Goal: Task Accomplishment & Management: Complete application form

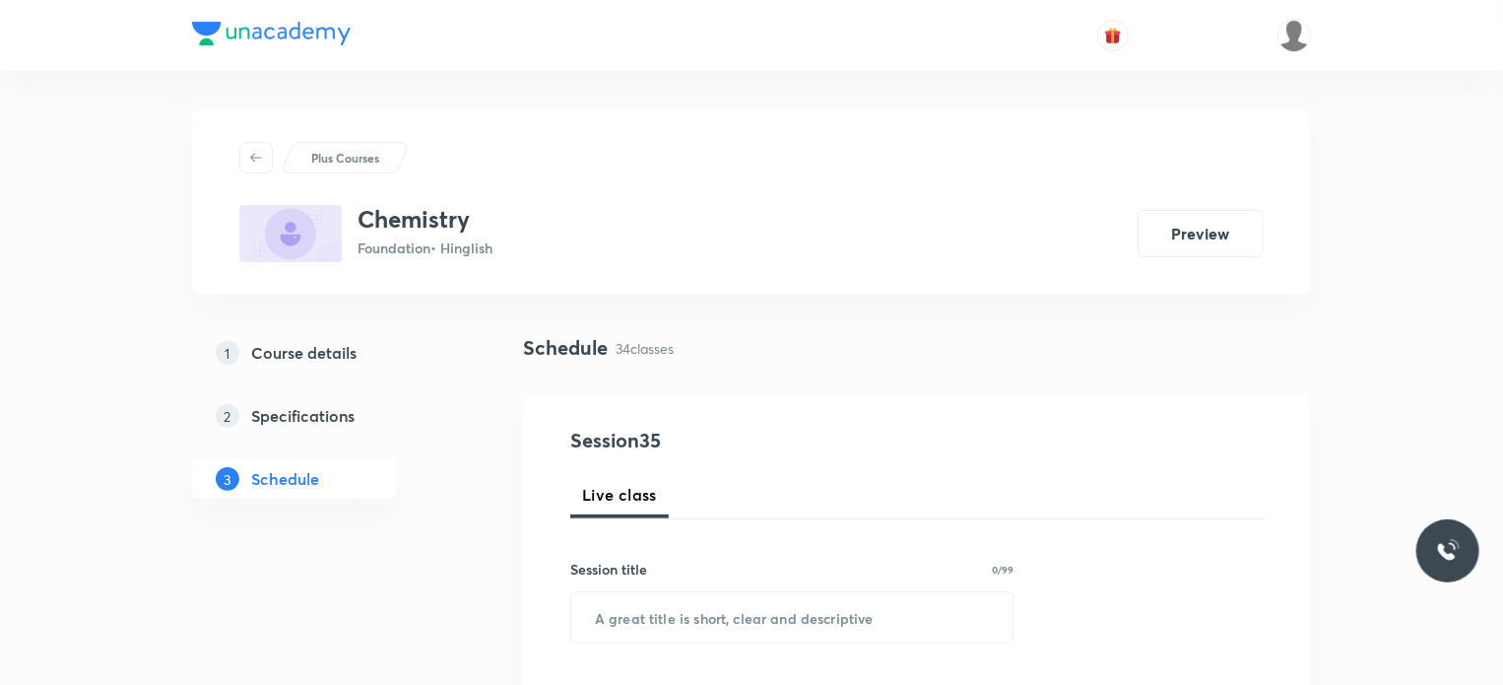
scroll to position [6071, 0]
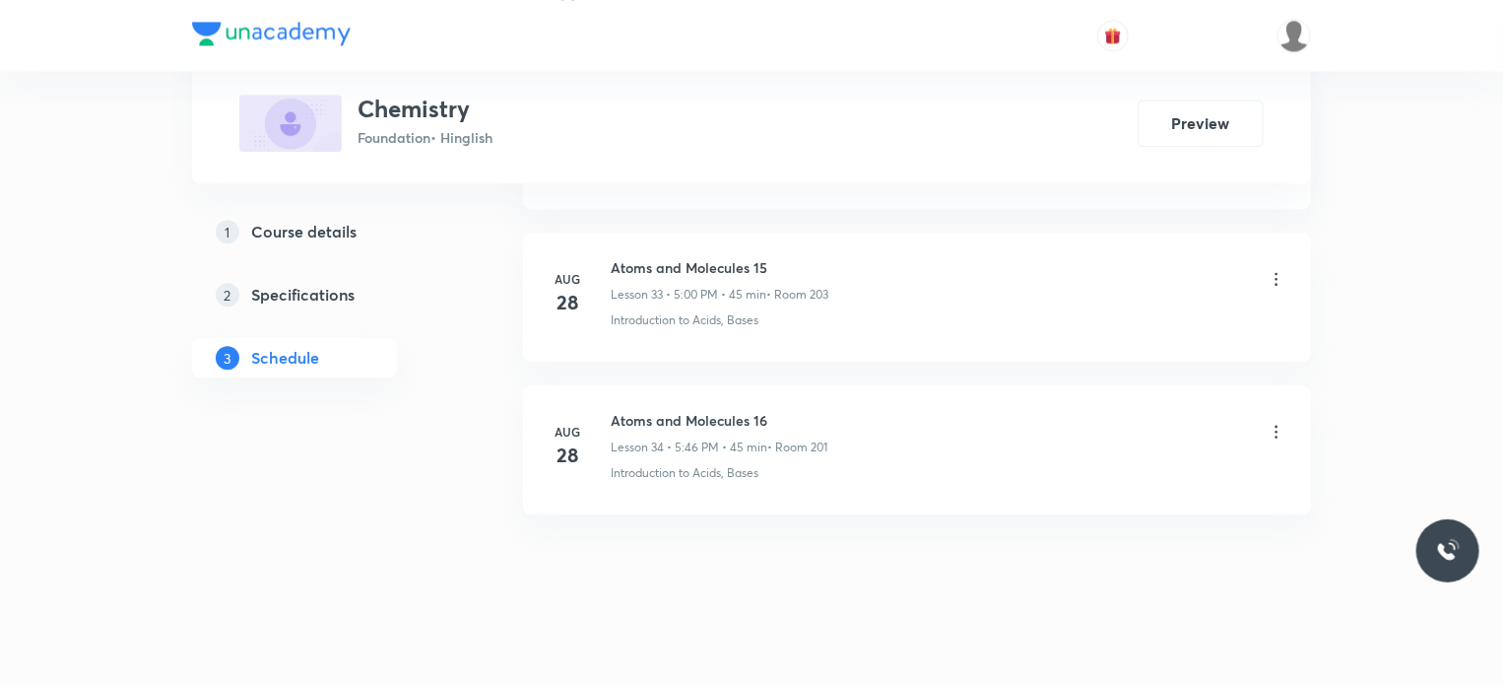
click at [683, 391] on li "Aug 28 Atoms and Molecules 16 Lesson 34 • 5:46 PM • 45 min • Room 201 Introduct…" at bounding box center [917, 449] width 788 height 129
copy h6 "Atoms and Molecules 16"
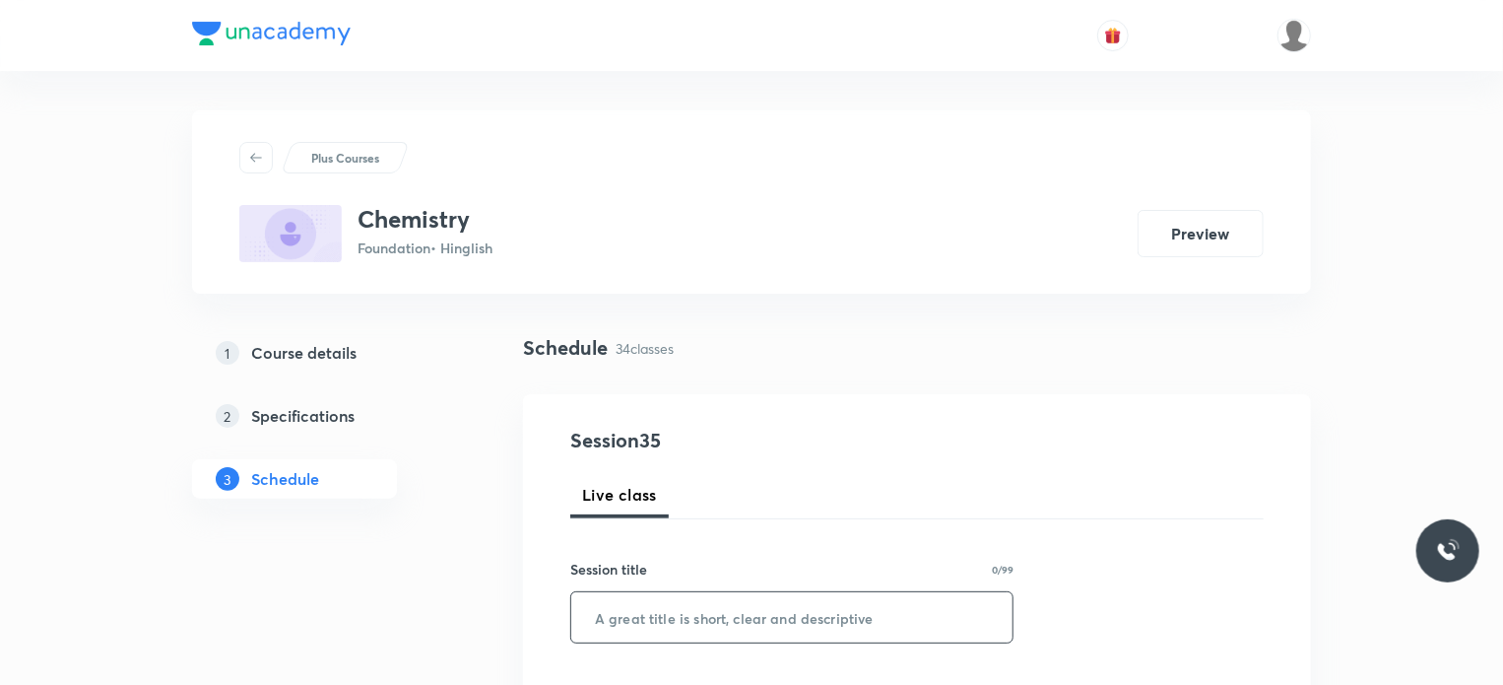
click at [804, 633] on input "text" at bounding box center [791, 617] width 441 height 50
paste input "Atoms and Molecules 16"
type input "Atoms and Molecules 17"
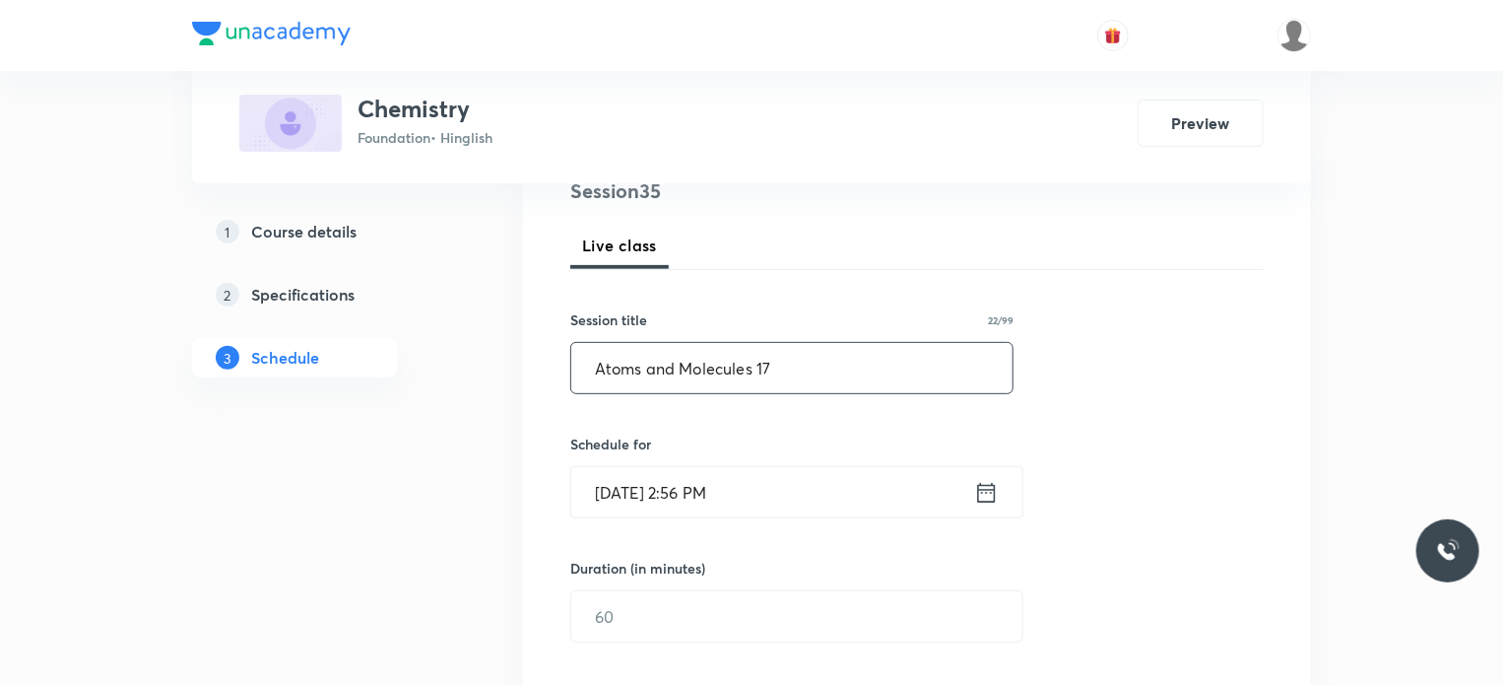
scroll to position [253, 0]
click at [785, 480] on input "Aug 30, 2025, 2:56 PM" at bounding box center [772, 488] width 403 height 50
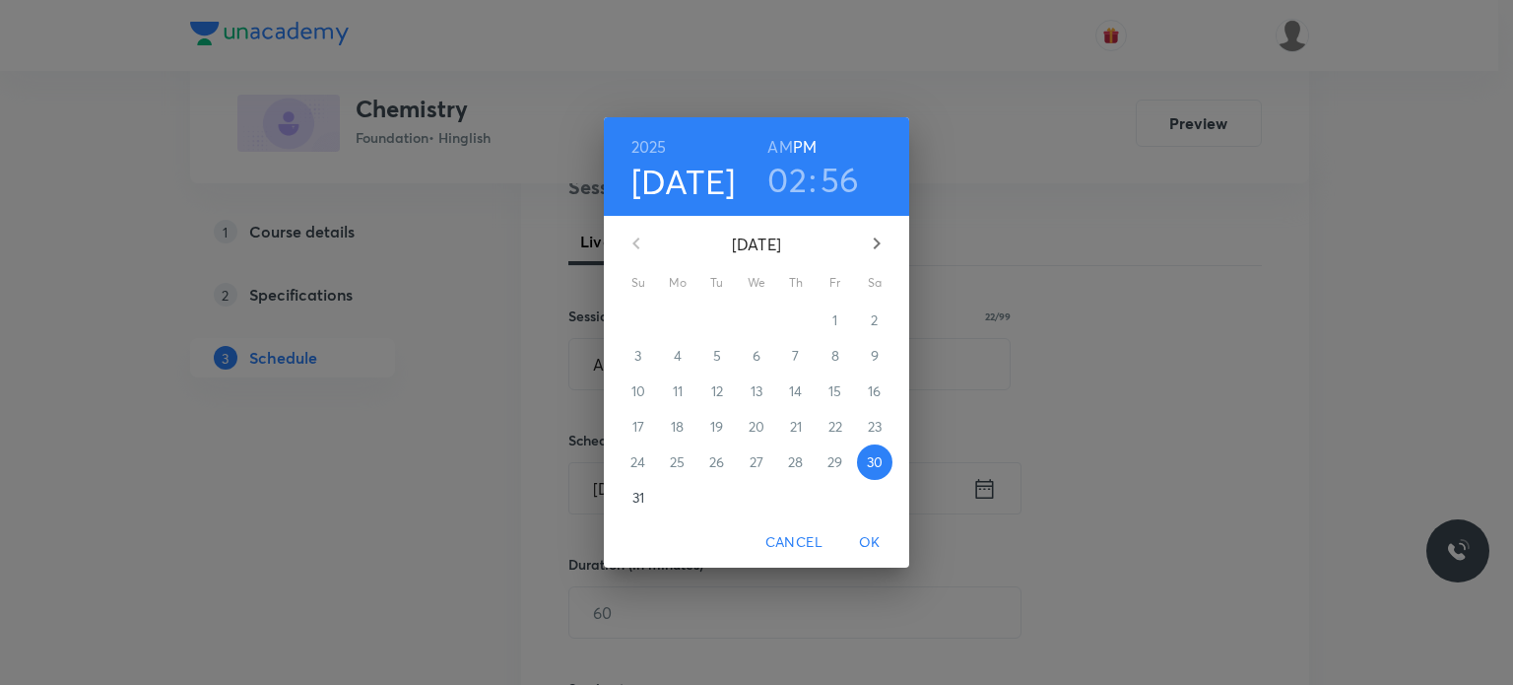
click at [787, 200] on h3 "02" at bounding box center [786, 179] width 39 height 41
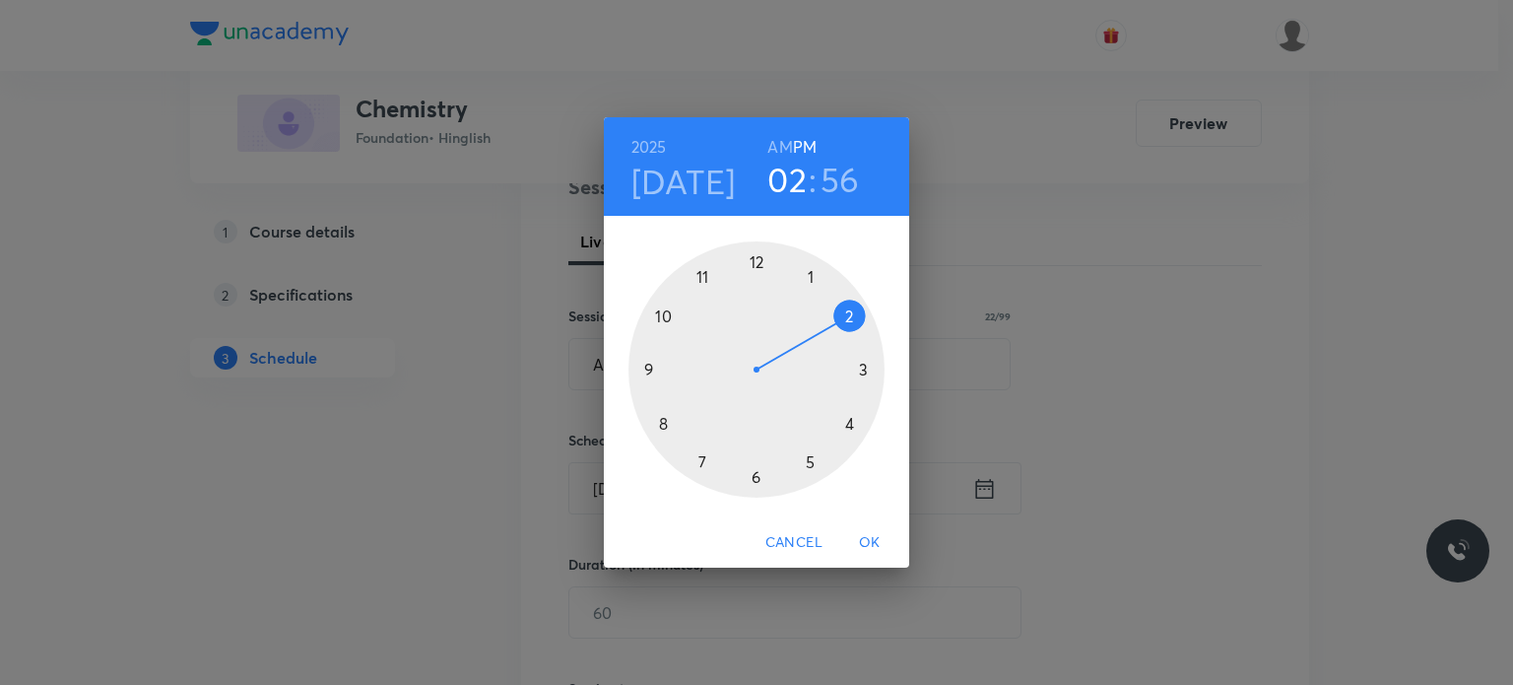
click at [808, 459] on div at bounding box center [756, 369] width 256 height 256
click at [754, 259] on div at bounding box center [756, 369] width 256 height 256
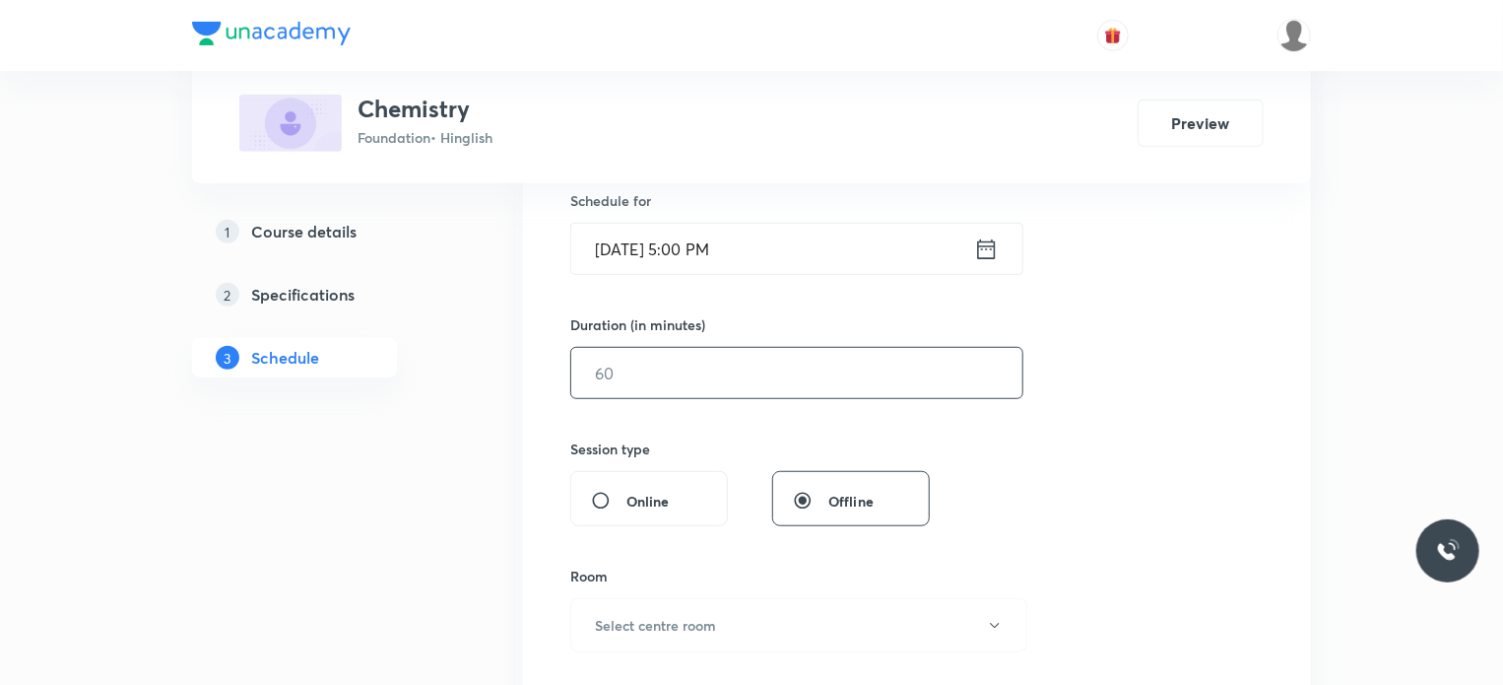
scroll to position [494, 0]
click at [603, 350] on input "text" at bounding box center [796, 372] width 451 height 50
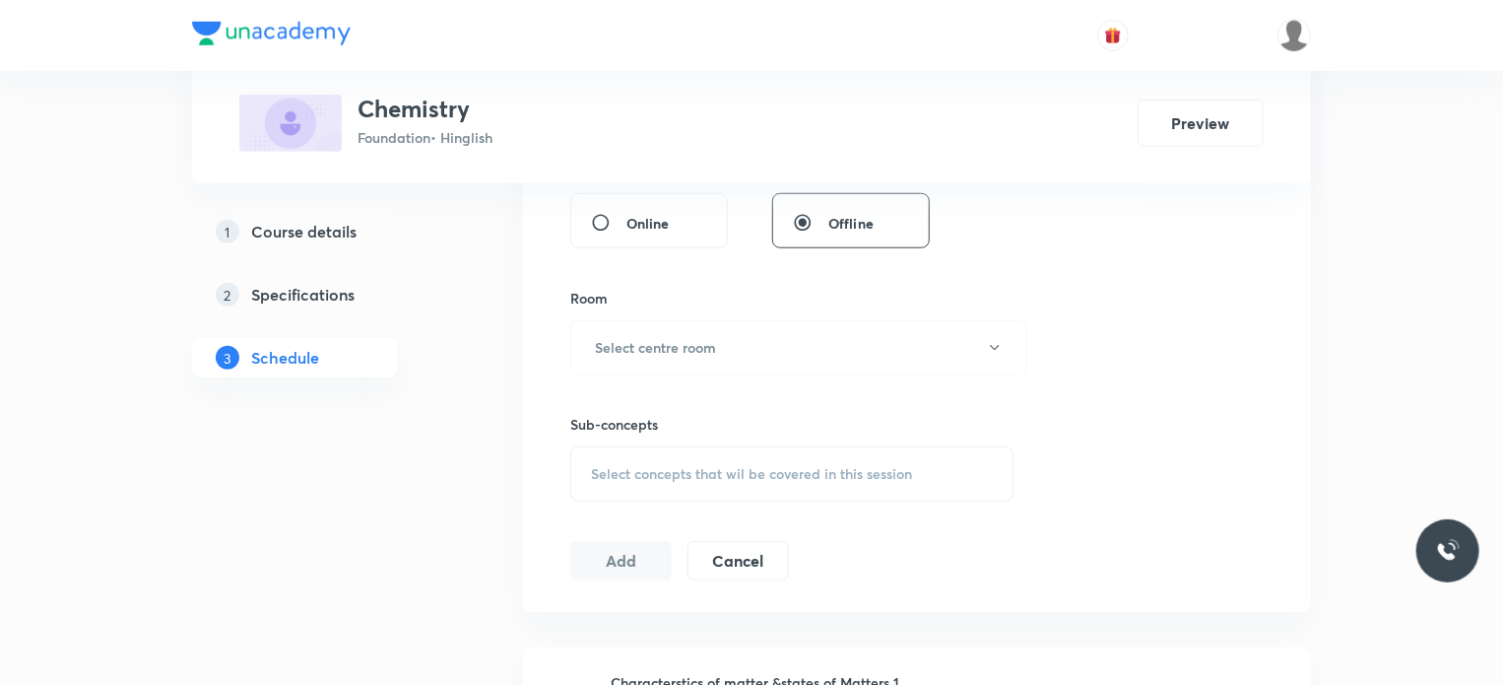
scroll to position [800, 0]
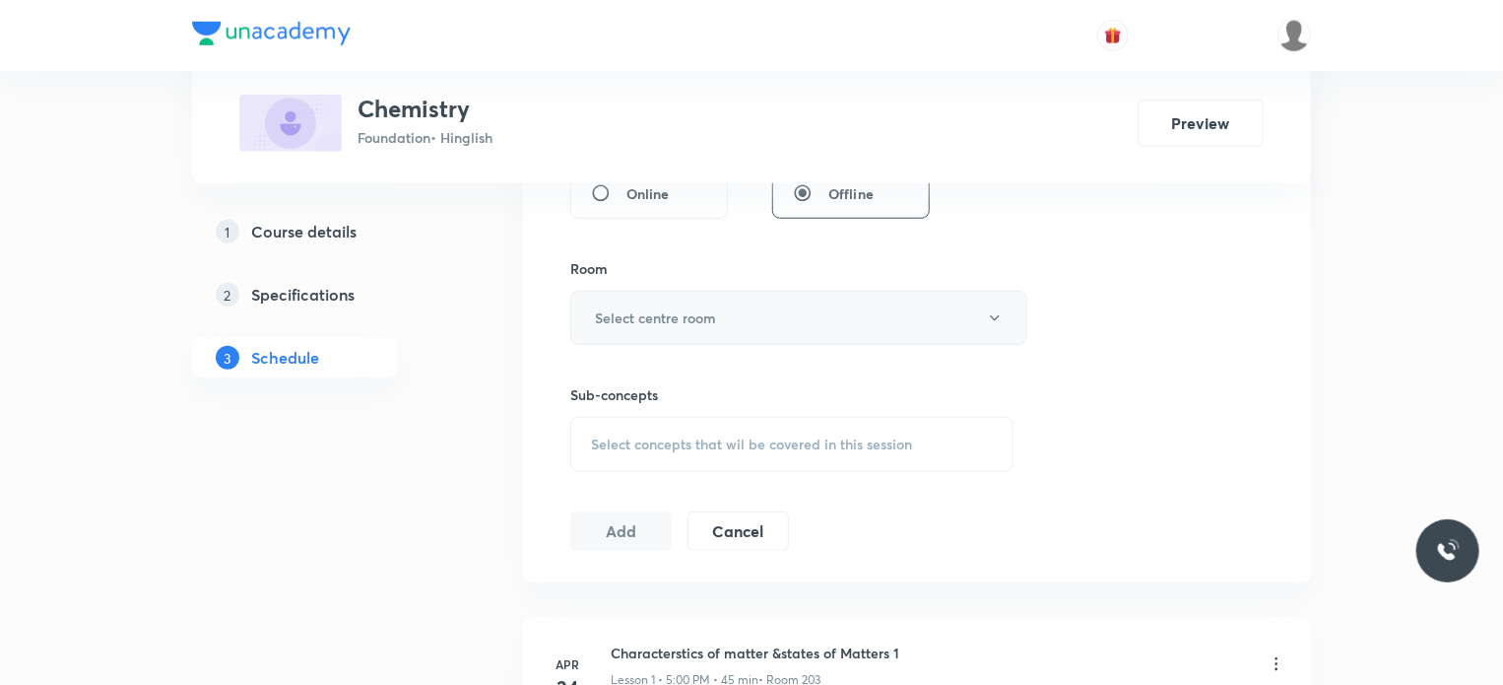
type input "54"
click at [640, 322] on h6 "Select centre room" at bounding box center [655, 317] width 121 height 21
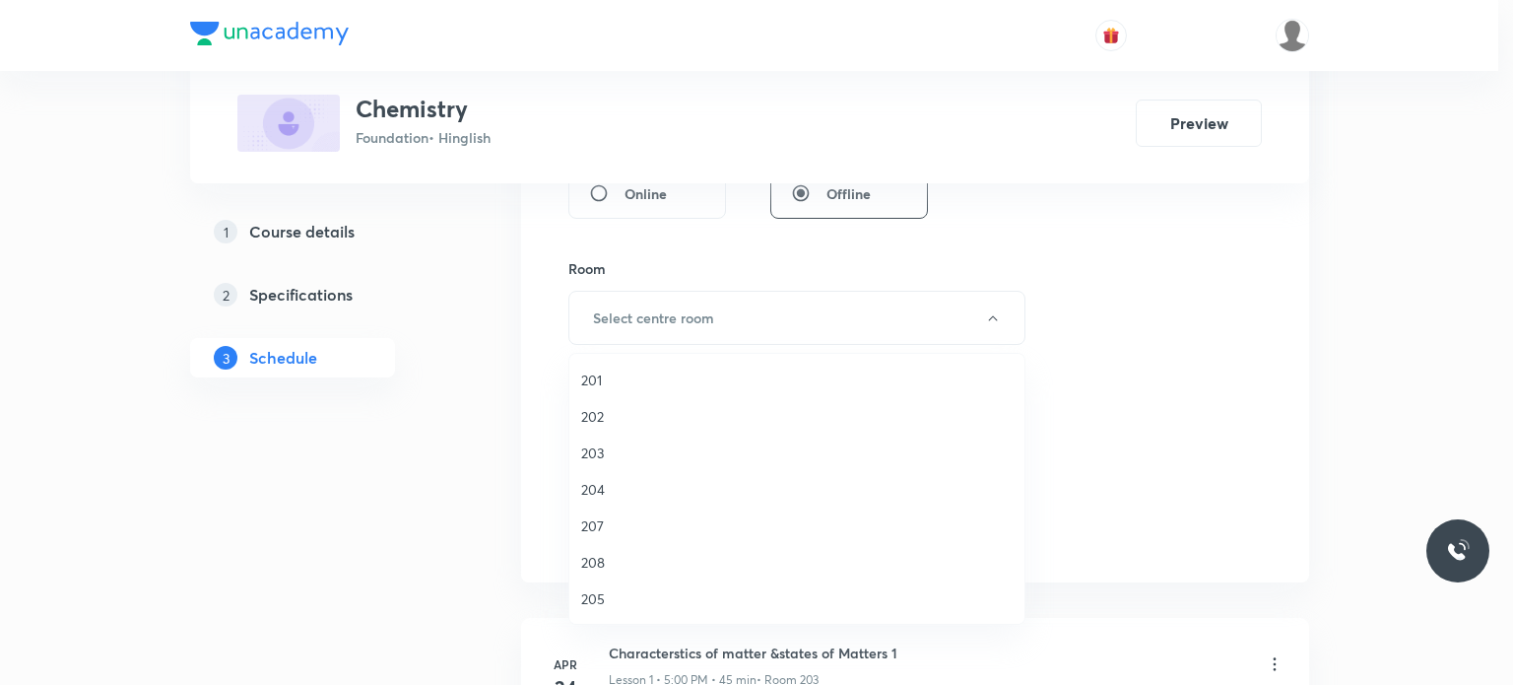
click at [654, 365] on li "201" at bounding box center [796, 380] width 455 height 36
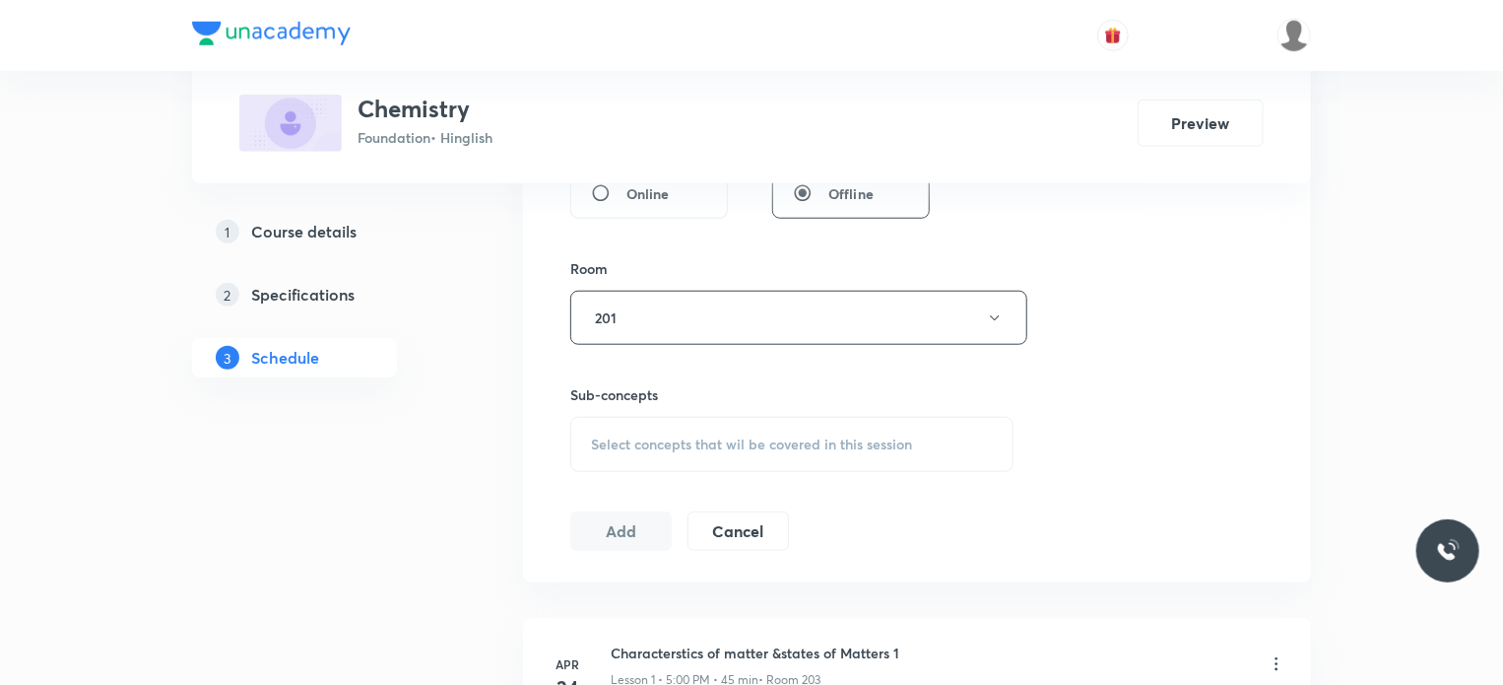
click at [679, 426] on div "Select concepts that wil be covered in this session" at bounding box center [791, 444] width 443 height 55
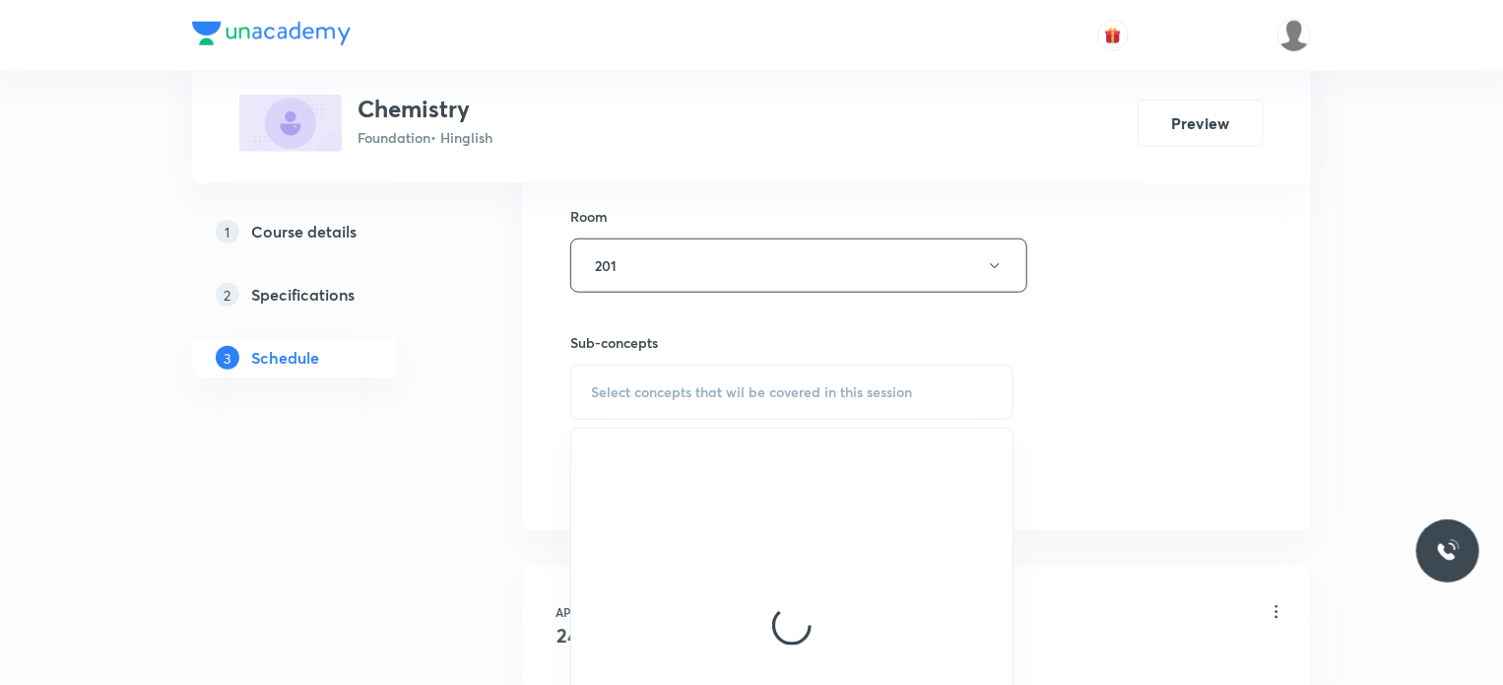
scroll to position [879, 0]
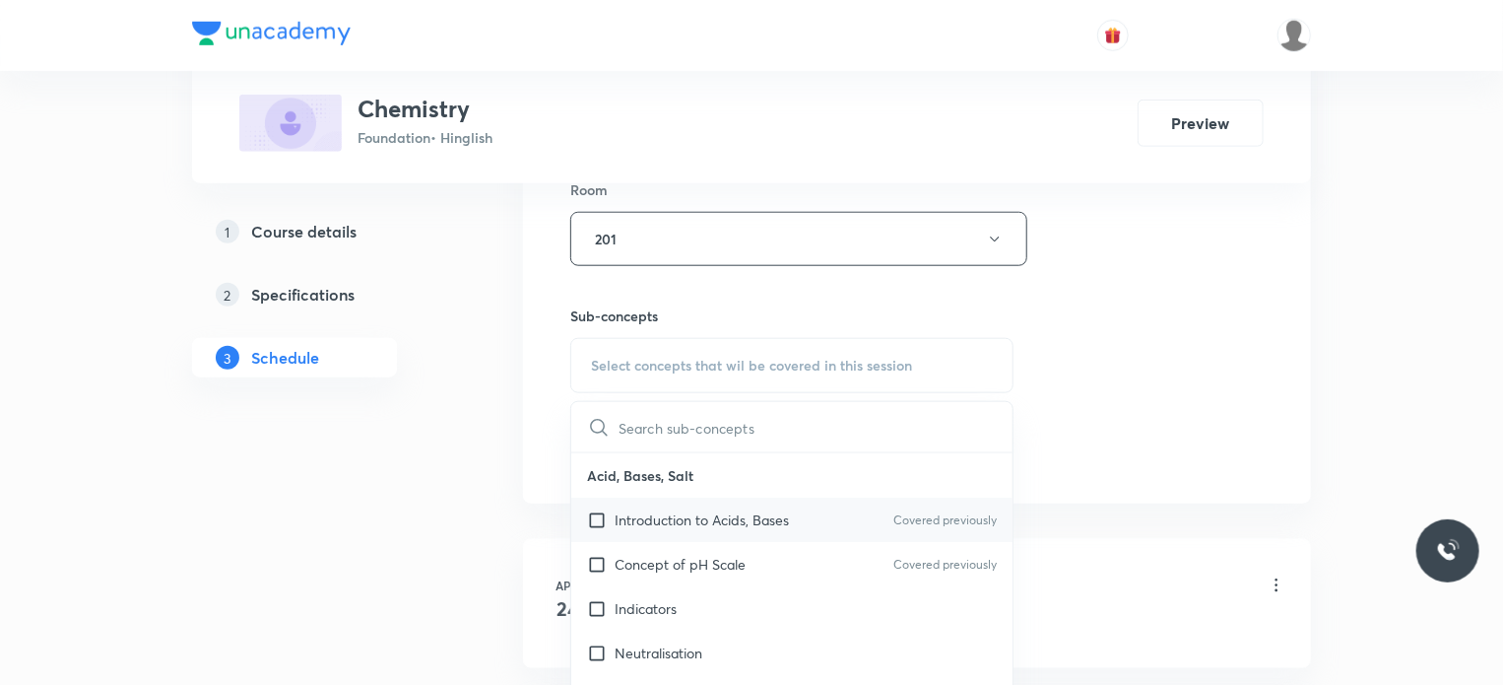
click at [701, 525] on p "Introduction to Acids, Bases" at bounding box center [702, 519] width 174 height 21
click at [1185, 472] on div "Session 35 Live class Session title 22/99 Atoms and Molecules 17 ​ Schedule for…" at bounding box center [917, 9] width 694 height 925
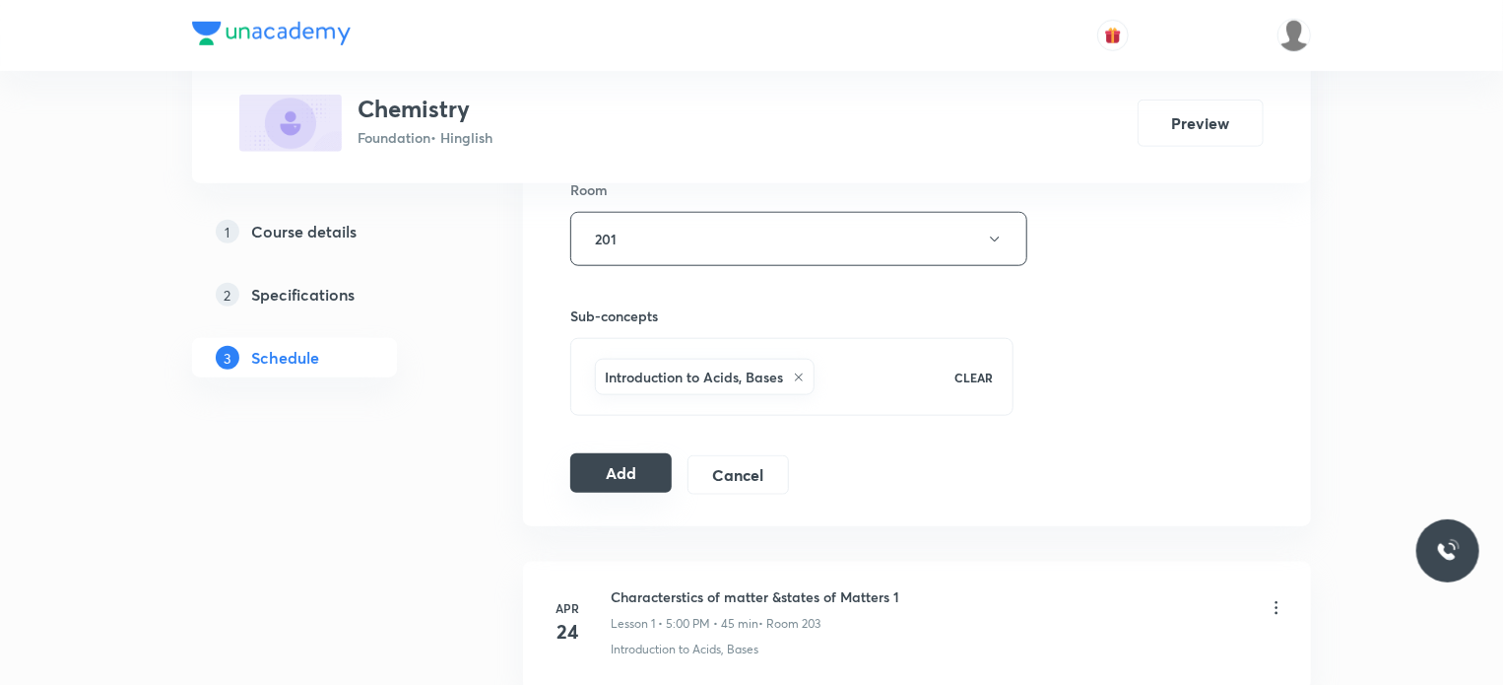
click at [624, 460] on button "Add" at bounding box center [620, 472] width 101 height 39
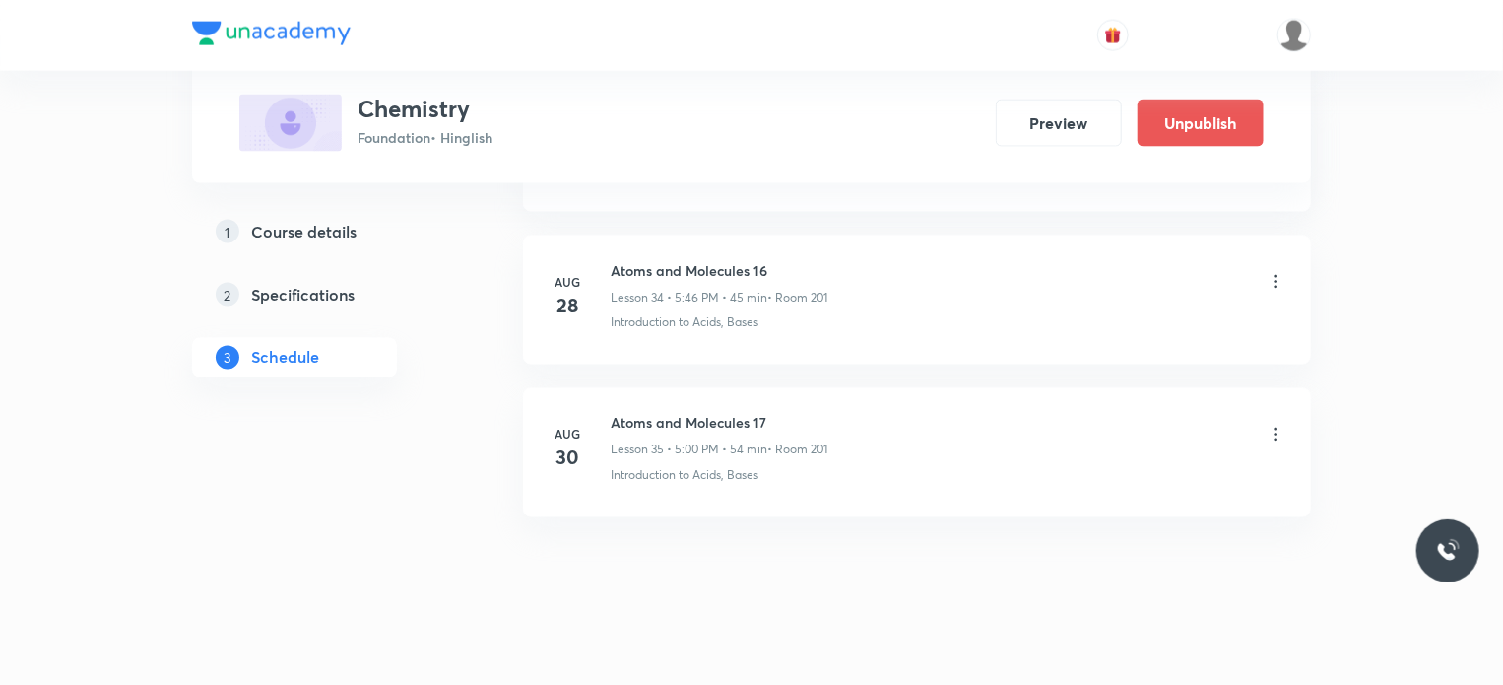
scroll to position [5320, 0]
click at [1265, 413] on div "Atoms and Molecules 17 Lesson 35 • 5:00 PM • 54 min • Room 201" at bounding box center [949, 432] width 676 height 46
click at [1281, 421] on icon at bounding box center [1277, 431] width 20 height 20
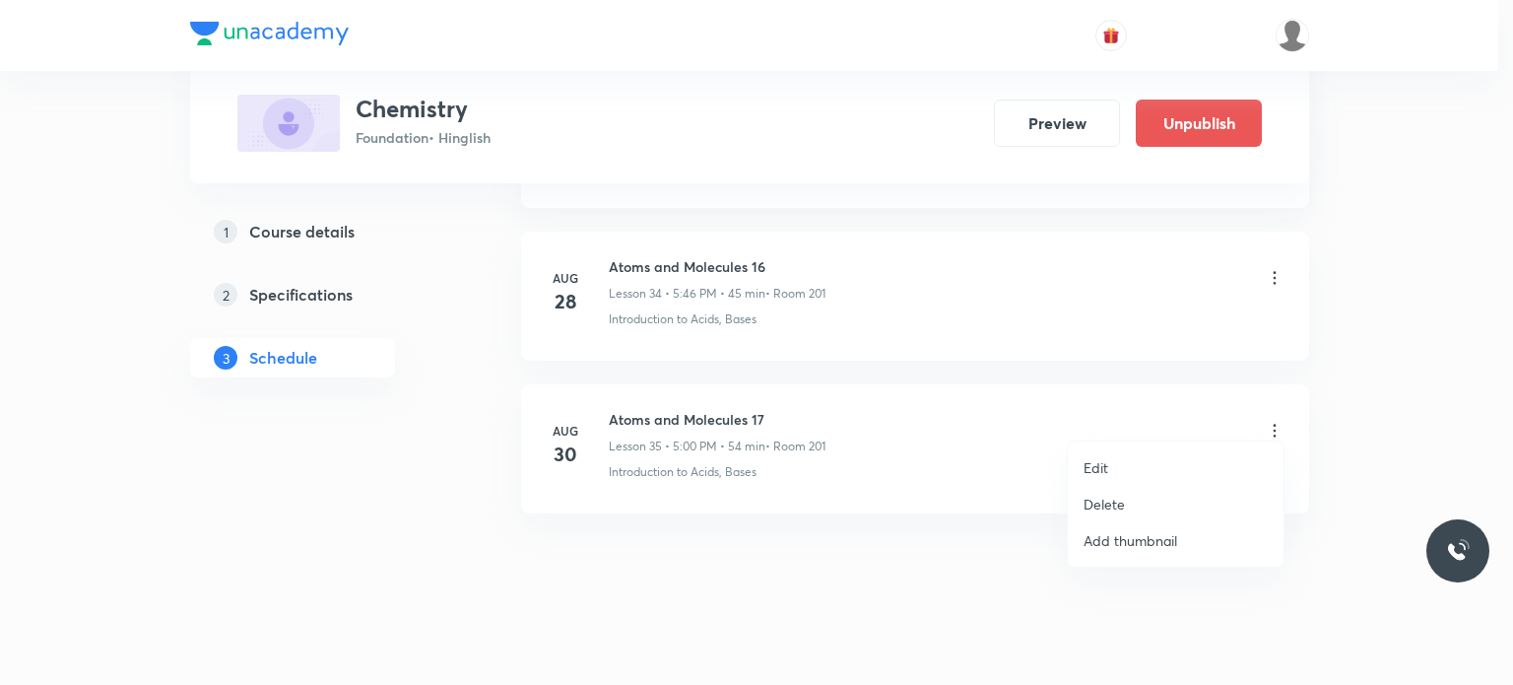
click at [1185, 451] on li "Edit" at bounding box center [1176, 467] width 216 height 36
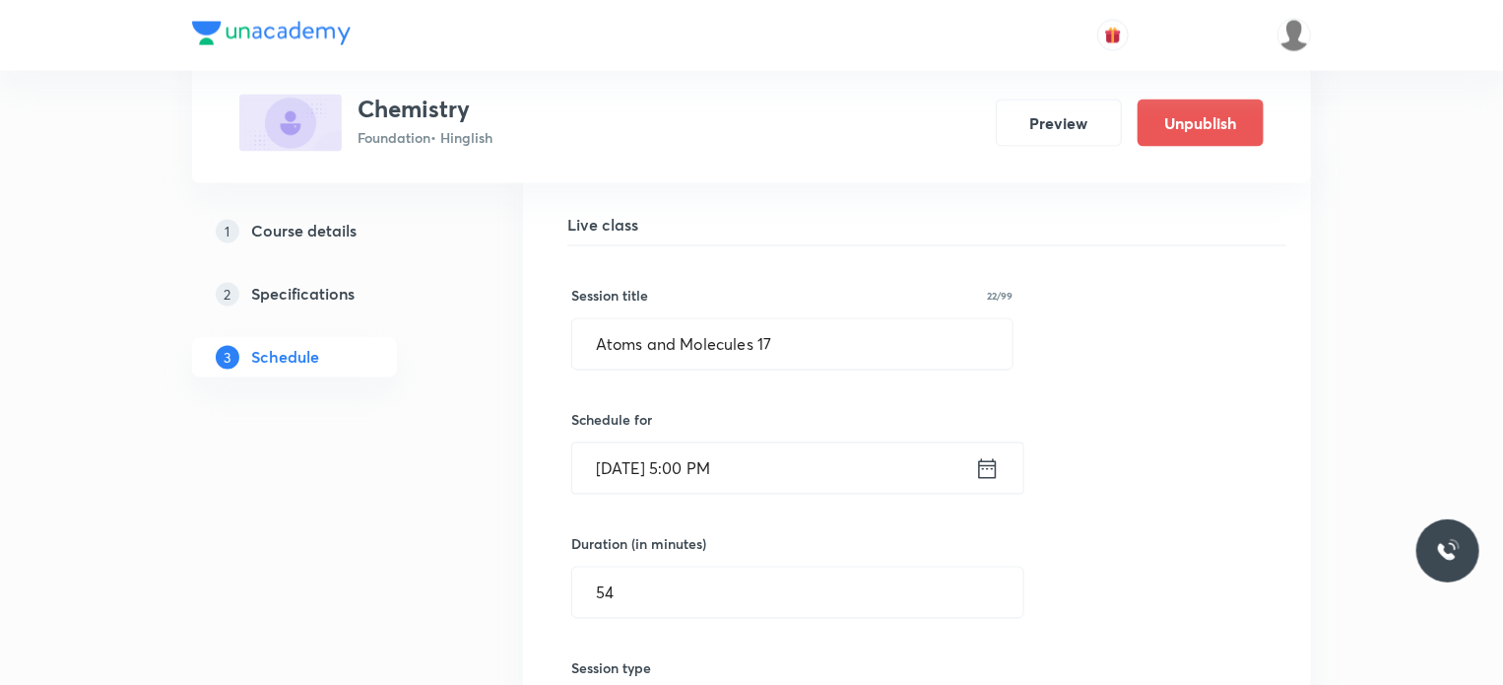
scroll to position [5465, 0]
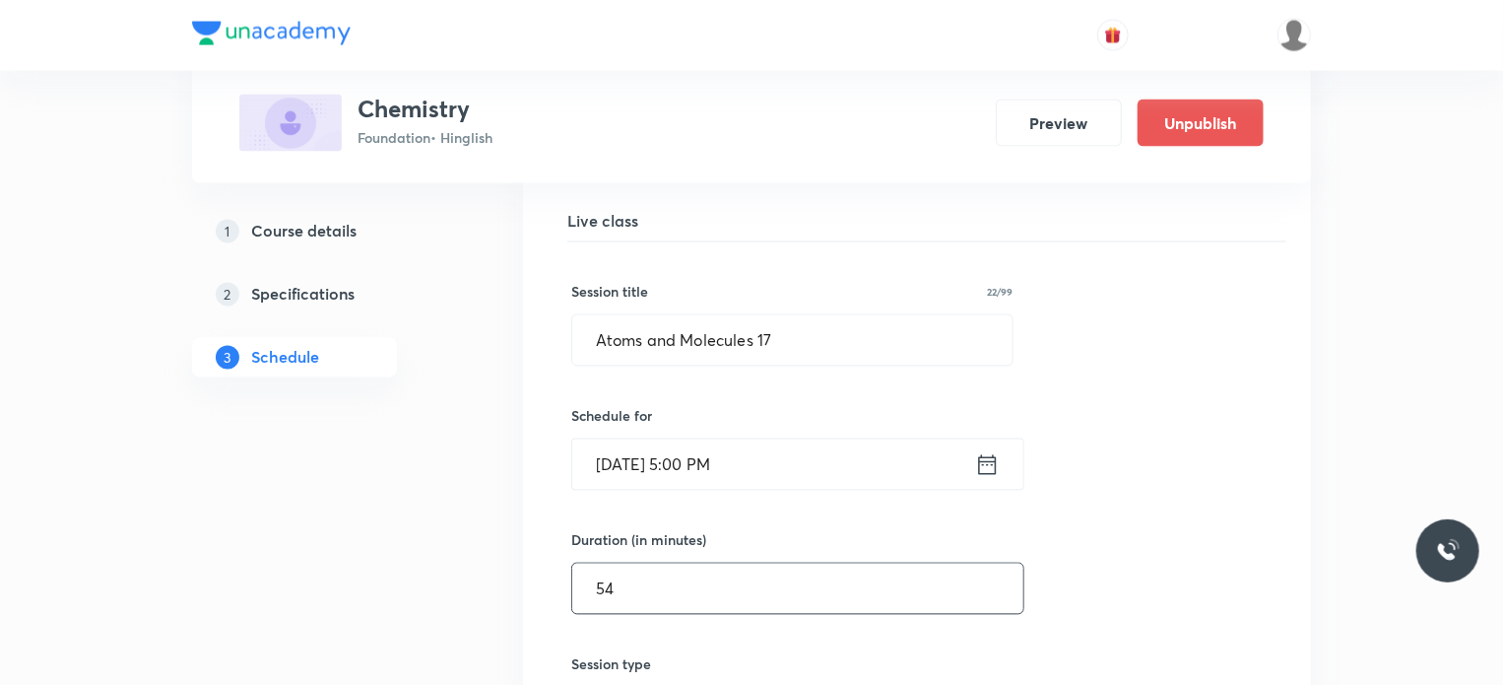
drag, startPoint x: 683, startPoint y: 583, endPoint x: 509, endPoint y: 579, distance: 173.4
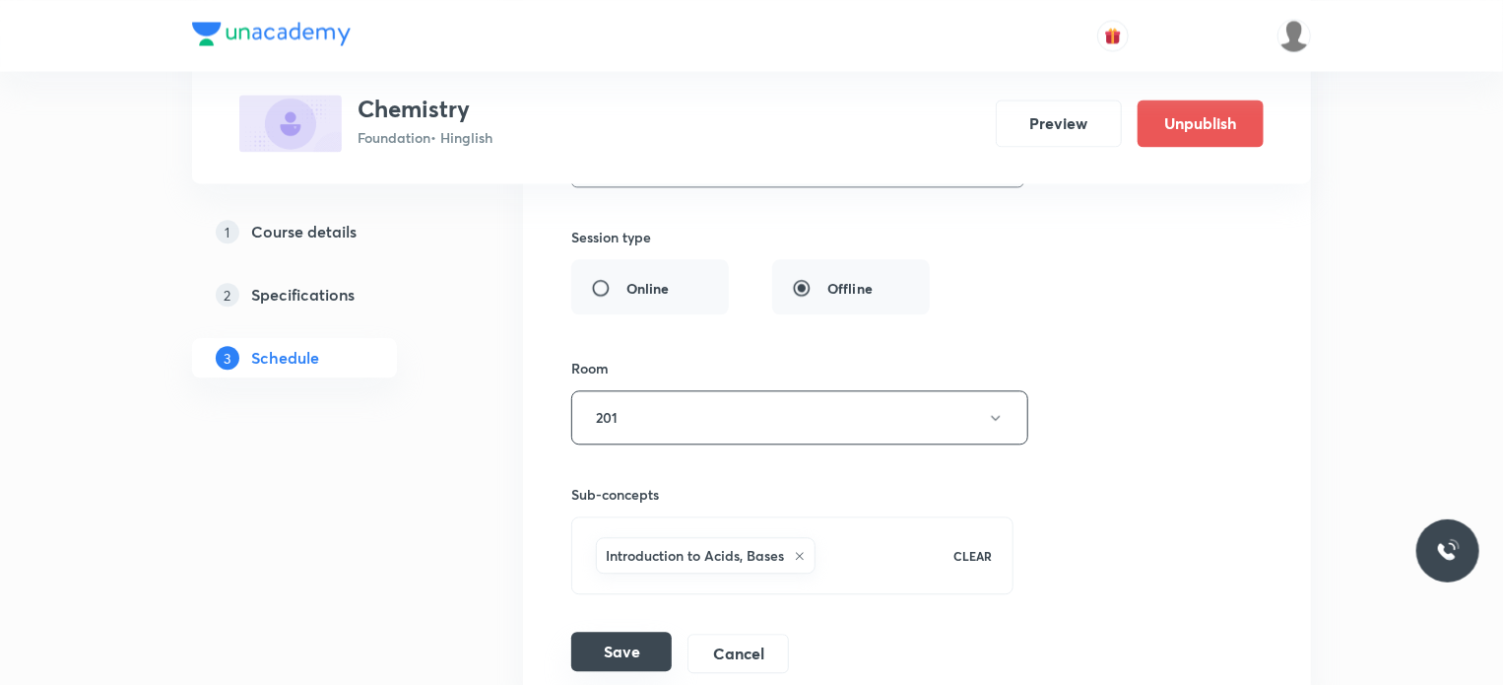
type input "45"
click at [623, 631] on button "Save" at bounding box center [621, 650] width 100 height 39
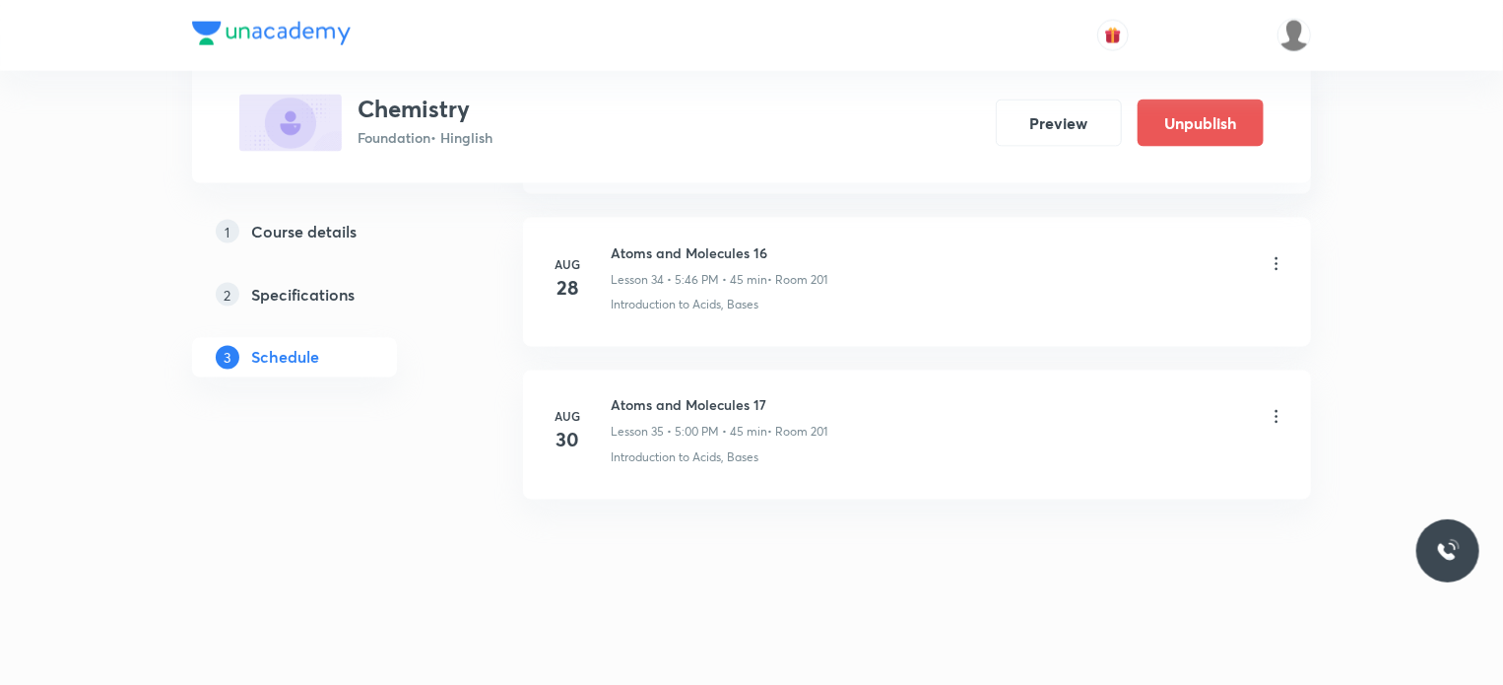
scroll to position [5320, 0]
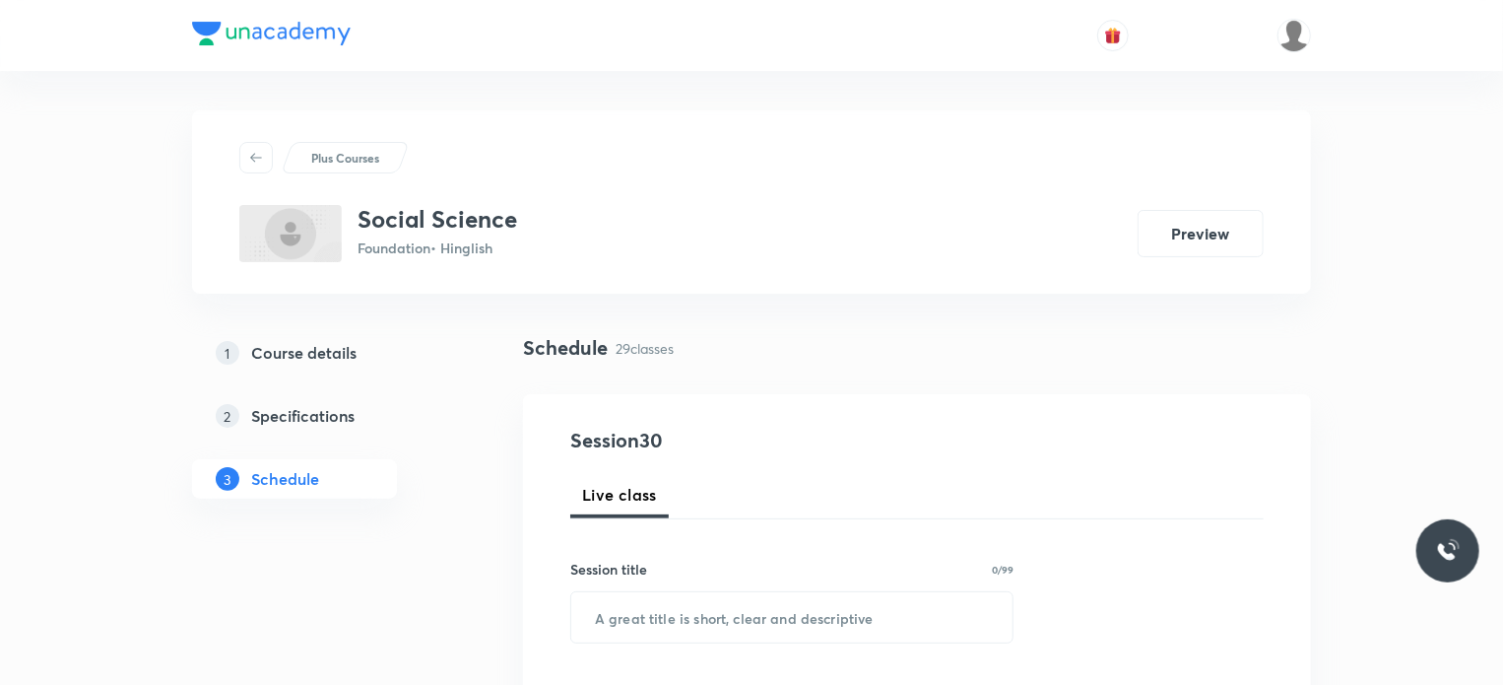
scroll to position [5309, 0]
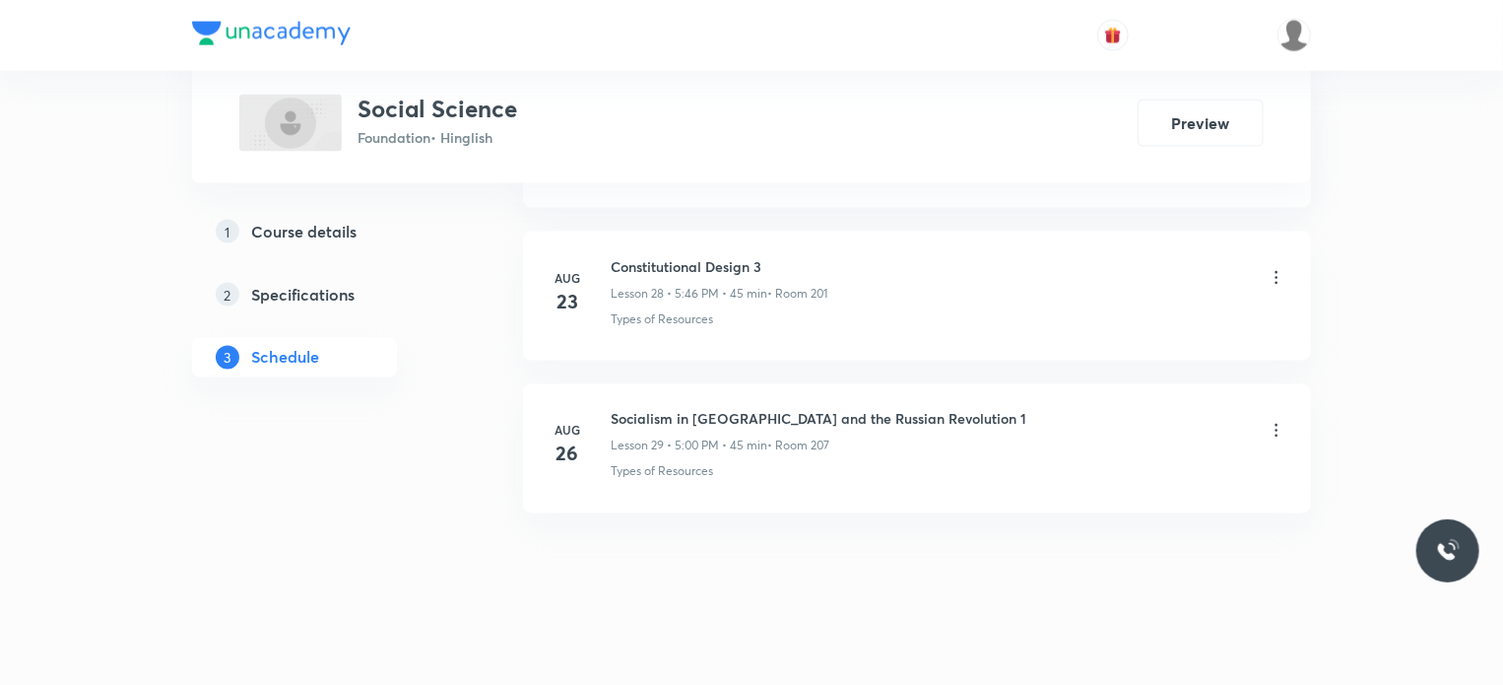
click at [658, 385] on li "Aug 26 Socialism in Europe and the Russian Revolution 1 Lesson 29 • 5:00 PM • 4…" at bounding box center [917, 448] width 788 height 129
copy h6 "Socialism in Europe and the Russian Revolution 1"
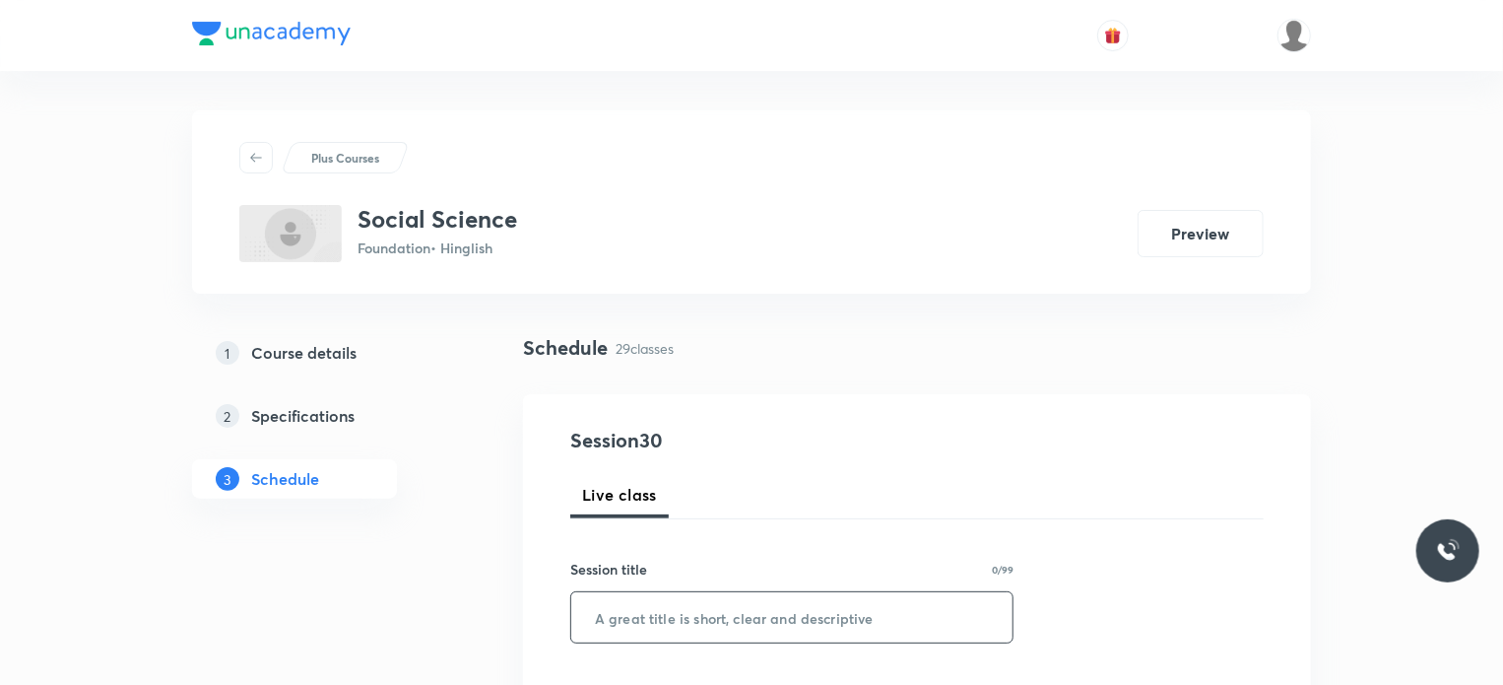
click at [761, 621] on input "text" at bounding box center [791, 617] width 441 height 50
paste input "Socialism in Europe and the Russian Revolution 1"
type input "Socialism in Europe and the Russian Revolution 2"
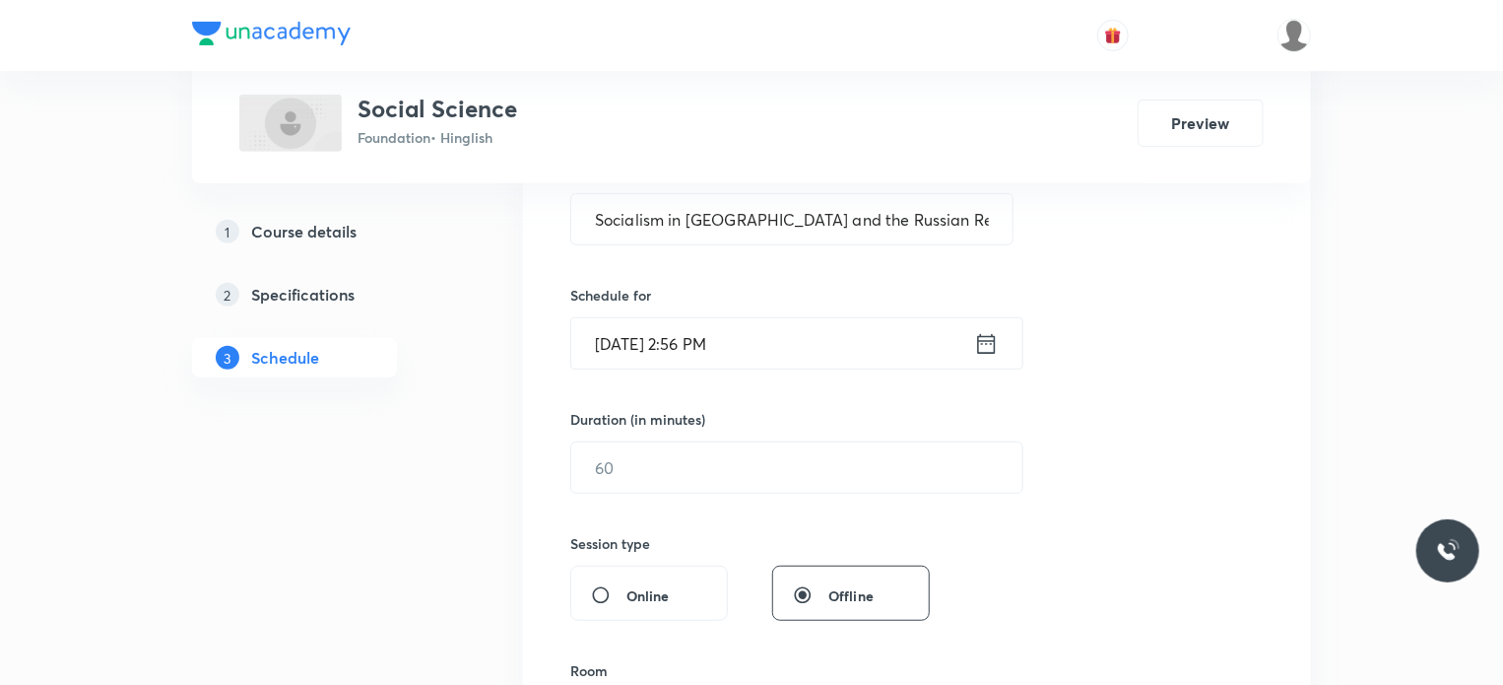
click at [794, 381] on div "Session 30 Live class Session title 48/99 Socialism in Europe and the Russian R…" at bounding box center [917, 490] width 694 height 925
click at [794, 360] on input "Aug 30, 2025, 2:56 PM" at bounding box center [772, 343] width 403 height 50
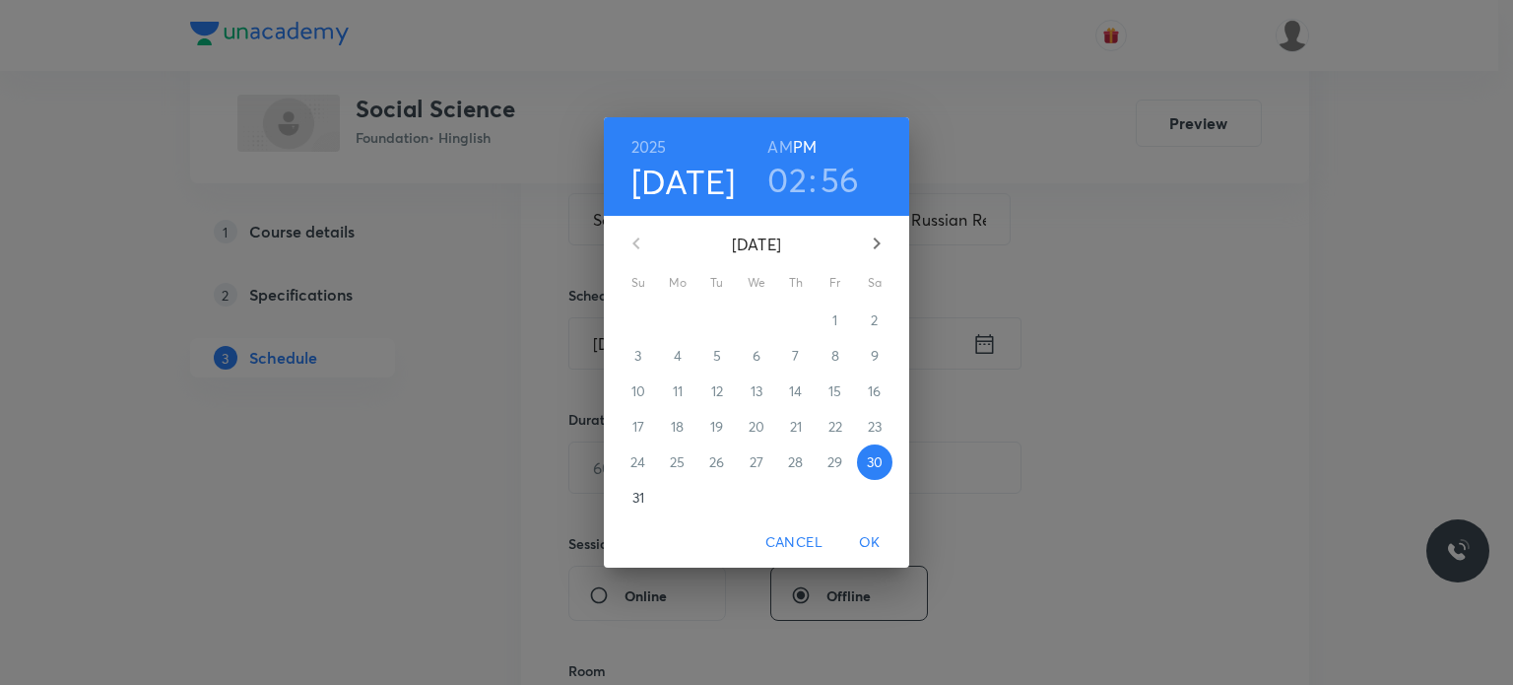
click at [792, 197] on h3 "02" at bounding box center [786, 179] width 39 height 41
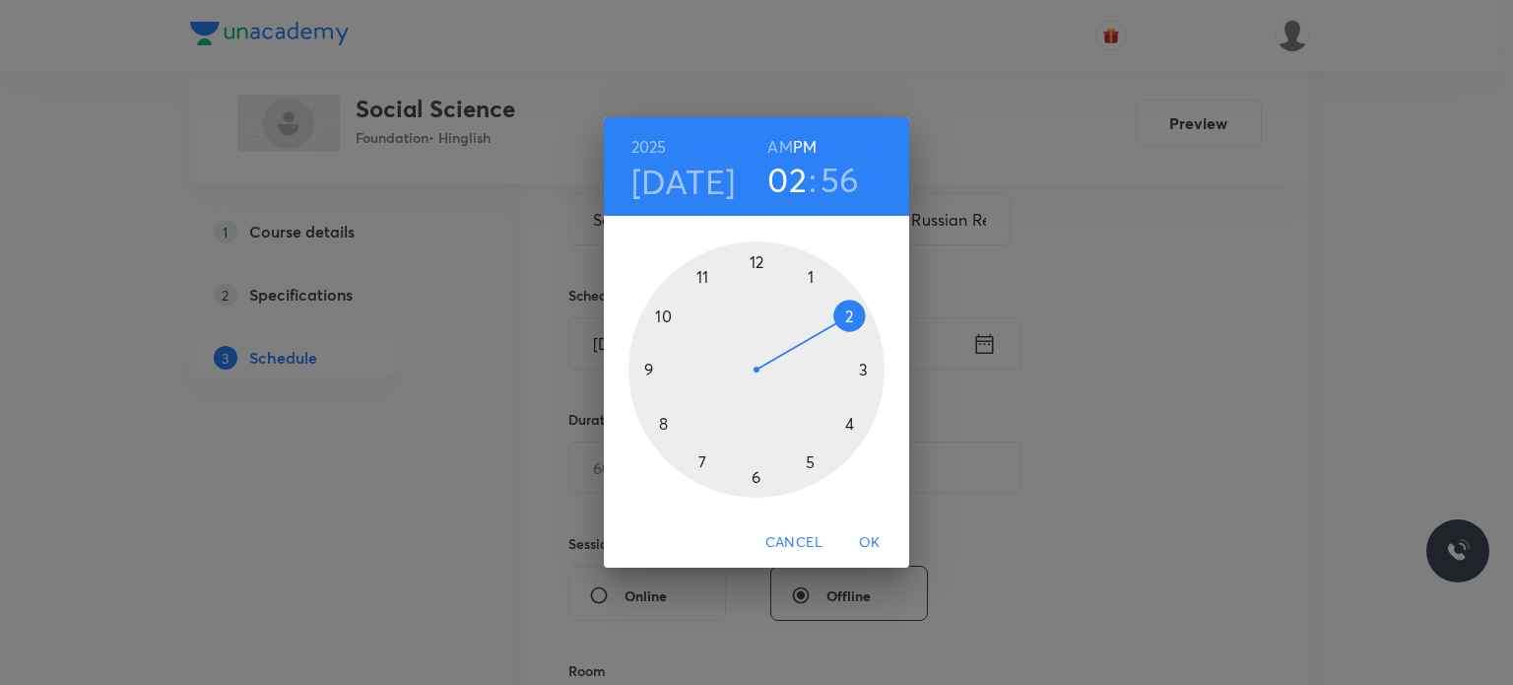
click at [815, 450] on div at bounding box center [756, 369] width 256 height 256
click at [652, 361] on div at bounding box center [756, 369] width 256 height 256
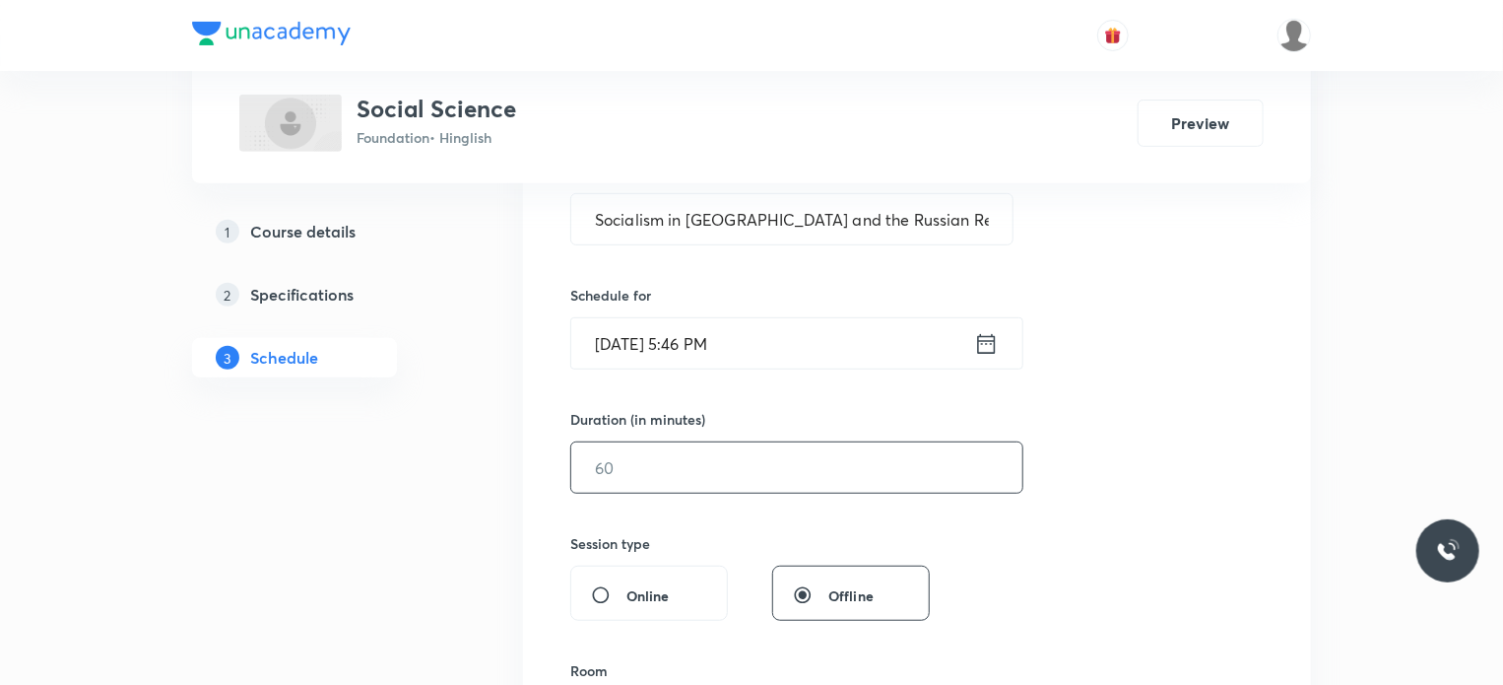
click at [631, 469] on input "text" at bounding box center [796, 467] width 451 height 50
type input "6"
type input "5"
click at [631, 469] on input "4" at bounding box center [796, 467] width 451 height 50
type input "45"
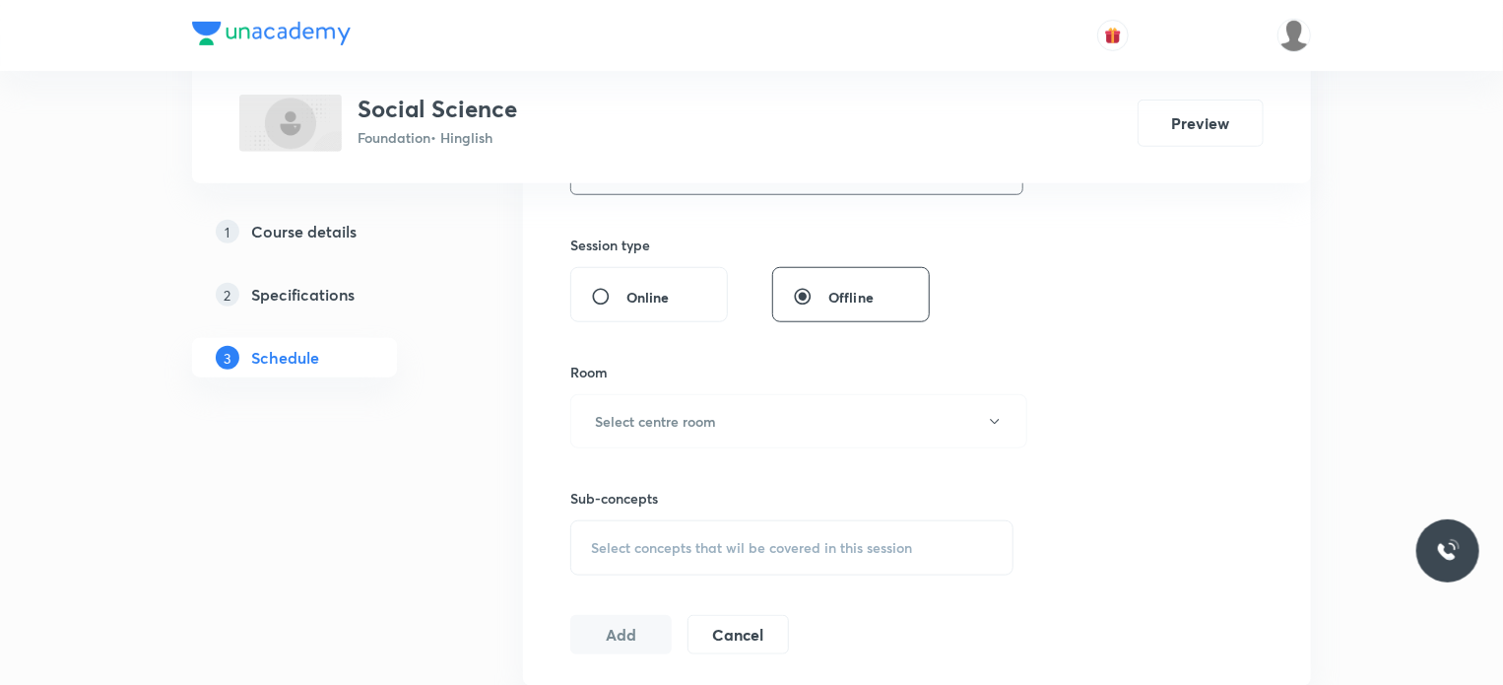
scroll to position [697, 0]
click at [666, 419] on h6 "Select centre room" at bounding box center [655, 420] width 121 height 21
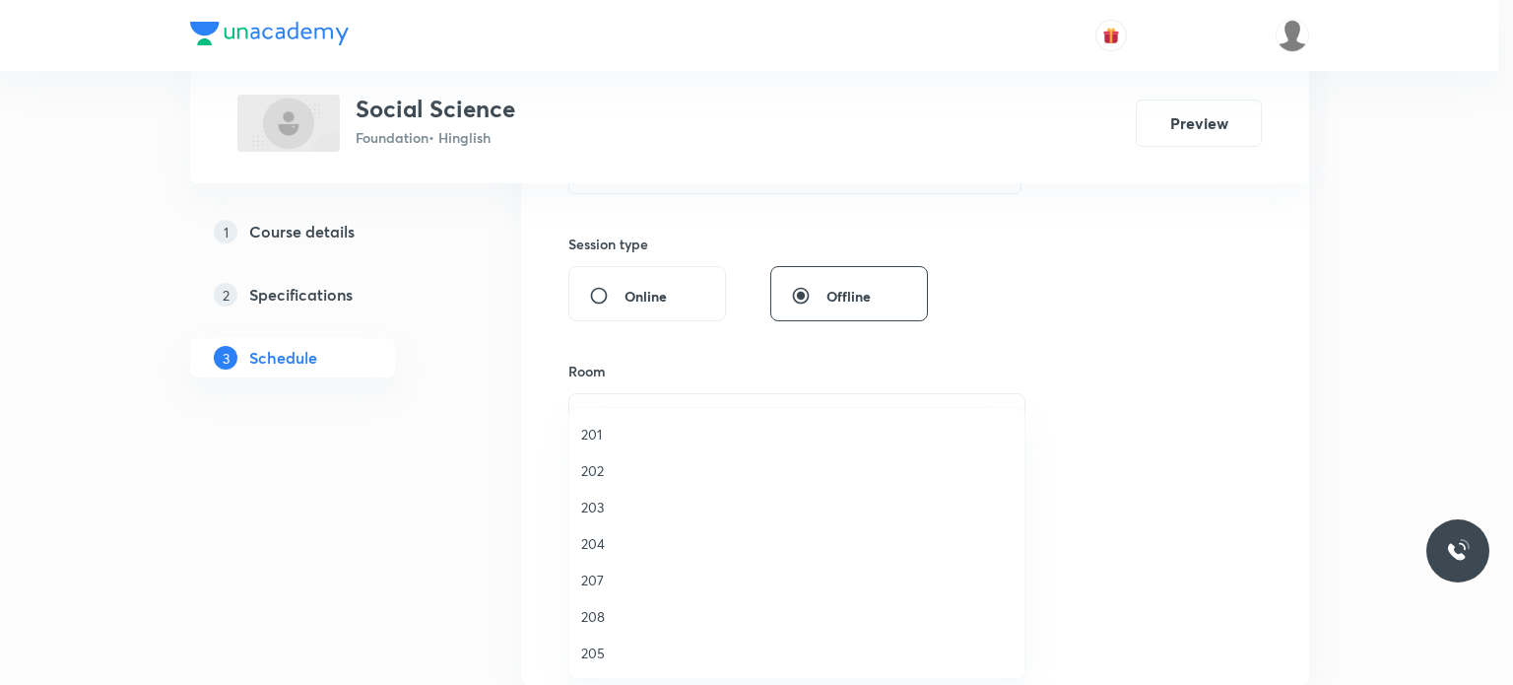
click at [658, 475] on span "202" at bounding box center [796, 470] width 431 height 21
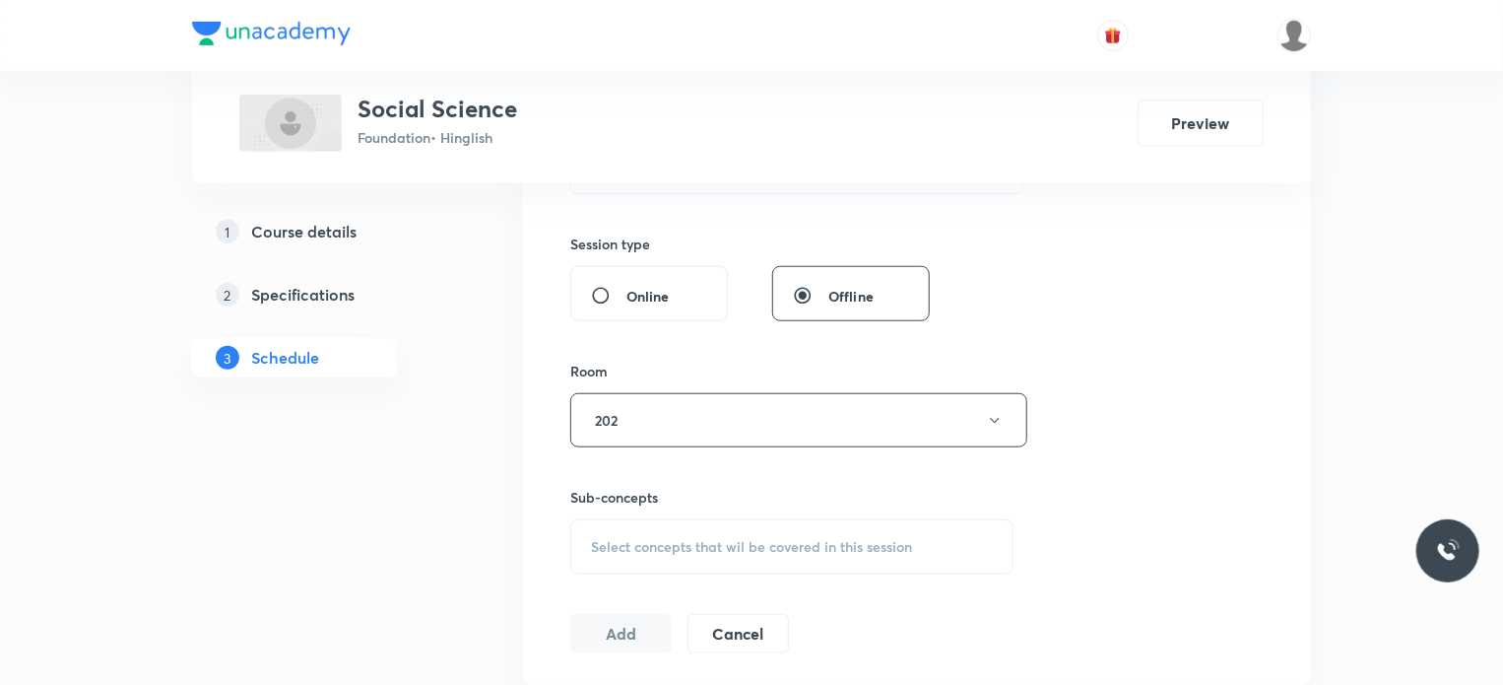
click at [721, 527] on div "Select concepts that wil be covered in this session" at bounding box center [791, 546] width 443 height 55
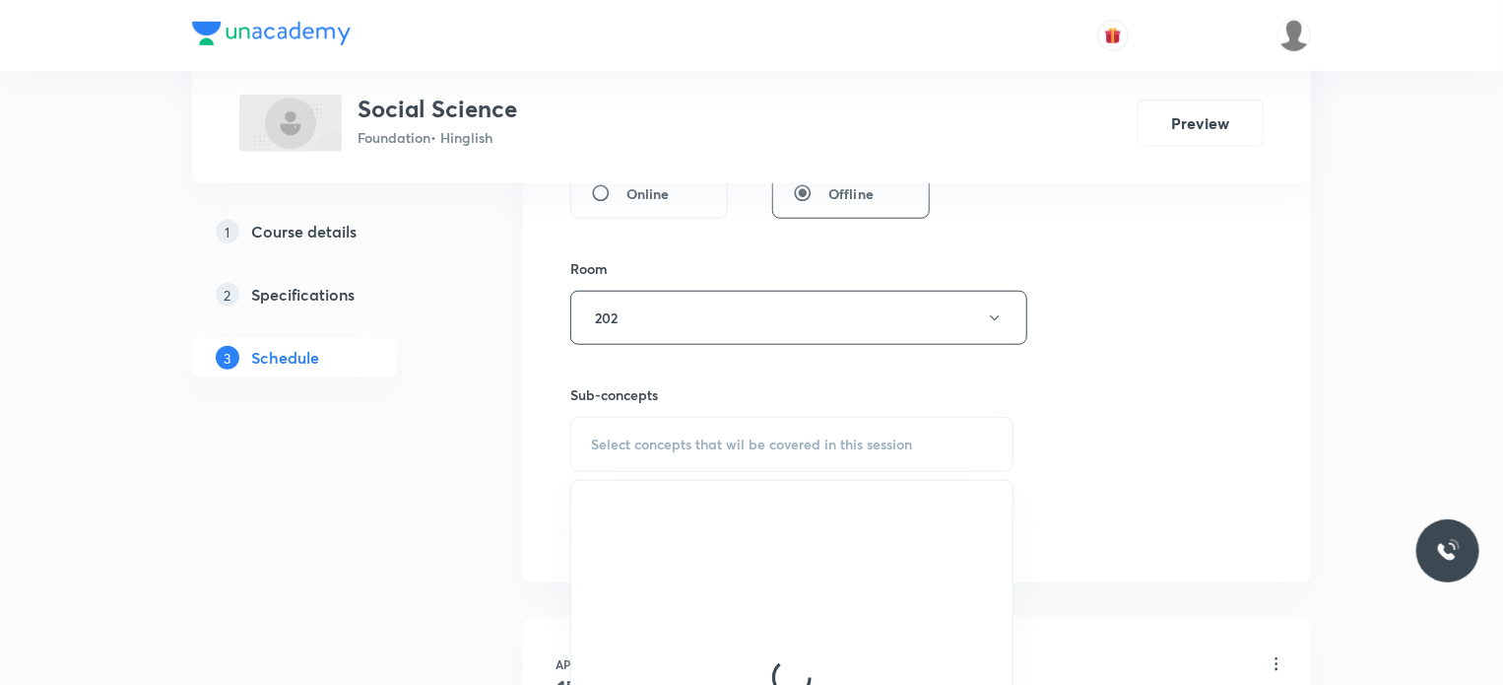
scroll to position [804, 0]
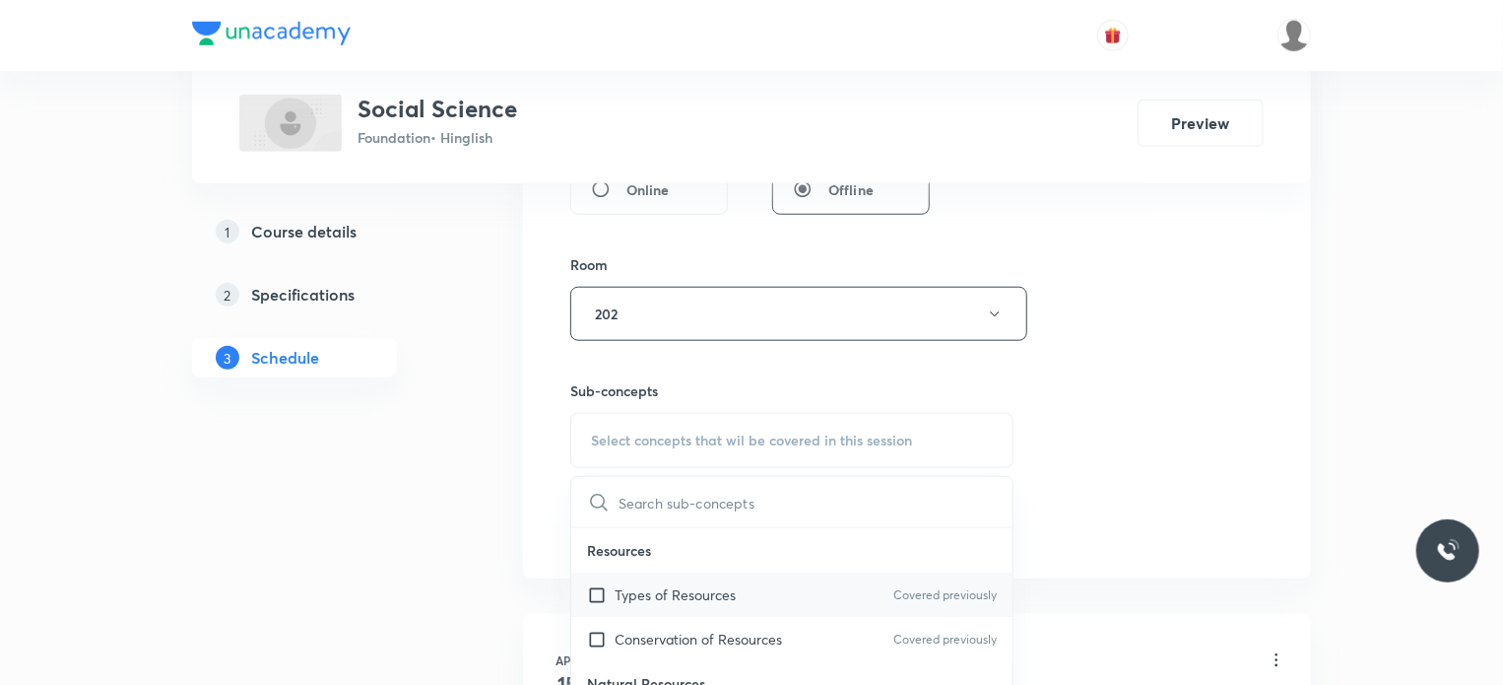
click at [732, 584] on p "Types of Resources" at bounding box center [675, 594] width 121 height 21
click at [1088, 547] on div "Session 30 Live class Session title 48/99 Socialism in Europe and the Russian R…" at bounding box center [917, 84] width 694 height 925
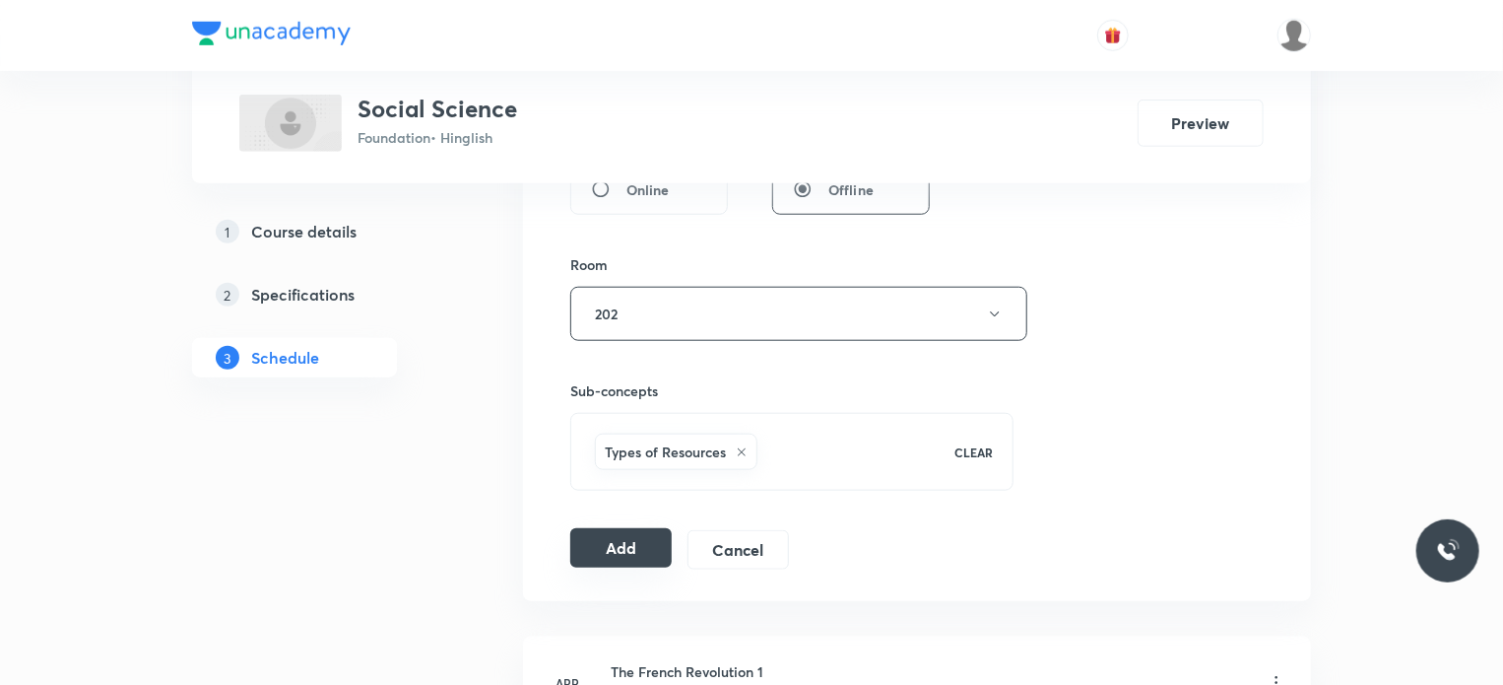
click at [631, 542] on button "Add" at bounding box center [620, 547] width 101 height 39
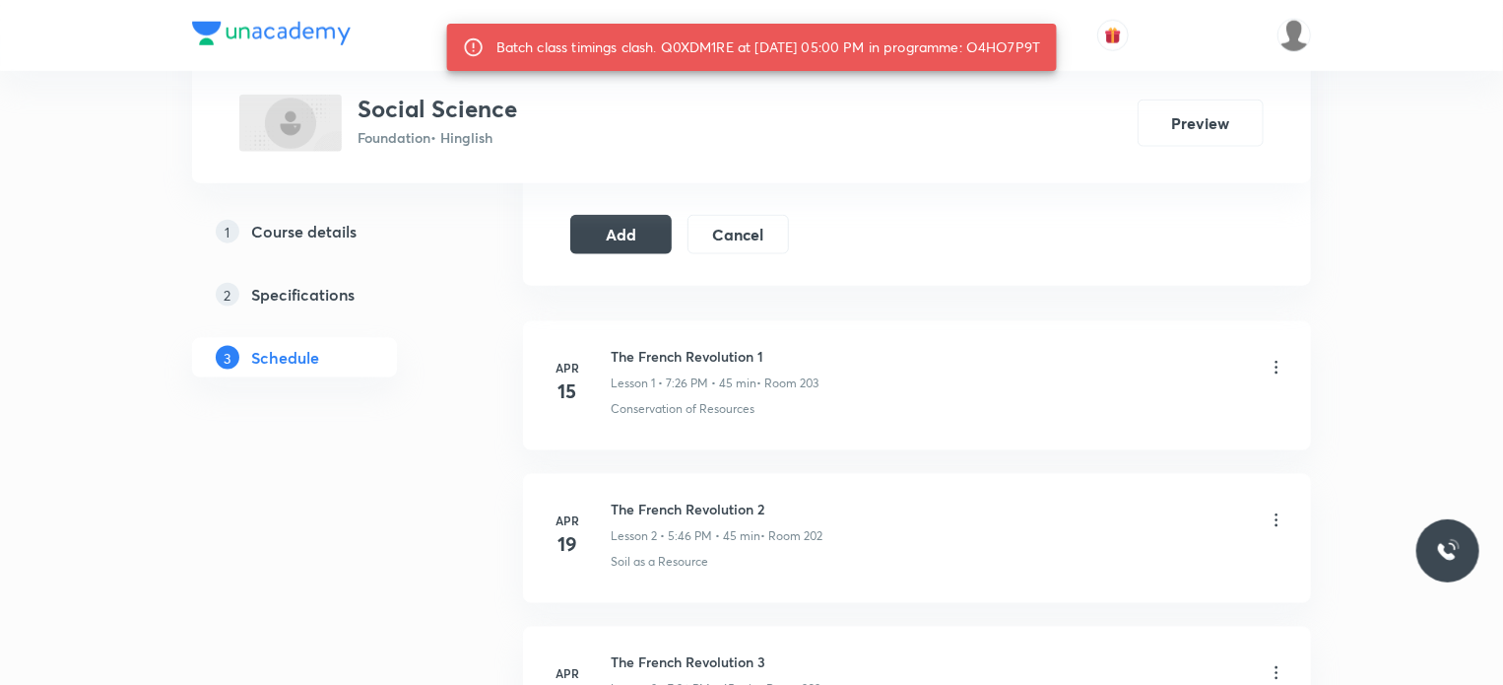
scroll to position [1118, 0]
click at [633, 233] on button "Add" at bounding box center [620, 233] width 101 height 39
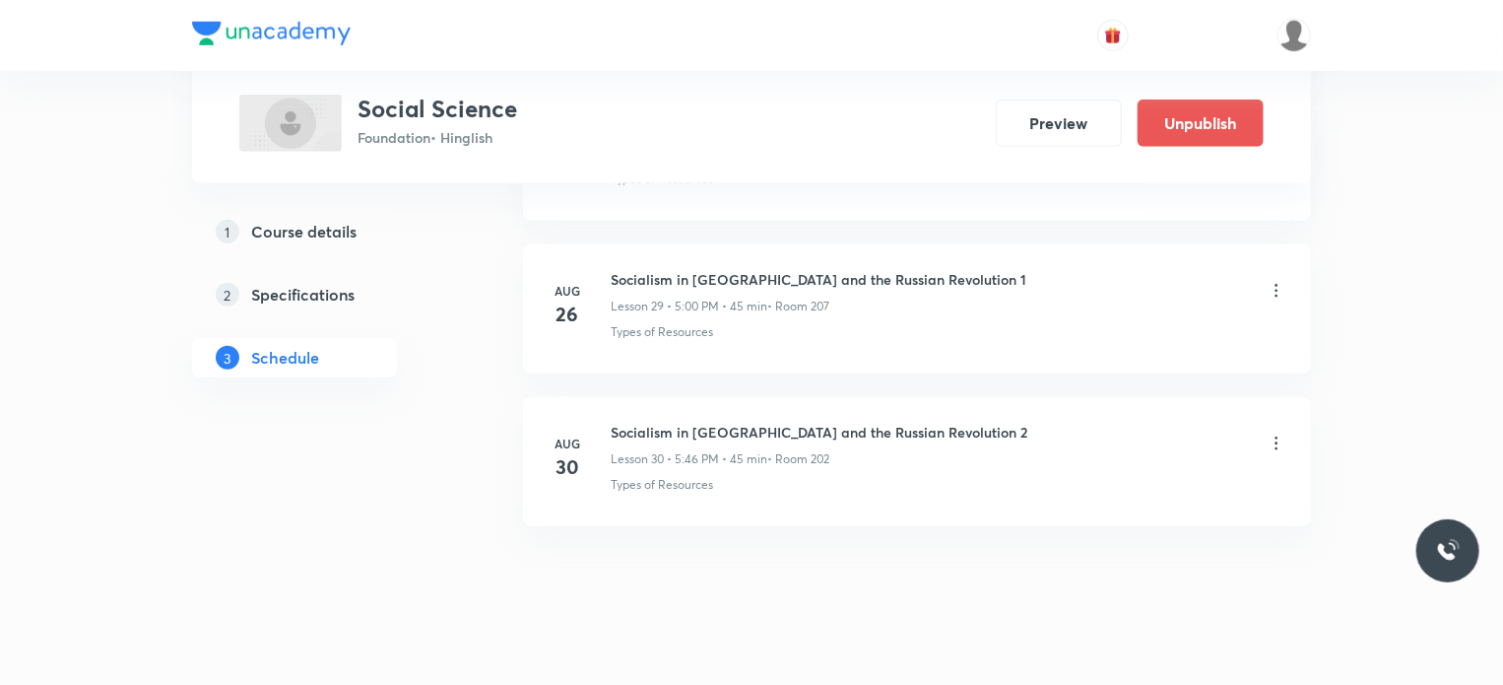
scroll to position [4558, 0]
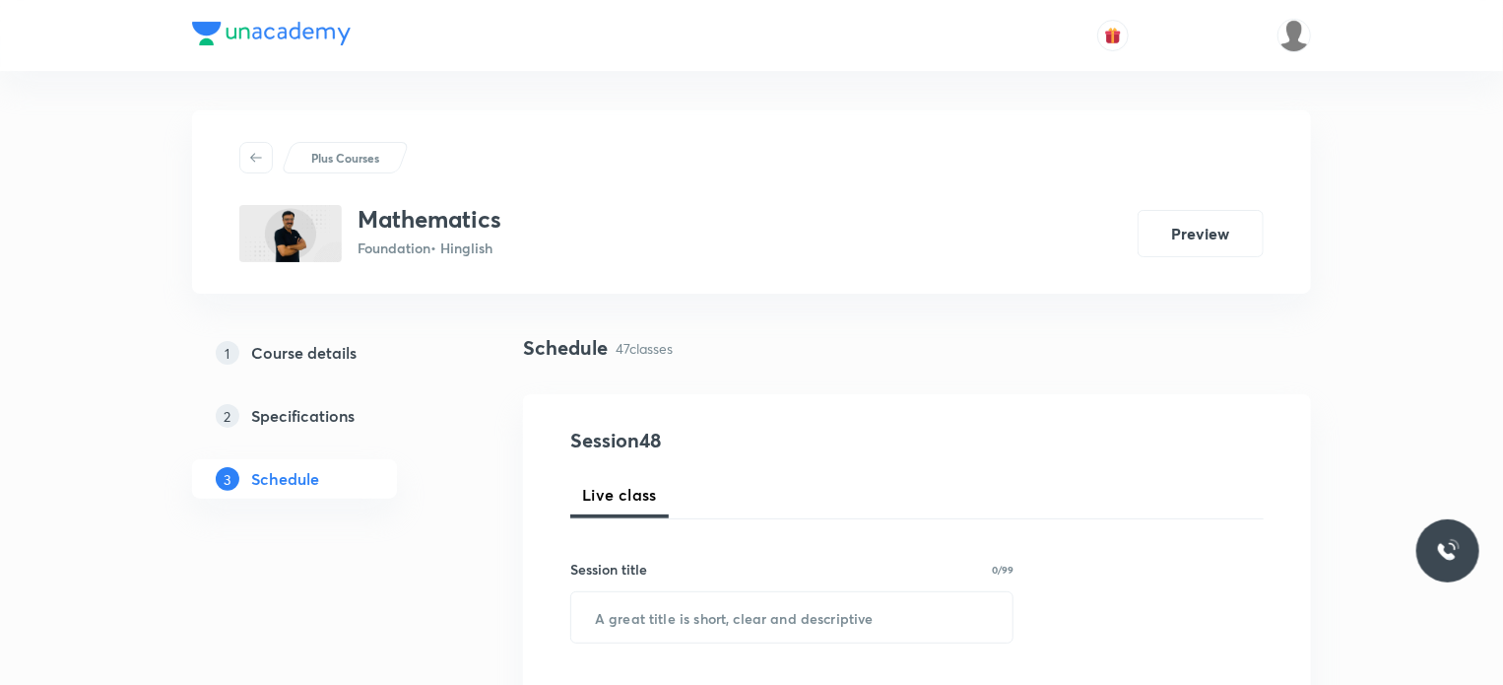
scroll to position [8050, 0]
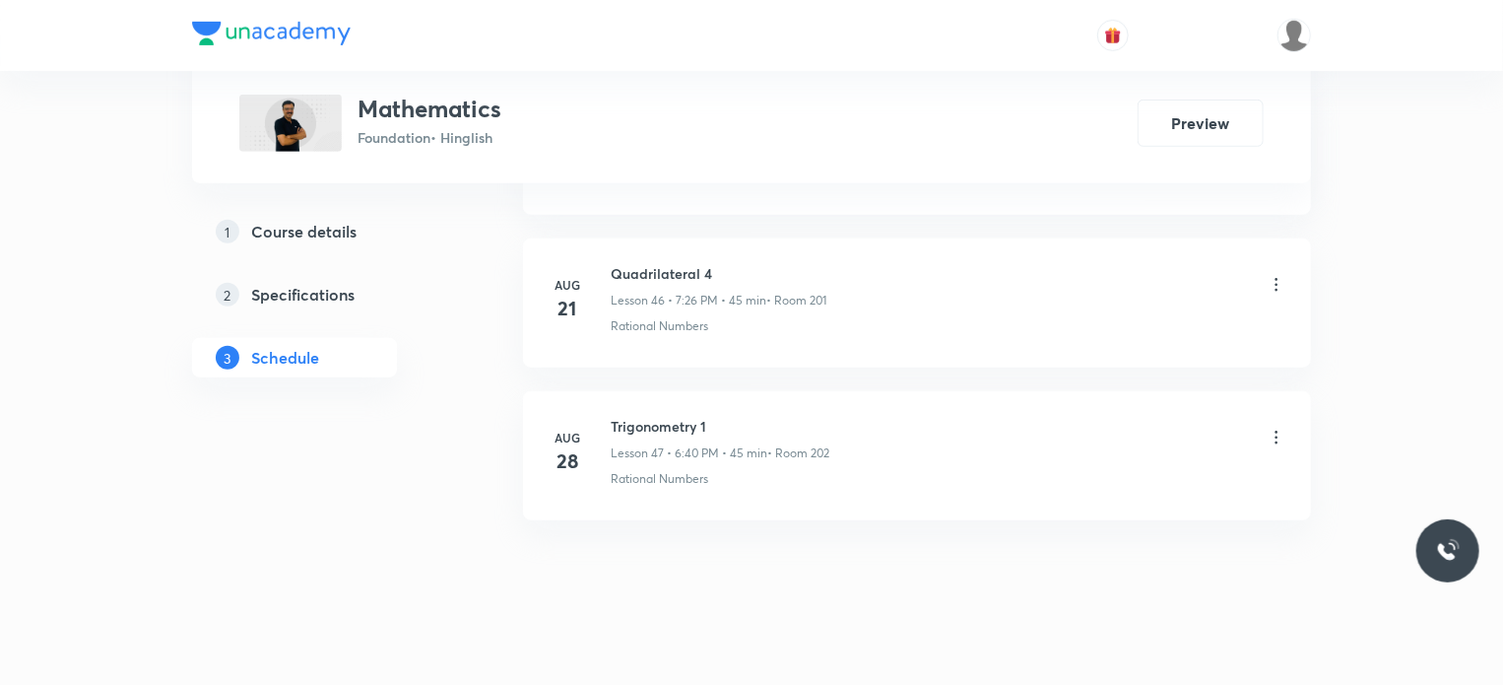
click at [700, 416] on h6 "Trigonometry 1" at bounding box center [720, 426] width 219 height 21
copy h6 "Trigonometry 1"
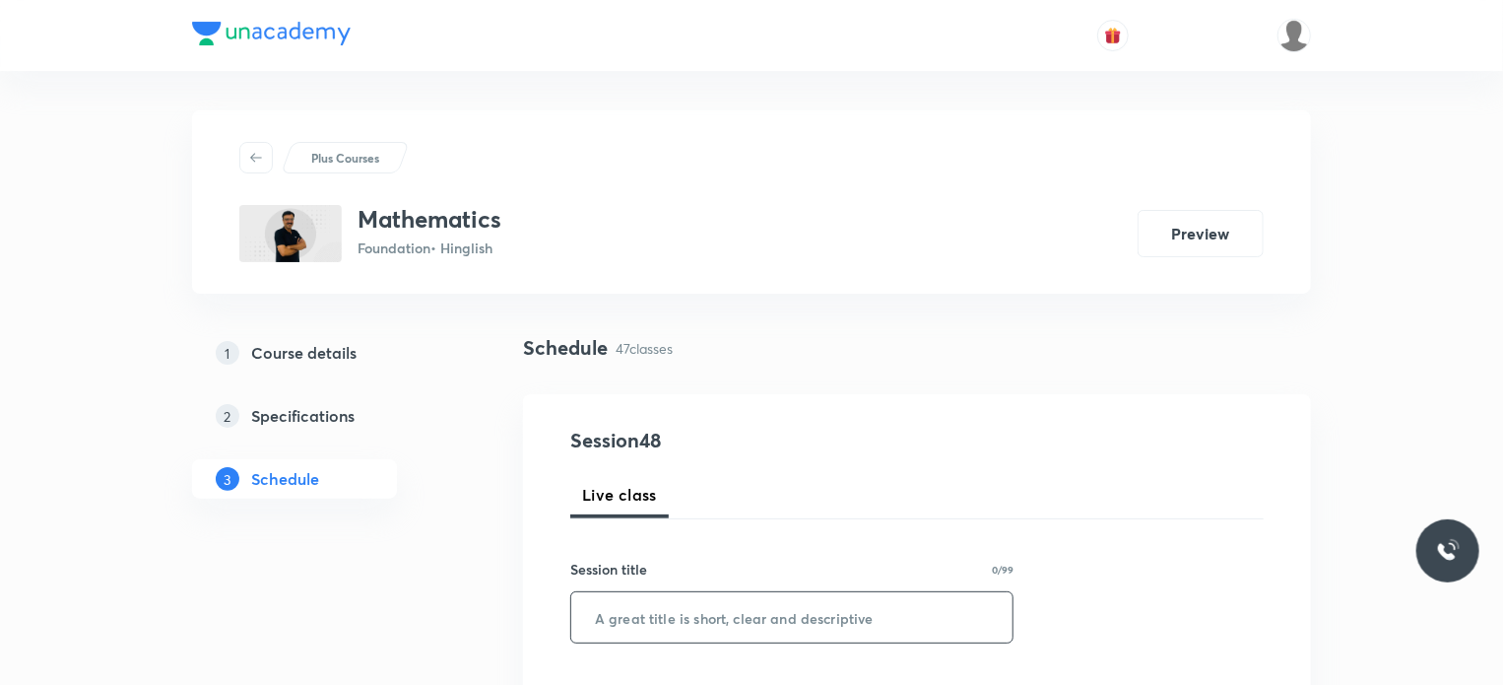
click at [726, 601] on input "text" at bounding box center [791, 617] width 441 height 50
paste input "Trigonometry 1"
type input "Trigonometry 2"
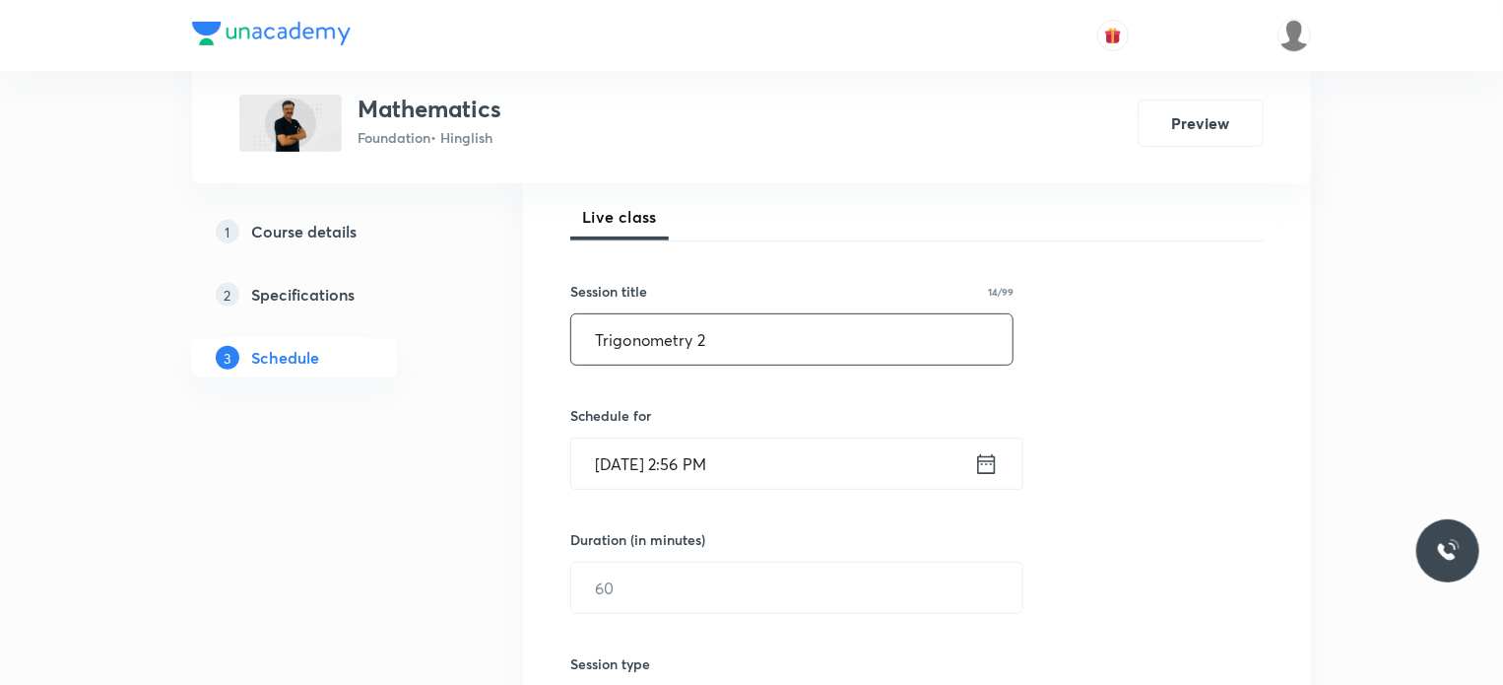
scroll to position [294, 0]
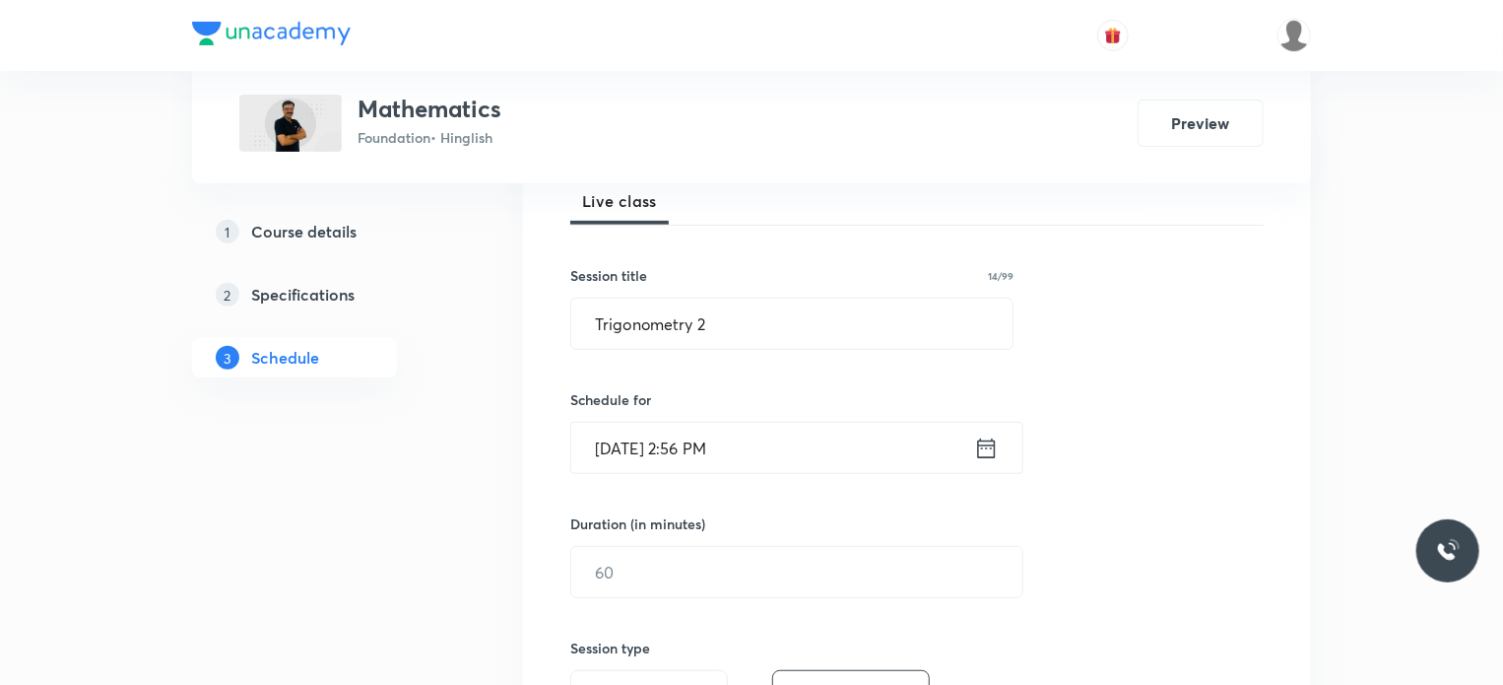
click at [760, 423] on input "Aug 30, 2025, 2:56 PM" at bounding box center [772, 448] width 403 height 50
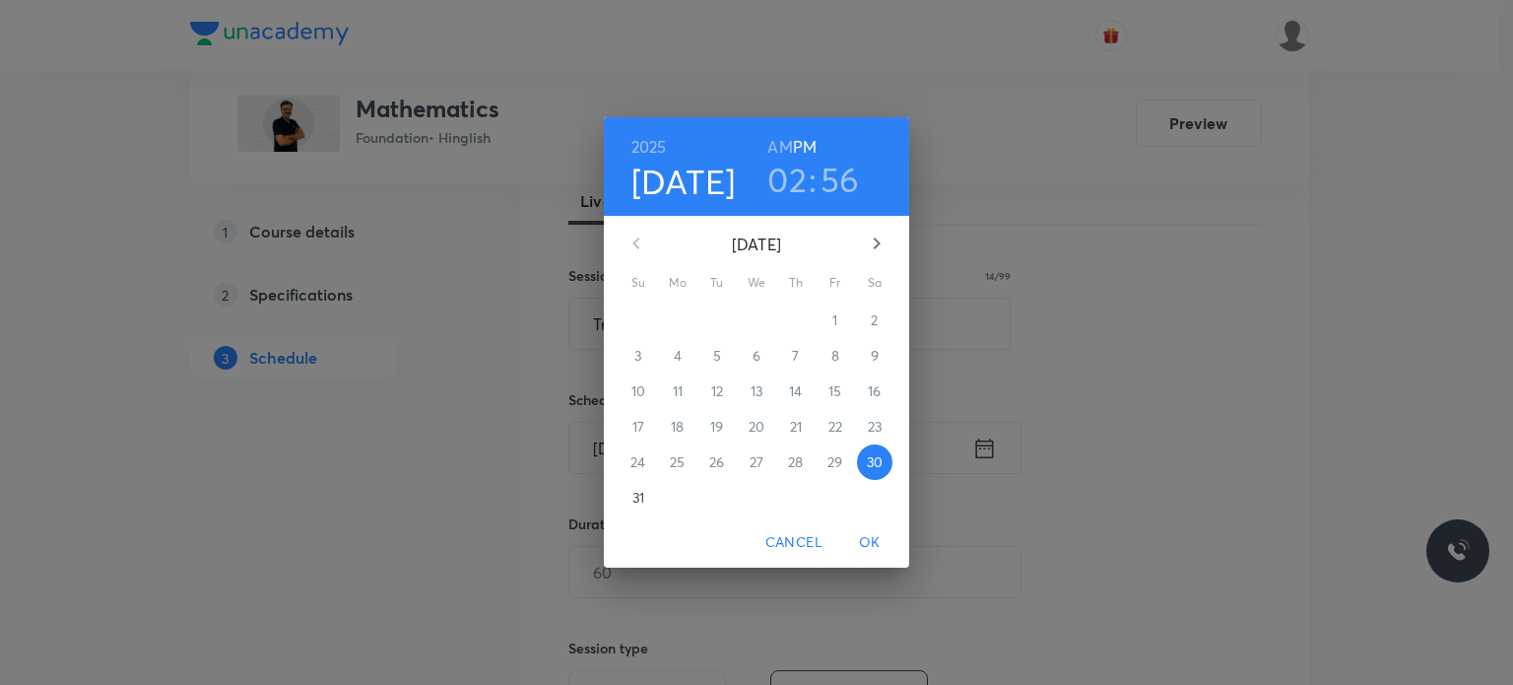
click at [785, 182] on h3 "02" at bounding box center [786, 179] width 39 height 41
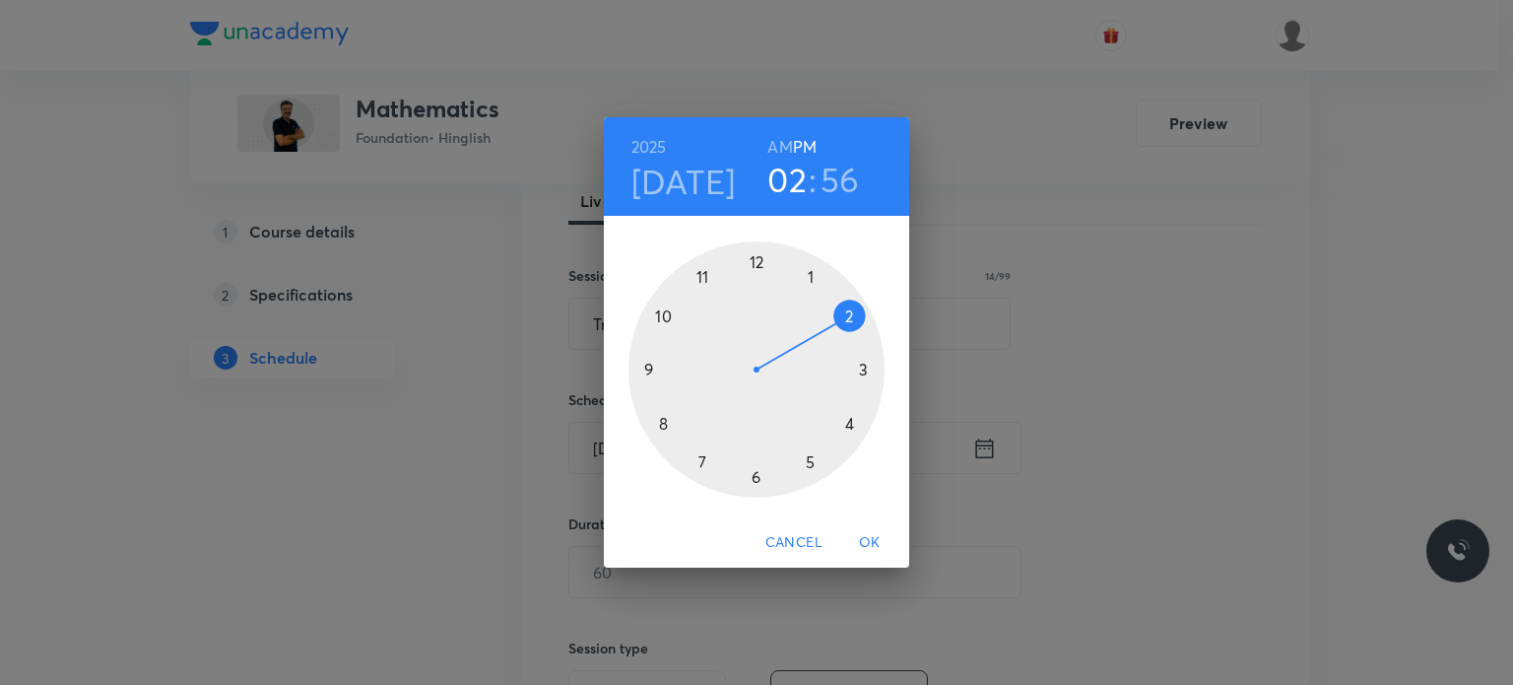
click at [761, 476] on div at bounding box center [756, 369] width 256 height 256
click at [671, 421] on div at bounding box center [756, 369] width 256 height 256
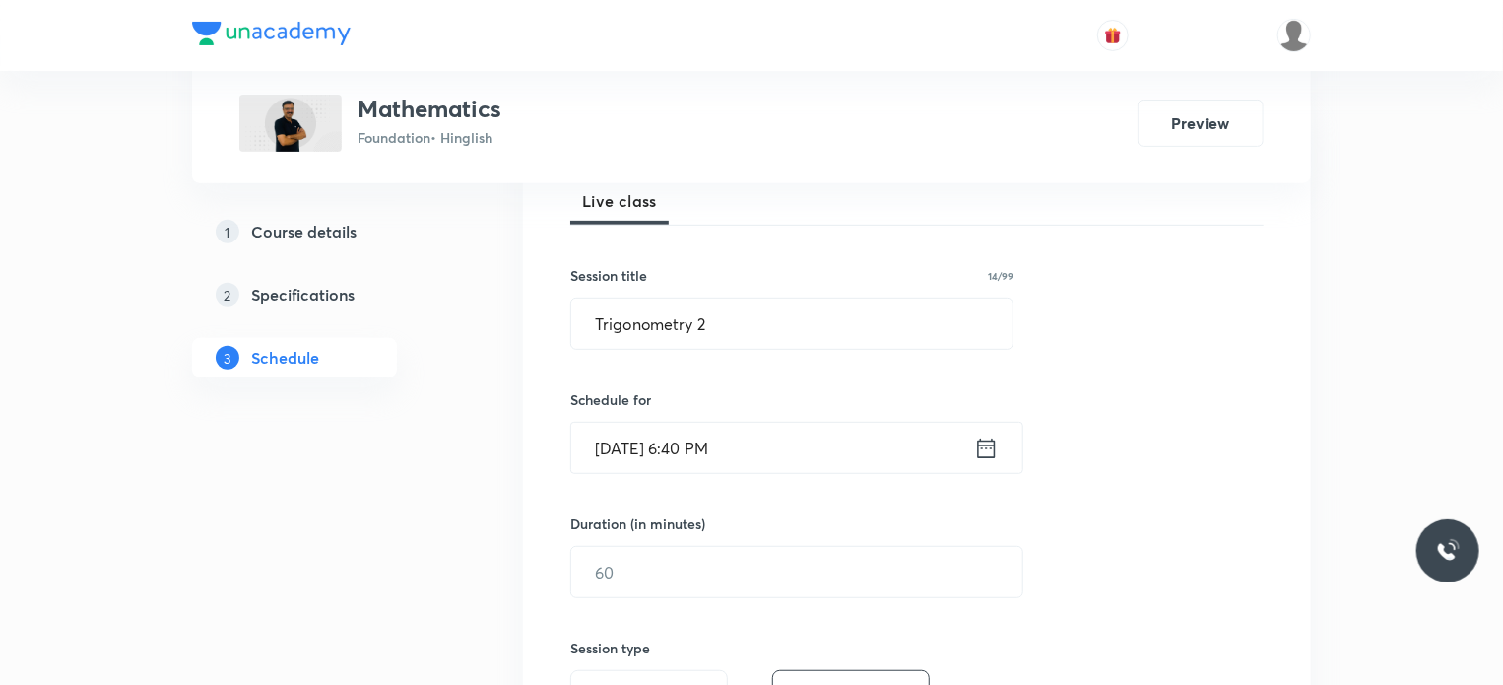
click at [664, 543] on div "Duration (in minutes) ​" at bounding box center [750, 555] width 360 height 85
click at [671, 560] on input "text" at bounding box center [796, 572] width 451 height 50
type input "45"
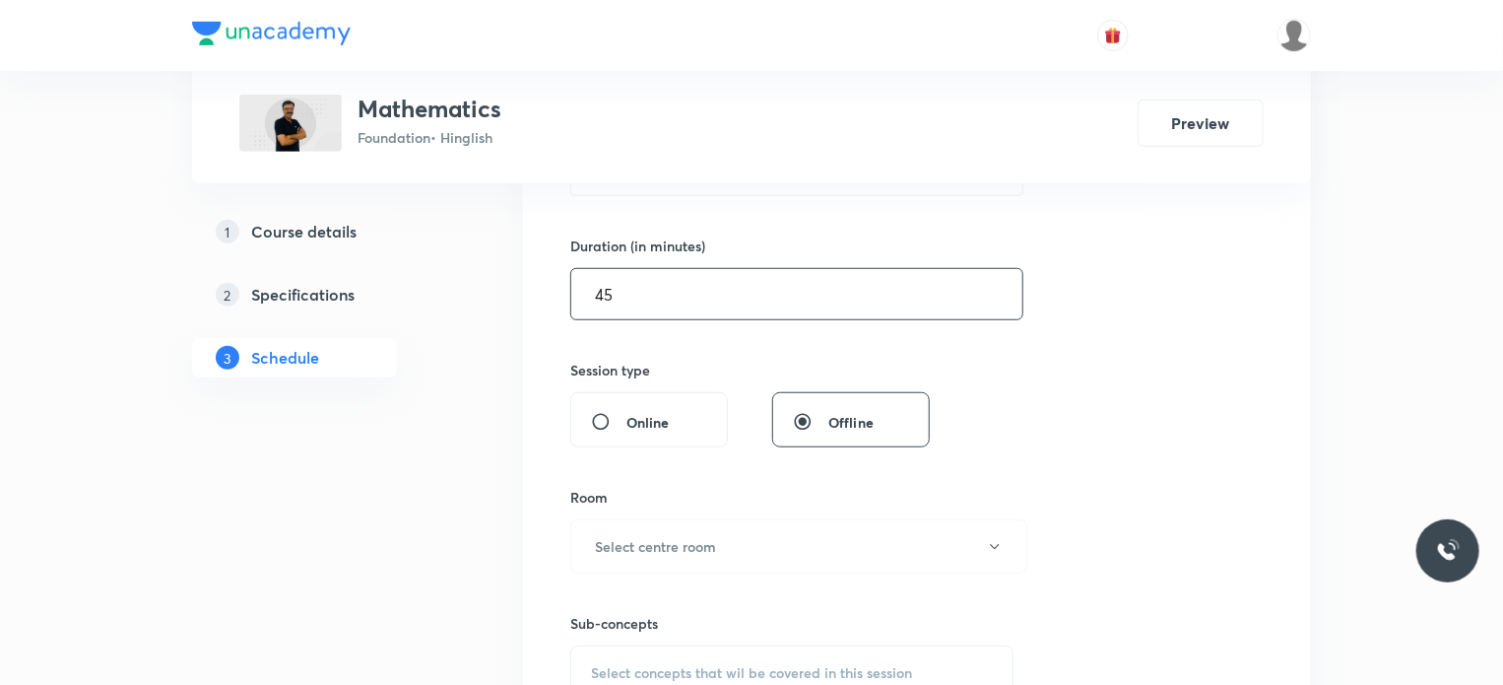
click at [658, 515] on div "Room Select centre room" at bounding box center [791, 530] width 443 height 87
click at [655, 536] on h6 "Select centre room" at bounding box center [655, 546] width 121 height 21
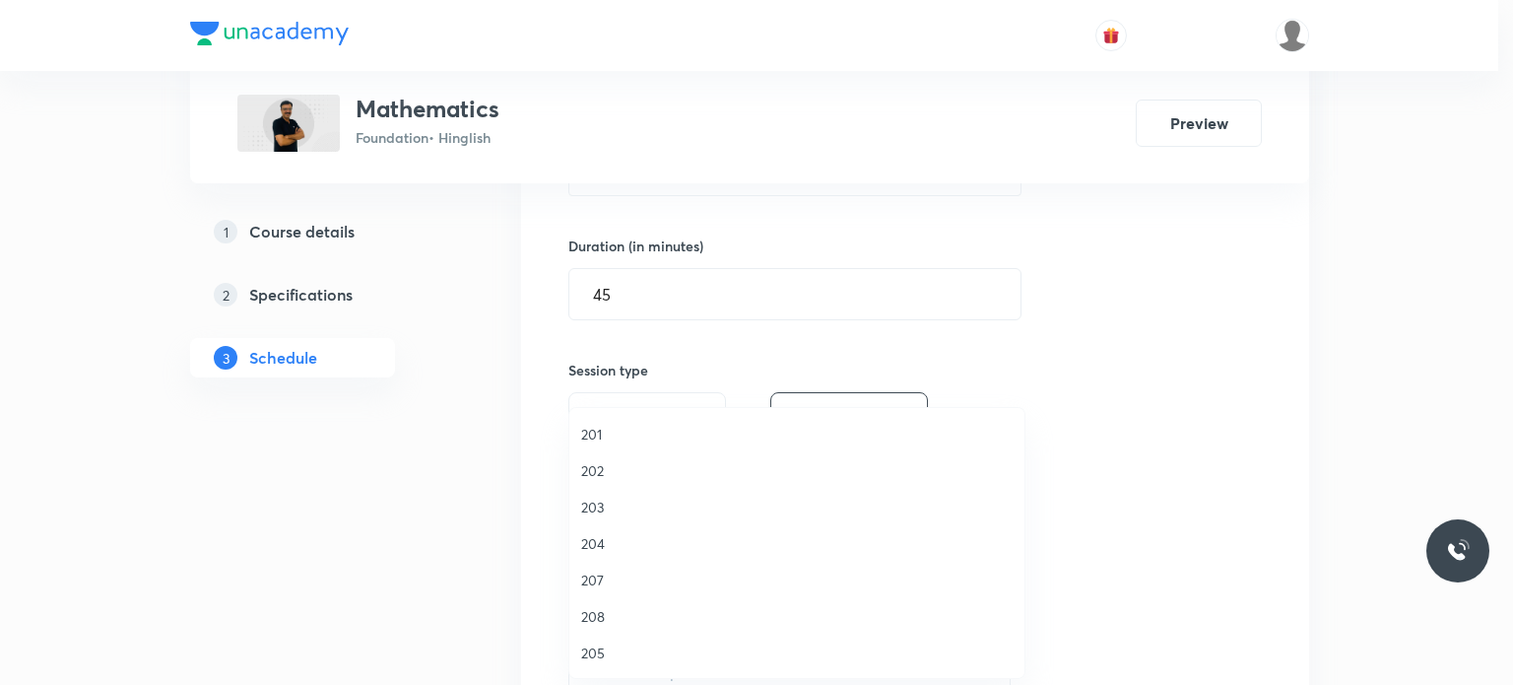
click at [603, 526] on li "204" at bounding box center [796, 543] width 455 height 36
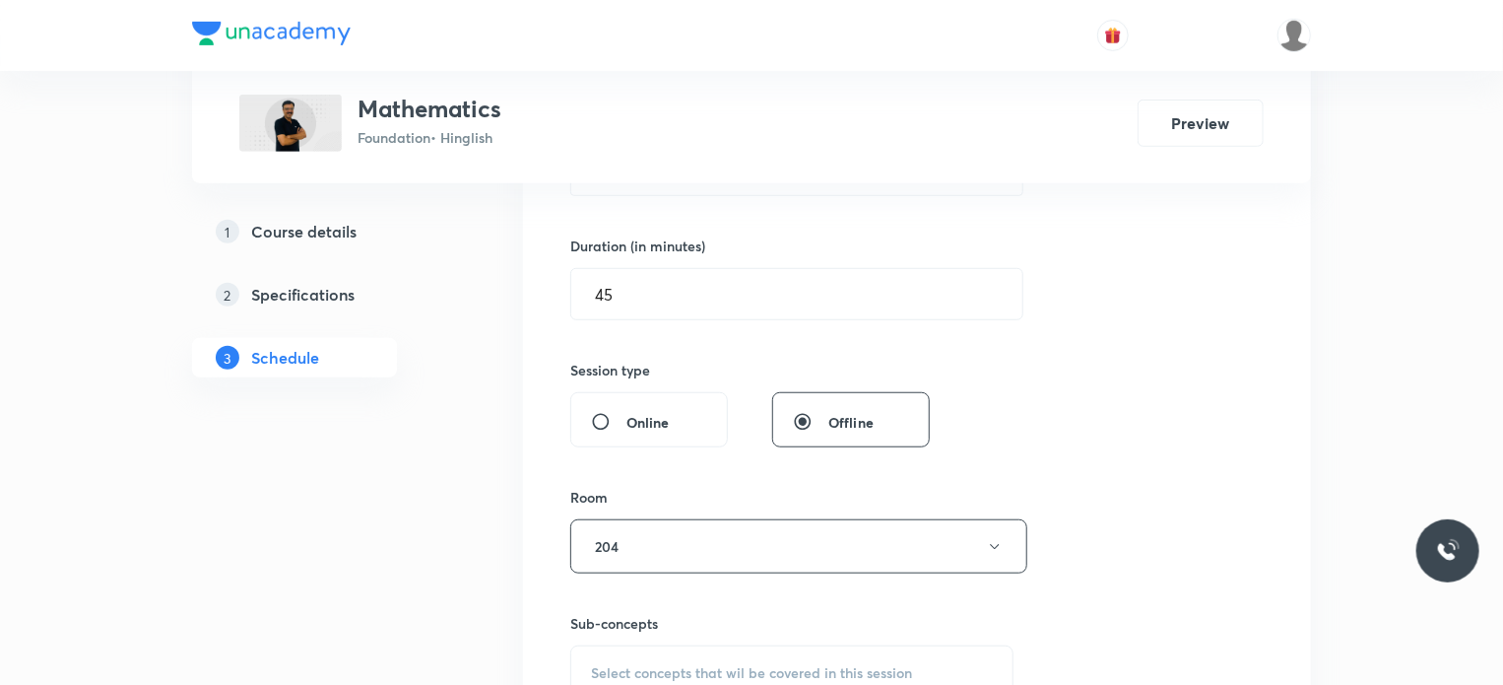
click at [694, 665] on span "Select concepts that wil be covered in this session" at bounding box center [751, 673] width 321 height 16
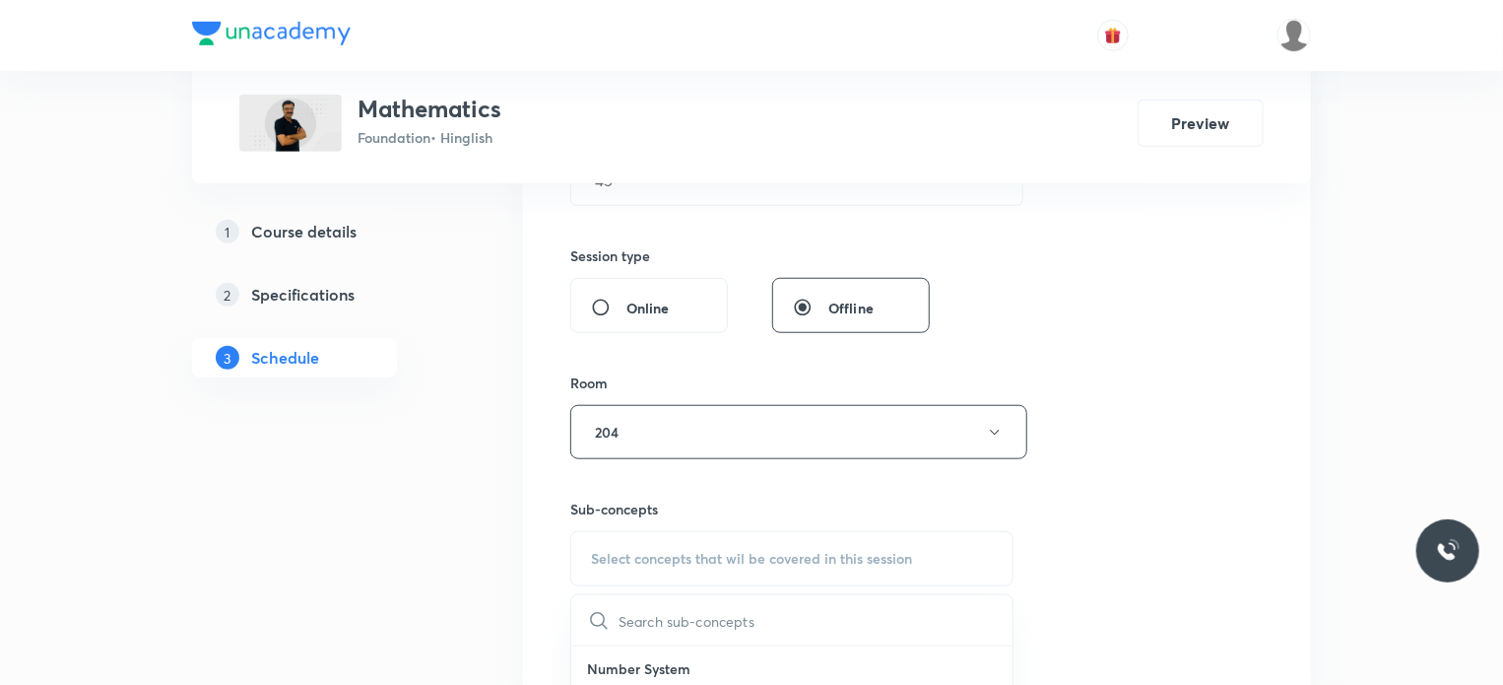
scroll to position [772, 0]
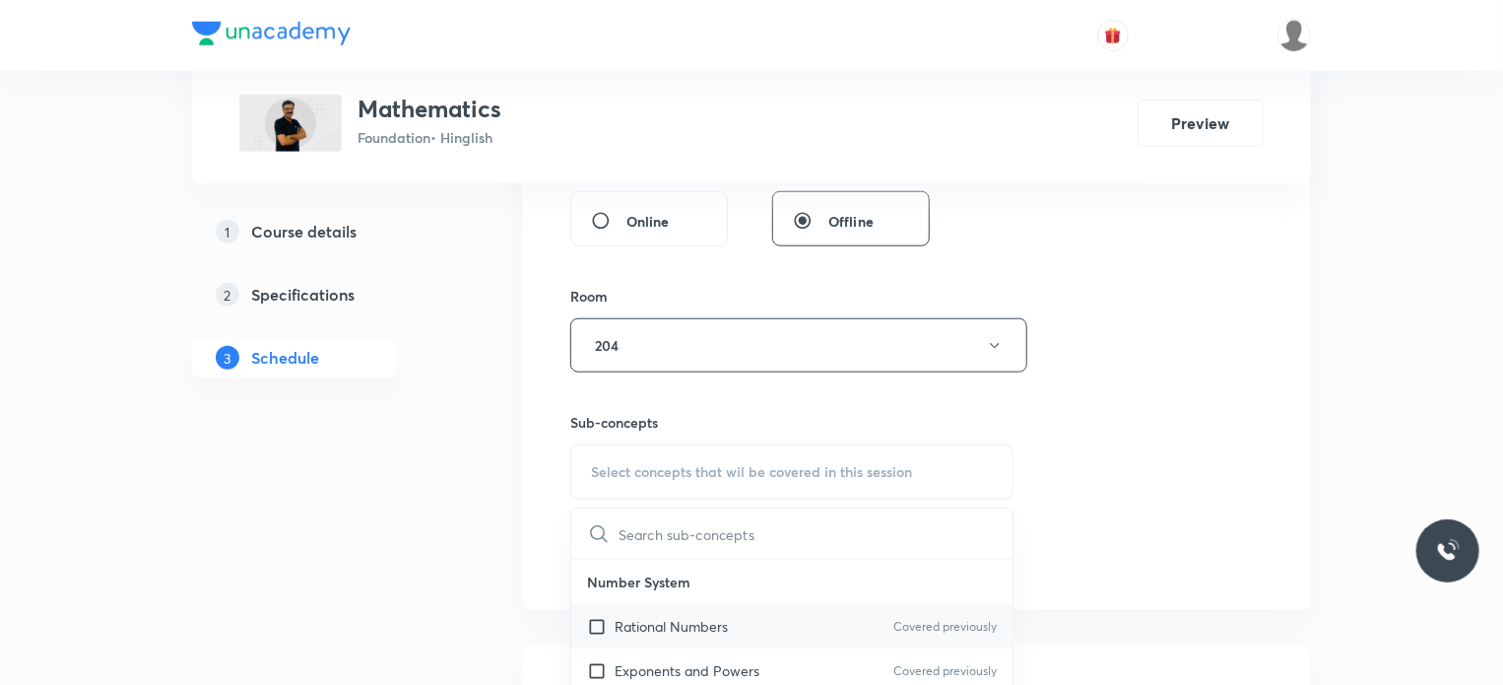
click at [694, 618] on p "Rational Numbers" at bounding box center [671, 626] width 113 height 21
checkbox input "true"
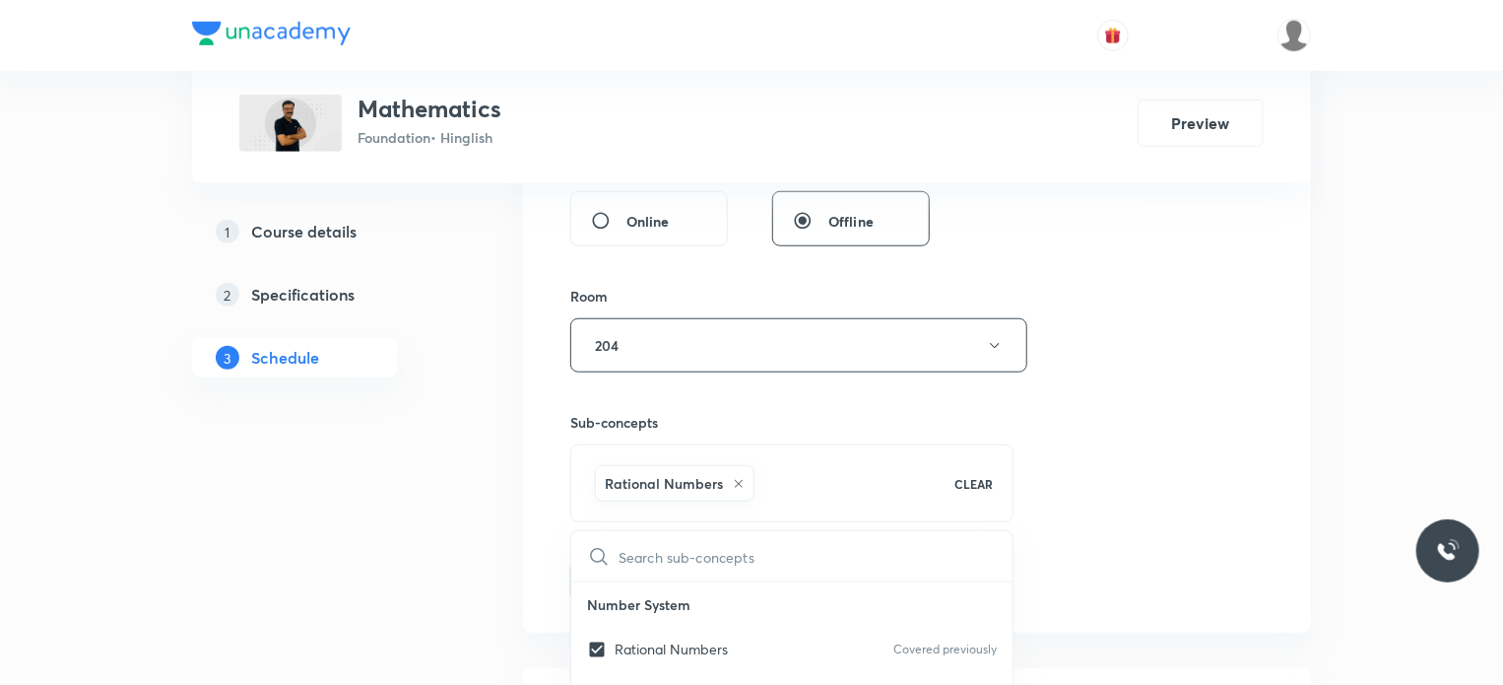
click at [991, 545] on input "text" at bounding box center [816, 556] width 394 height 50
click at [1025, 530] on div "Session 48 Live class Session title 14/99 Trigonometry 2 ​ Schedule for Aug 30,…" at bounding box center [917, 127] width 694 height 948
click at [604, 582] on button "Add" at bounding box center [620, 579] width 101 height 39
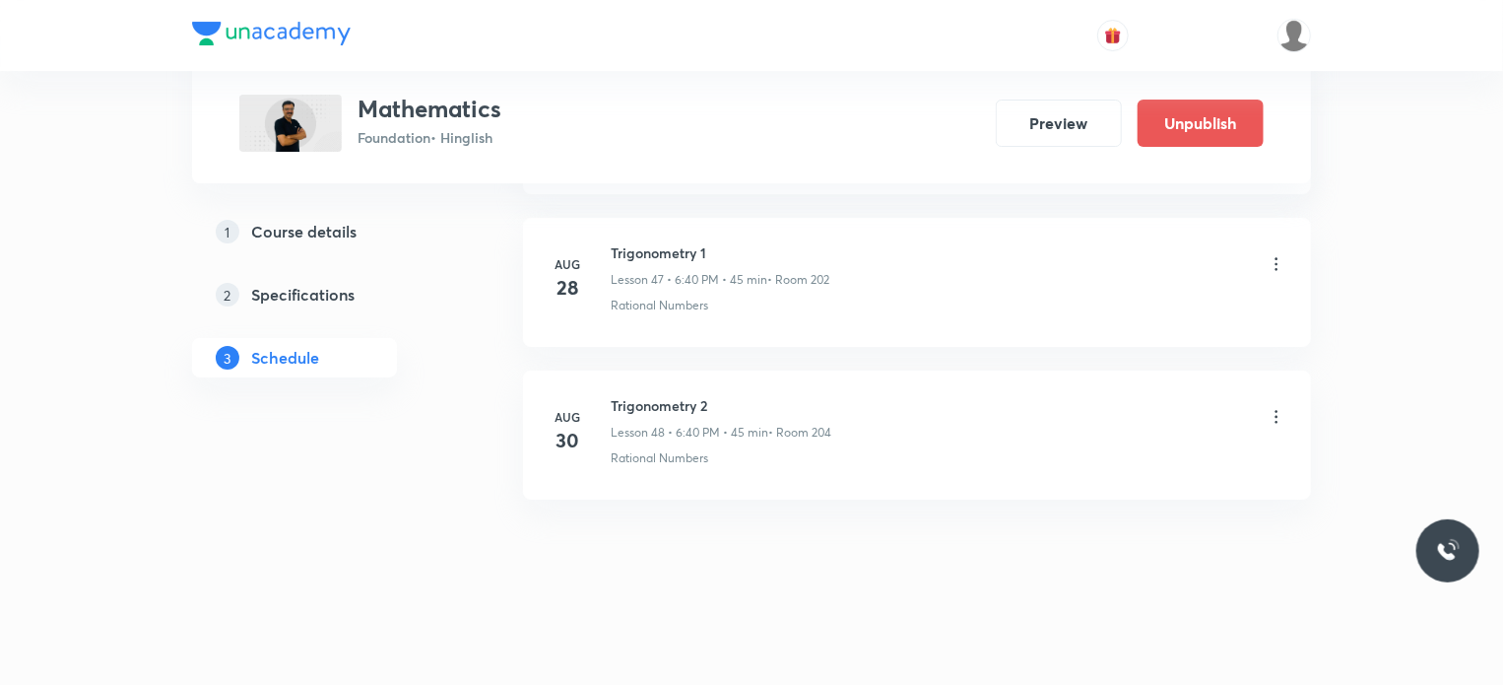
scroll to position [7097, 0]
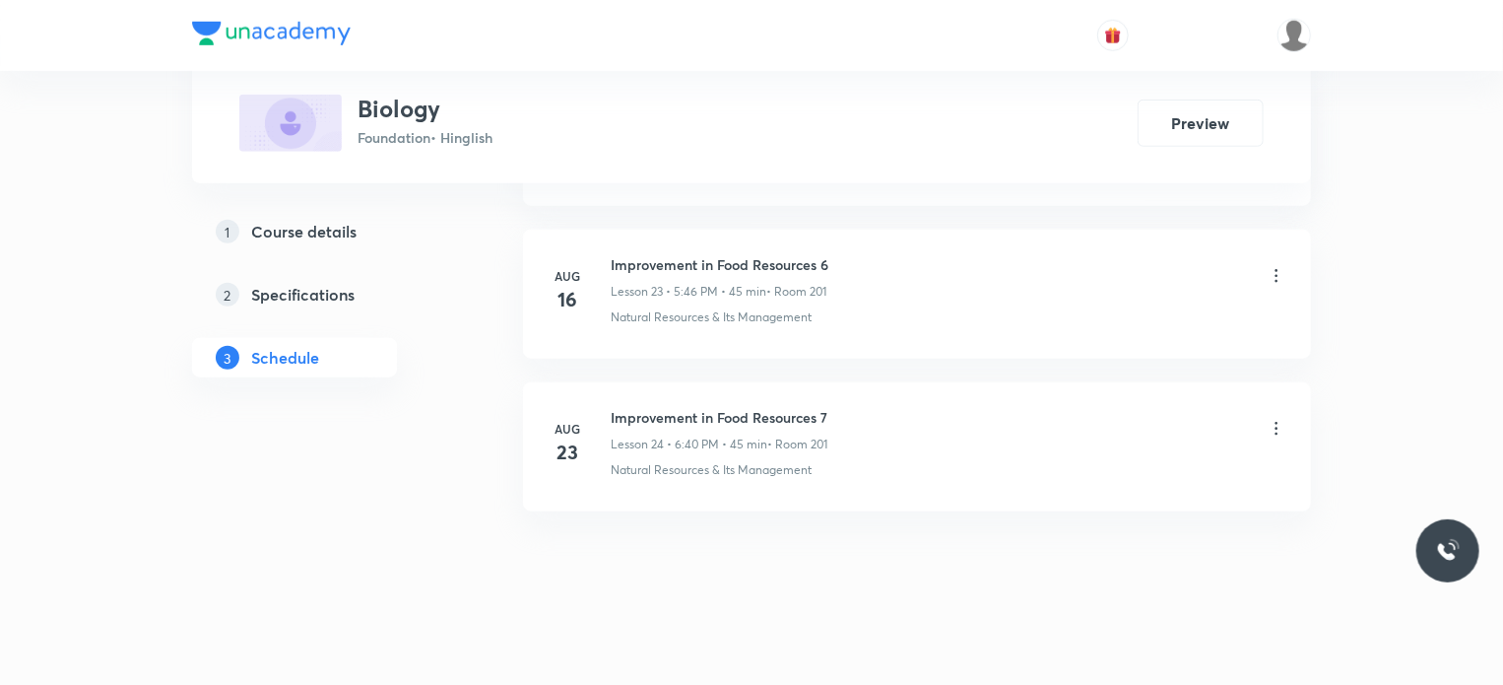
click at [627, 407] on h6 "Improvement in Food Resources 7" at bounding box center [719, 417] width 217 height 21
copy h6 "Improvement in Food Resources 7"
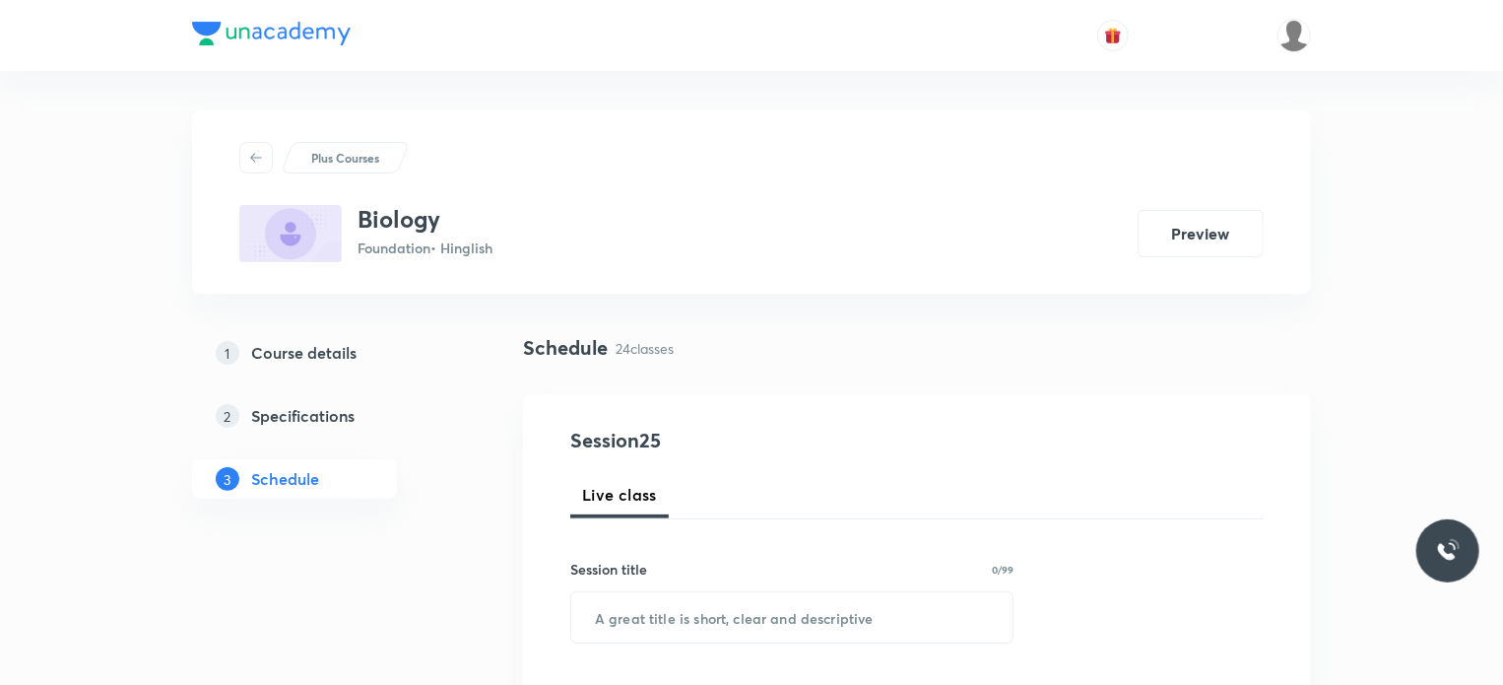
click at [841, 588] on div "Session title 0/99 ​" at bounding box center [791, 601] width 443 height 85
click at [847, 607] on input "text" at bounding box center [791, 617] width 441 height 50
paste input "Improvement in Food Resources 7"
type input "Improvement in Food Resources 8"
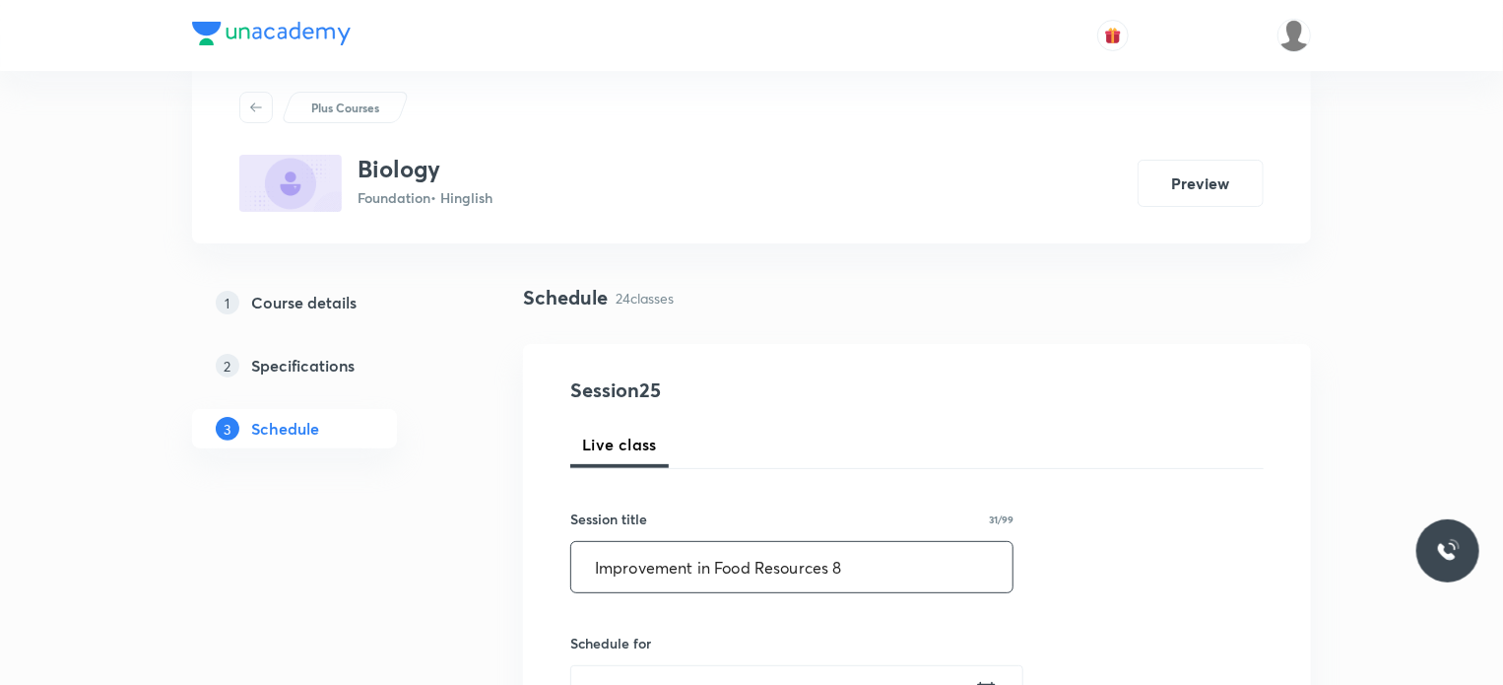
scroll to position [232, 0]
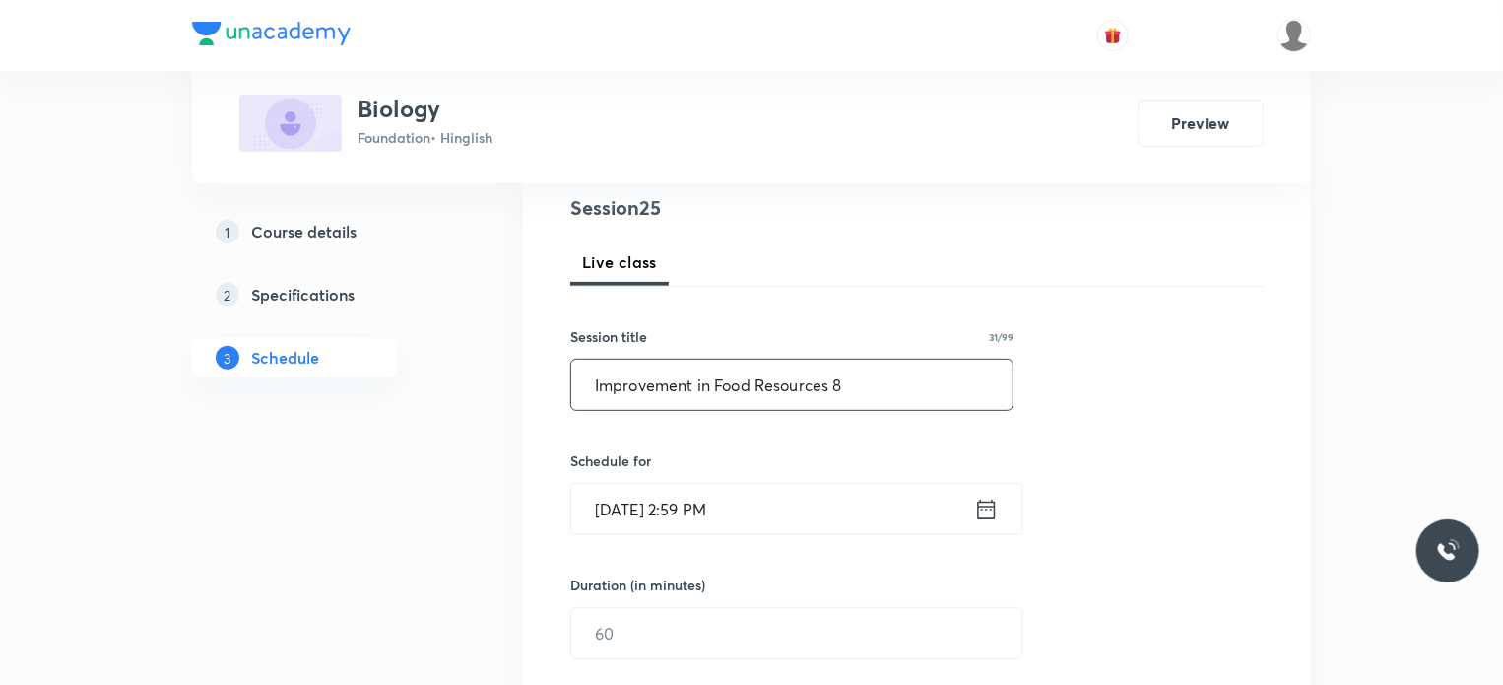
click at [785, 512] on input "[DATE] 2:59 PM" at bounding box center [772, 509] width 403 height 50
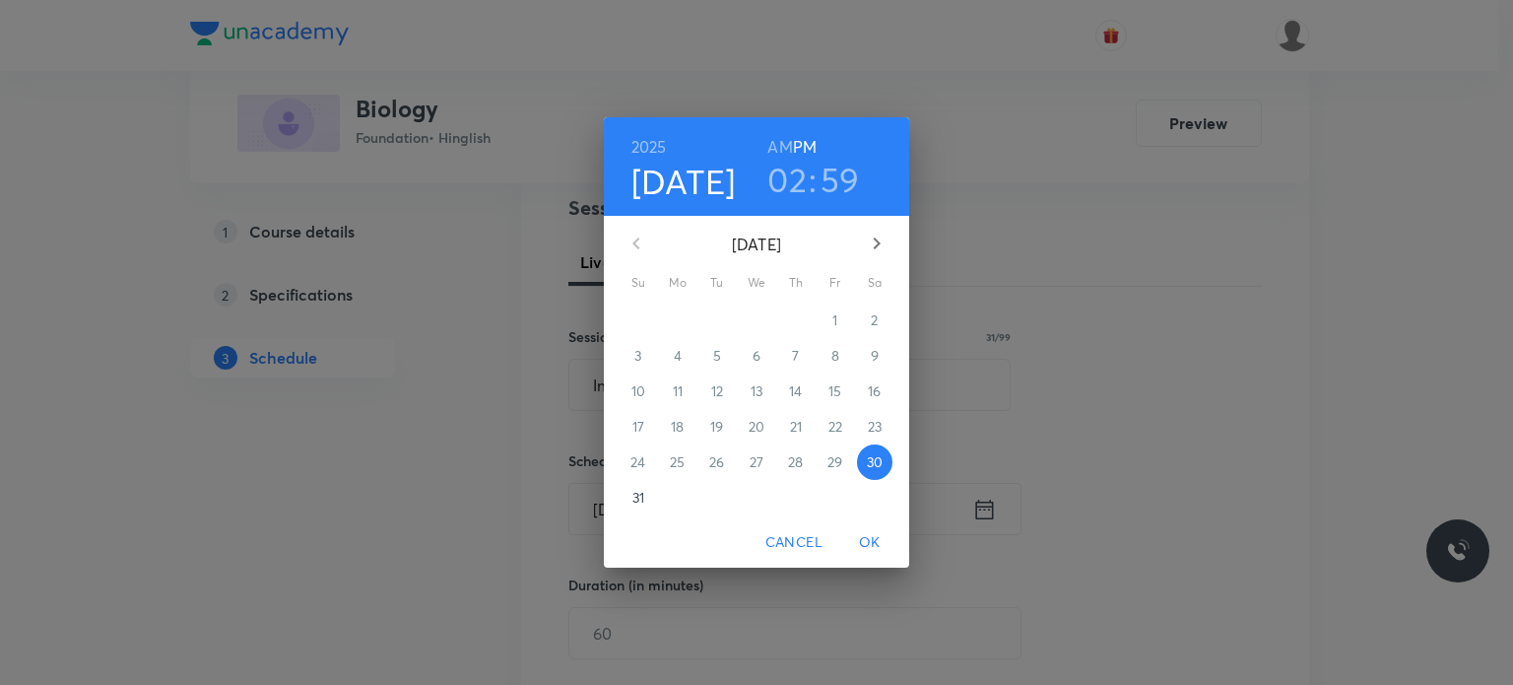
click at [796, 178] on h3 "02" at bounding box center [786, 179] width 39 height 41
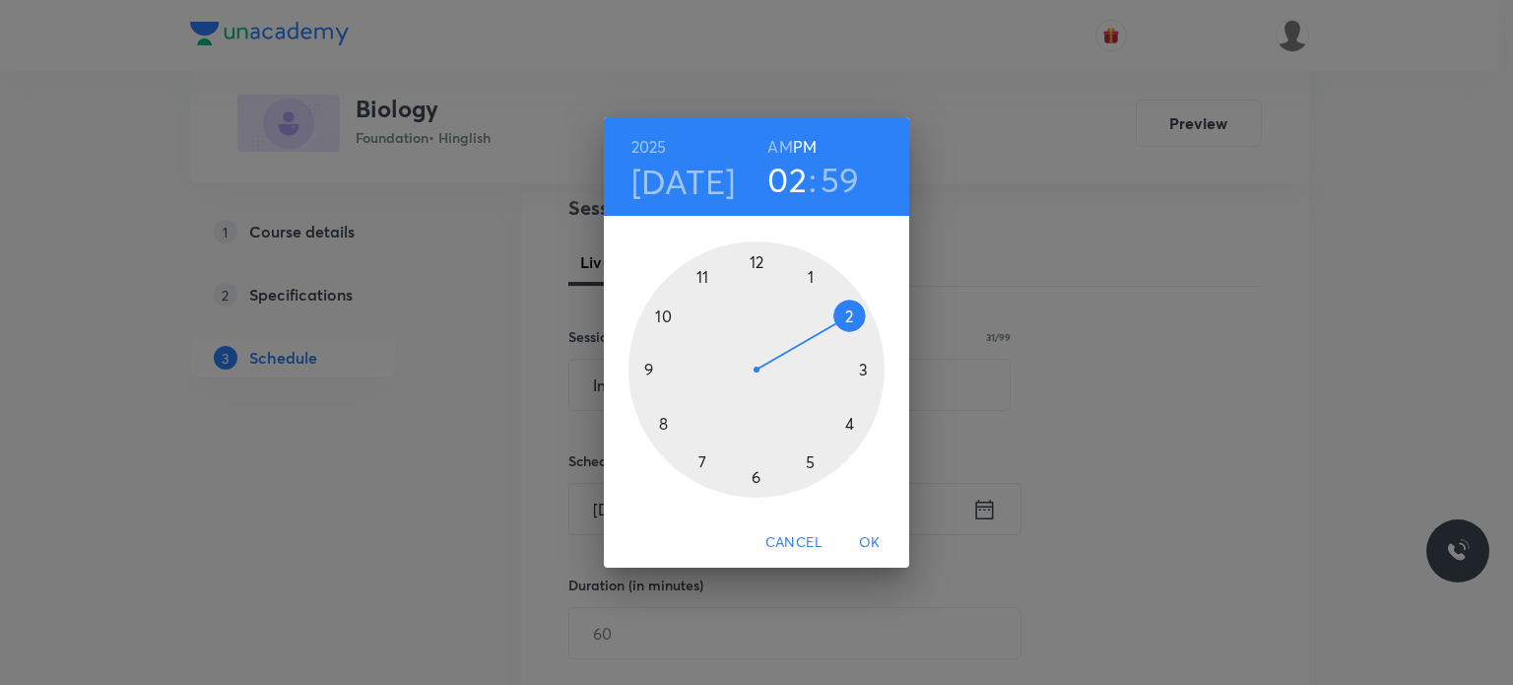
click at [706, 456] on div at bounding box center [756, 369] width 256 height 256
click at [835, 176] on h3 "59" at bounding box center [840, 179] width 39 height 41
click at [803, 465] on div at bounding box center [756, 369] width 256 height 256
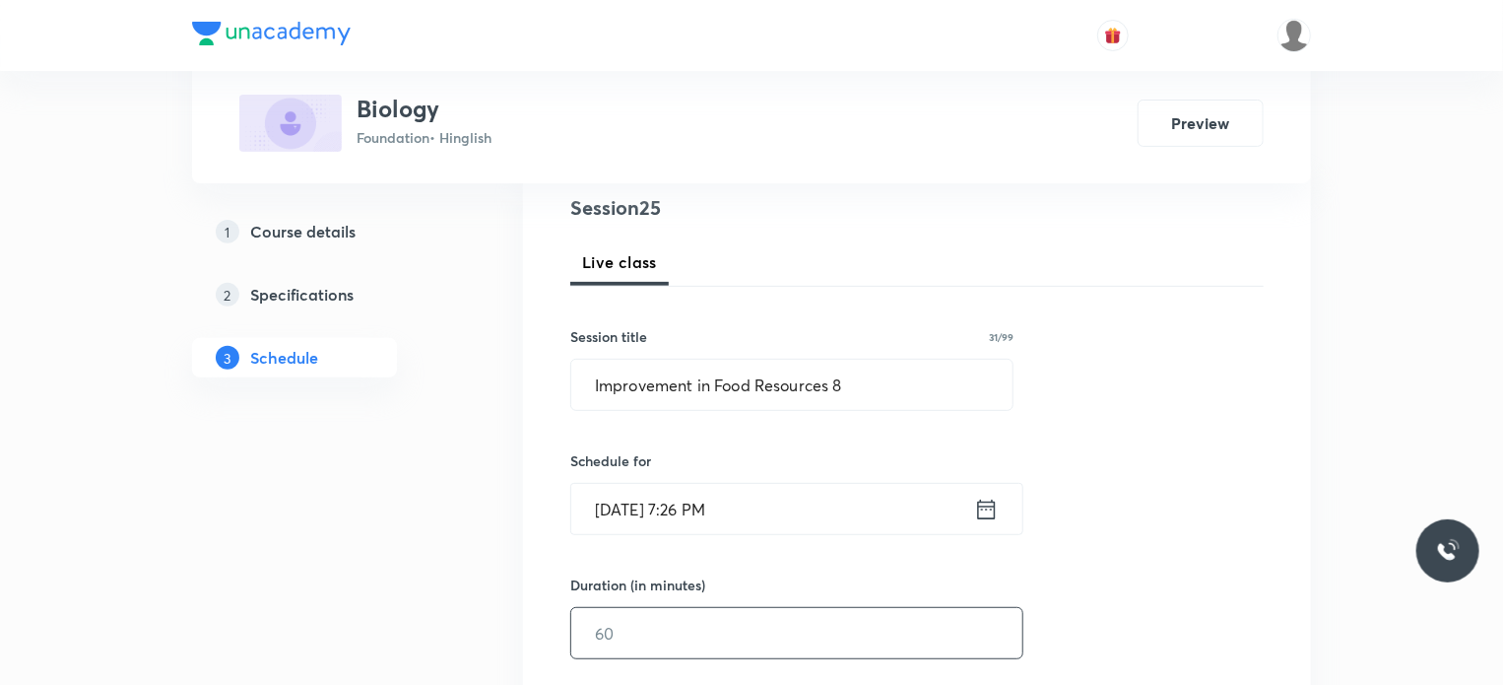
click at [625, 645] on input "text" at bounding box center [796, 633] width 451 height 50
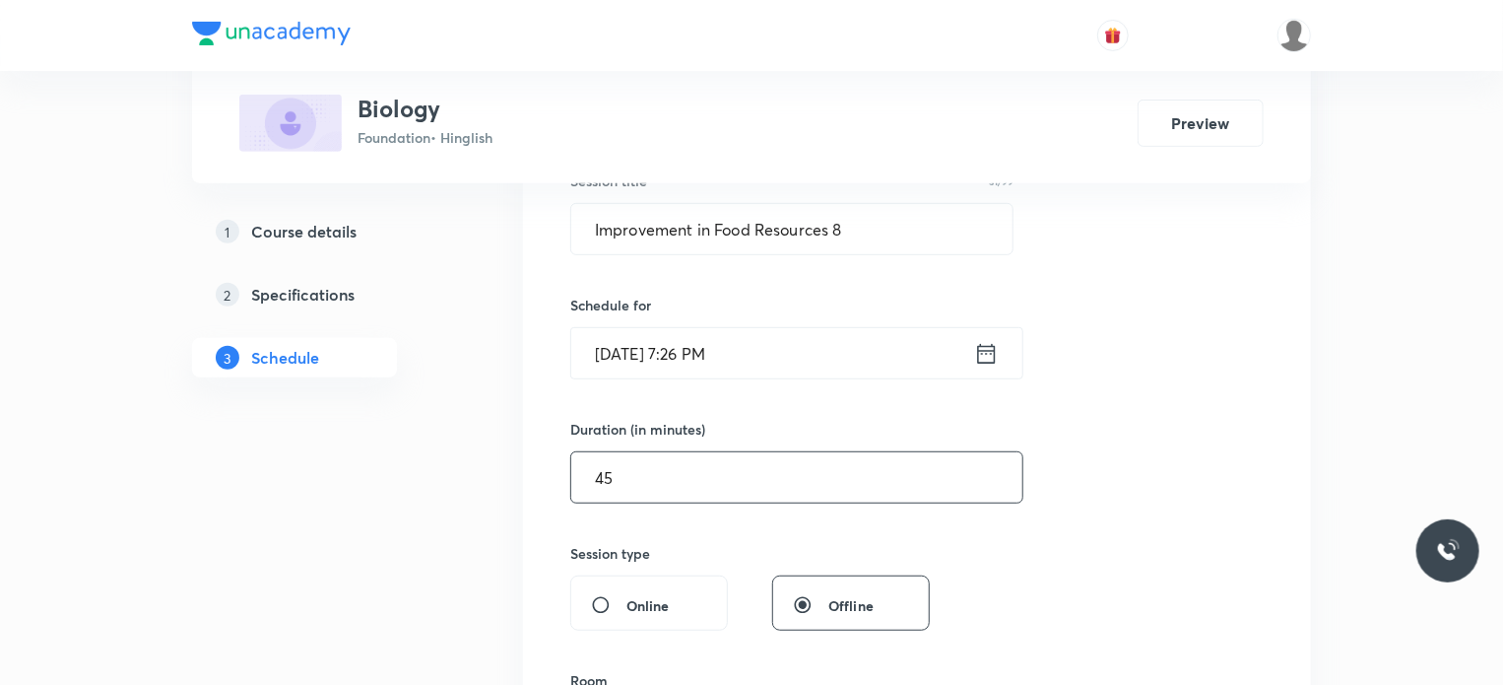
scroll to position [743, 0]
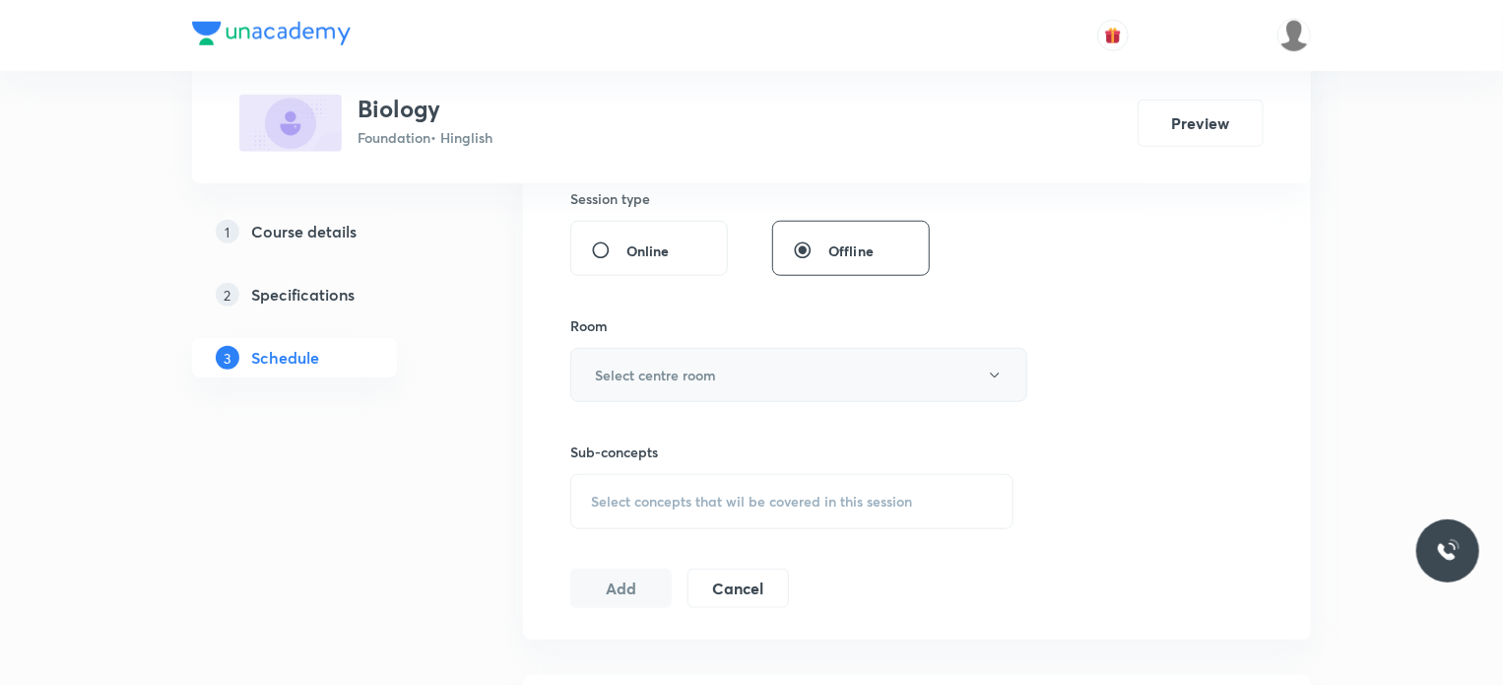
type input "45"
click at [644, 373] on h6 "Select centre room" at bounding box center [655, 374] width 121 height 21
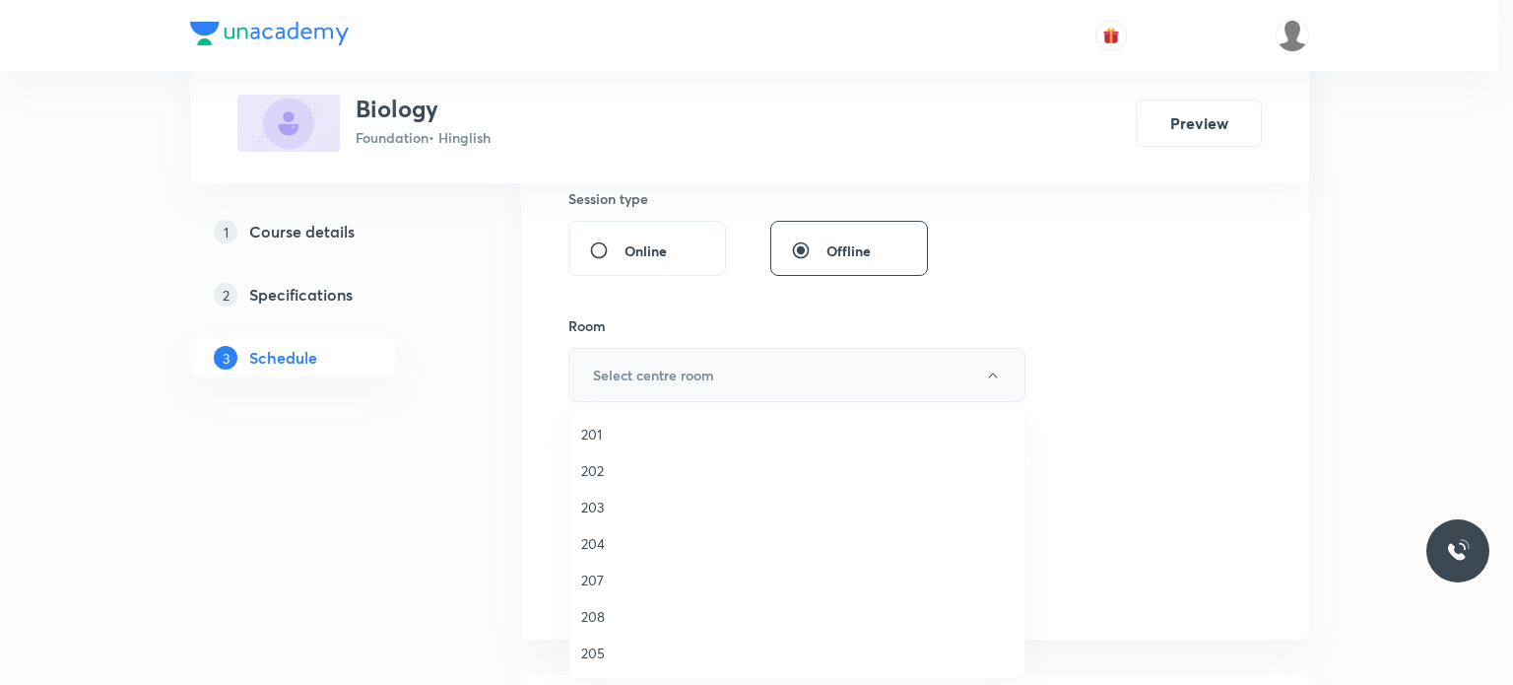
click at [664, 445] on li "201" at bounding box center [796, 434] width 455 height 36
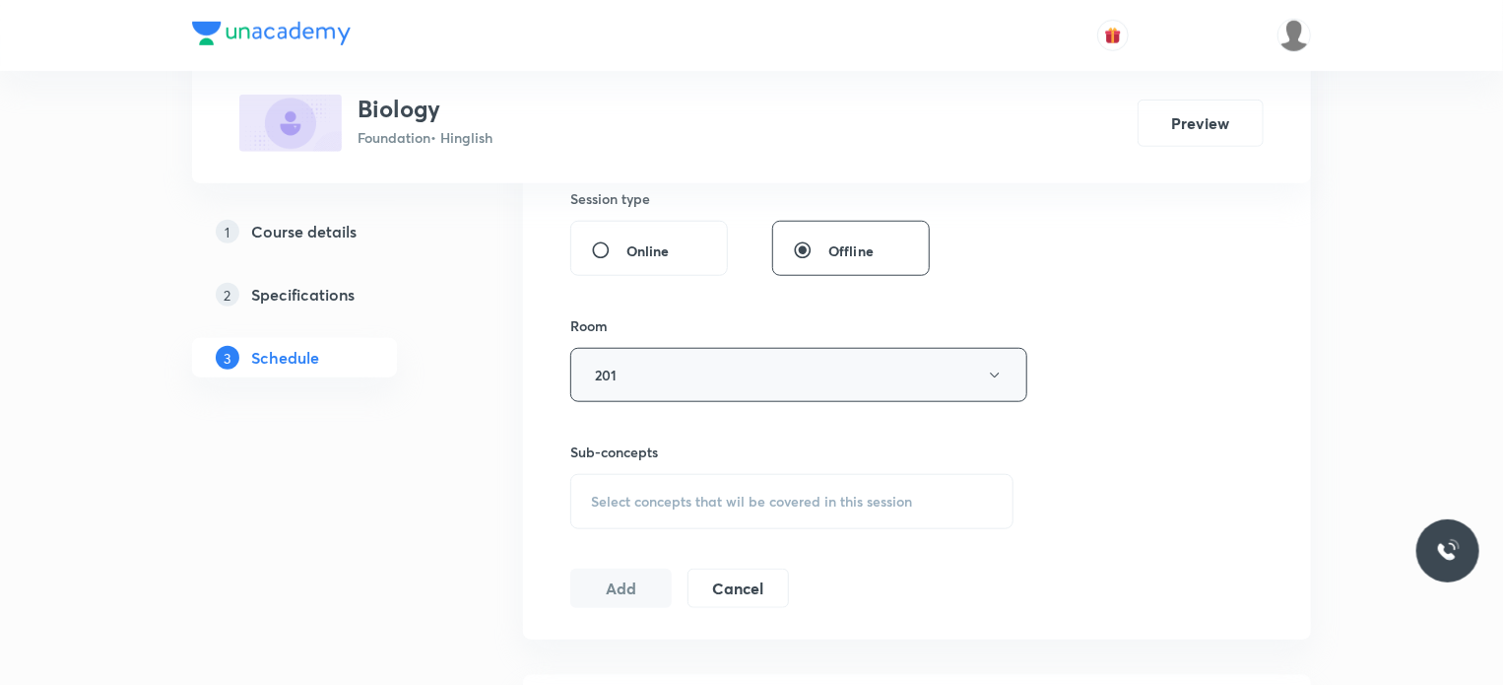
click at [693, 498] on span "Select concepts that wil be covered in this session" at bounding box center [751, 502] width 321 height 16
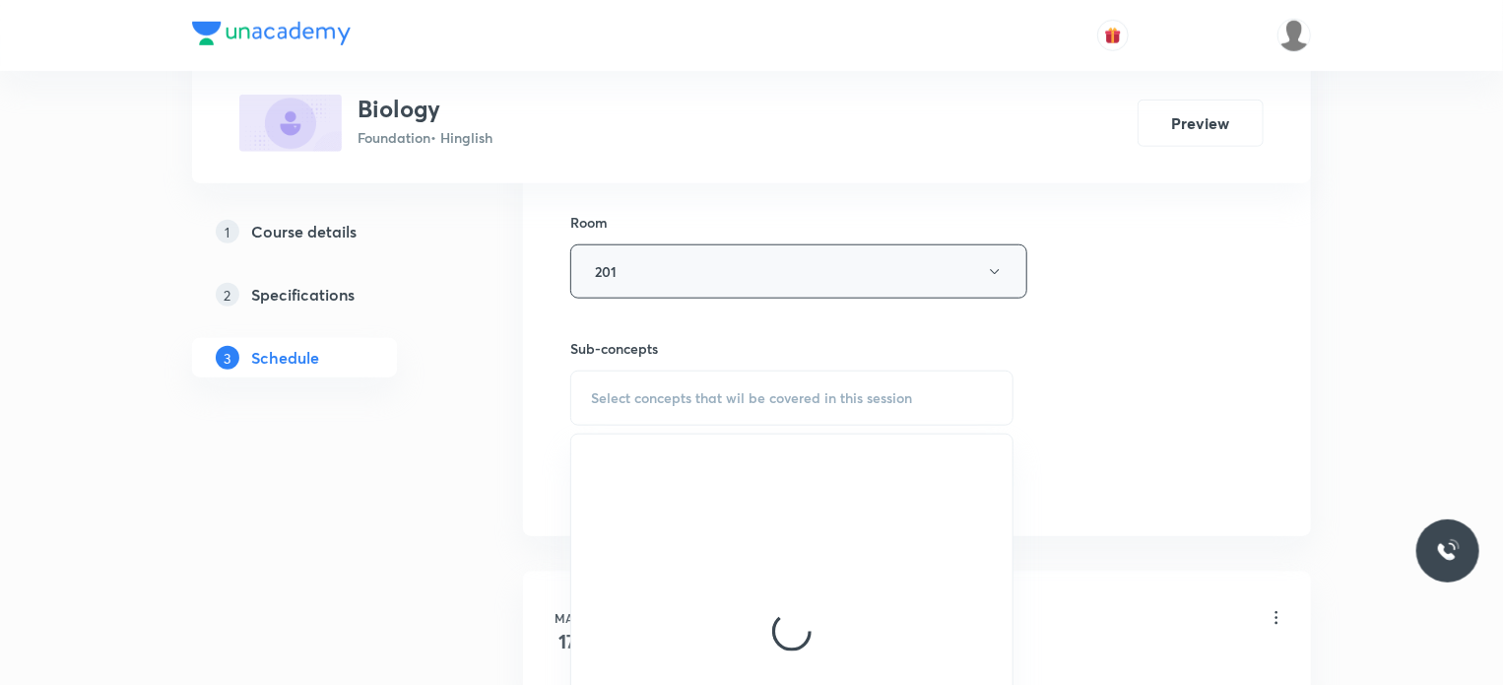
scroll to position [848, 0]
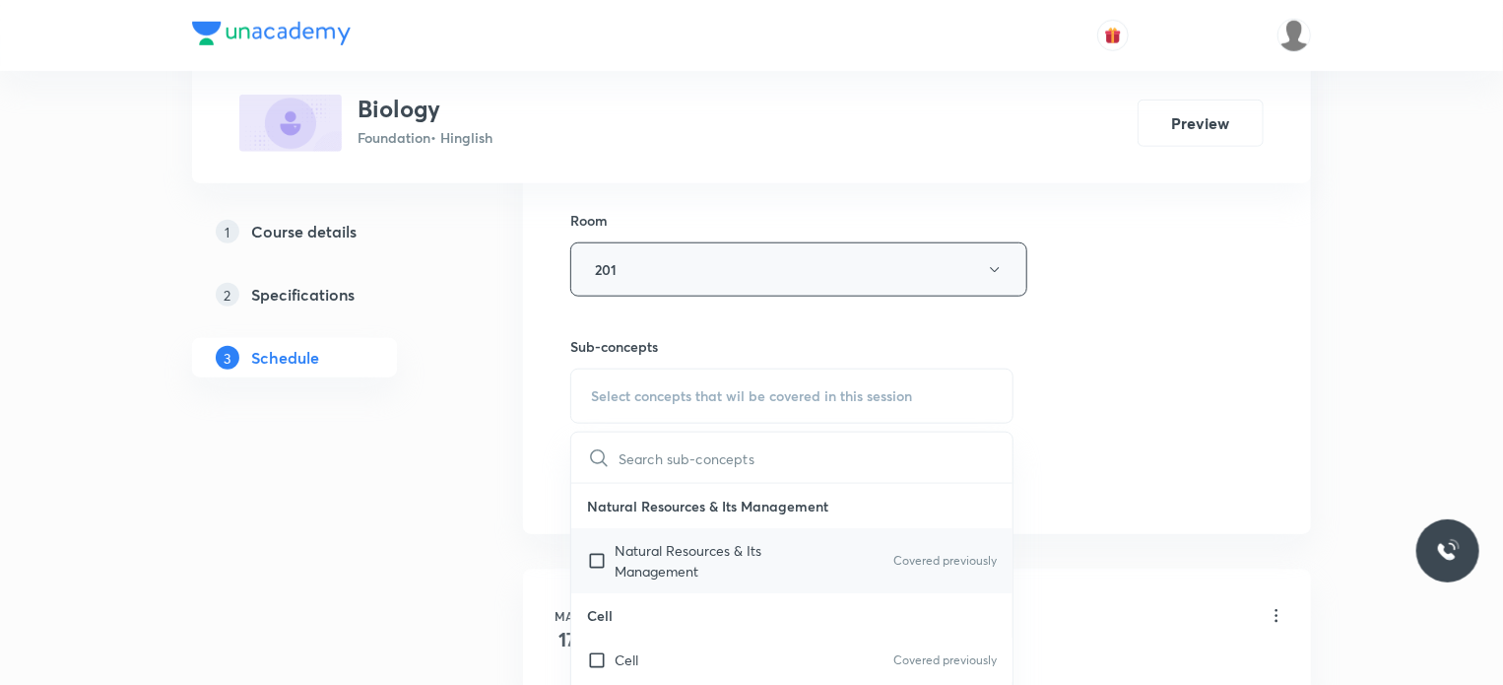
click at [701, 543] on p "Natural Resources & Its Management" at bounding box center [714, 560] width 199 height 41
click at [1237, 470] on div "Session 25 Live class Session title 31/99 Improvement in Food Resources 8 ​ Sch…" at bounding box center [917, 39] width 694 height 925
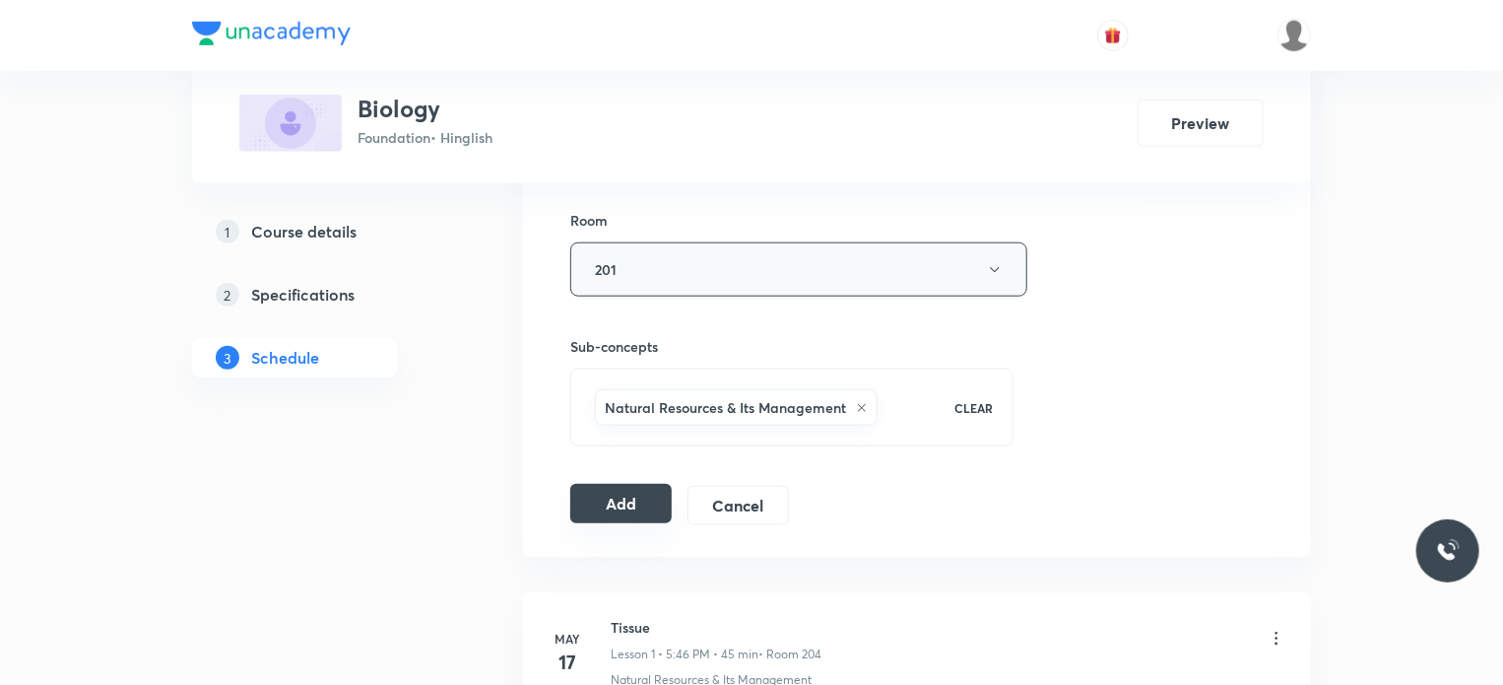
click at [643, 505] on button "Add" at bounding box center [620, 503] width 101 height 39
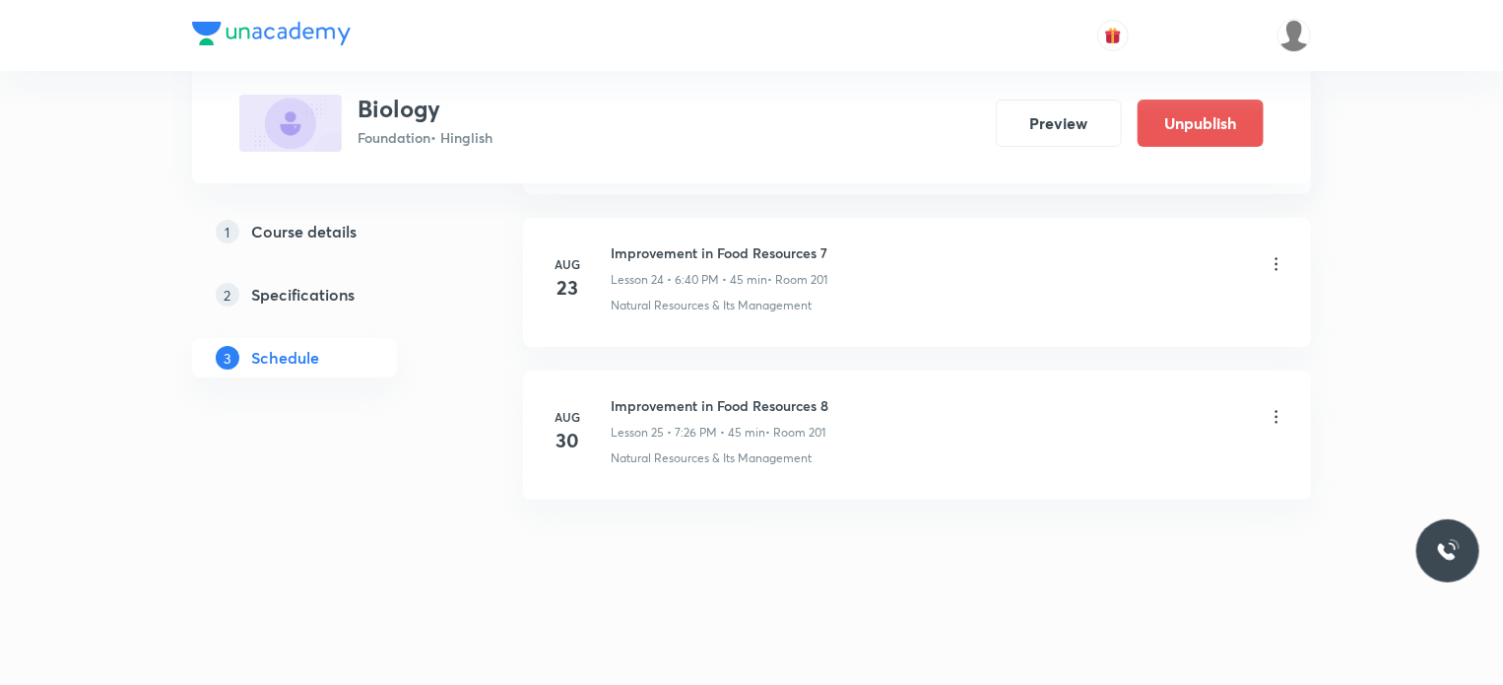
scroll to position [3644, 0]
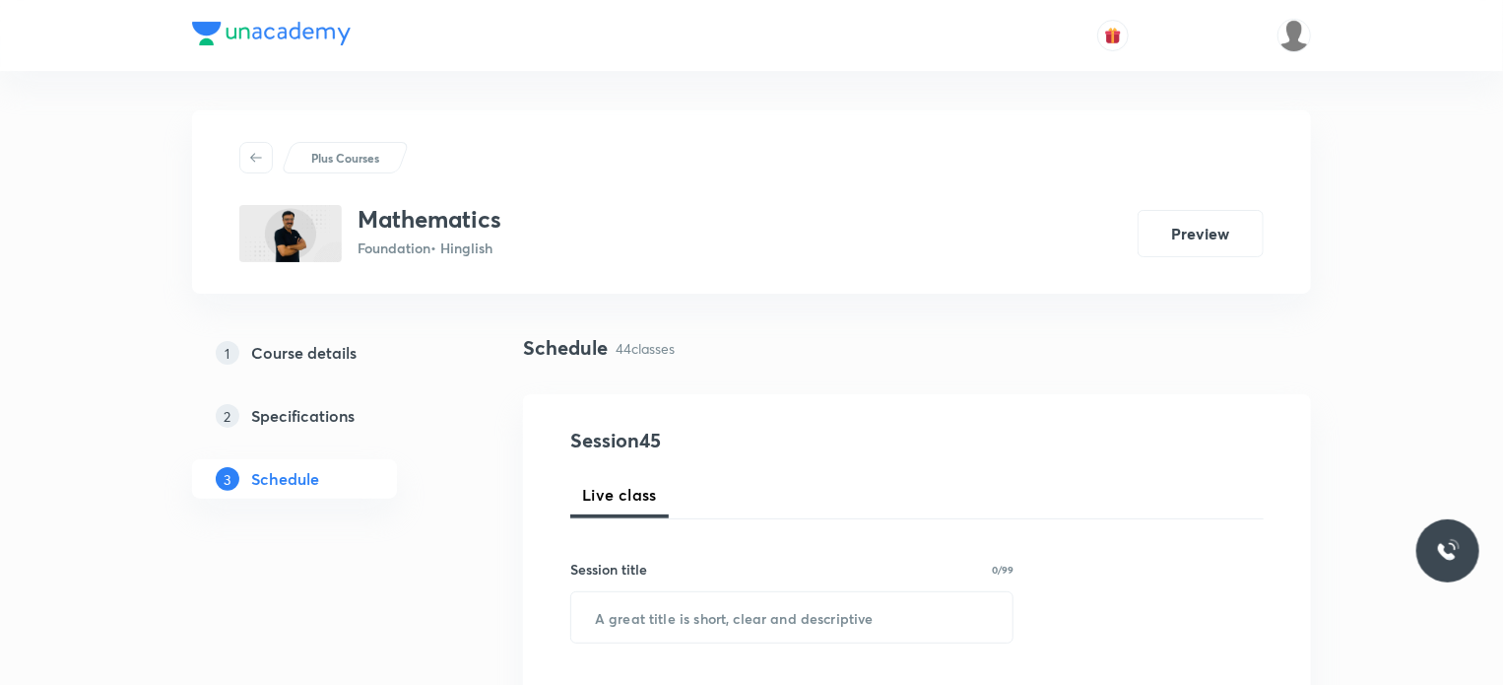
scroll to position [7593, 0]
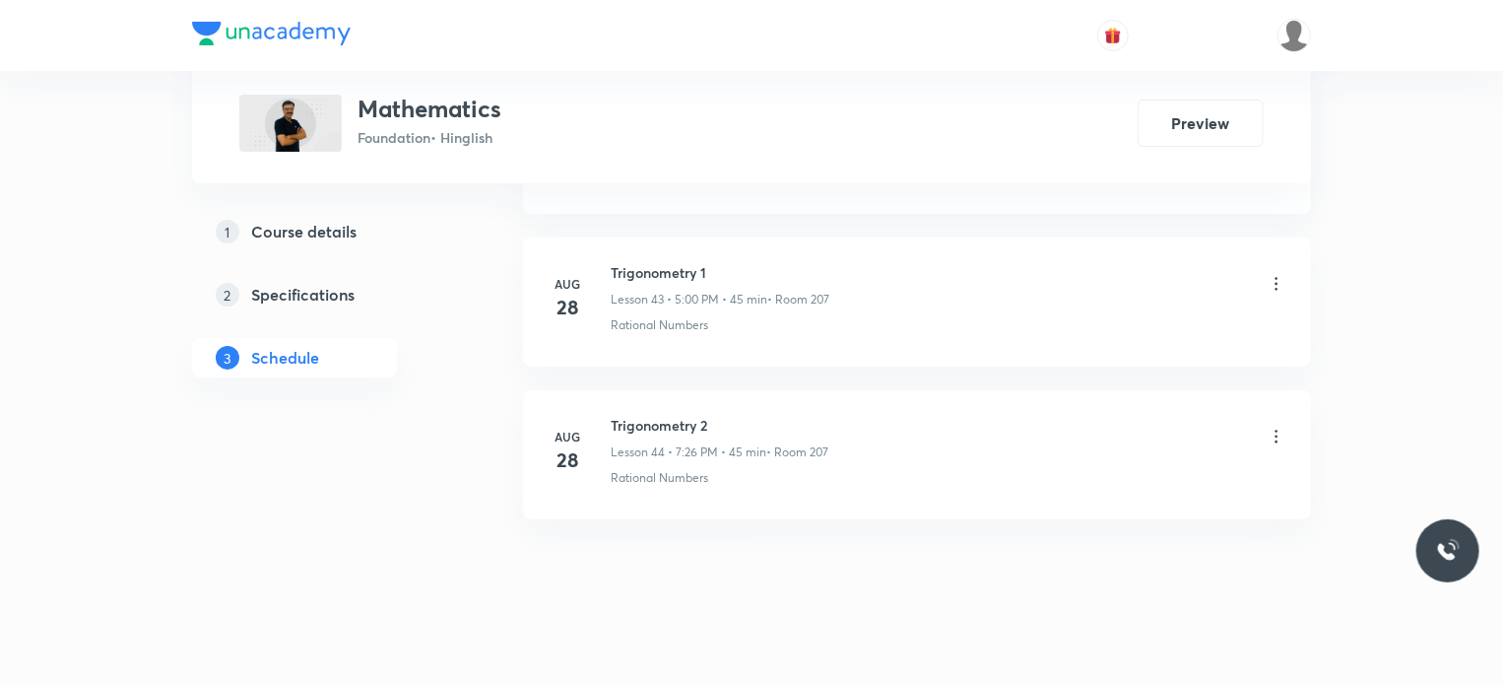
click at [648, 443] on p "Lesson 44 • 7:26 PM • 45 min" at bounding box center [689, 452] width 156 height 18
click at [648, 415] on h6 "Trigonometry 2" at bounding box center [720, 425] width 218 height 21
copy h6 "Trigonometry 2"
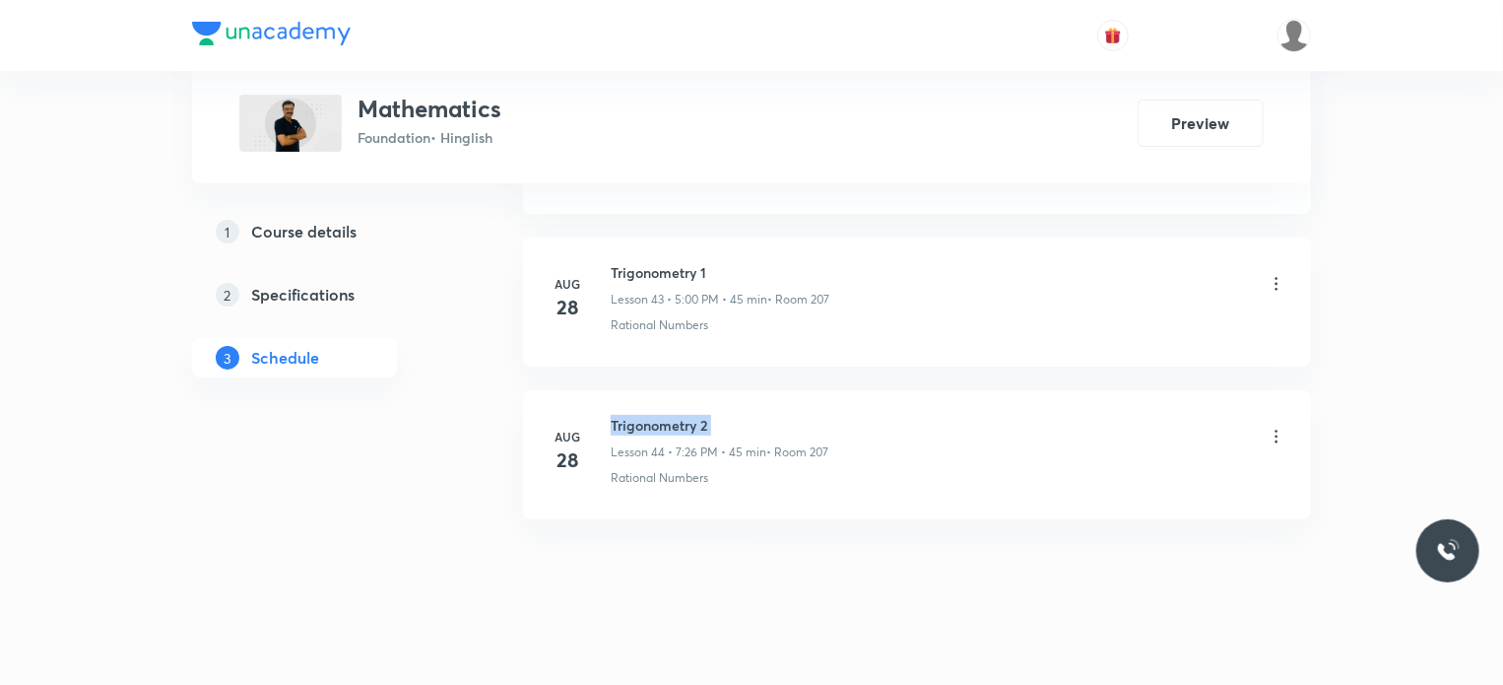
scroll to position [0, 0]
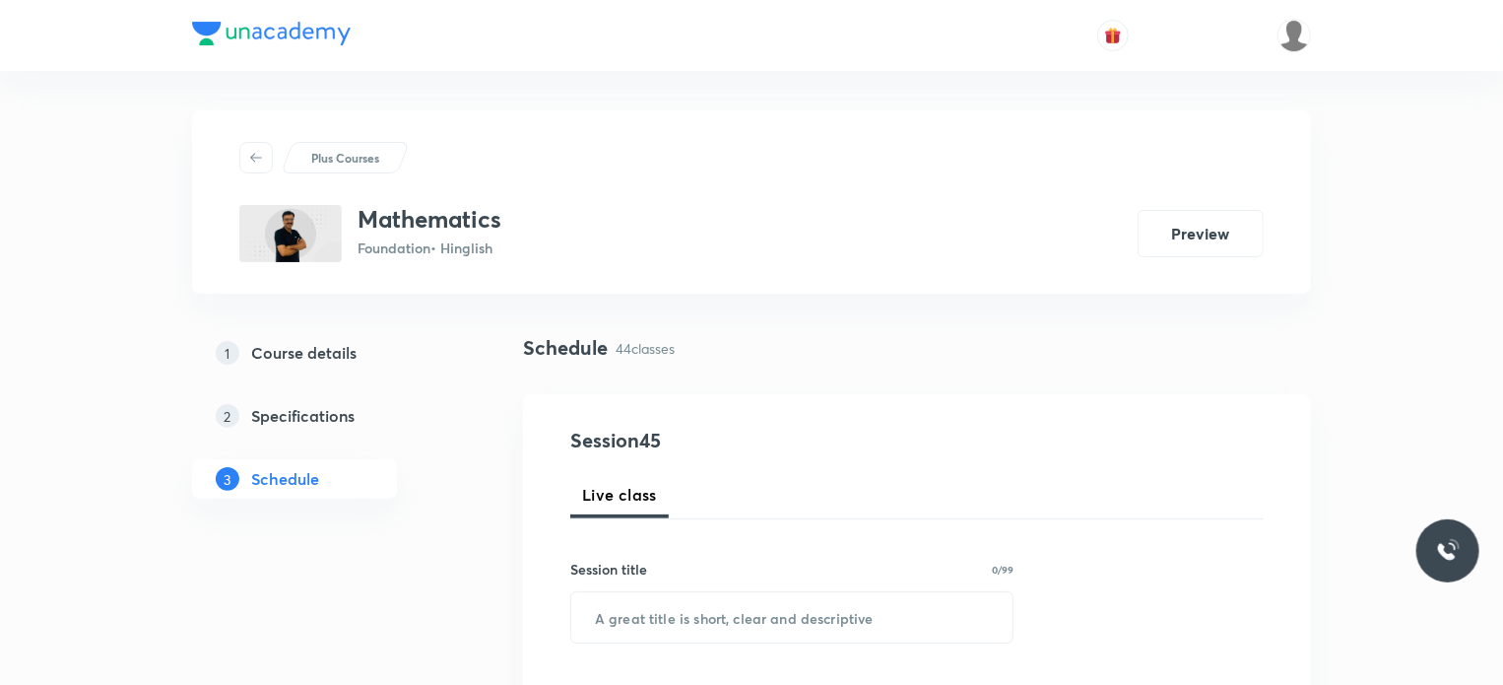
click at [844, 590] on div "Session title 0/99 ​" at bounding box center [791, 601] width 443 height 85
click at [853, 605] on input "text" at bounding box center [791, 617] width 441 height 50
paste input "Trigonometry 2"
type input "Trigonometry 3"
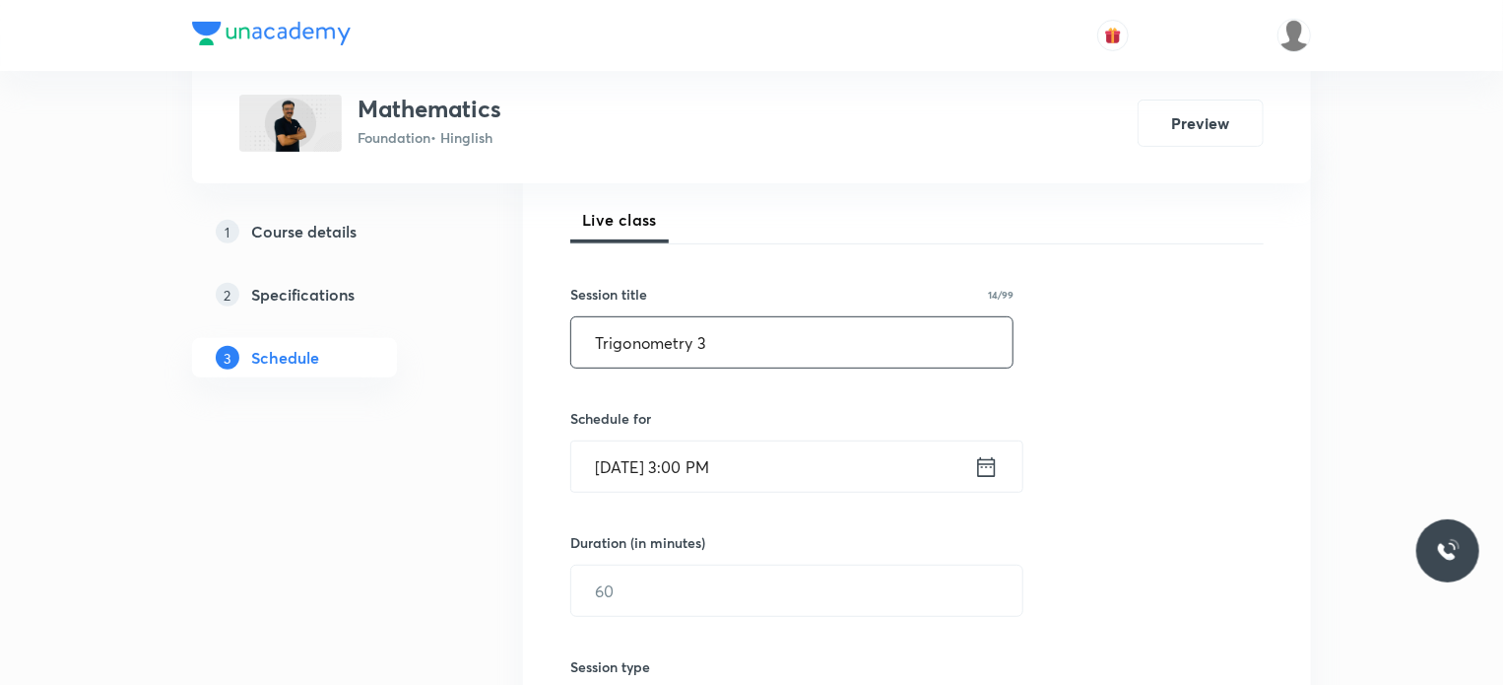
scroll to position [276, 0]
click at [754, 479] on input "Aug 30, 2025, 3:00 PM" at bounding box center [772, 465] width 403 height 50
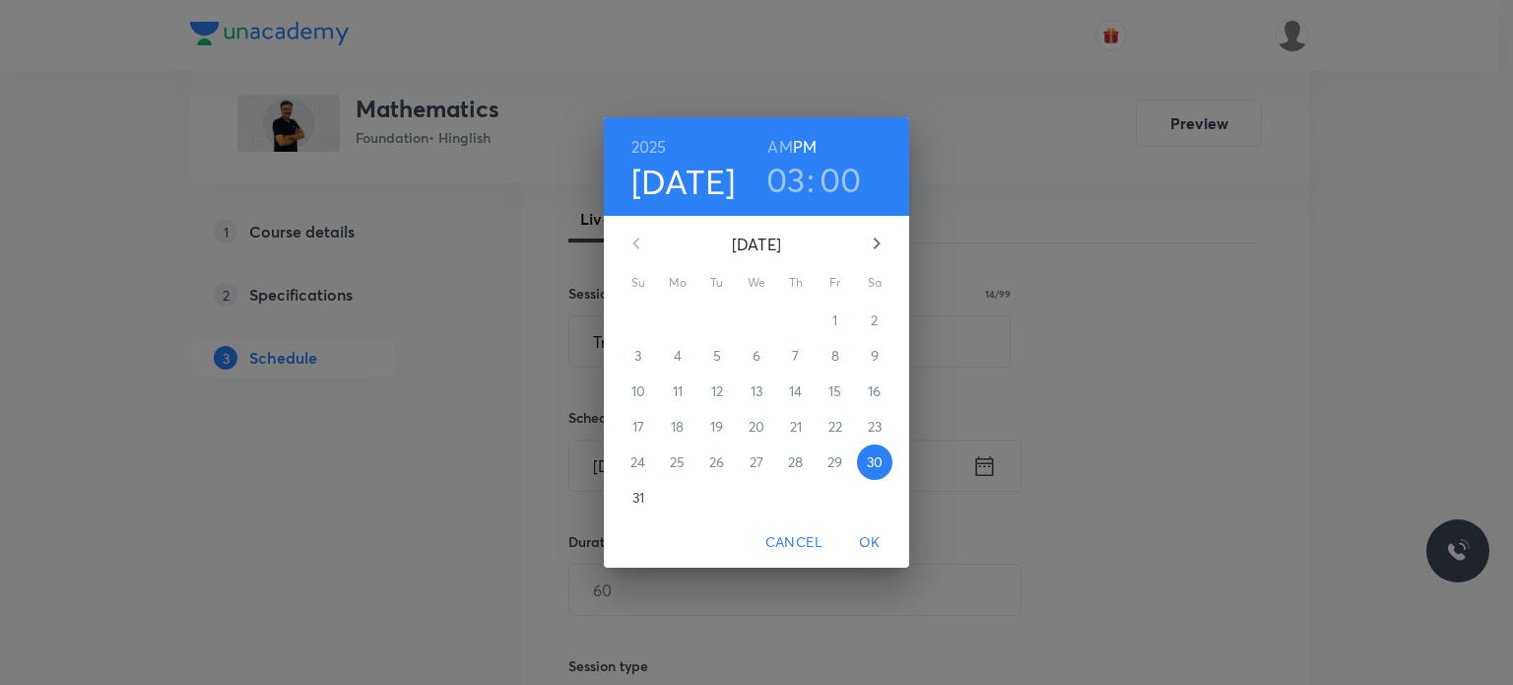
click at [790, 178] on h3 "03" at bounding box center [785, 179] width 39 height 41
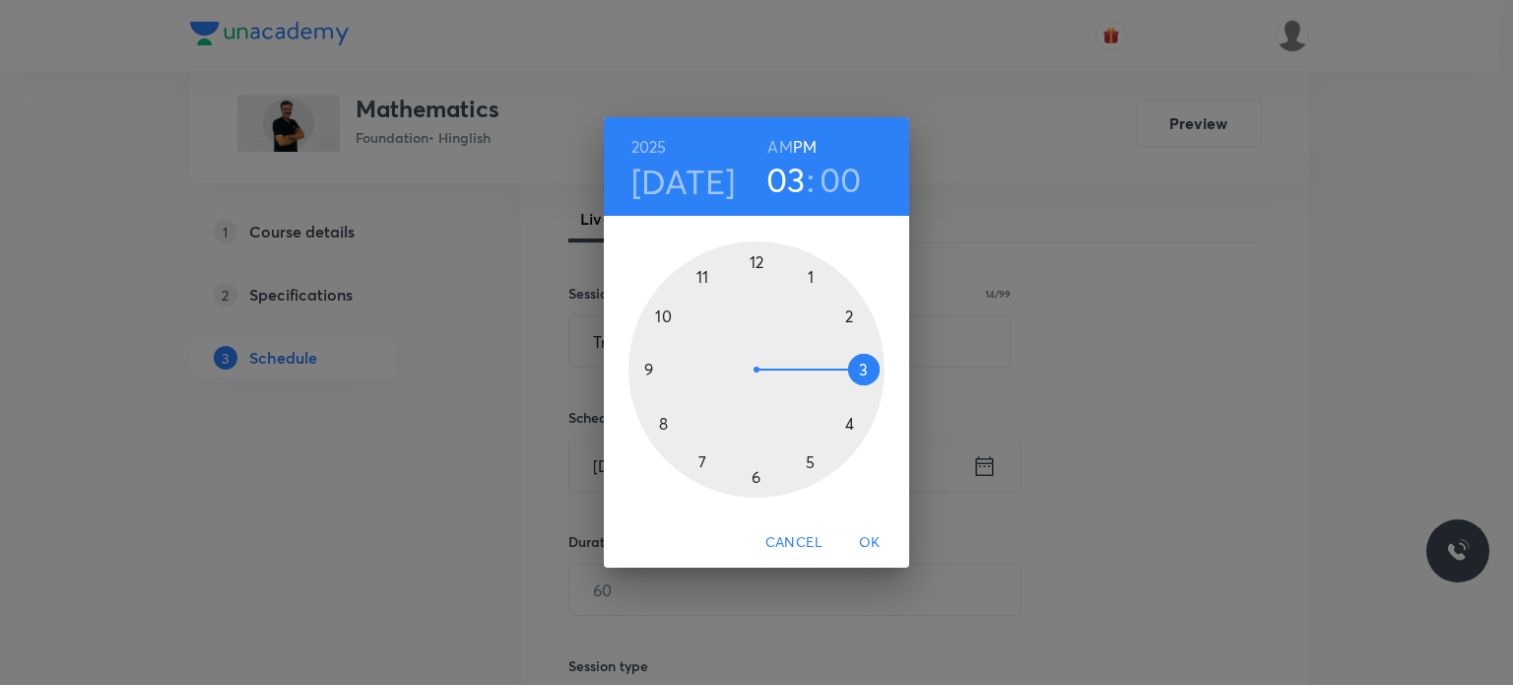
click at [816, 462] on div at bounding box center [756, 369] width 256 height 256
click at [849, 533] on span "OK" at bounding box center [869, 542] width 47 height 25
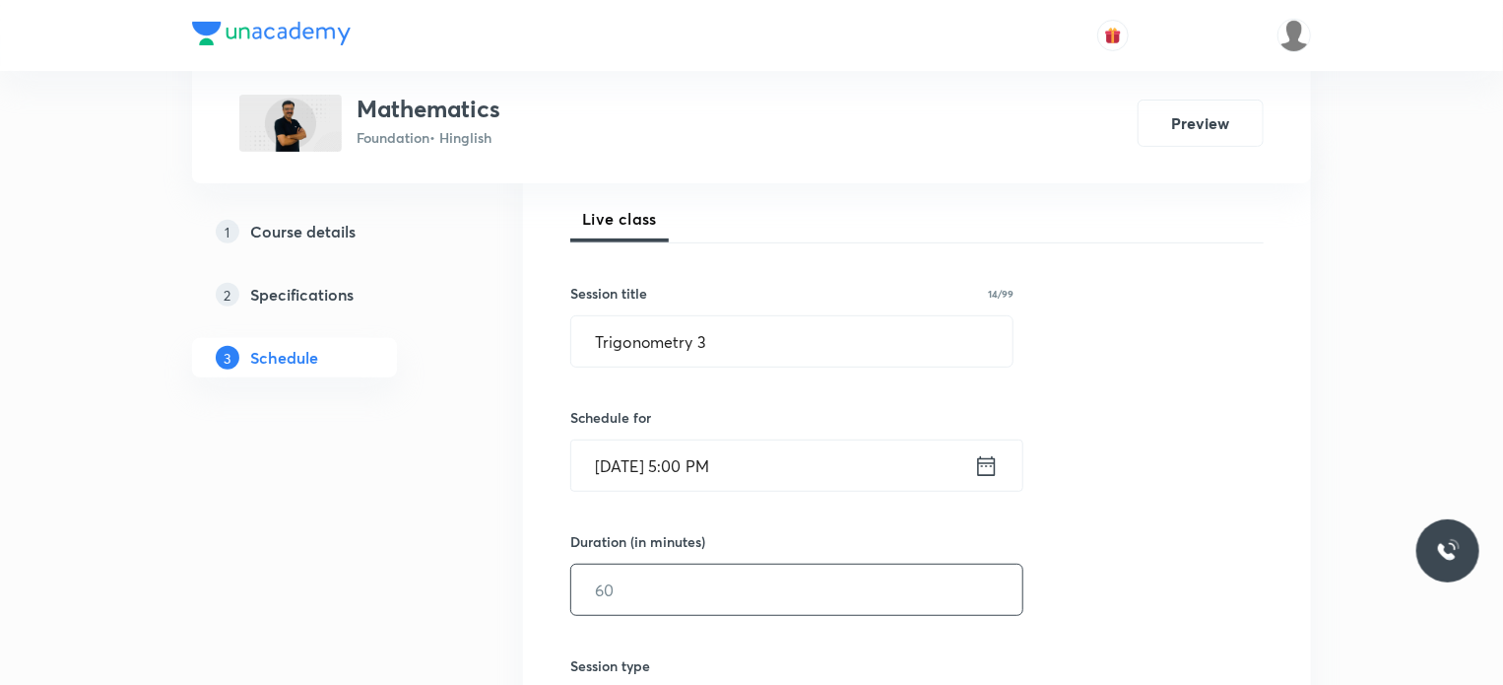
click at [681, 606] on input "text" at bounding box center [796, 589] width 451 height 50
type input "45"
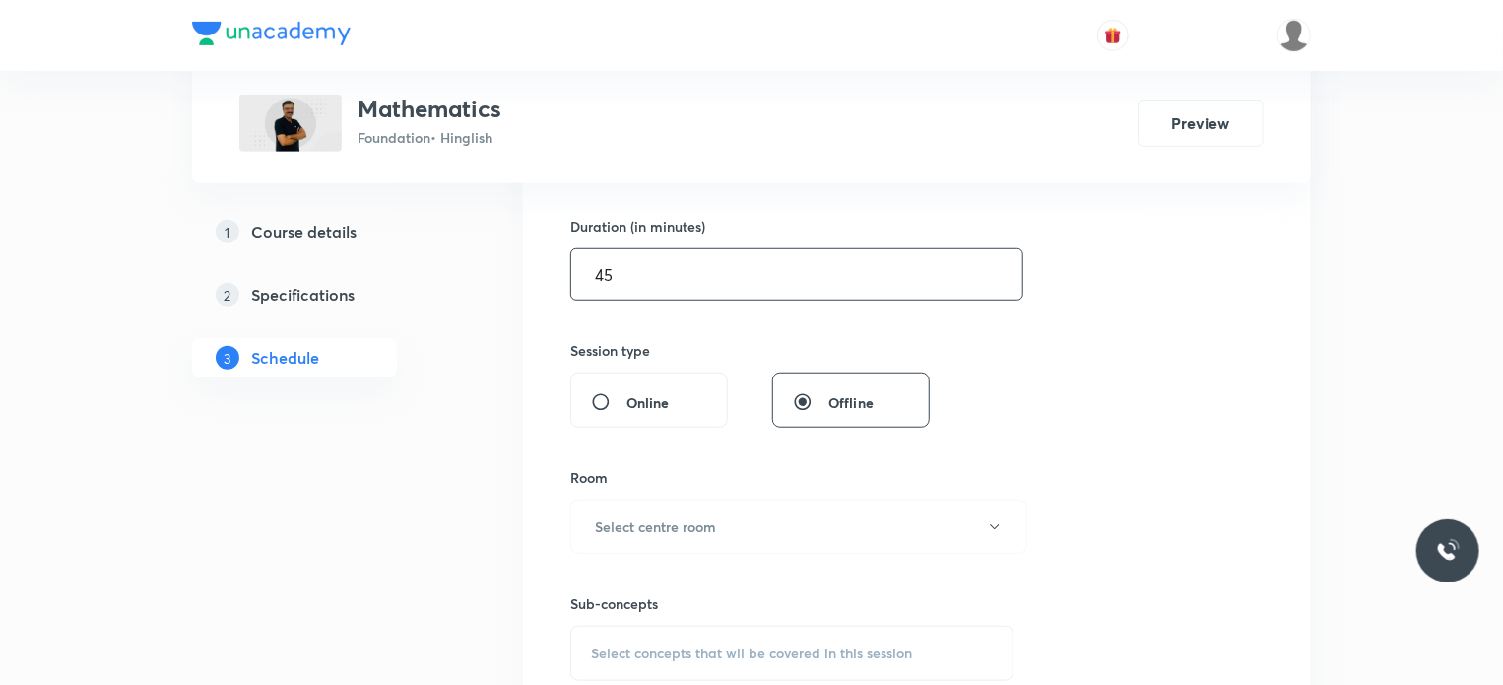
scroll to position [591, 0]
click at [658, 516] on h6 "Select centre room" at bounding box center [655, 526] width 121 height 21
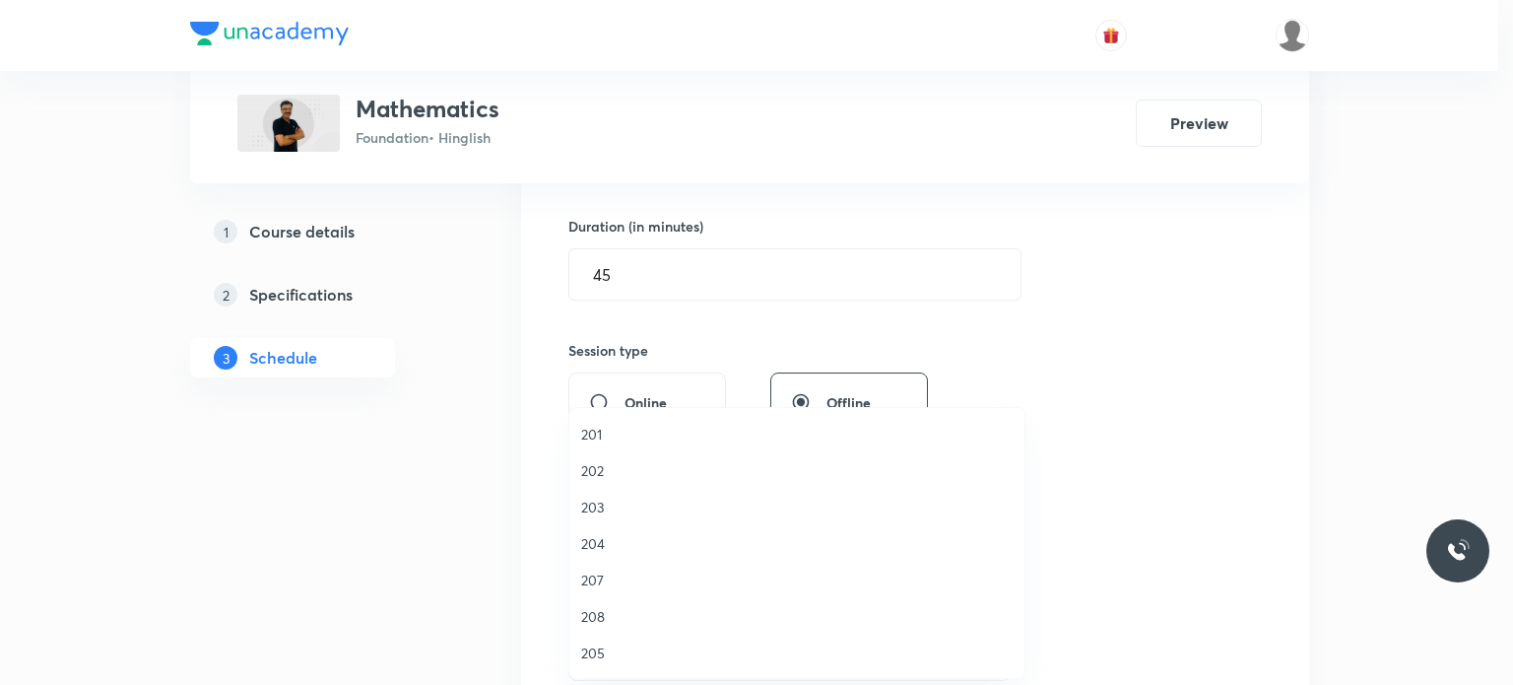
click at [592, 476] on span "202" at bounding box center [796, 470] width 431 height 21
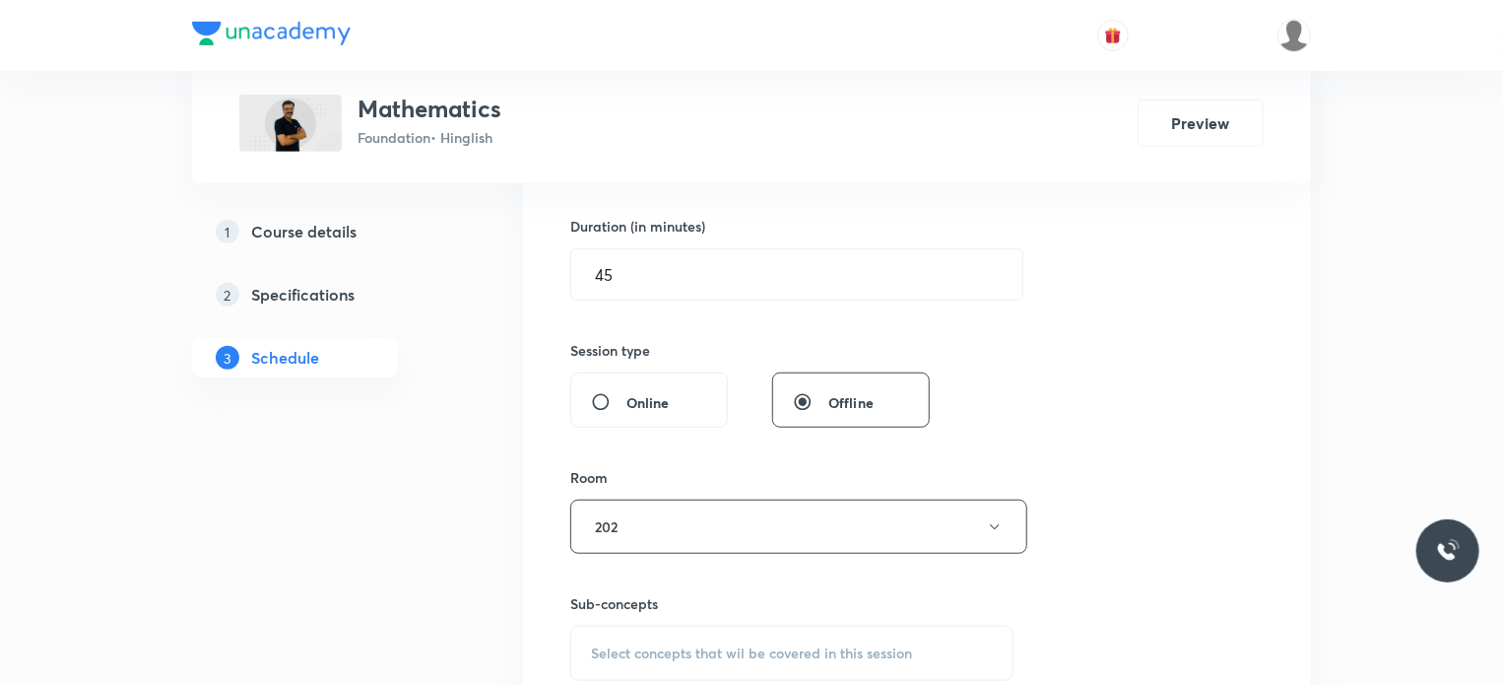
click at [720, 656] on span "Select concepts that wil be covered in this session" at bounding box center [751, 653] width 321 height 16
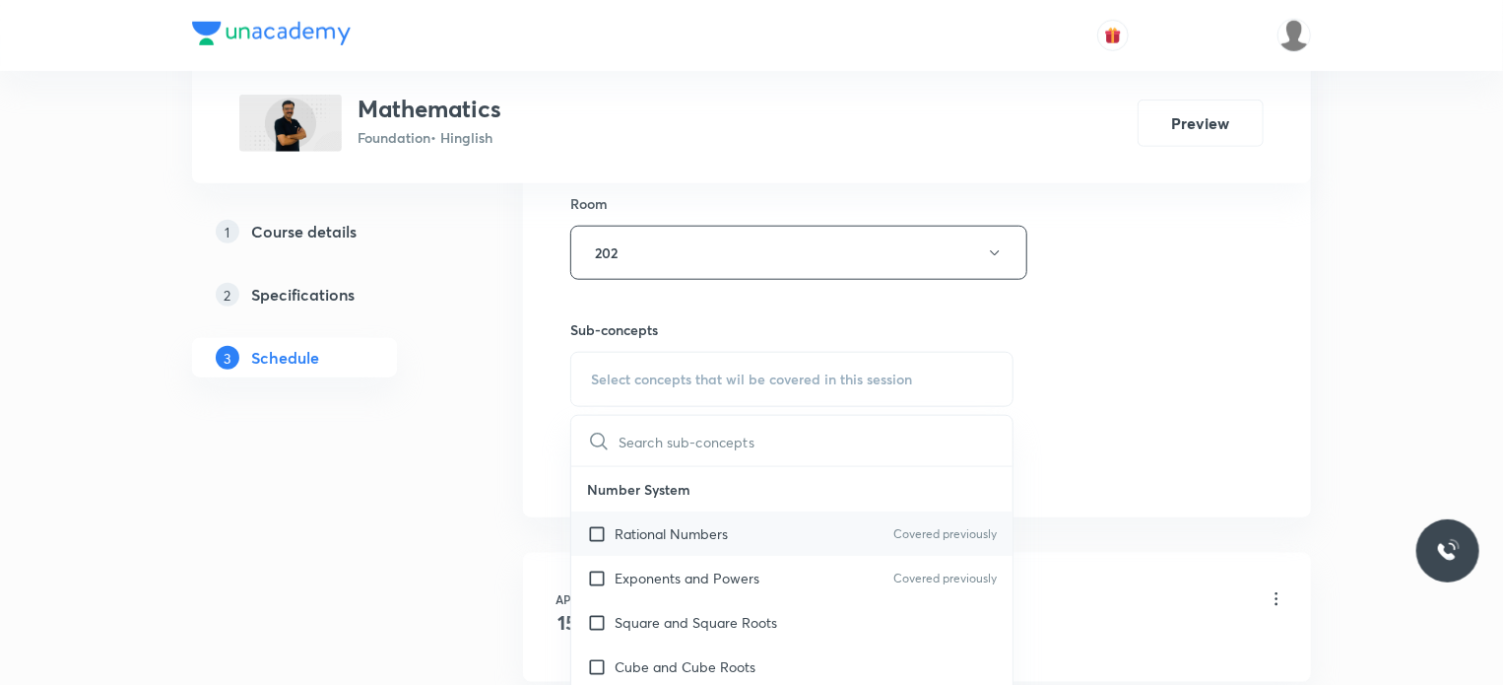
scroll to position [866, 0]
click at [808, 545] on div "Rational Numbers Covered previously" at bounding box center [791, 532] width 441 height 44
checkbox input "true"
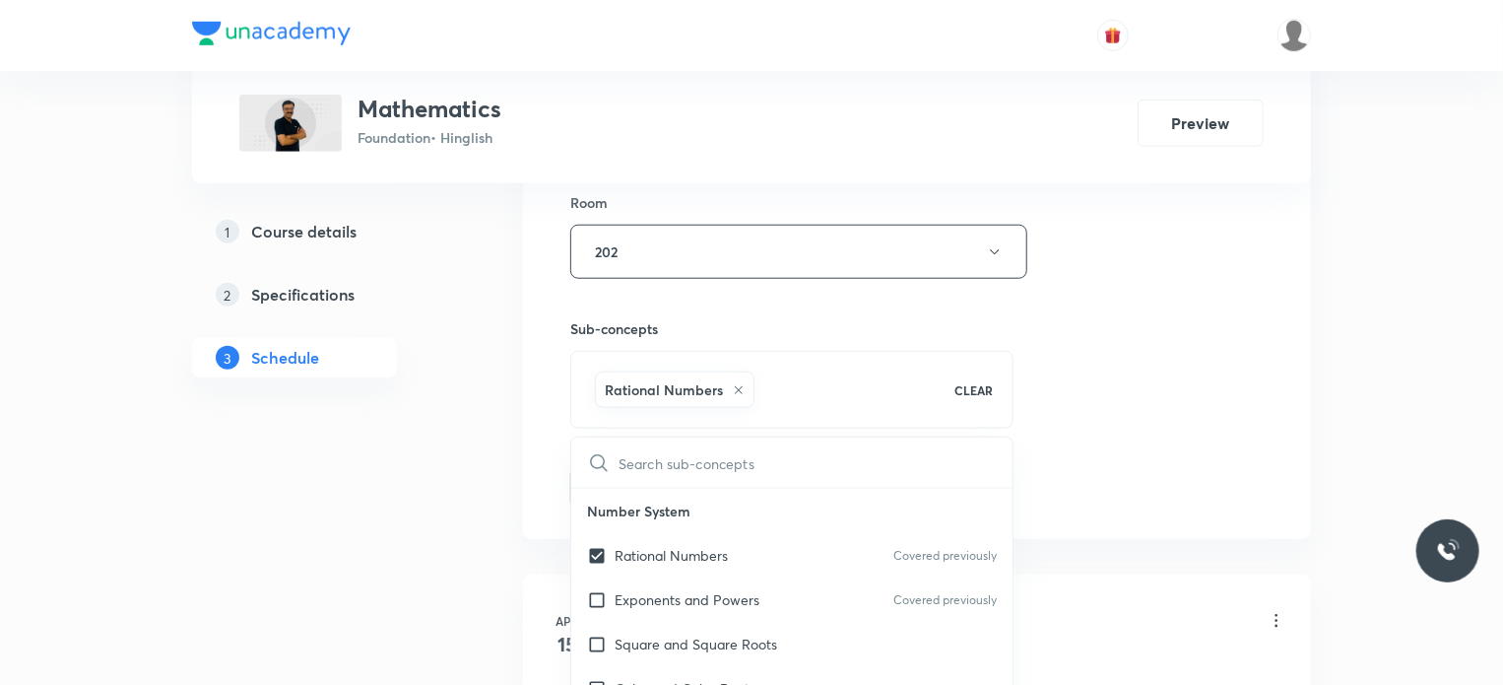
click at [1189, 425] on div "Session 45 Live class Session title 14/99 Trigonometry 3 ​ Schedule for Aug 30,…" at bounding box center [917, 34] width 694 height 948
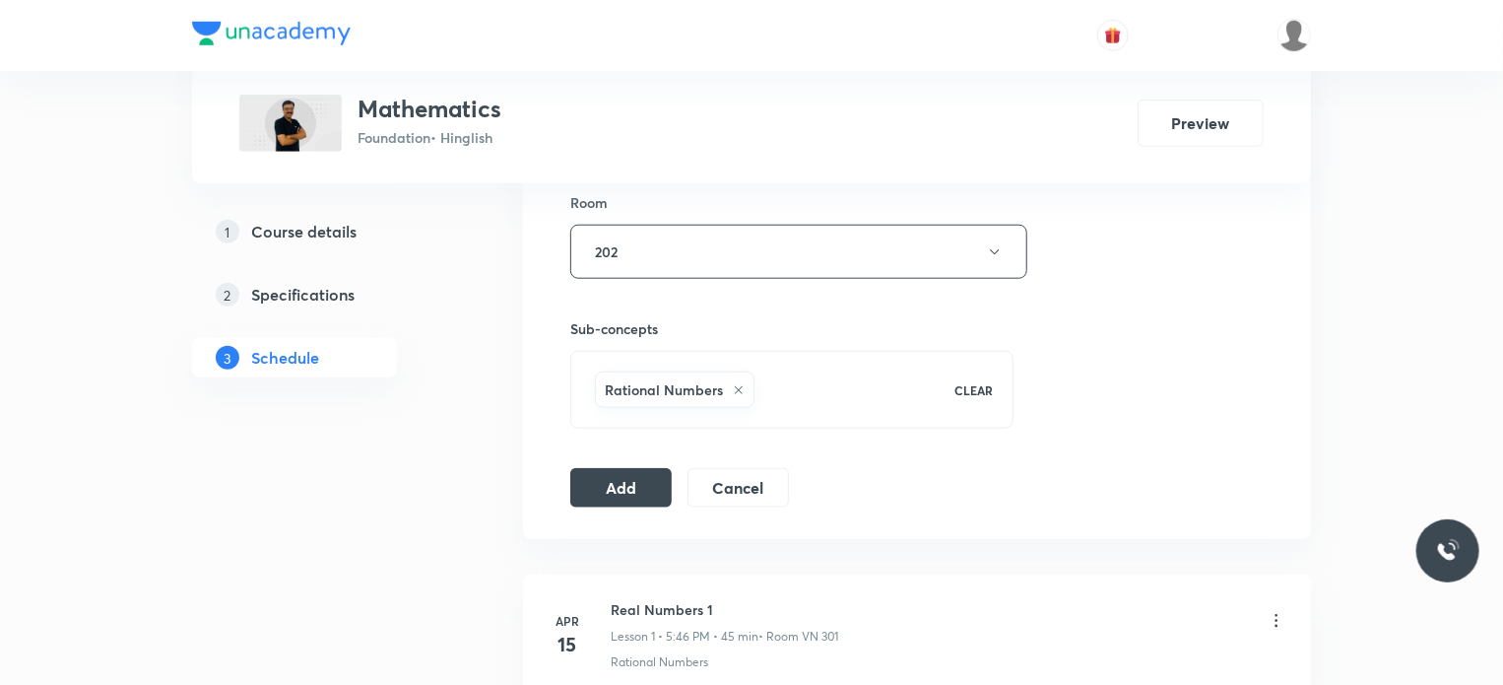
click at [648, 482] on button "Add" at bounding box center [620, 487] width 101 height 39
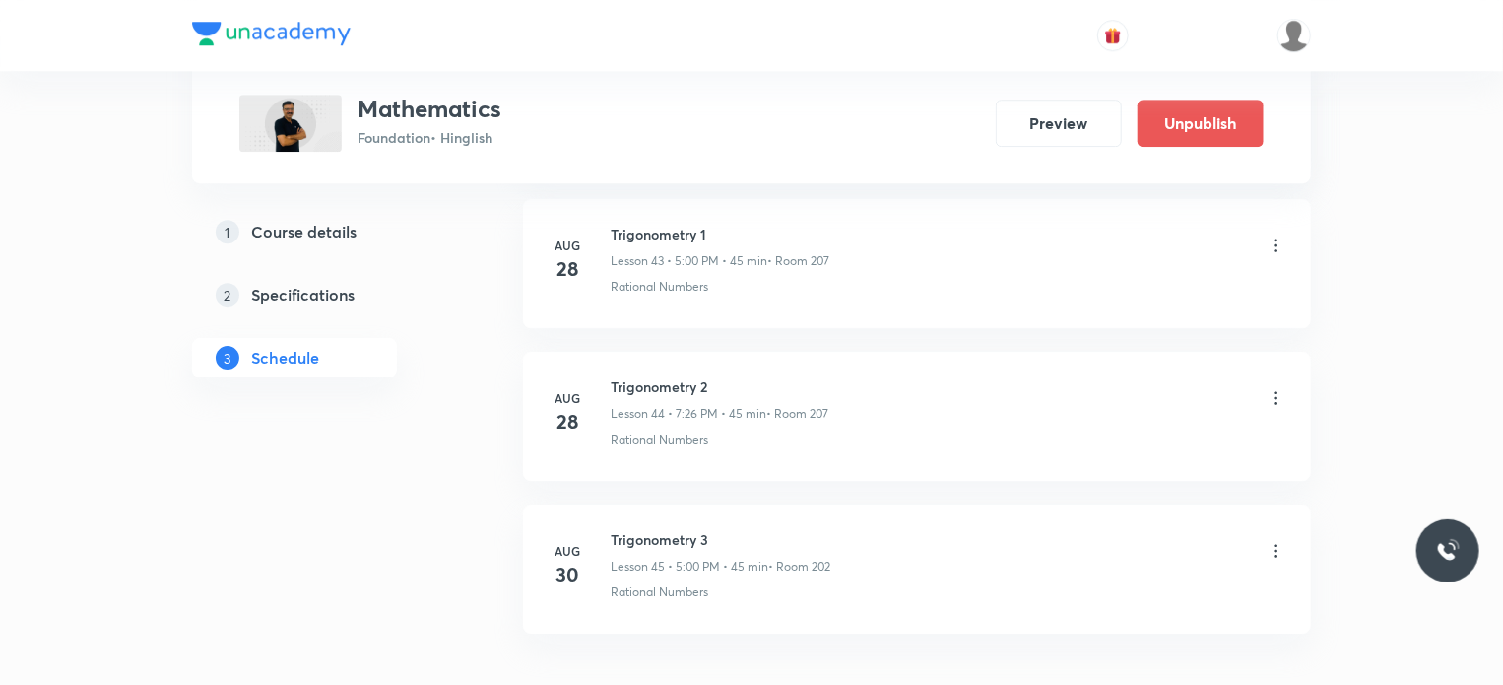
scroll to position [6842, 0]
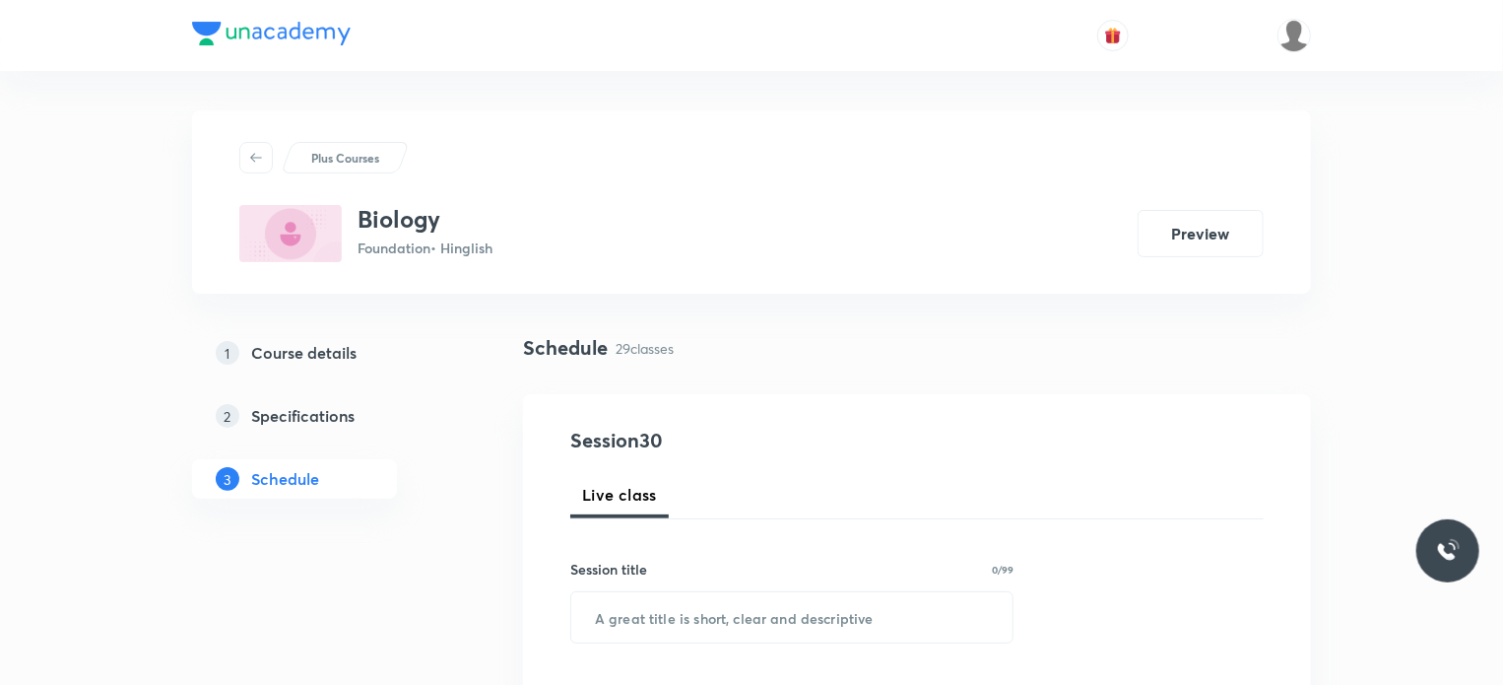
scroll to position [5309, 0]
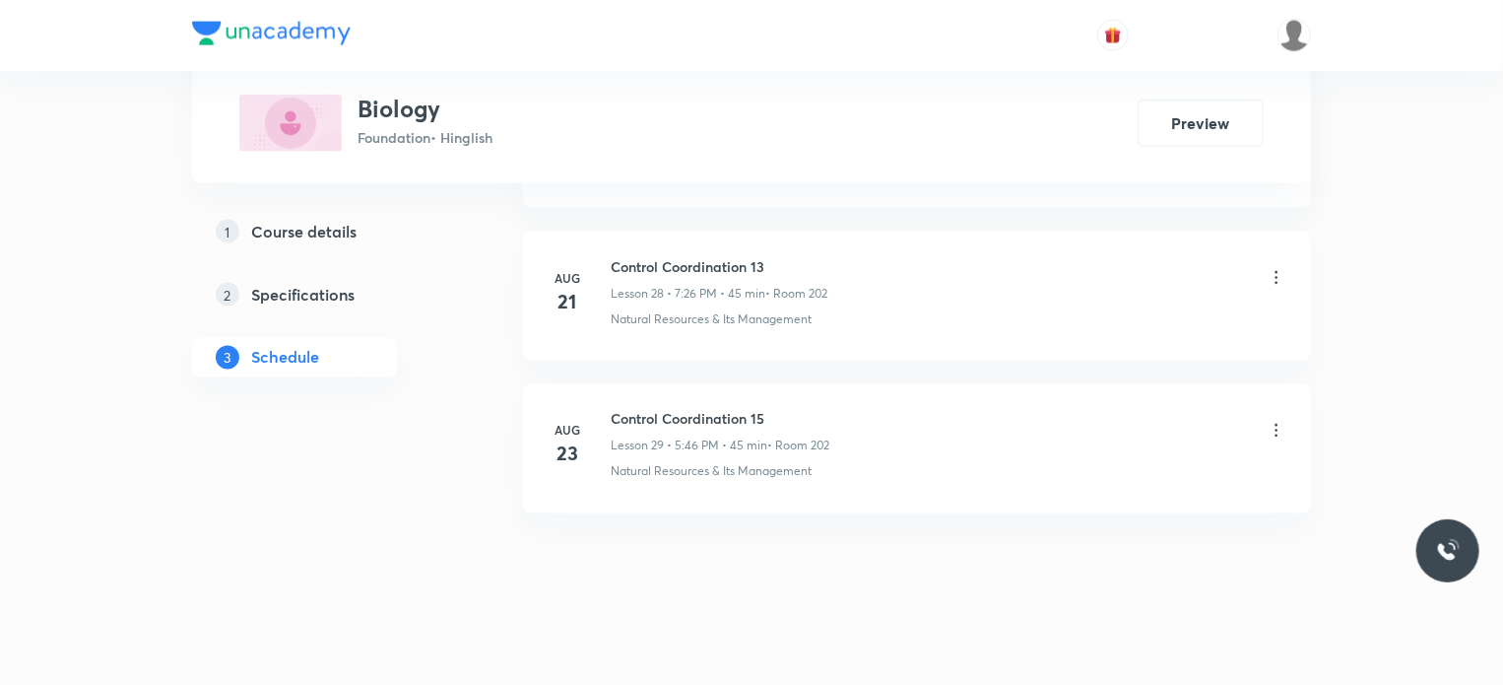
click at [696, 409] on h6 "Control Coordination 15" at bounding box center [720, 419] width 219 height 21
copy h6 "Control Coordination 15"
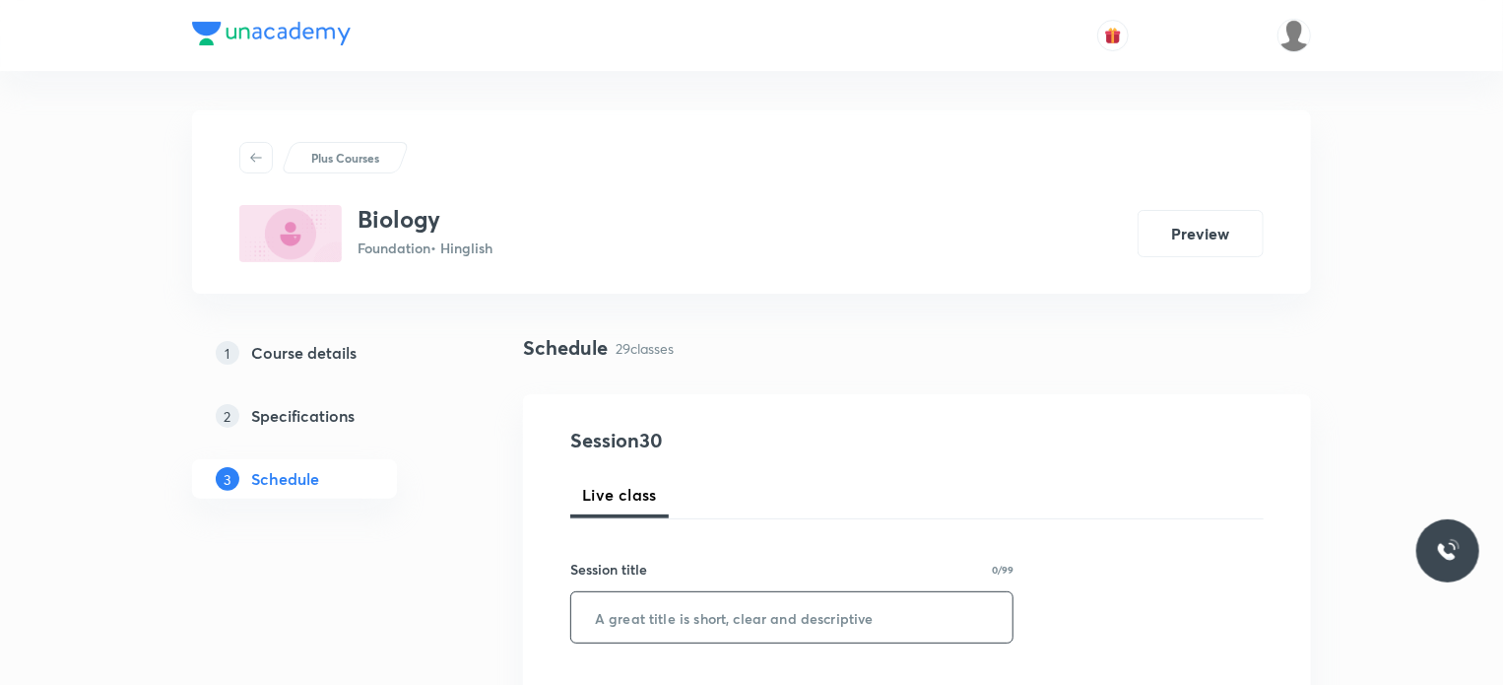
click at [855, 612] on input "text" at bounding box center [791, 617] width 441 height 50
paste input "Control Coordination 15"
type input "Control Coordination 16"
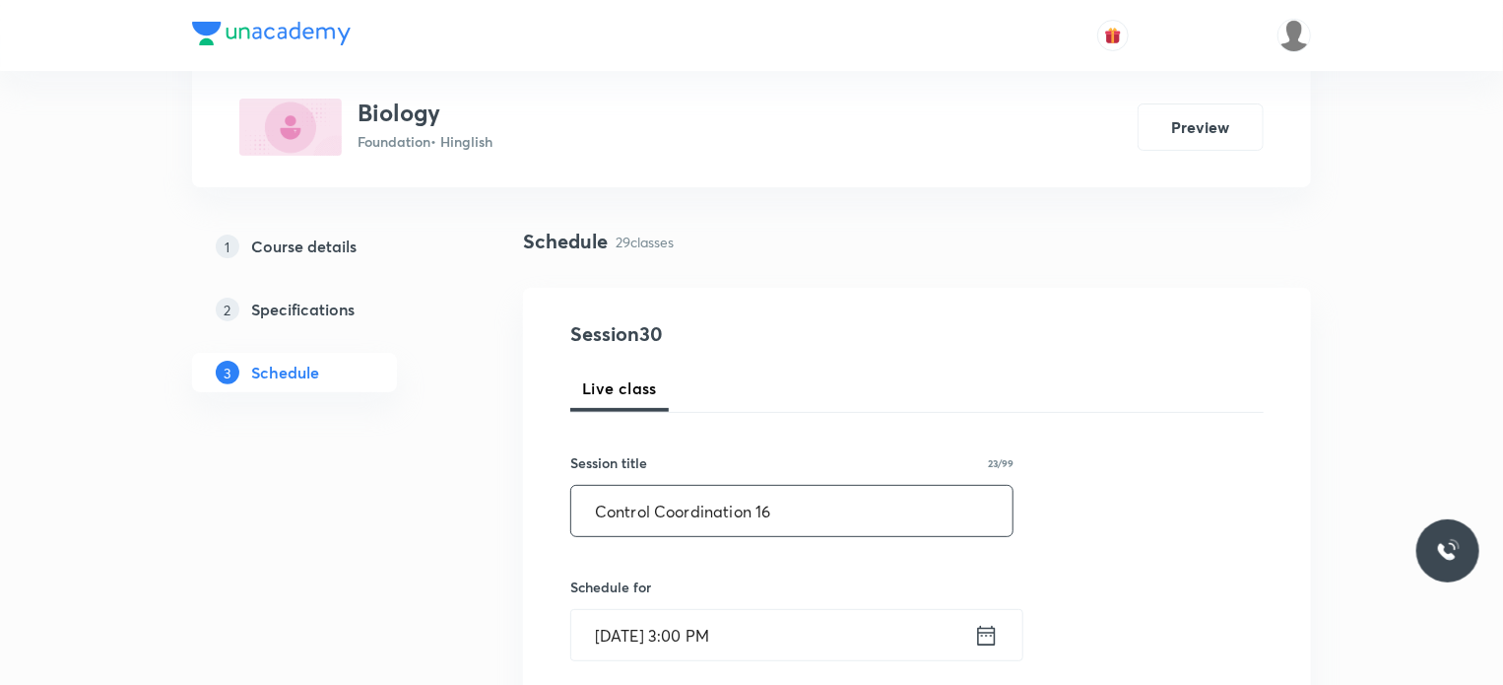
scroll to position [327, 0]
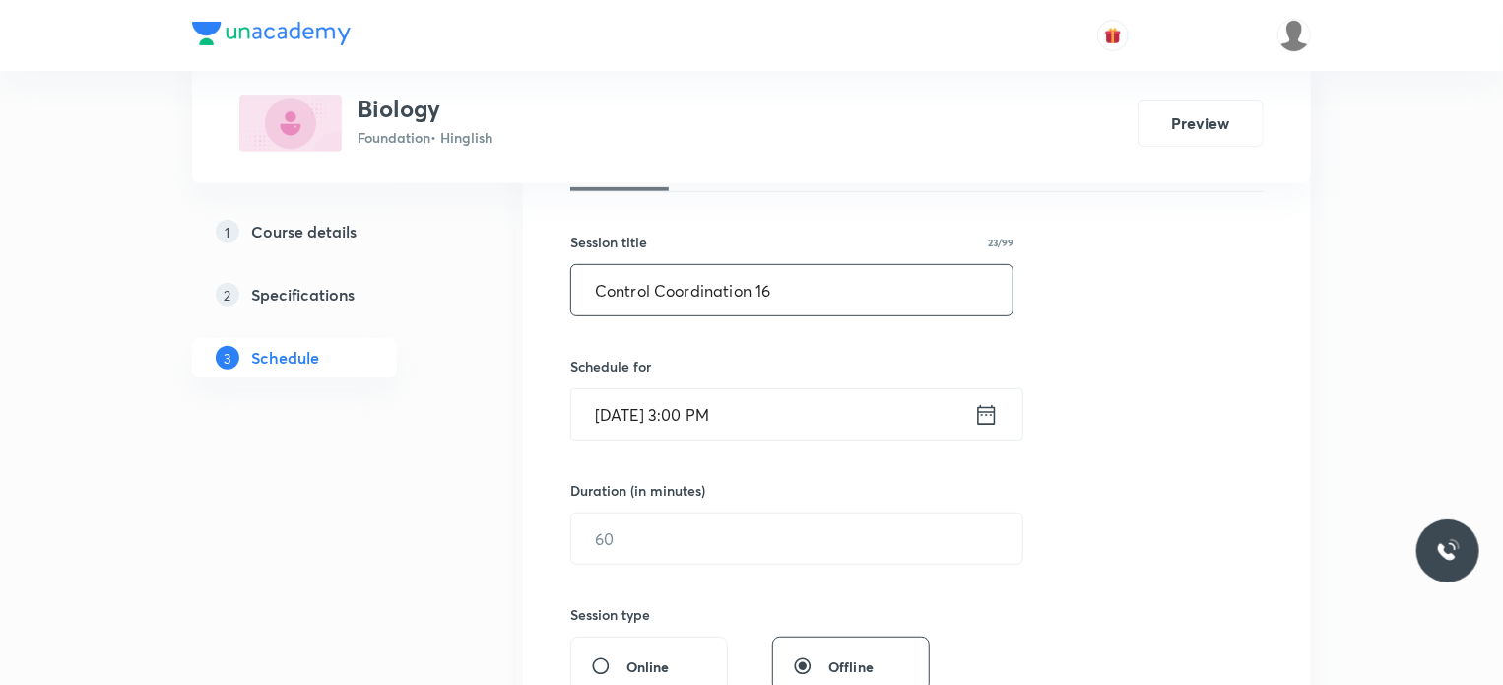
click at [764, 424] on input "[DATE] 3:00 PM" at bounding box center [772, 414] width 403 height 50
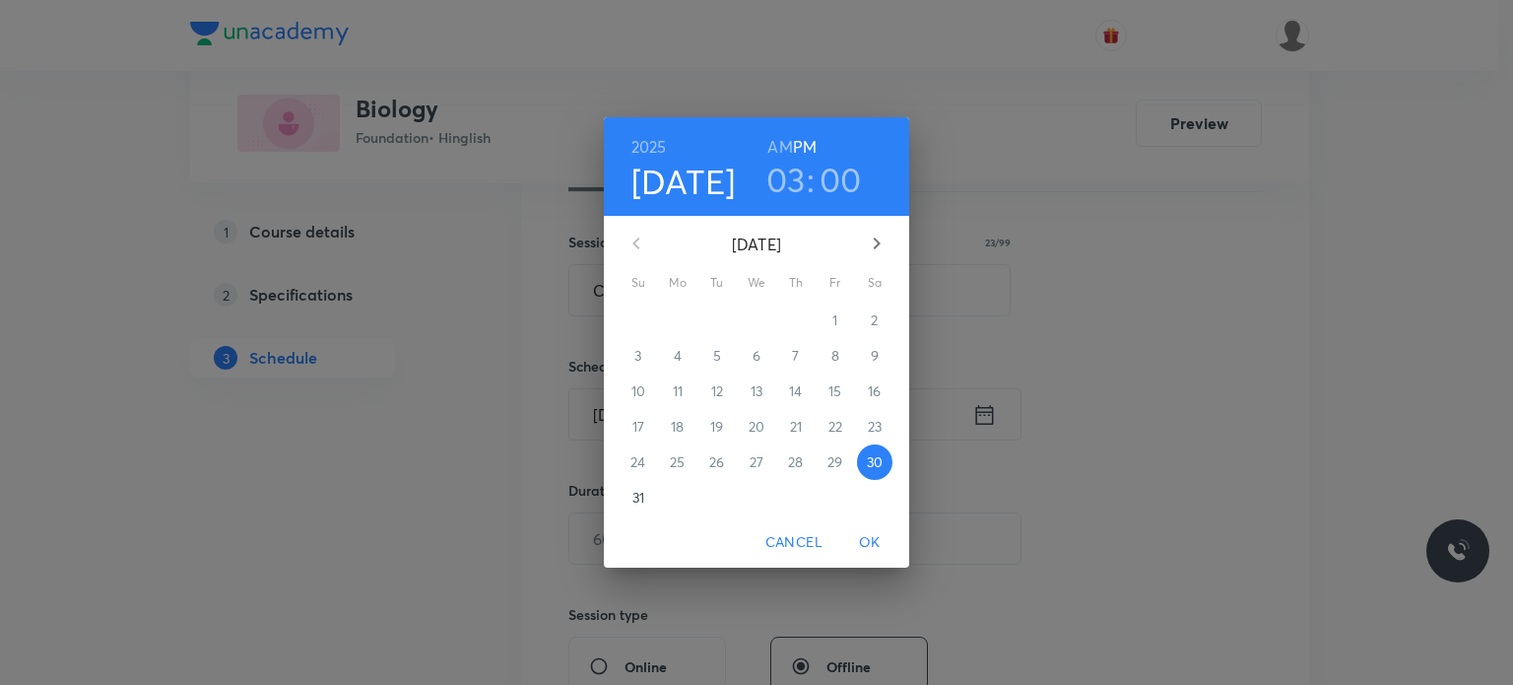
click at [780, 190] on h3 "03" at bounding box center [785, 179] width 39 height 41
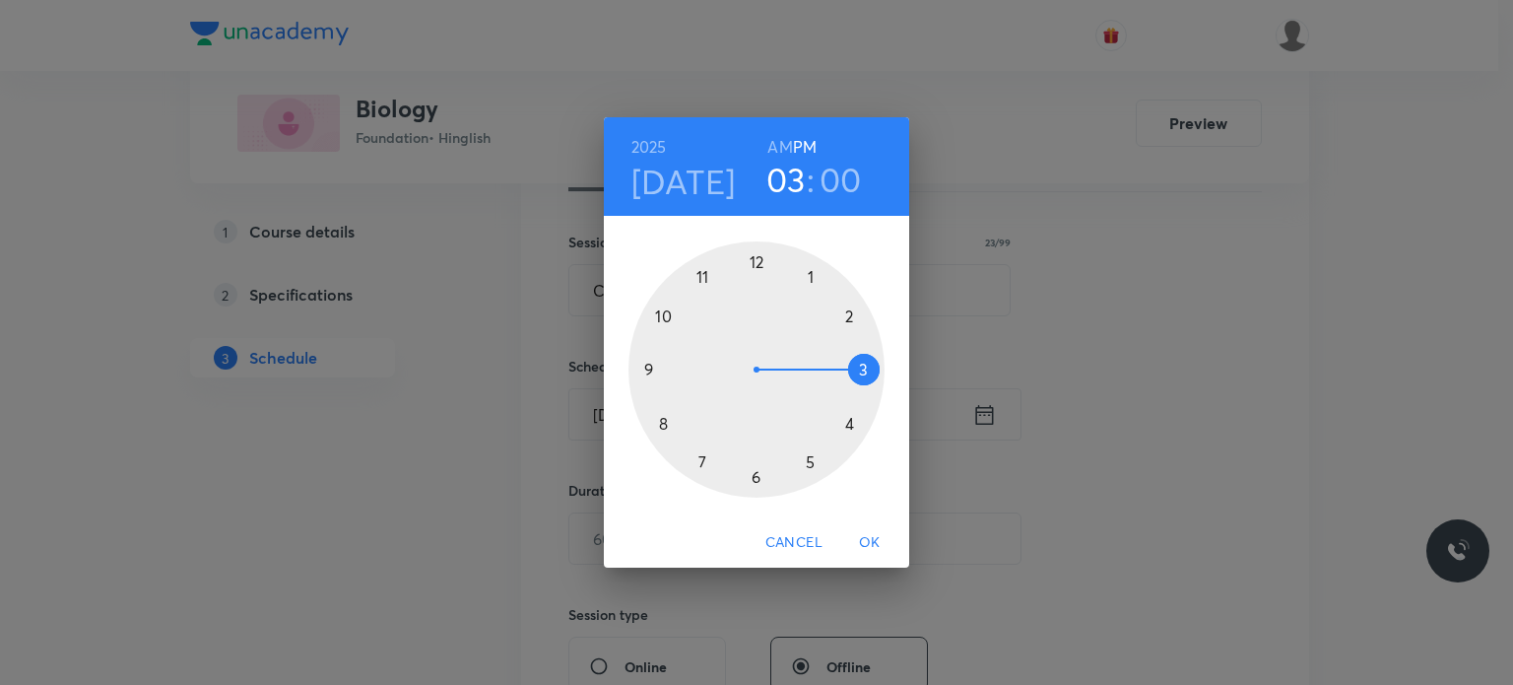
click at [819, 455] on div at bounding box center [756, 369] width 256 height 256
click at [649, 360] on div at bounding box center [756, 369] width 256 height 256
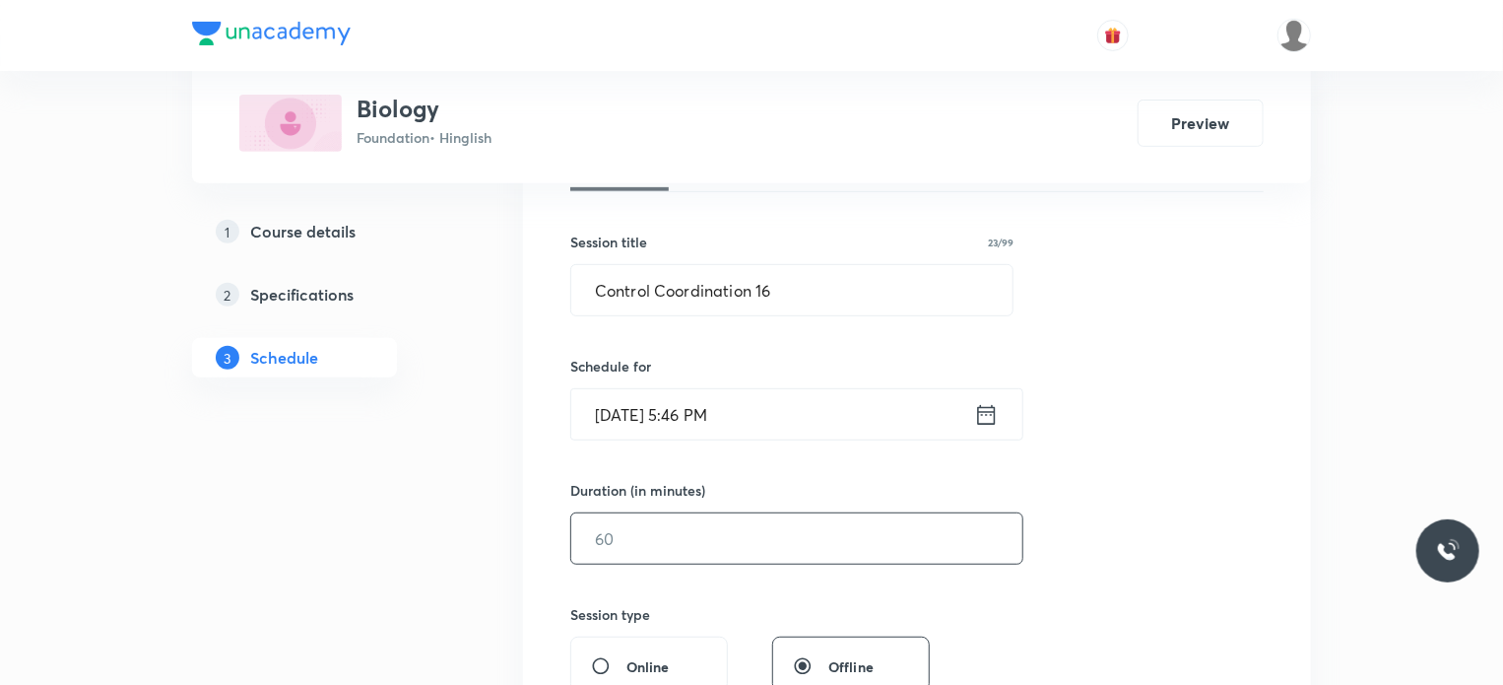
click at [688, 530] on input "text" at bounding box center [796, 538] width 451 height 50
type input "45"
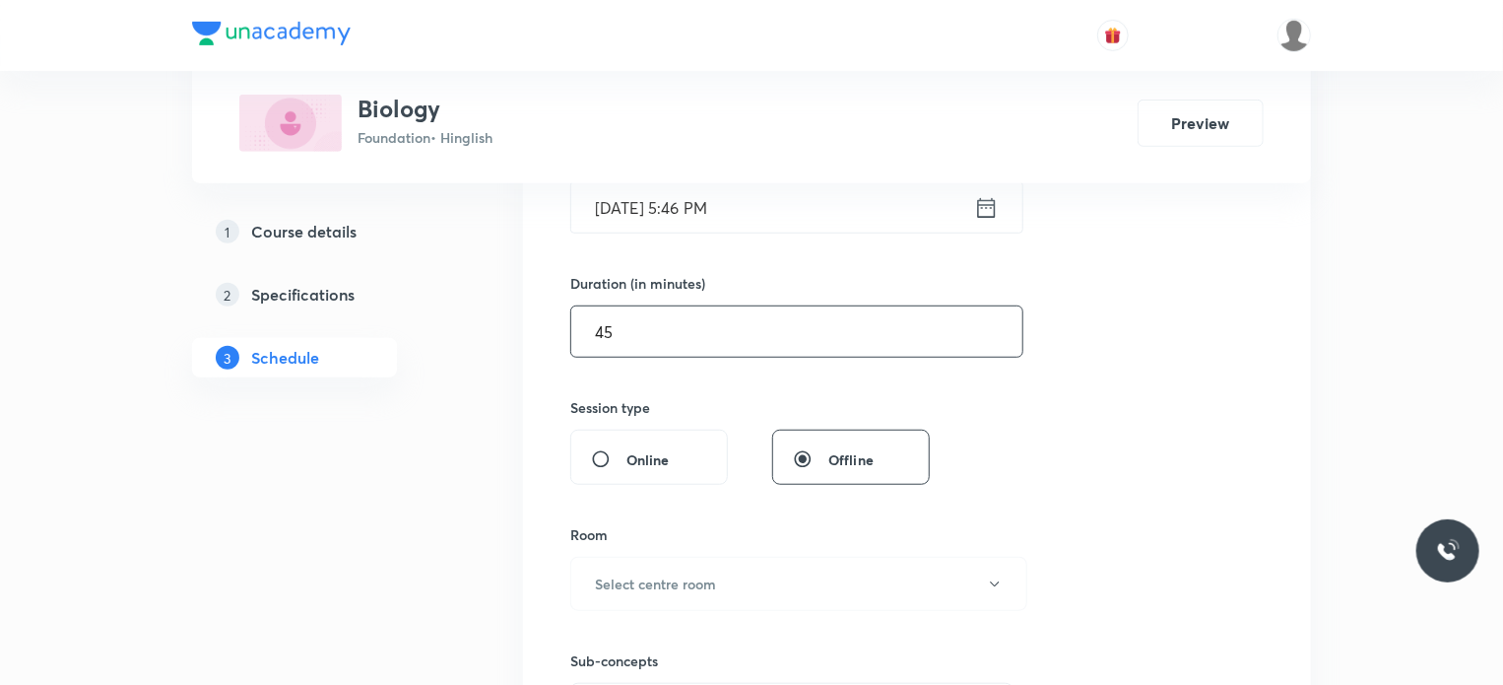
scroll to position [697, 0]
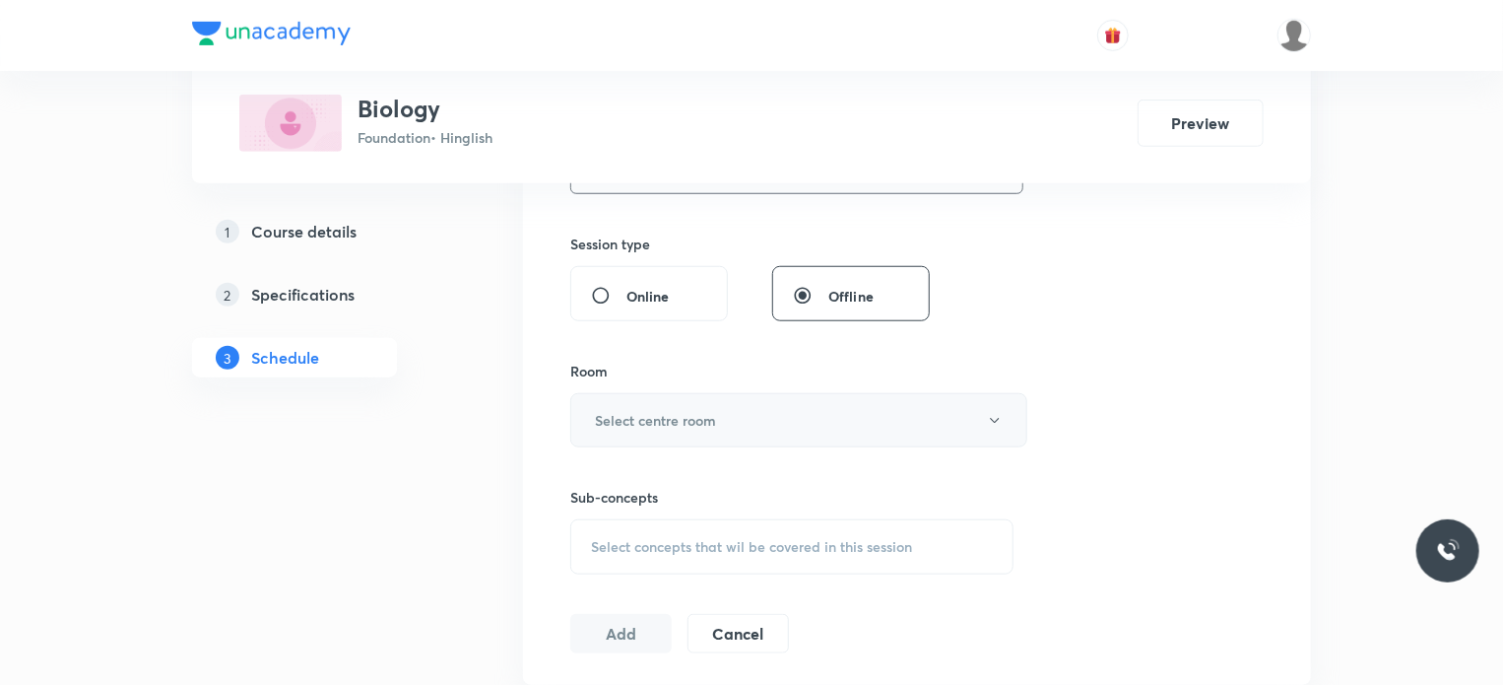
click at [646, 433] on button "Select centre room" at bounding box center [798, 420] width 457 height 54
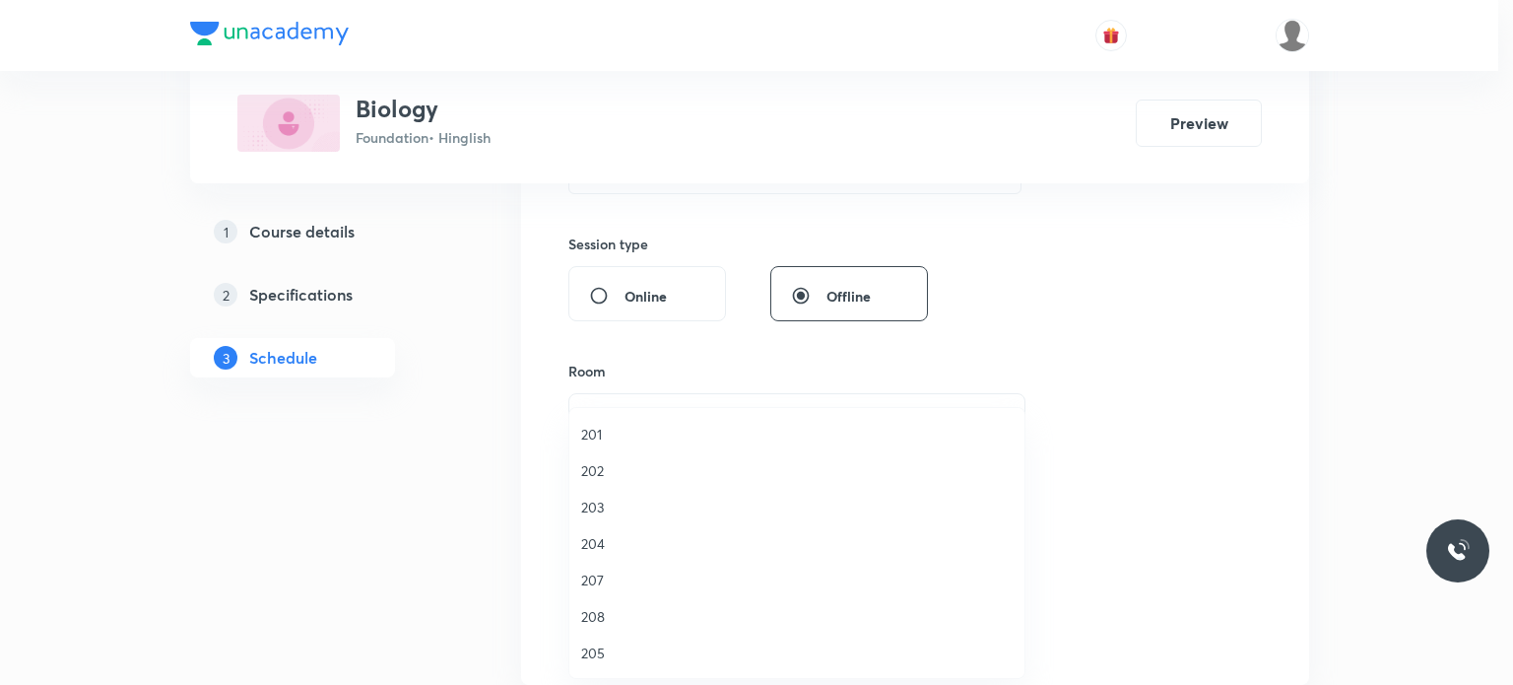
click at [654, 501] on span "203" at bounding box center [796, 506] width 431 height 21
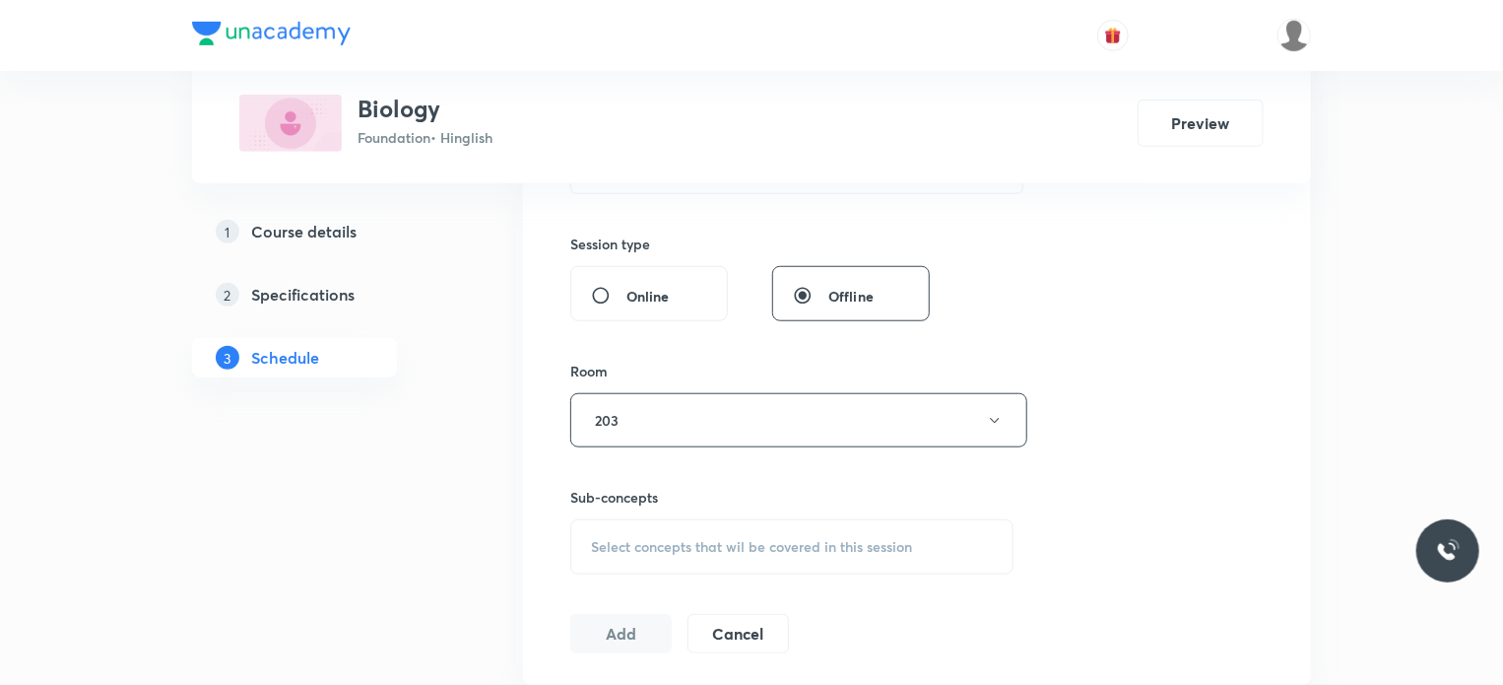
click at [737, 555] on div "Select concepts that wil be covered in this session" at bounding box center [791, 546] width 443 height 55
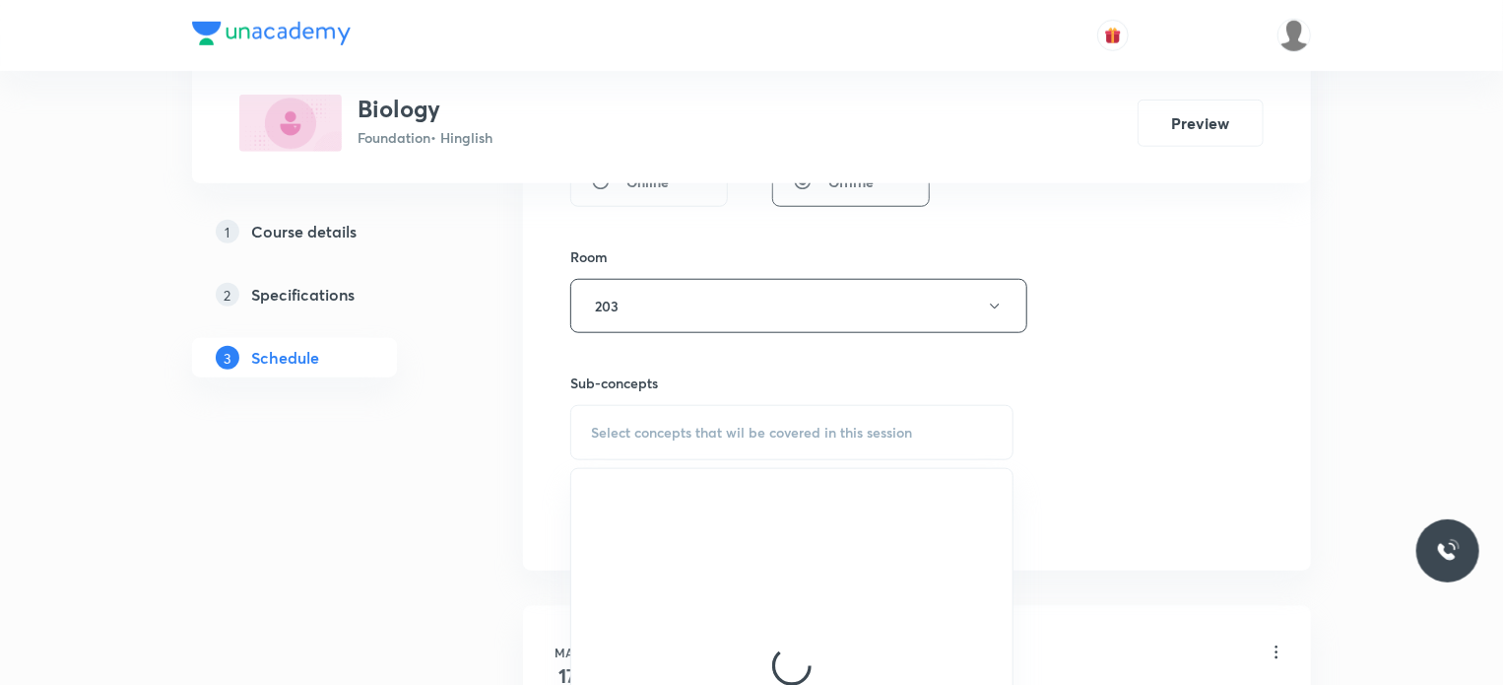
scroll to position [816, 0]
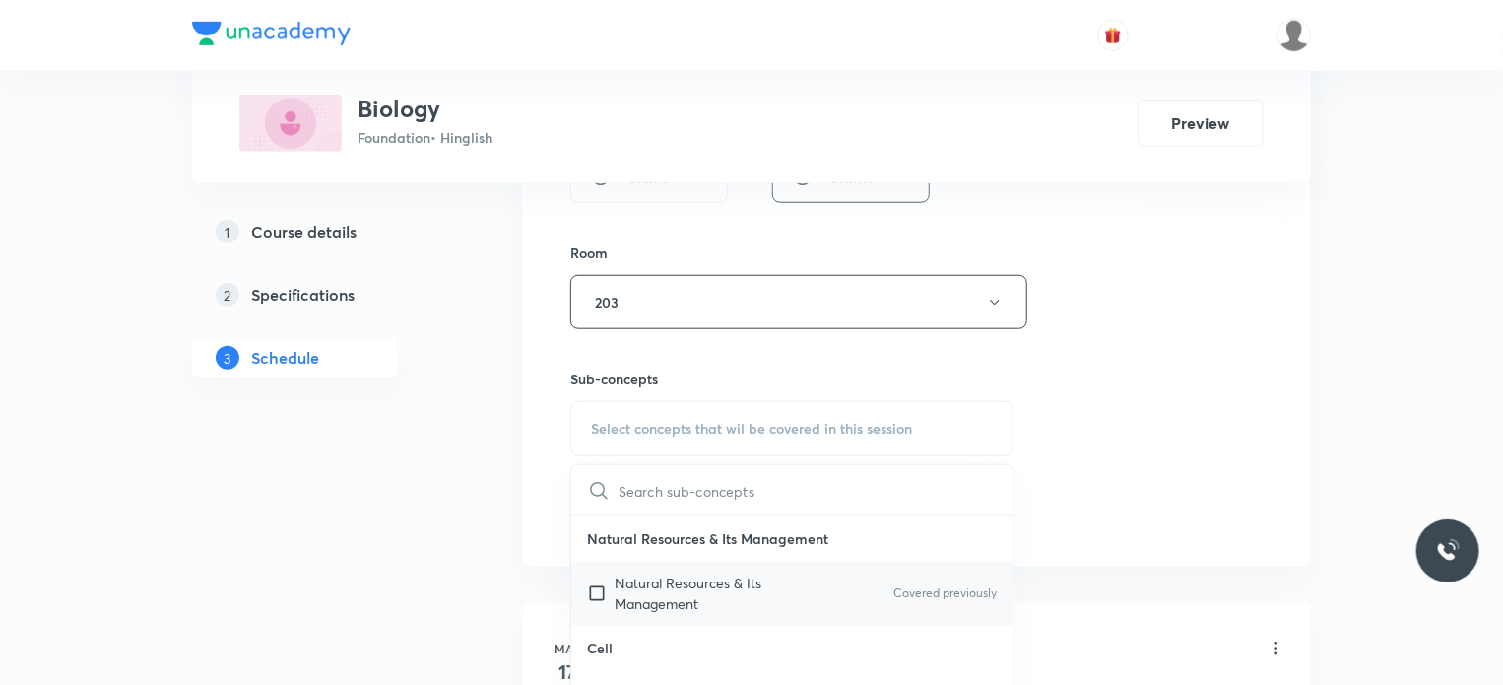
click at [727, 583] on p "Natural Resources & Its Management" at bounding box center [714, 592] width 199 height 41
click at [1279, 529] on div "Session 30 Live class Session title 23/99 Control Coordination 16 ​ Schedule fo…" at bounding box center [917, 72] width 788 height 988
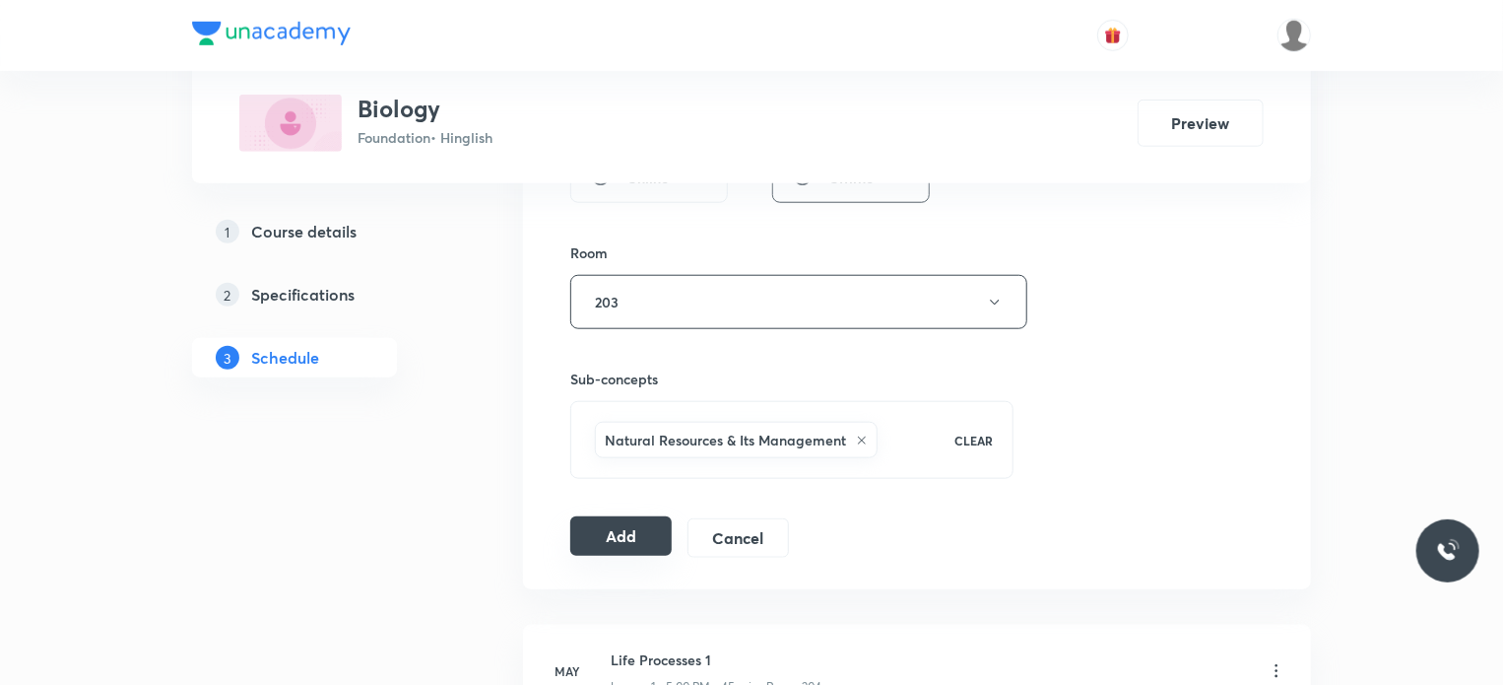
click at [624, 528] on button "Add" at bounding box center [620, 535] width 101 height 39
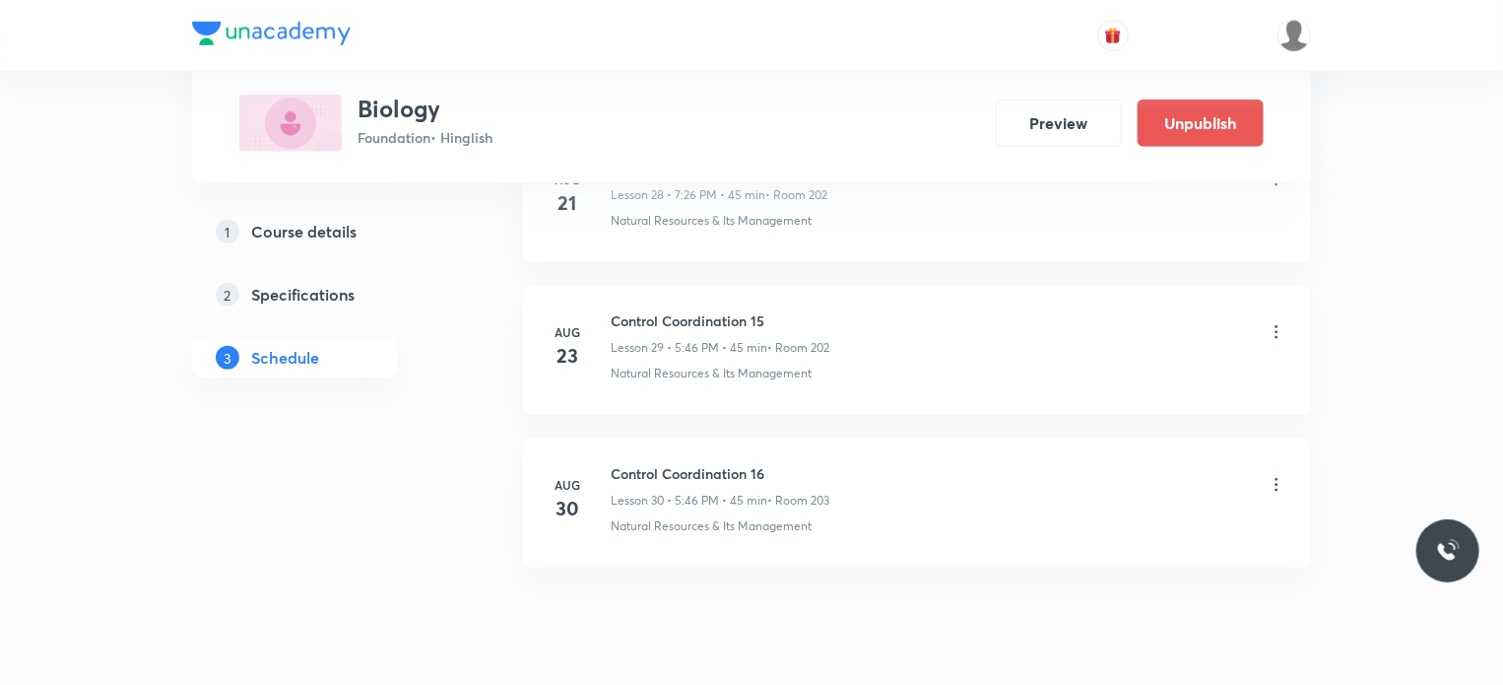
scroll to position [4558, 0]
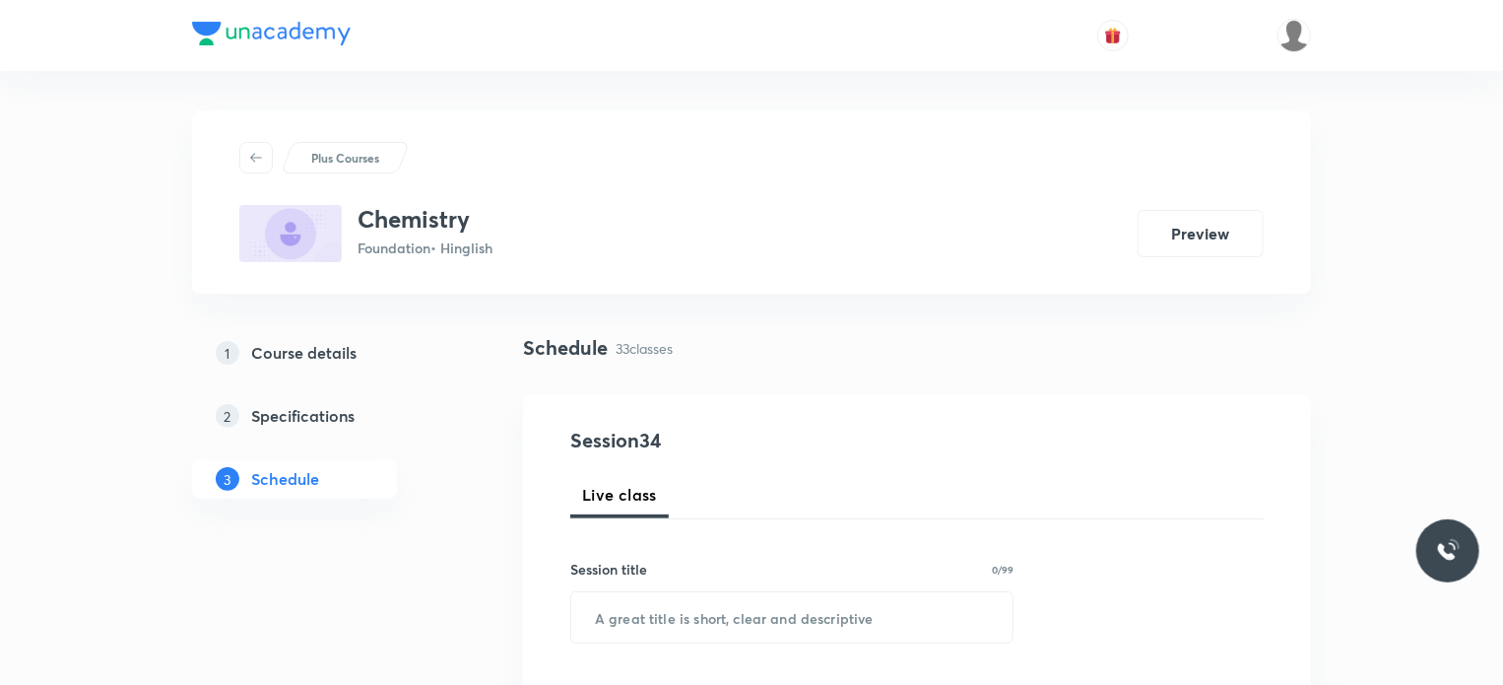
scroll to position [5918, 0]
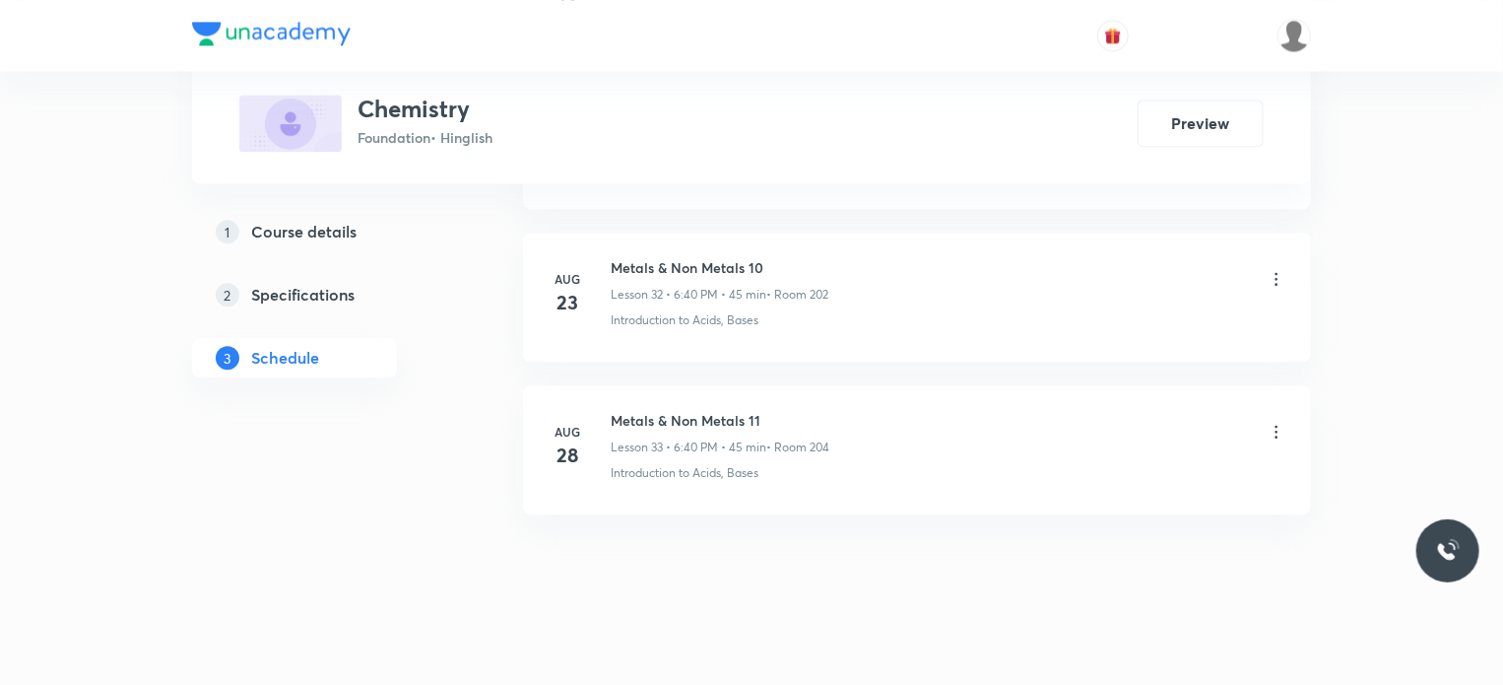
click at [690, 410] on h6 "Metals & Non Metals 11" at bounding box center [720, 420] width 219 height 21
copy h6 "Metals & Non Metals 11"
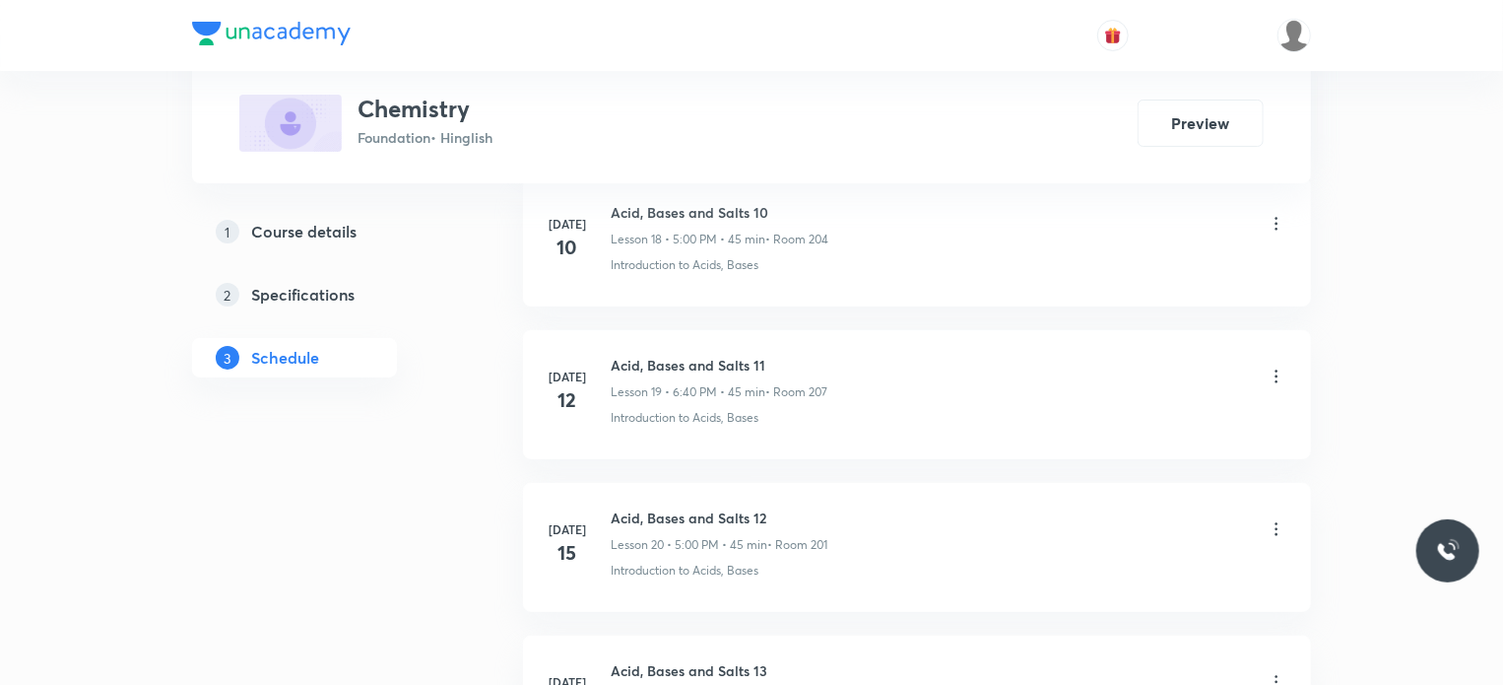
scroll to position [0, 0]
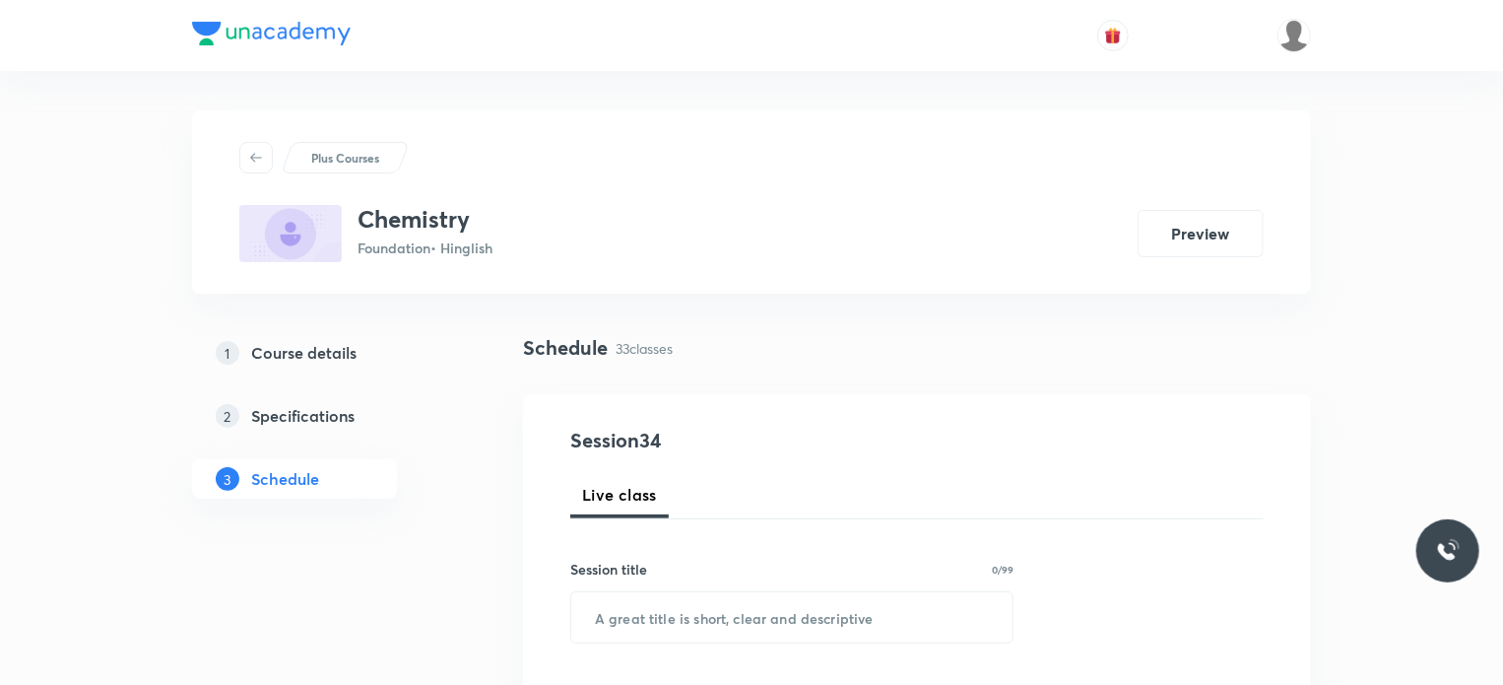
click at [830, 582] on div "Session title 0/99 ​" at bounding box center [791, 601] width 443 height 85
click at [826, 598] on input "text" at bounding box center [791, 617] width 441 height 50
paste input "Metals & Non Metals 11"
type input "Metals & Non Metals 12"
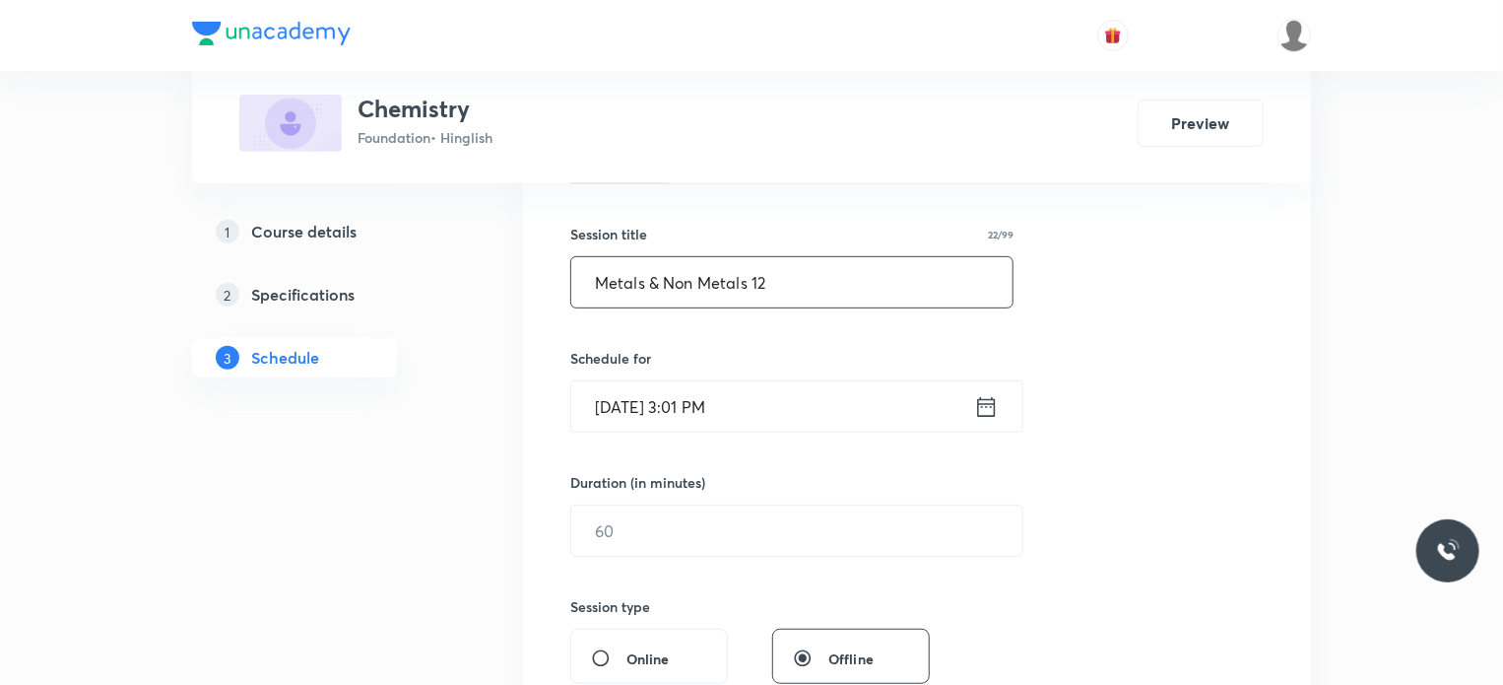
scroll to position [343, 0]
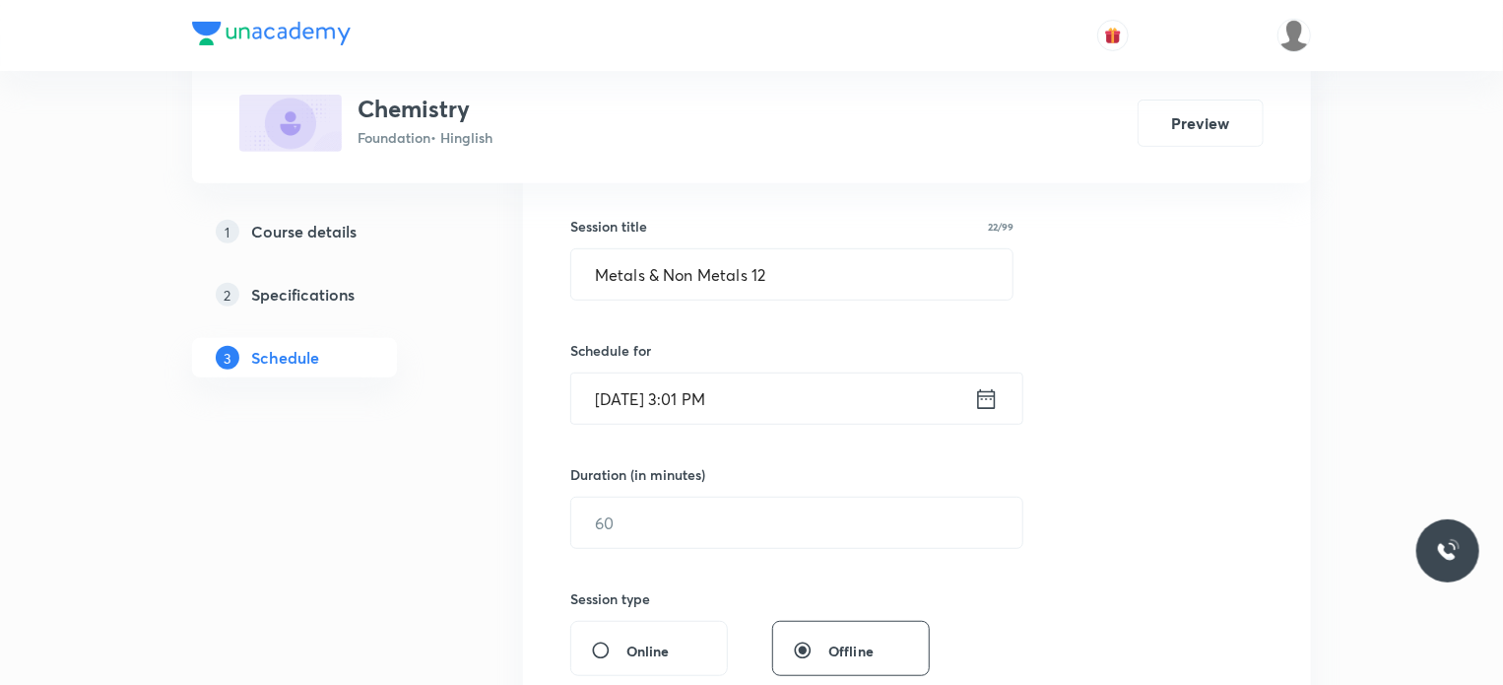
click at [773, 380] on input "[DATE] 3:01 PM" at bounding box center [772, 398] width 403 height 50
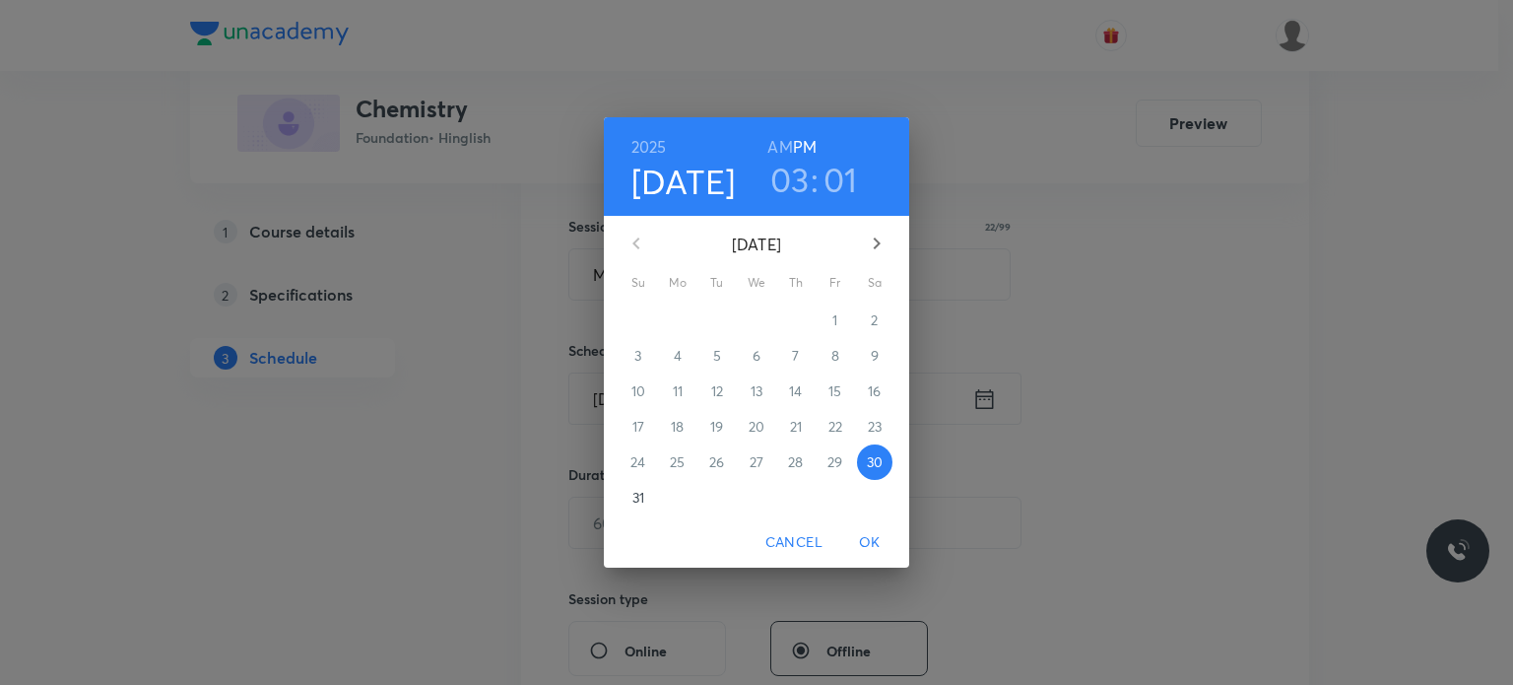
click at [796, 191] on h3 "03" at bounding box center [789, 179] width 39 height 41
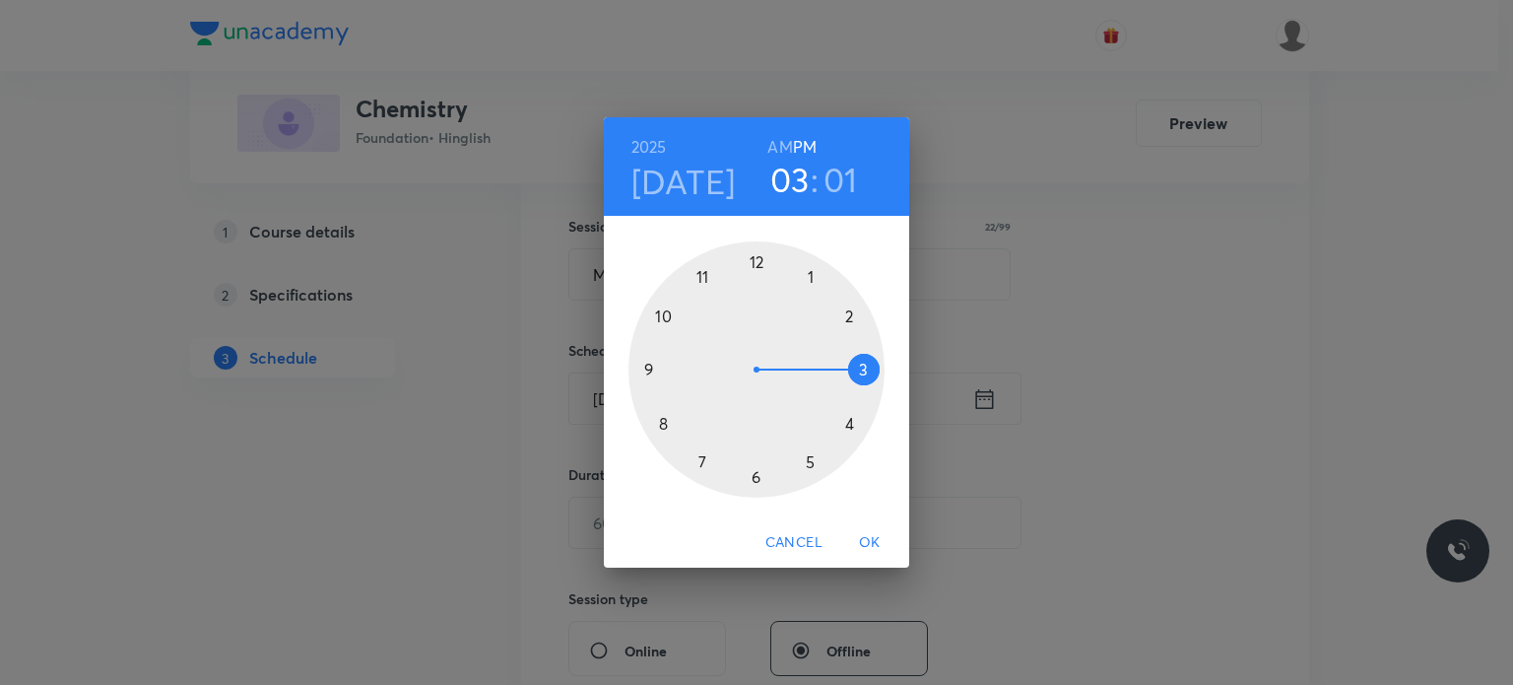
click at [755, 480] on div at bounding box center [756, 369] width 256 height 256
click at [665, 420] on div at bounding box center [756, 369] width 256 height 256
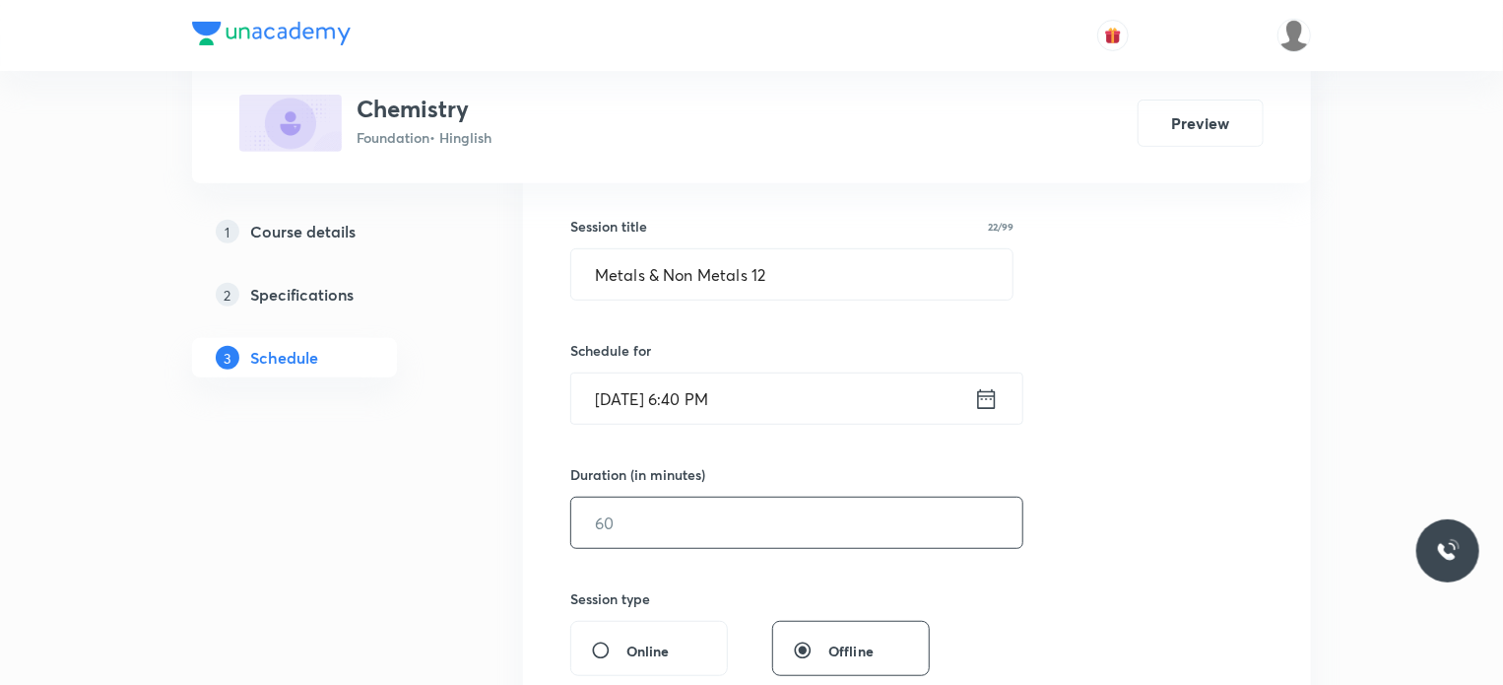
click at [647, 535] on input "text" at bounding box center [796, 522] width 451 height 50
type input "45"
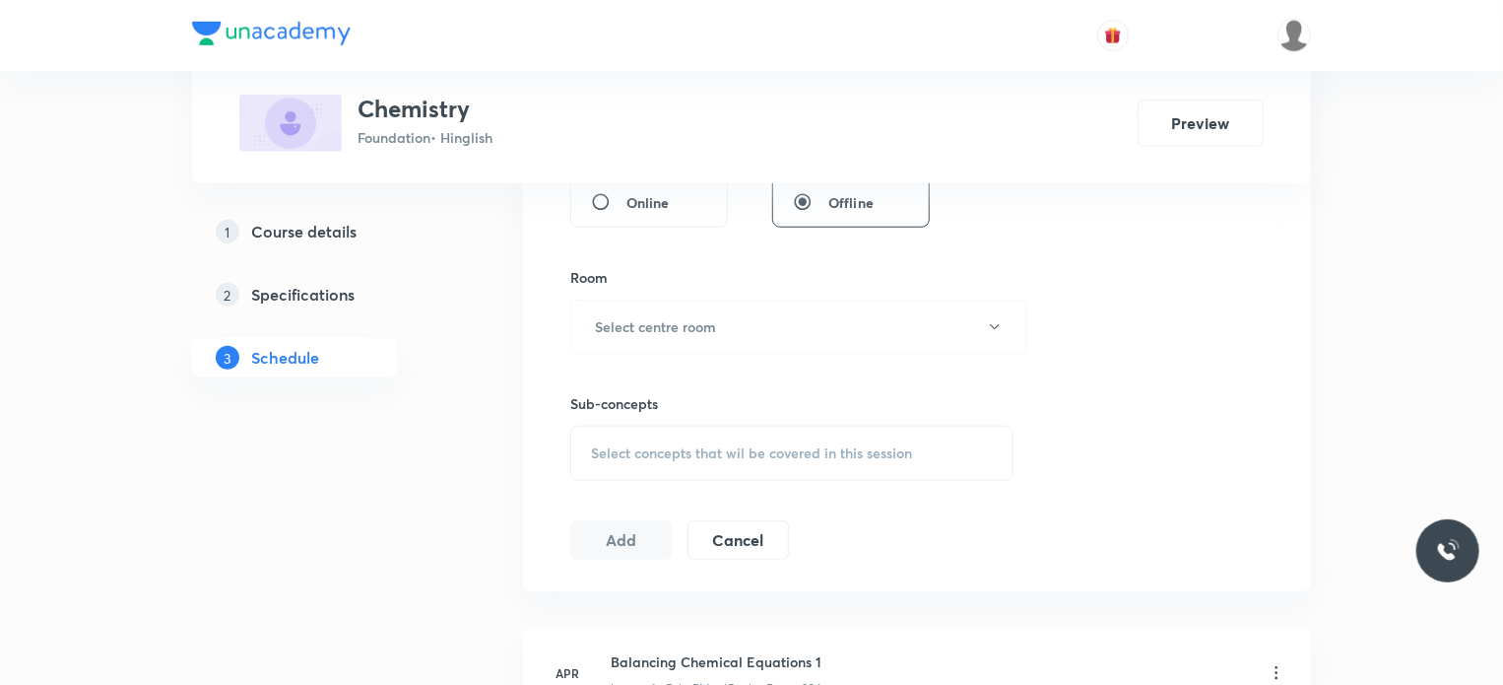
scroll to position [786, 0]
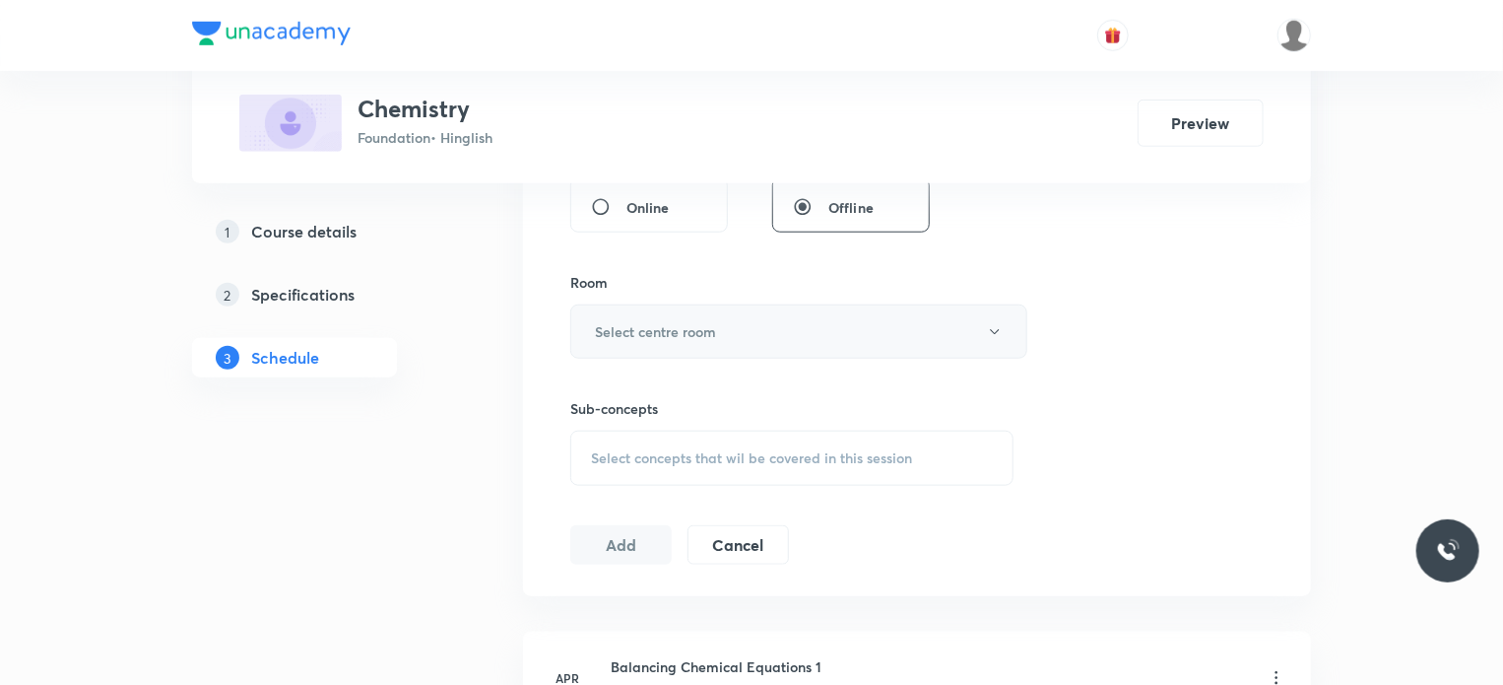
click at [662, 352] on button "Select centre room" at bounding box center [798, 331] width 457 height 54
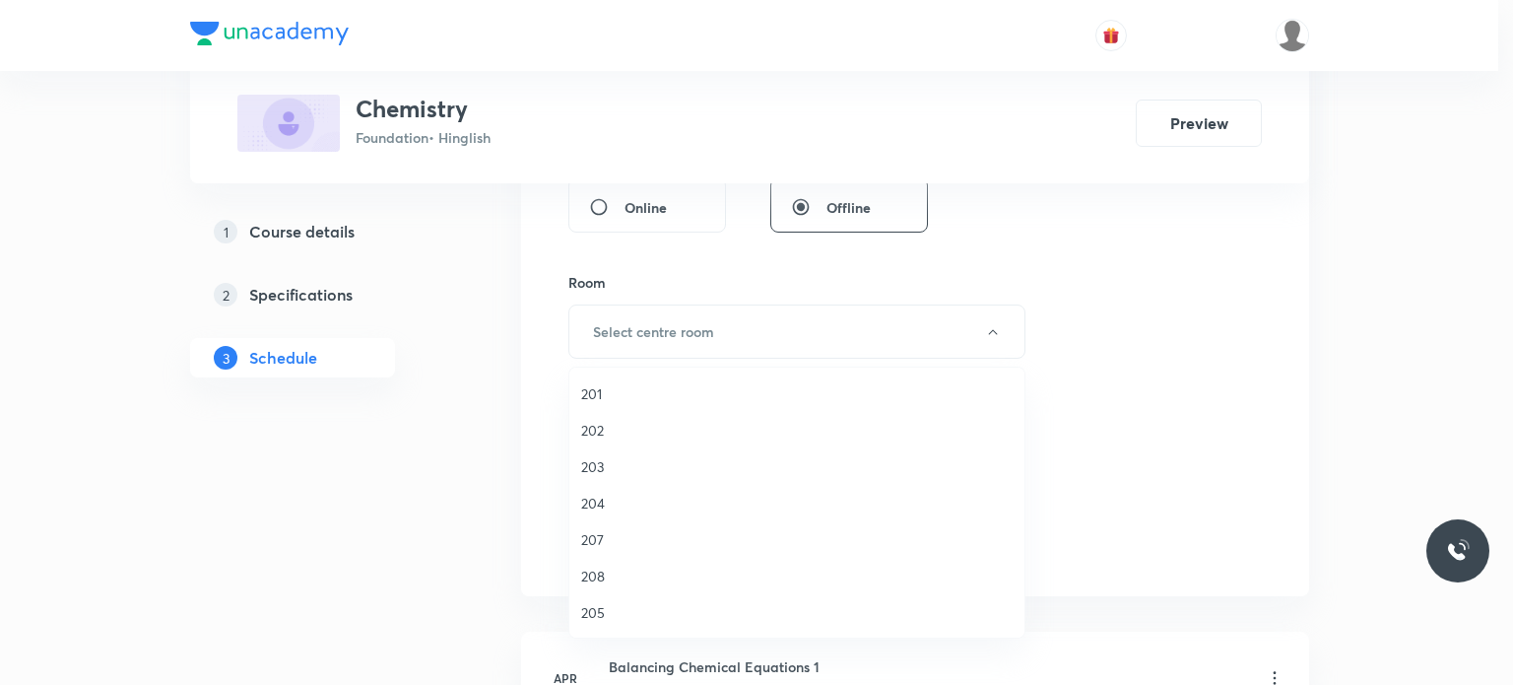
click at [654, 448] on li "203" at bounding box center [796, 466] width 455 height 36
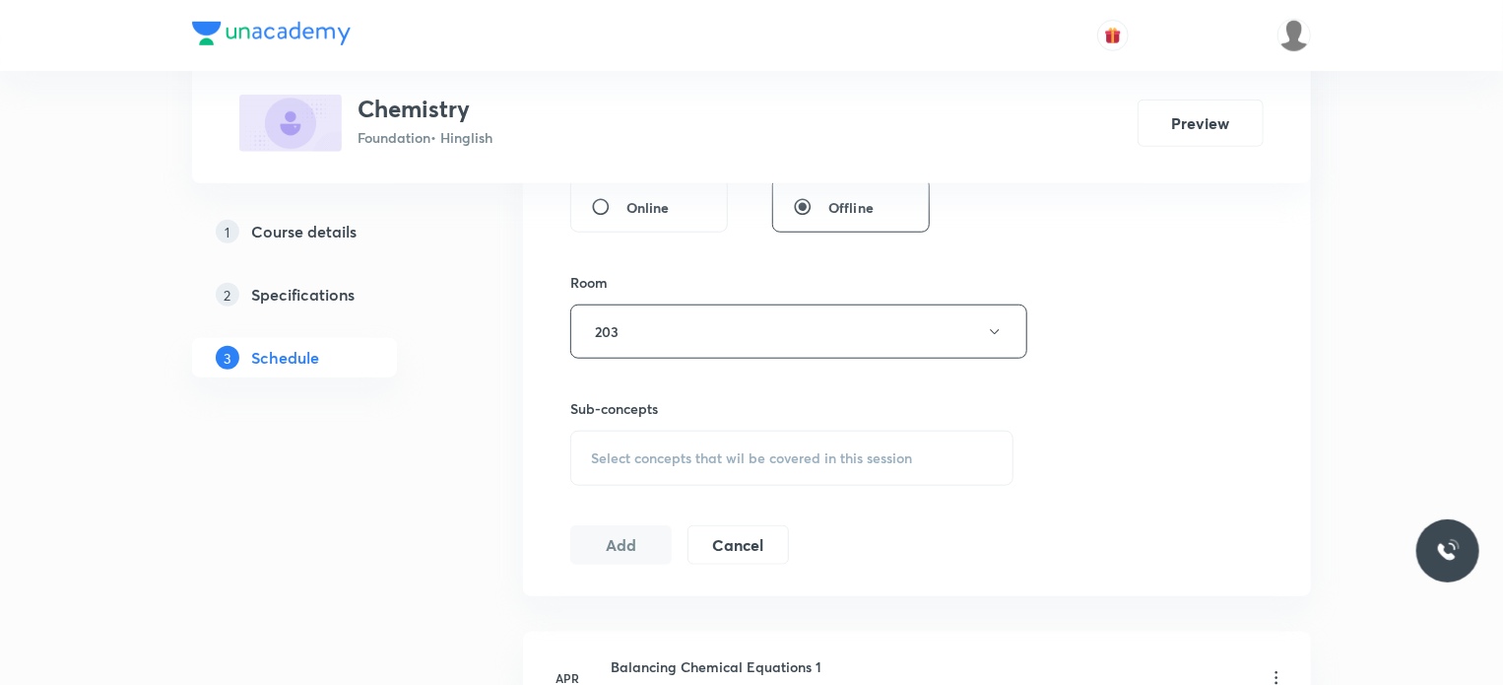
scroll to position [865, 0]
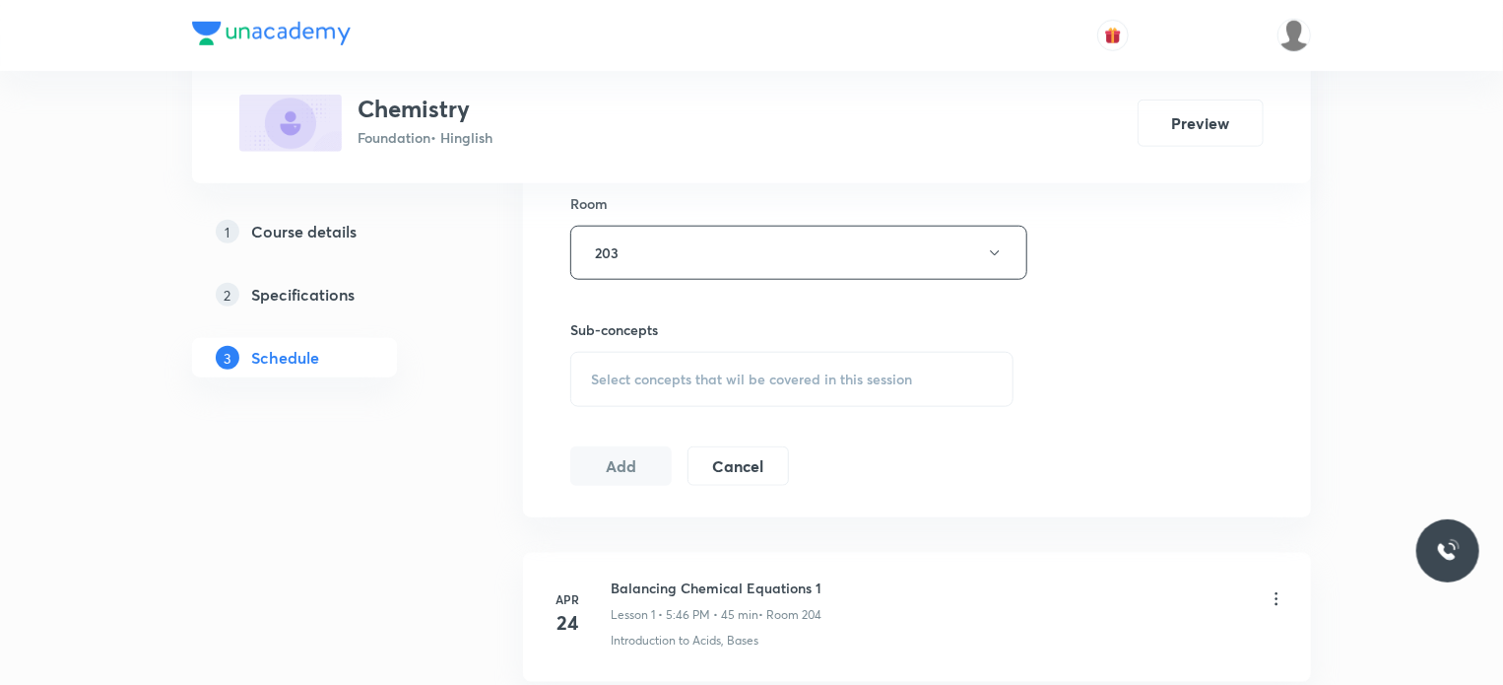
click at [717, 384] on span "Select concepts that wil be covered in this session" at bounding box center [751, 379] width 321 height 16
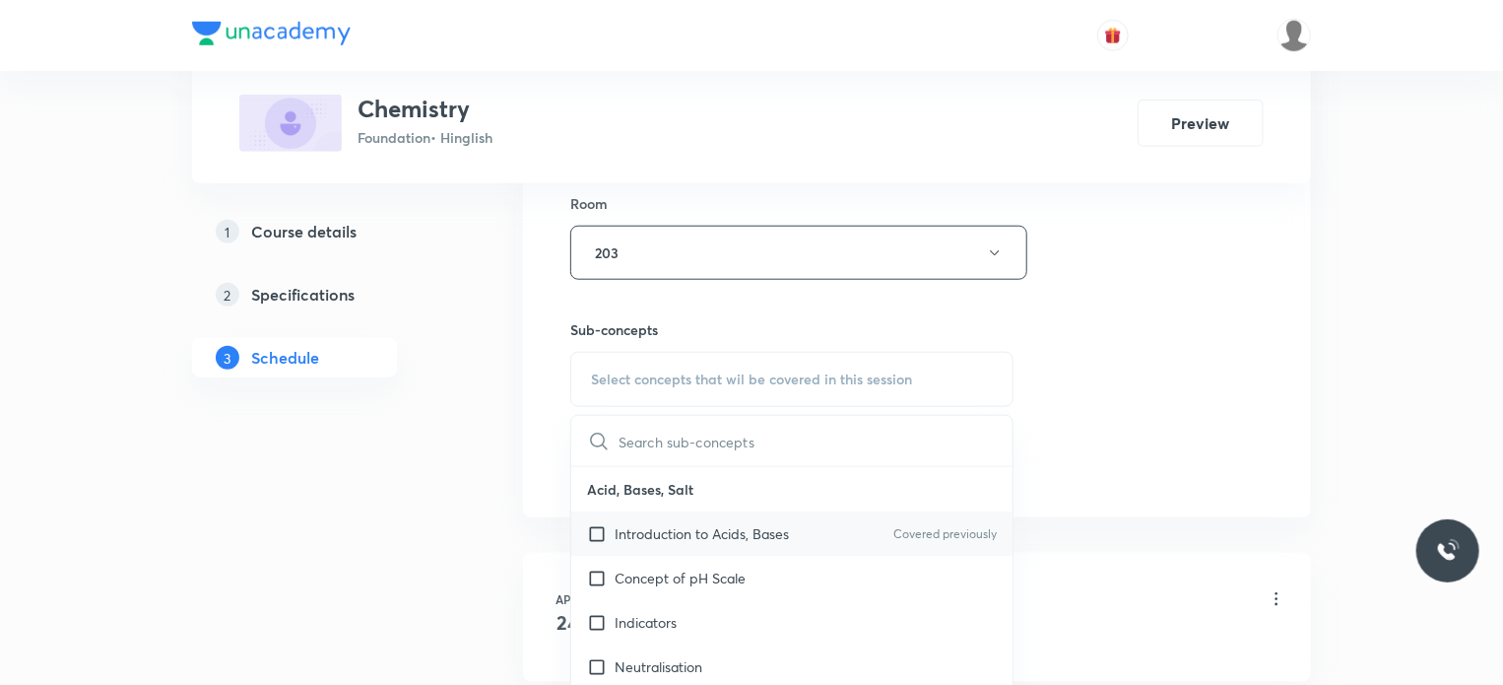
click at [725, 511] on div "Introduction to Acids, Bases Covered previously" at bounding box center [791, 533] width 441 height 44
click at [1177, 424] on div "Session 34 Live class Session title 22/99 Metals & Non Metals 12 ​ Schedule for…" at bounding box center [917, 23] width 694 height 925
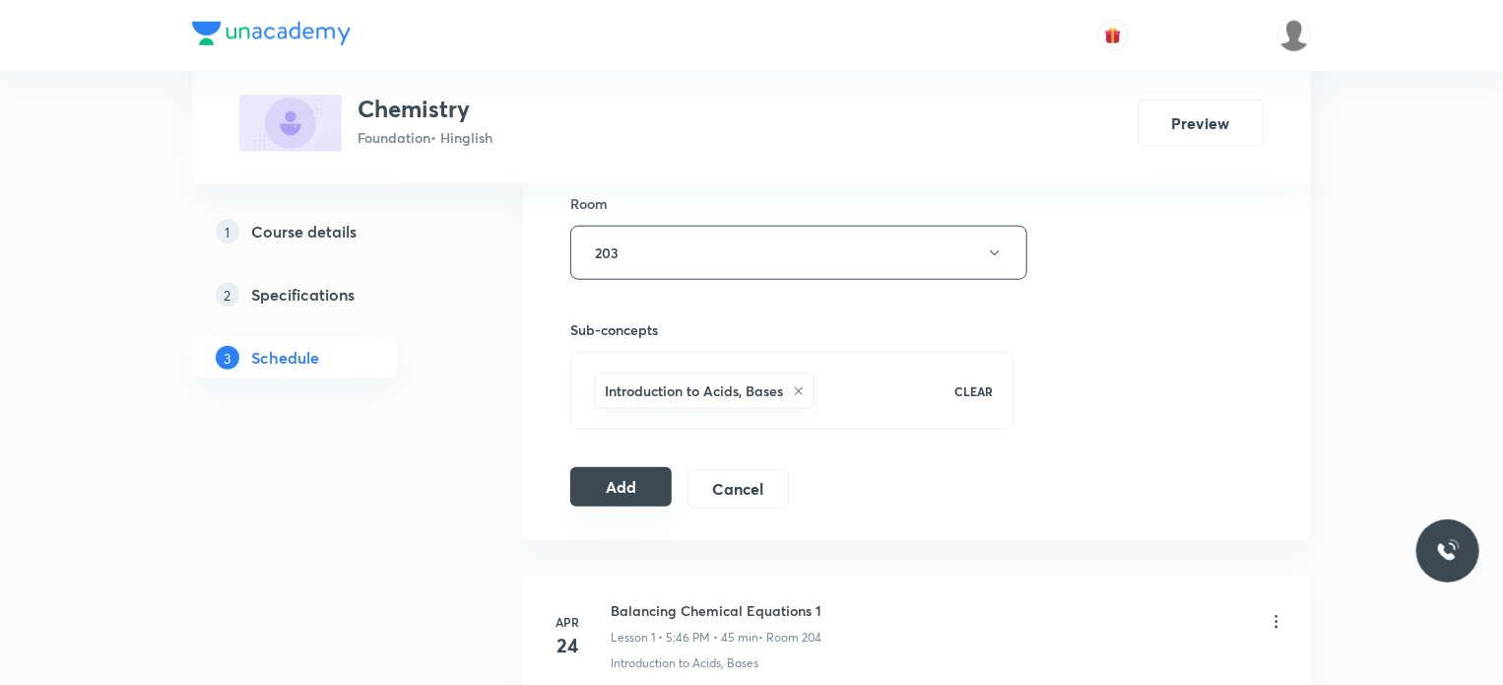
click at [600, 481] on button "Add" at bounding box center [620, 486] width 101 height 39
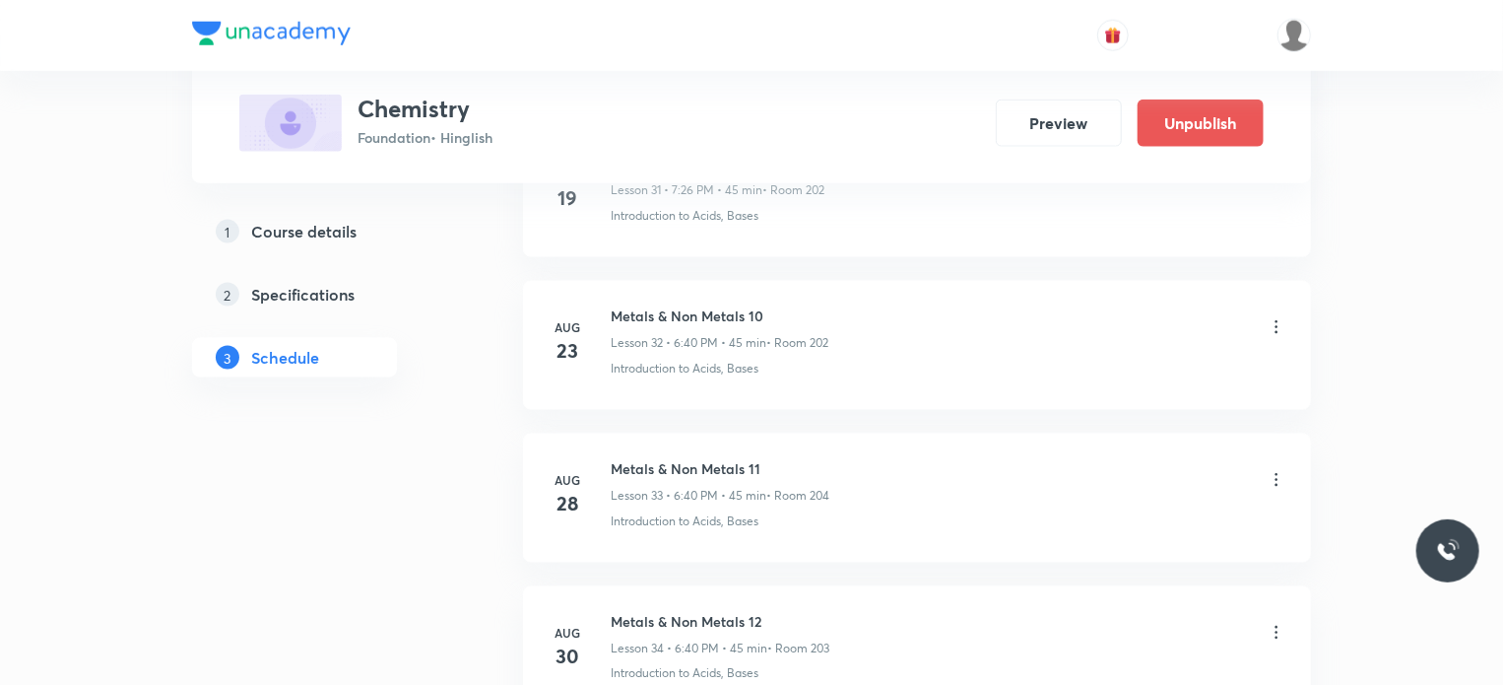
scroll to position [5167, 0]
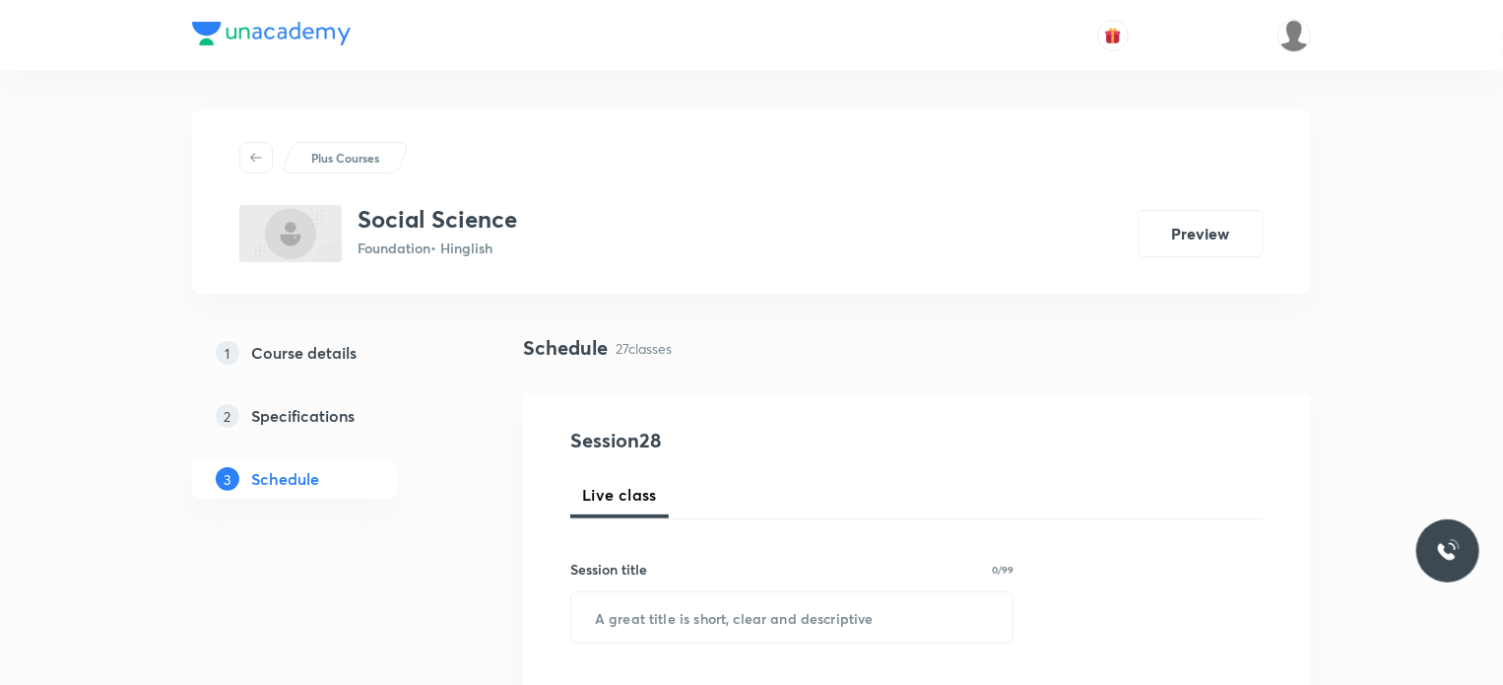
scroll to position [5004, 0]
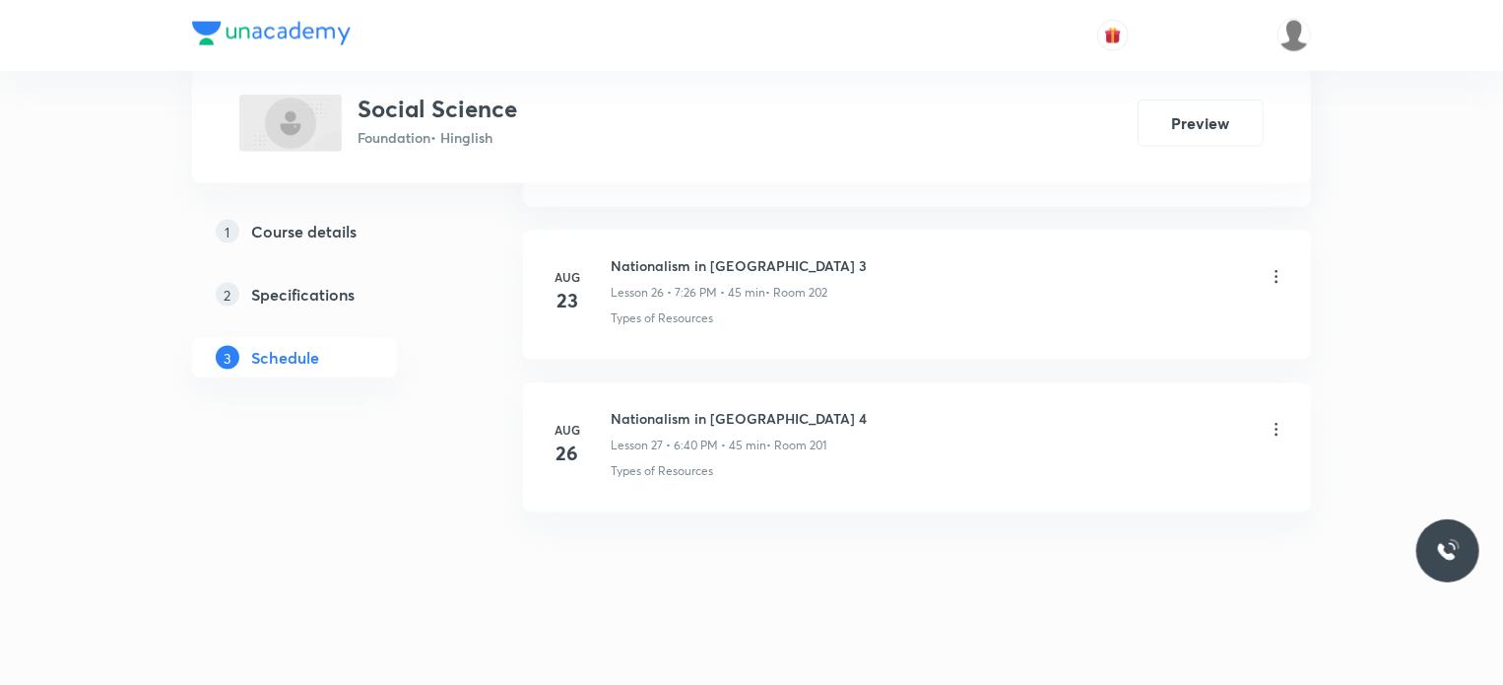
click at [678, 408] on h6 "Nationalism in [GEOGRAPHIC_DATA] 4" at bounding box center [739, 418] width 256 height 21
copy h6 "Nationalism in [GEOGRAPHIC_DATA] 4"
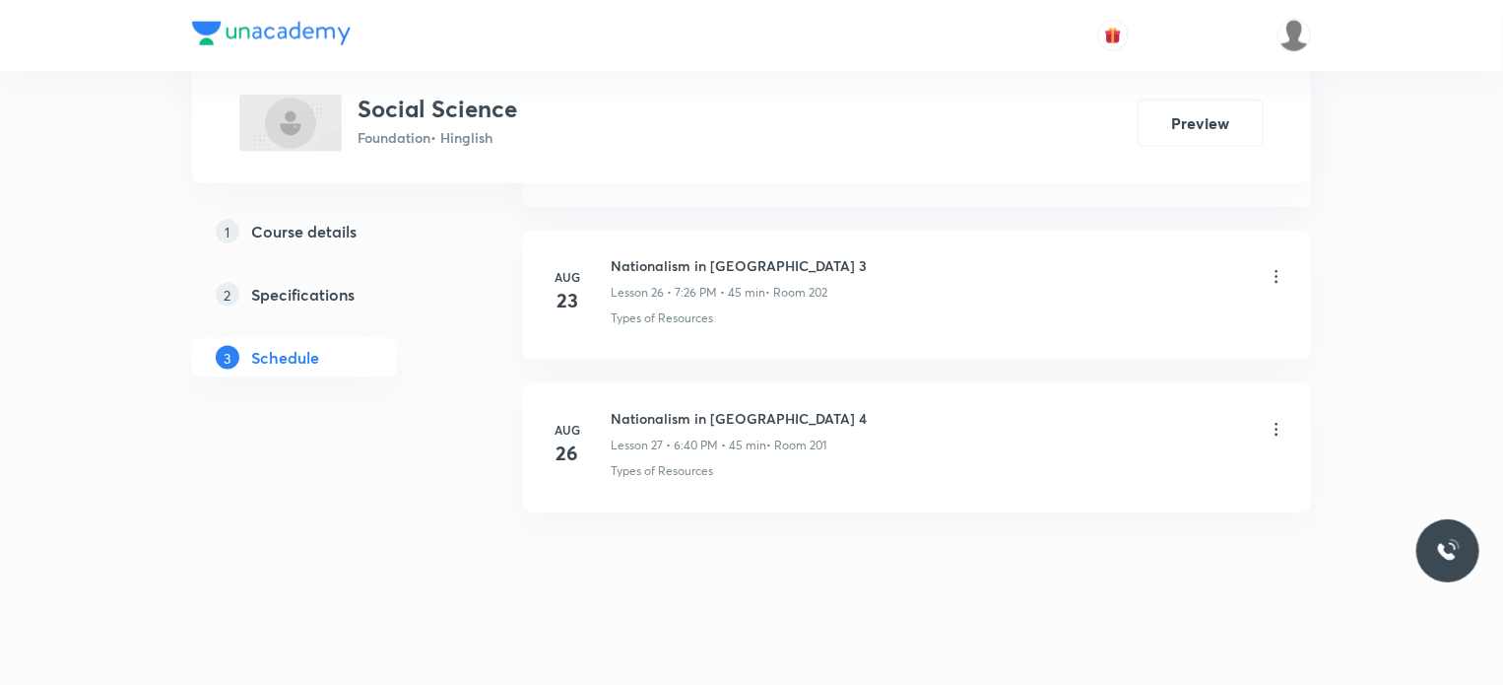
scroll to position [0, 0]
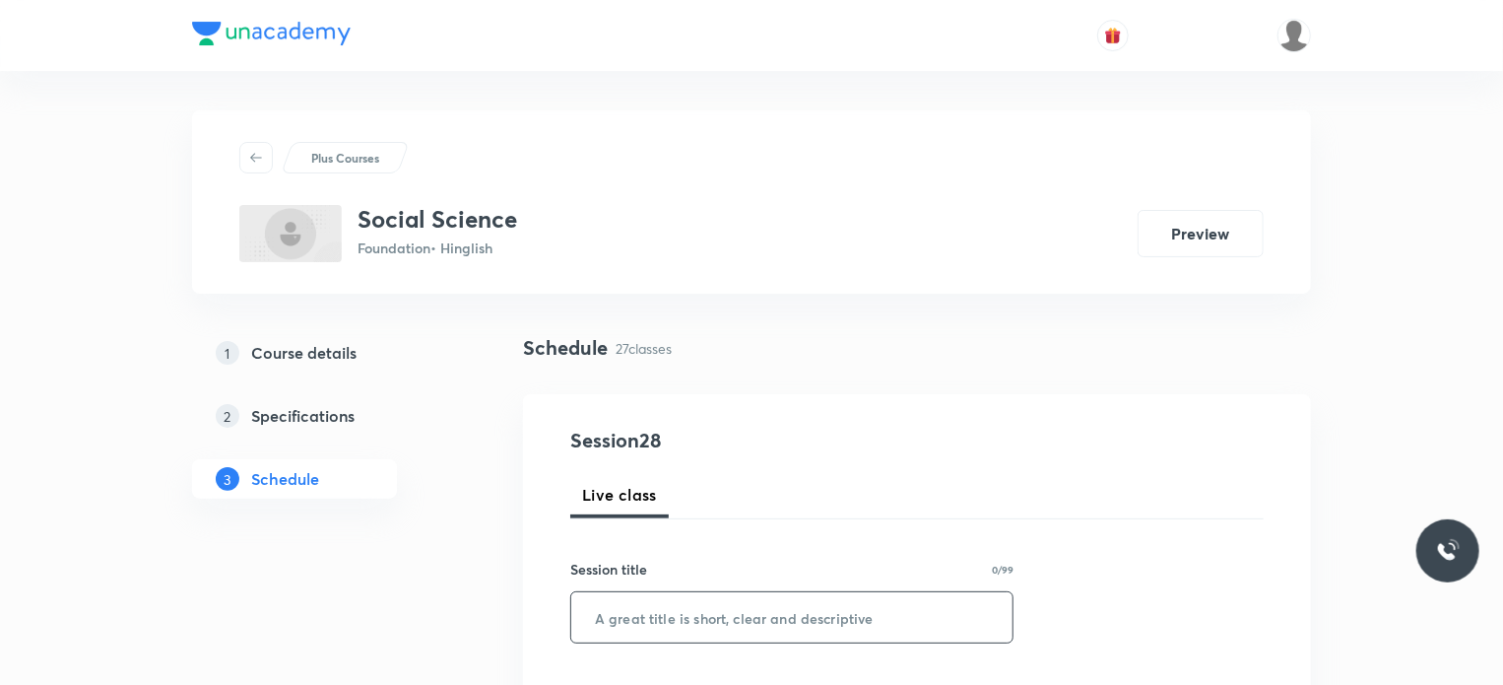
click at [764, 600] on input "text" at bounding box center [791, 617] width 441 height 50
paste input "Nationalism in [GEOGRAPHIC_DATA] 4"
type input "Nationalism in [GEOGRAPHIC_DATA] 5"
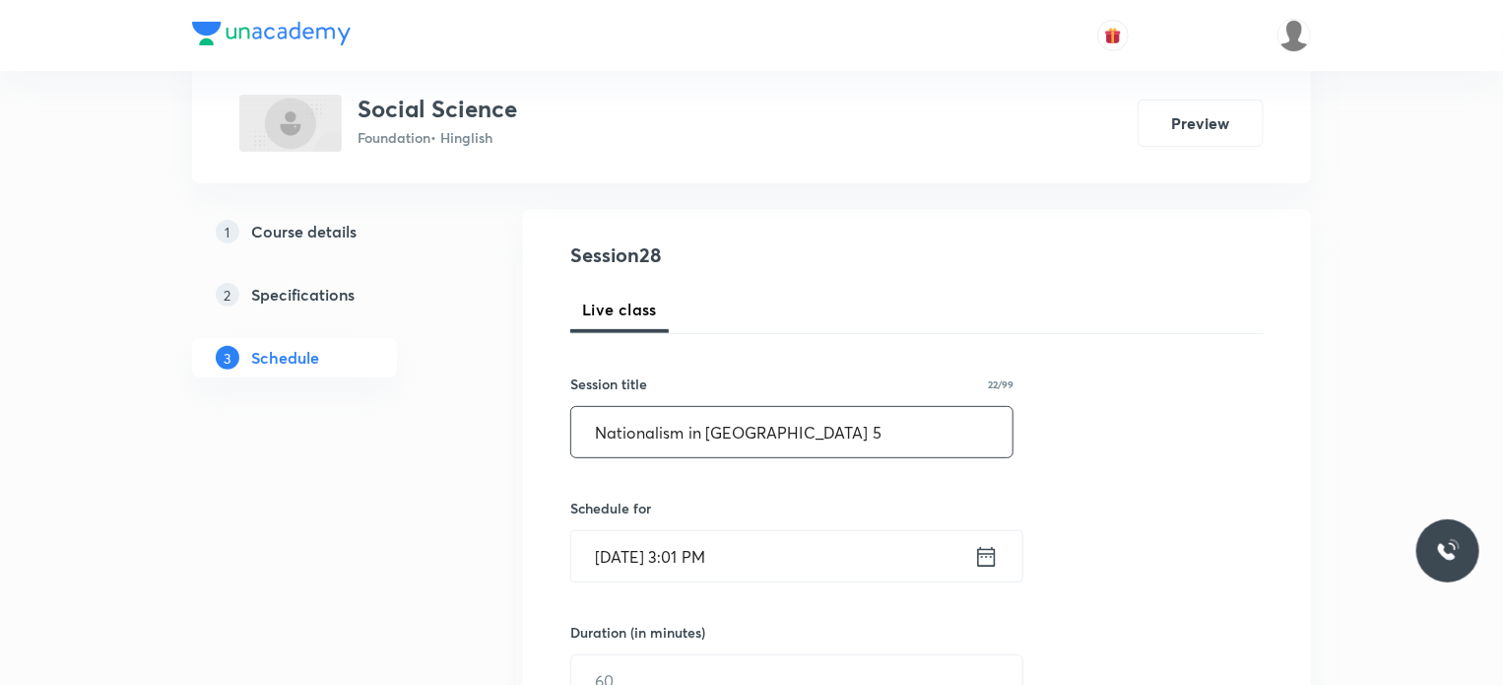
scroll to position [209, 0]
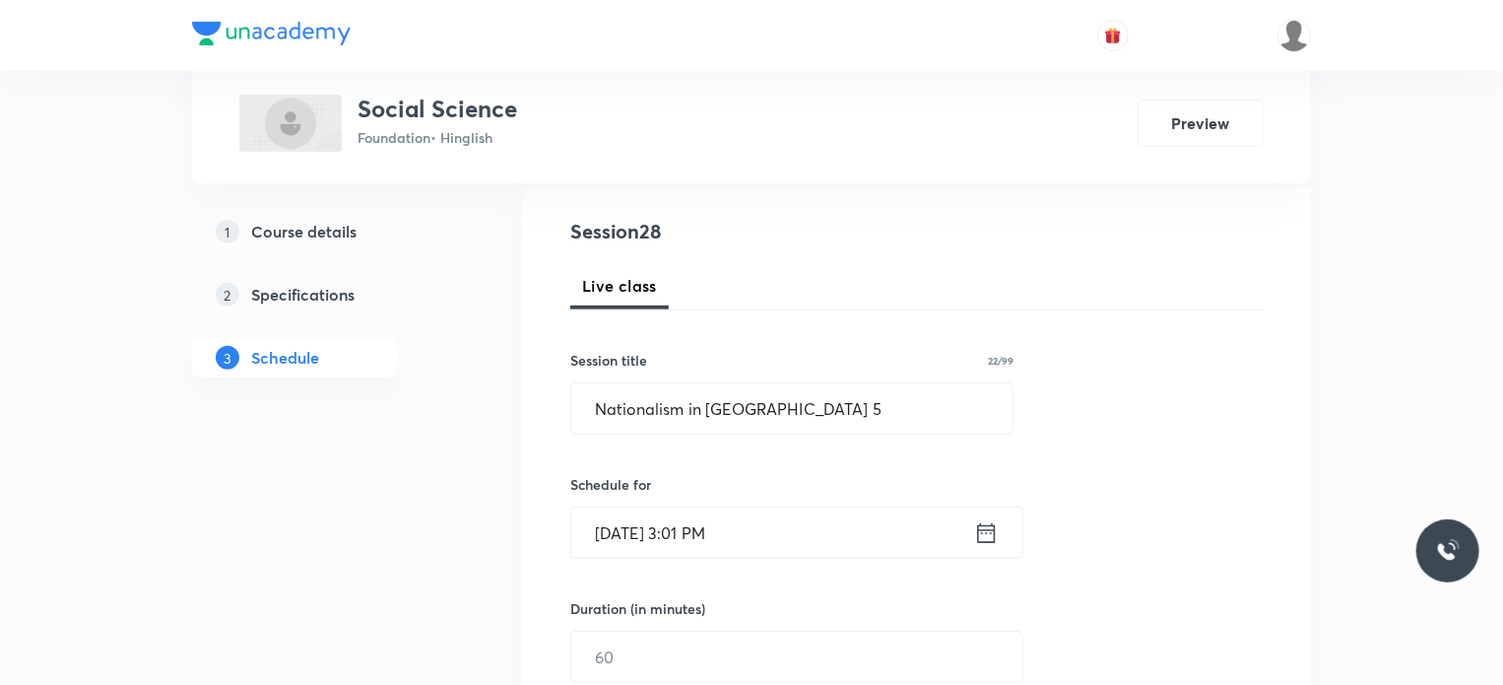
click at [814, 532] on input "[DATE] 3:01 PM" at bounding box center [772, 532] width 403 height 50
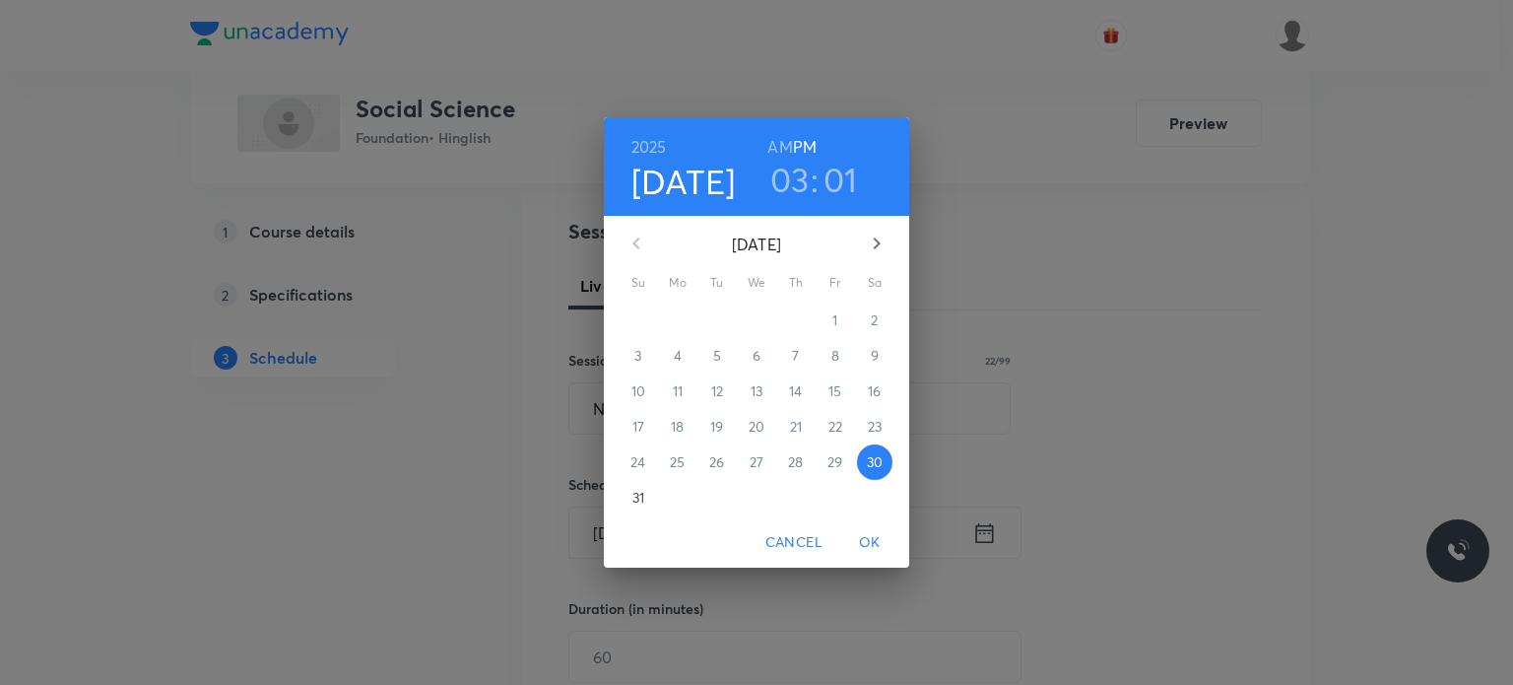
click at [794, 178] on h3 "03" at bounding box center [789, 179] width 39 height 41
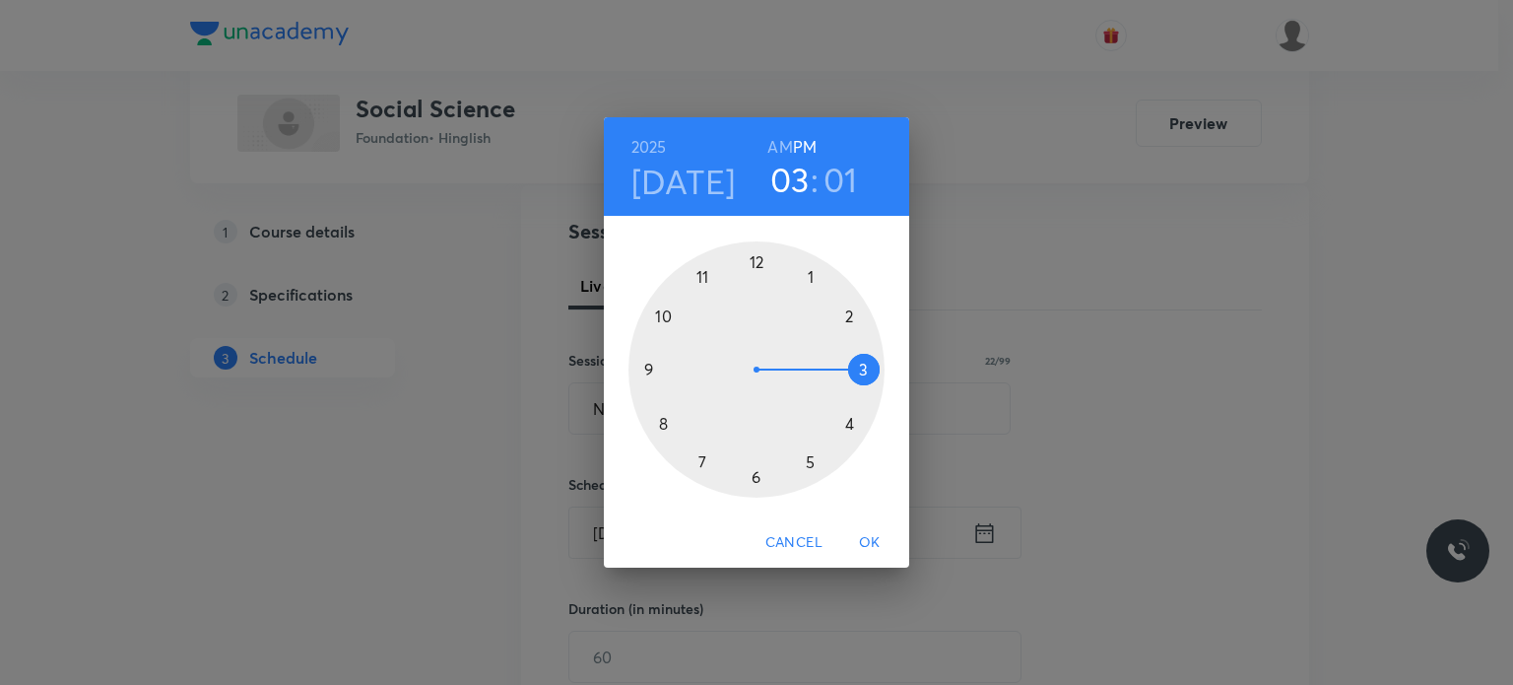
click at [701, 457] on div at bounding box center [756, 369] width 256 height 256
drag, startPoint x: 810, startPoint y: 478, endPoint x: 799, endPoint y: 476, distance: 11.0
click at [799, 476] on div at bounding box center [756, 369] width 256 height 256
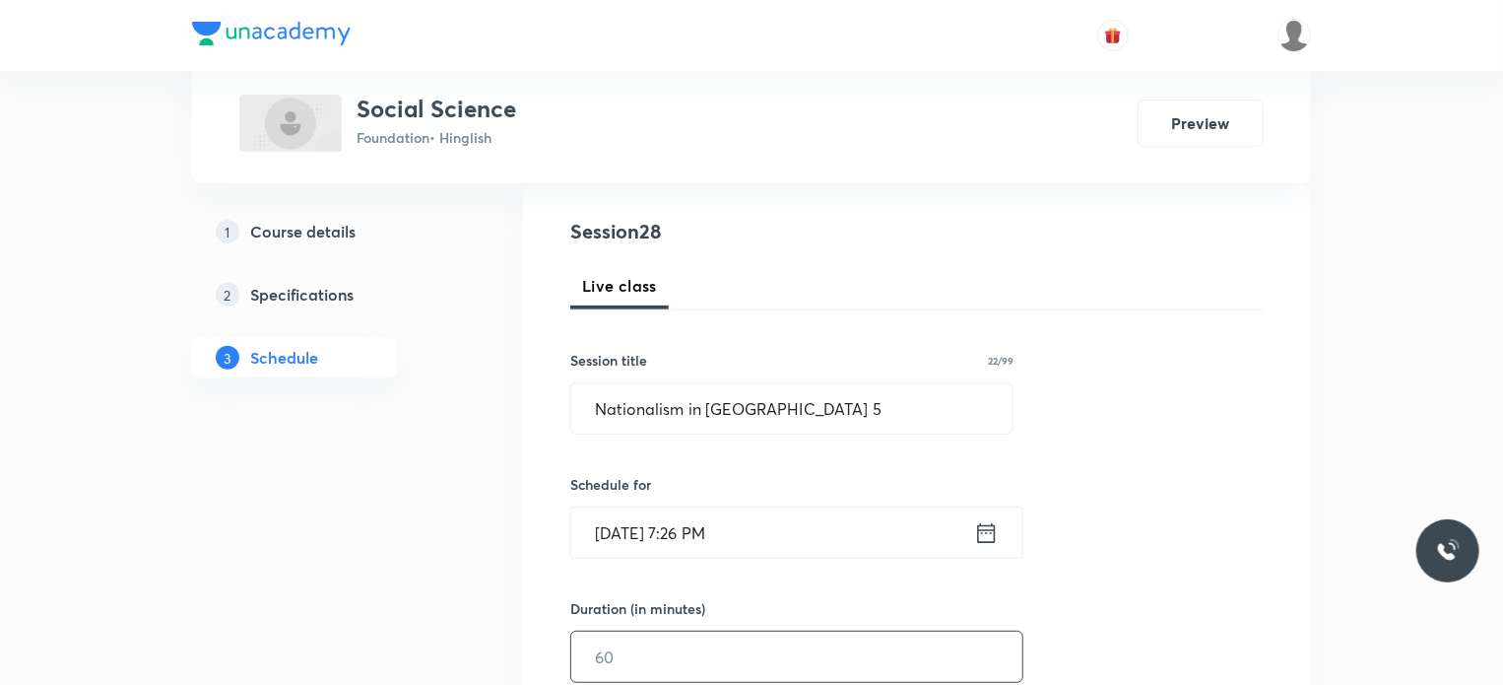
click at [615, 641] on input "text" at bounding box center [796, 656] width 451 height 50
type input "45"
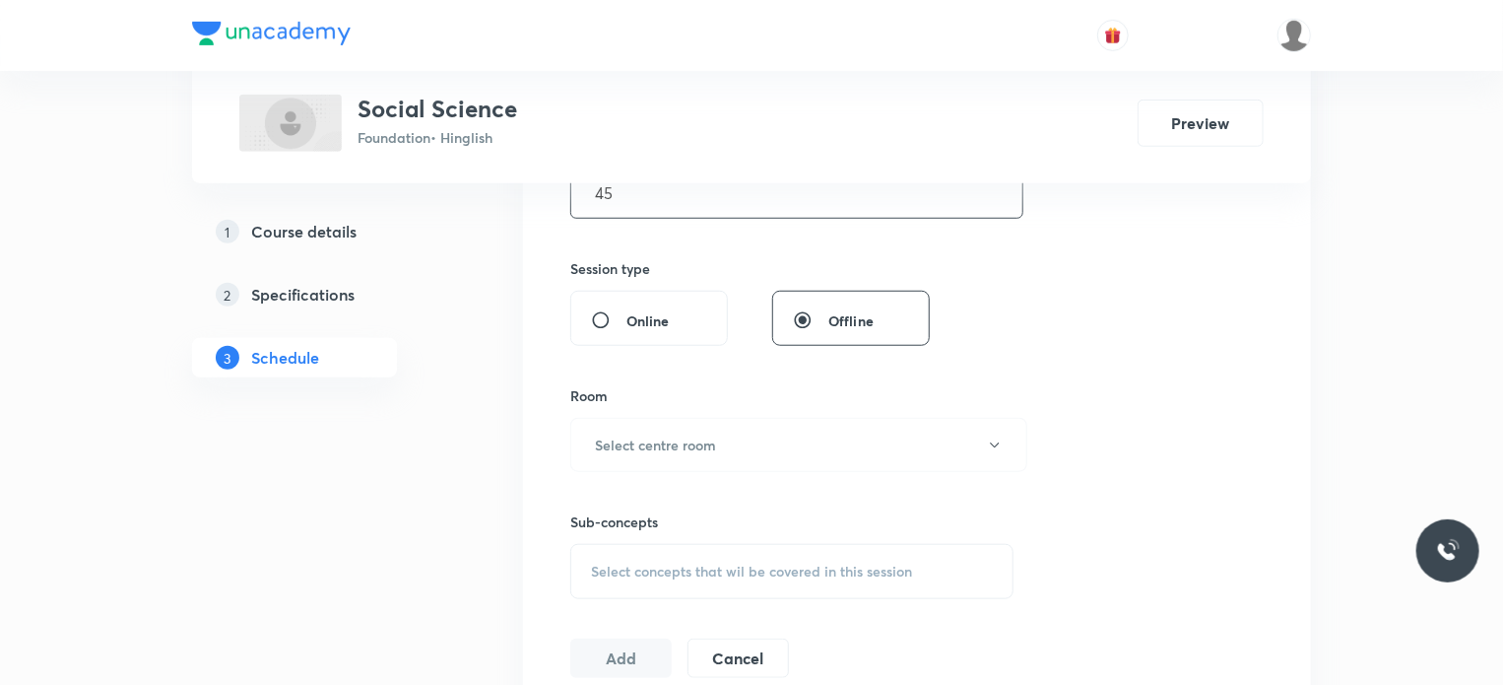
scroll to position [719, 0]
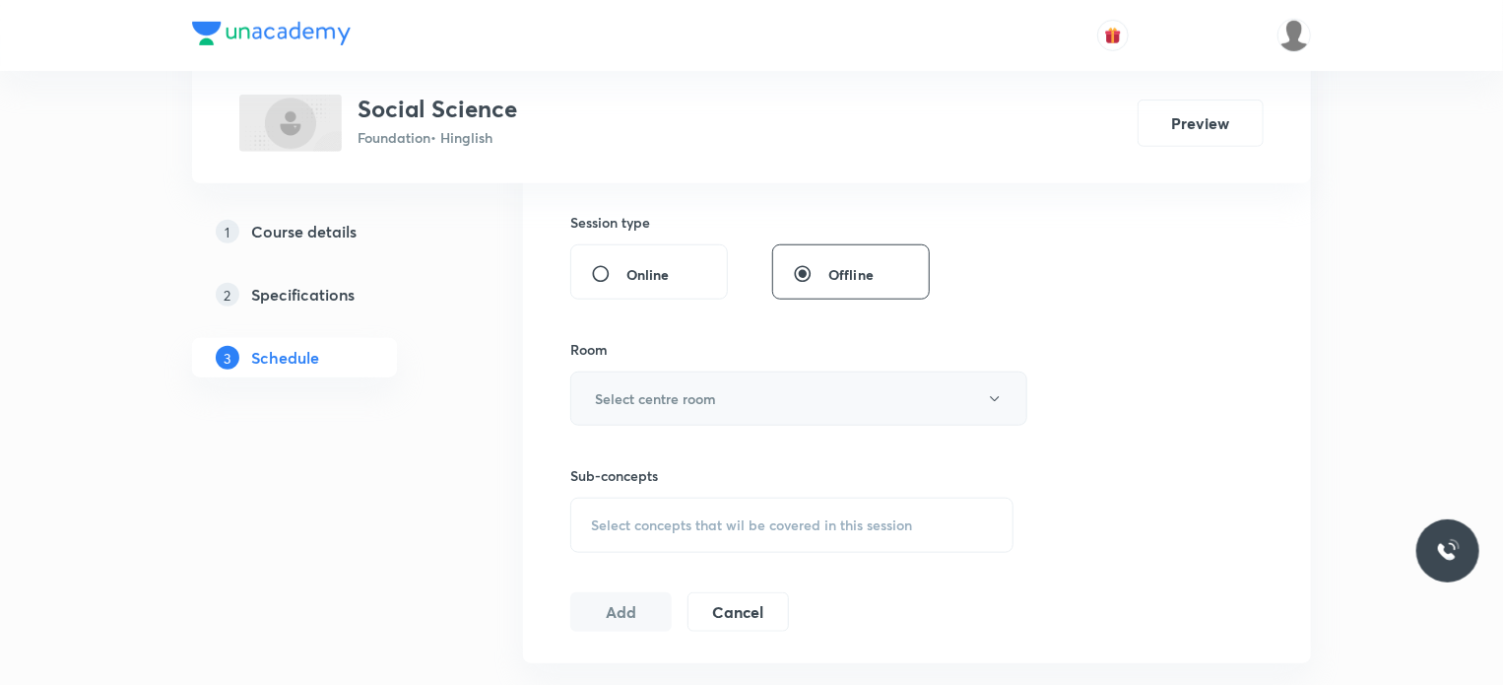
click at [666, 405] on h6 "Select centre room" at bounding box center [655, 398] width 121 height 21
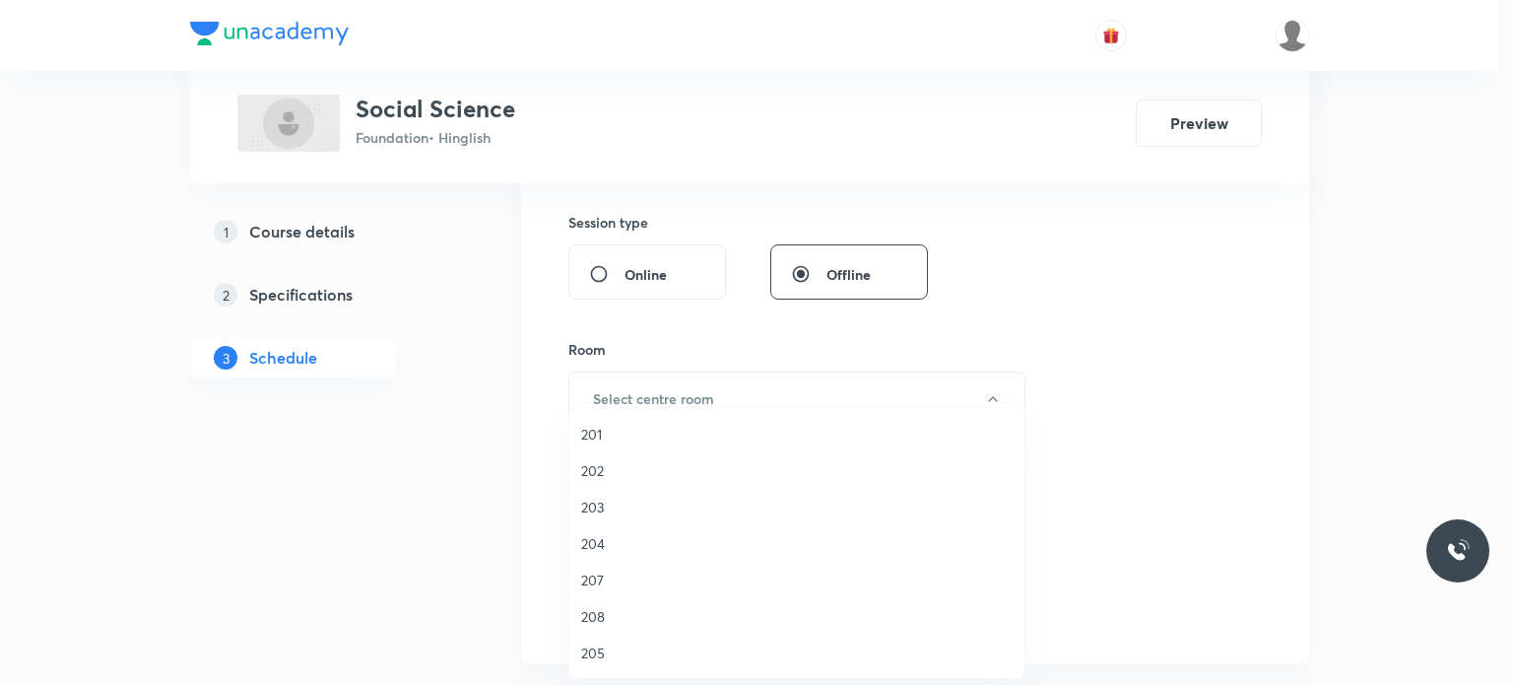
click at [674, 472] on span "202" at bounding box center [796, 470] width 431 height 21
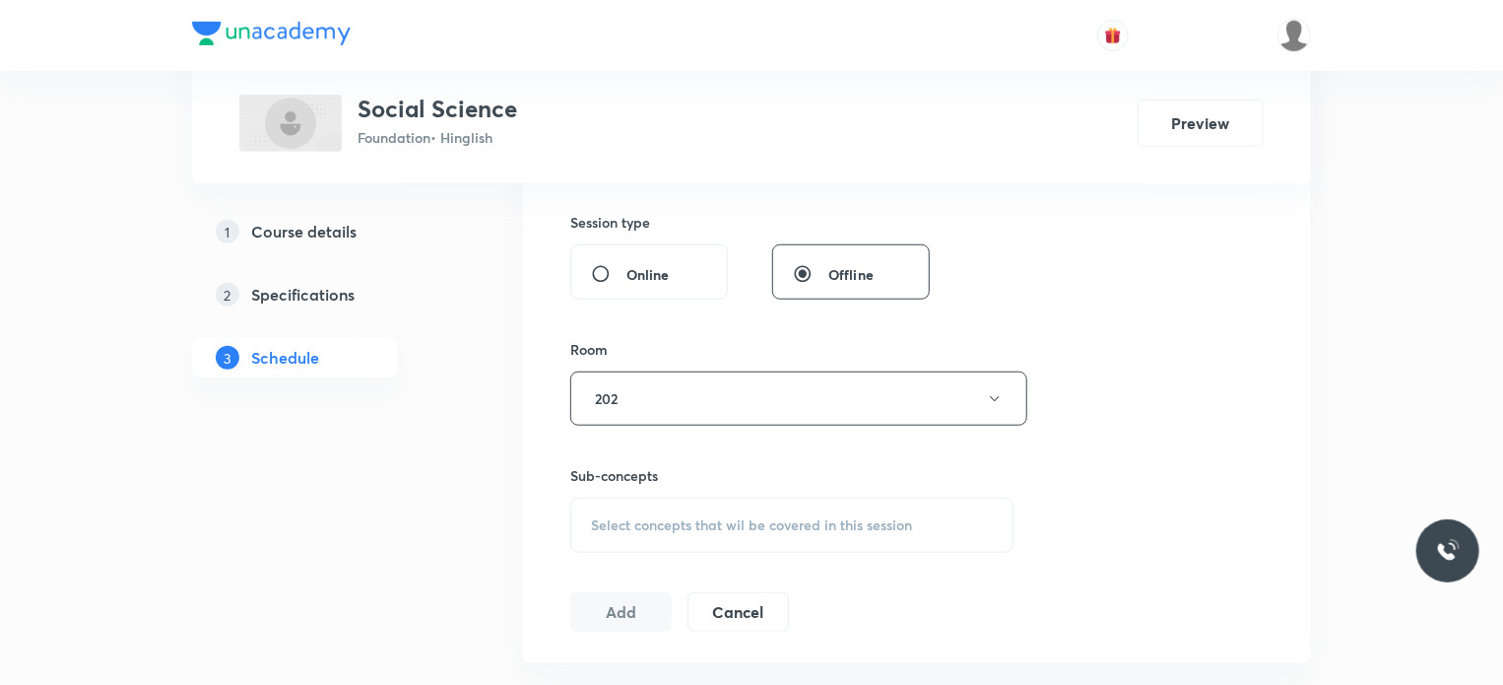
click at [772, 500] on div "Select concepts that wil be covered in this session" at bounding box center [791, 524] width 443 height 55
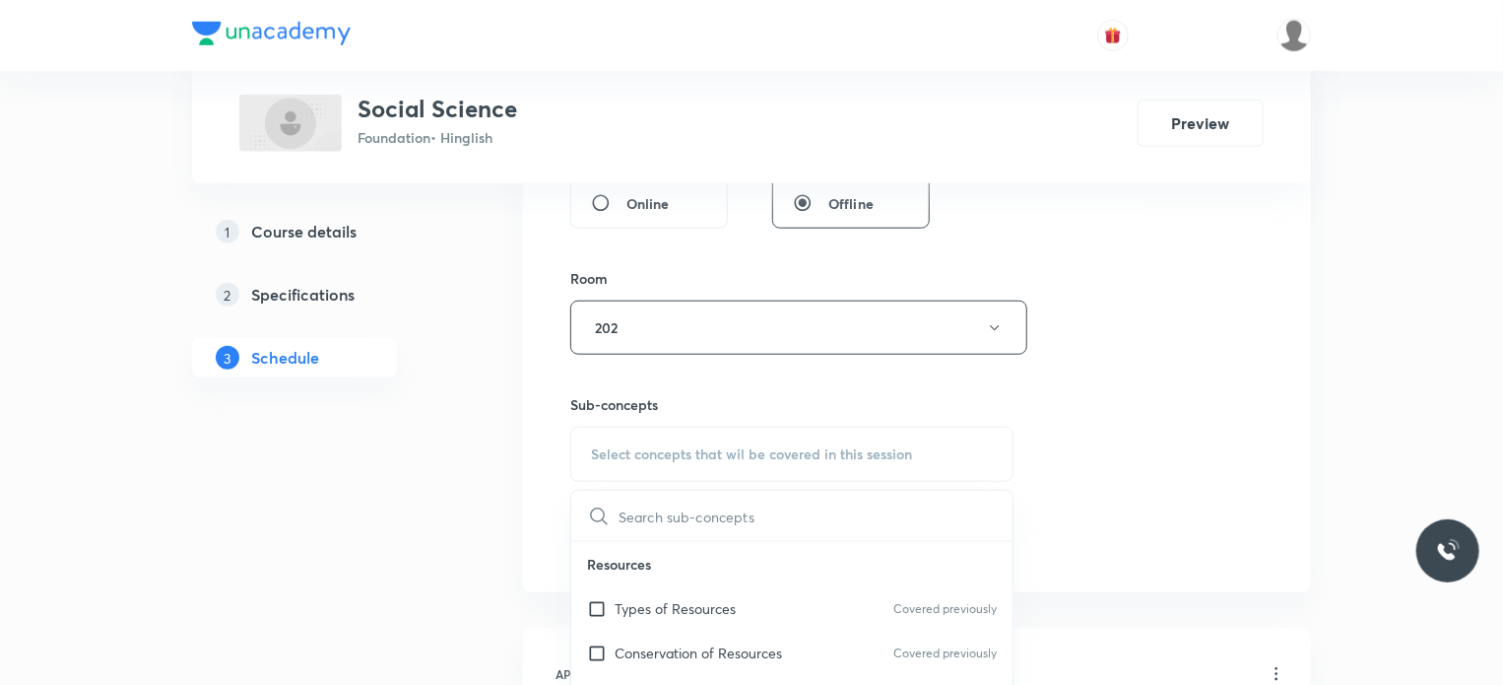
scroll to position [822, 0]
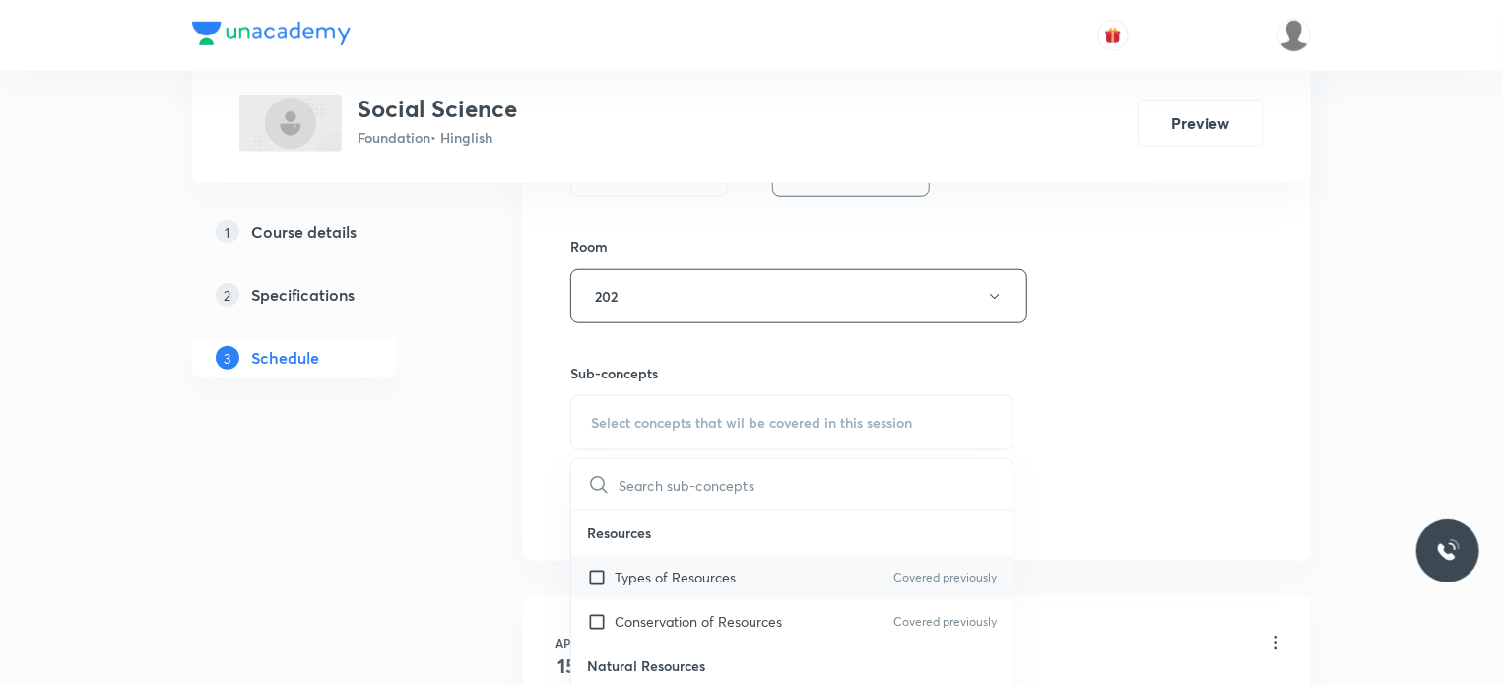
click at [768, 559] on div "Types of Resources Covered previously" at bounding box center [791, 577] width 441 height 44
checkbox input "true"
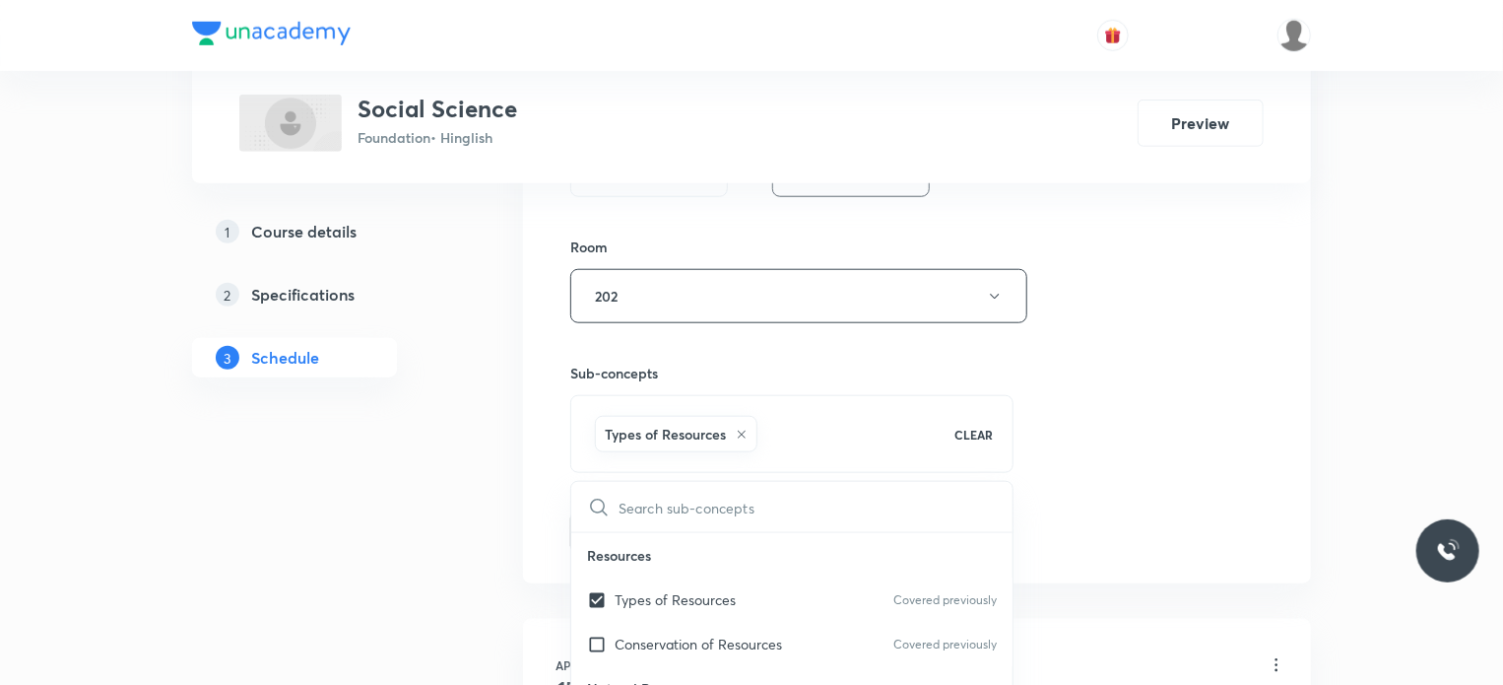
click at [1178, 531] on div "Session 28 Live class Session title 22/99 Nationalism in India 5 ​ Schedule for…" at bounding box center [917, 78] width 694 height 948
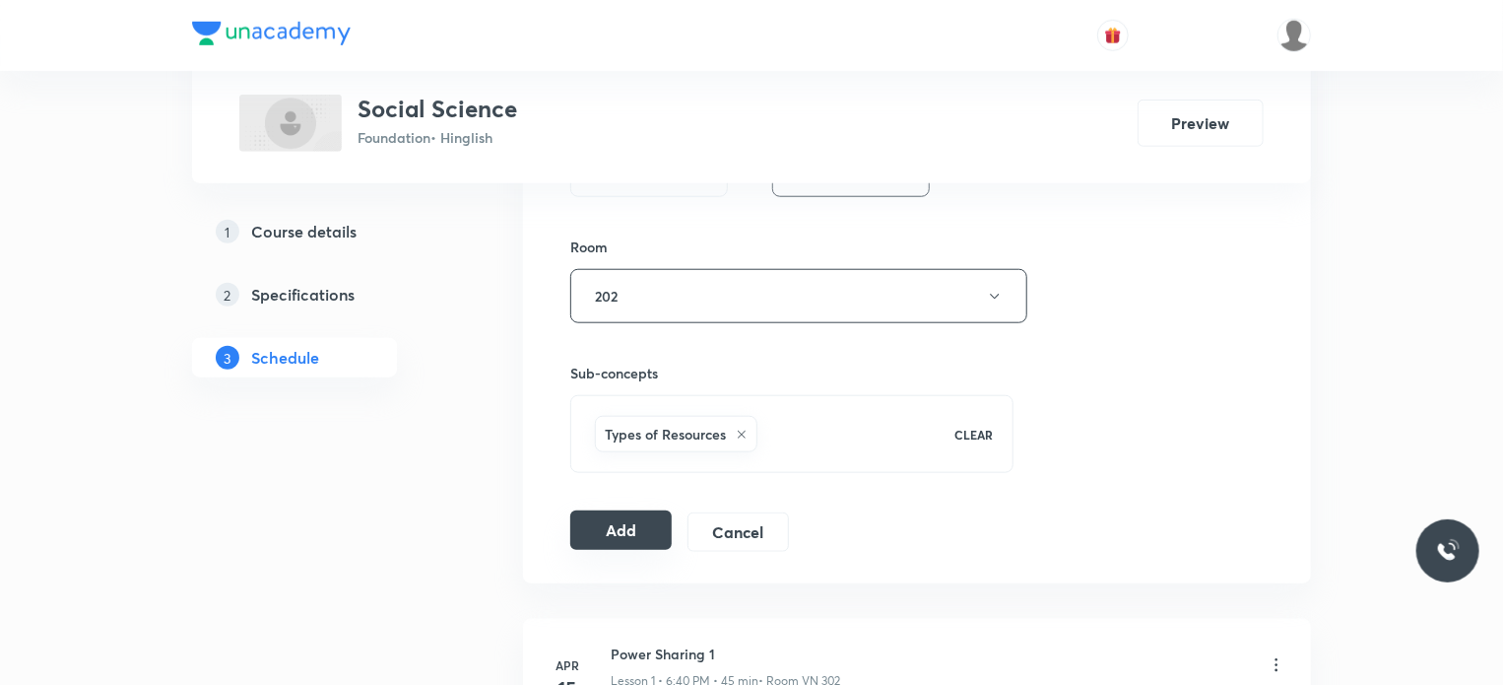
click at [652, 530] on button "Add" at bounding box center [620, 529] width 101 height 39
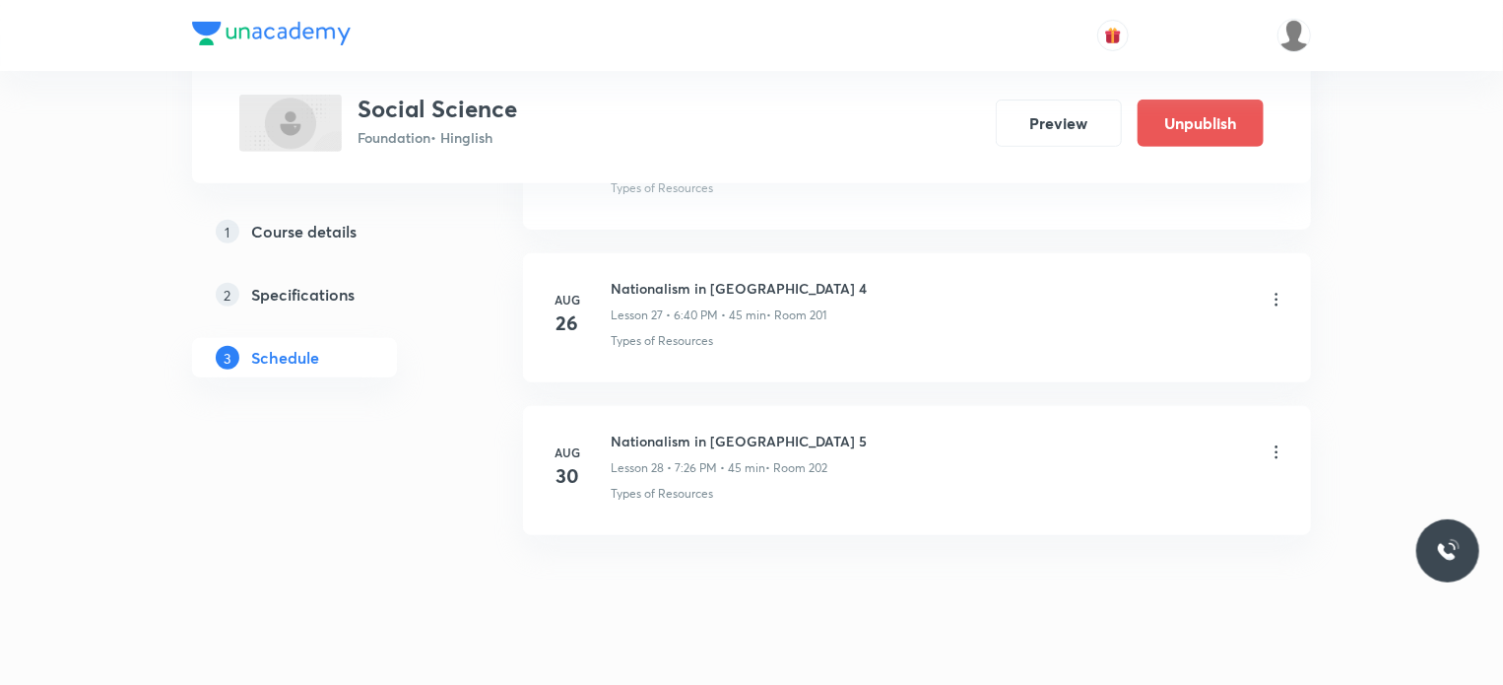
scroll to position [4253, 0]
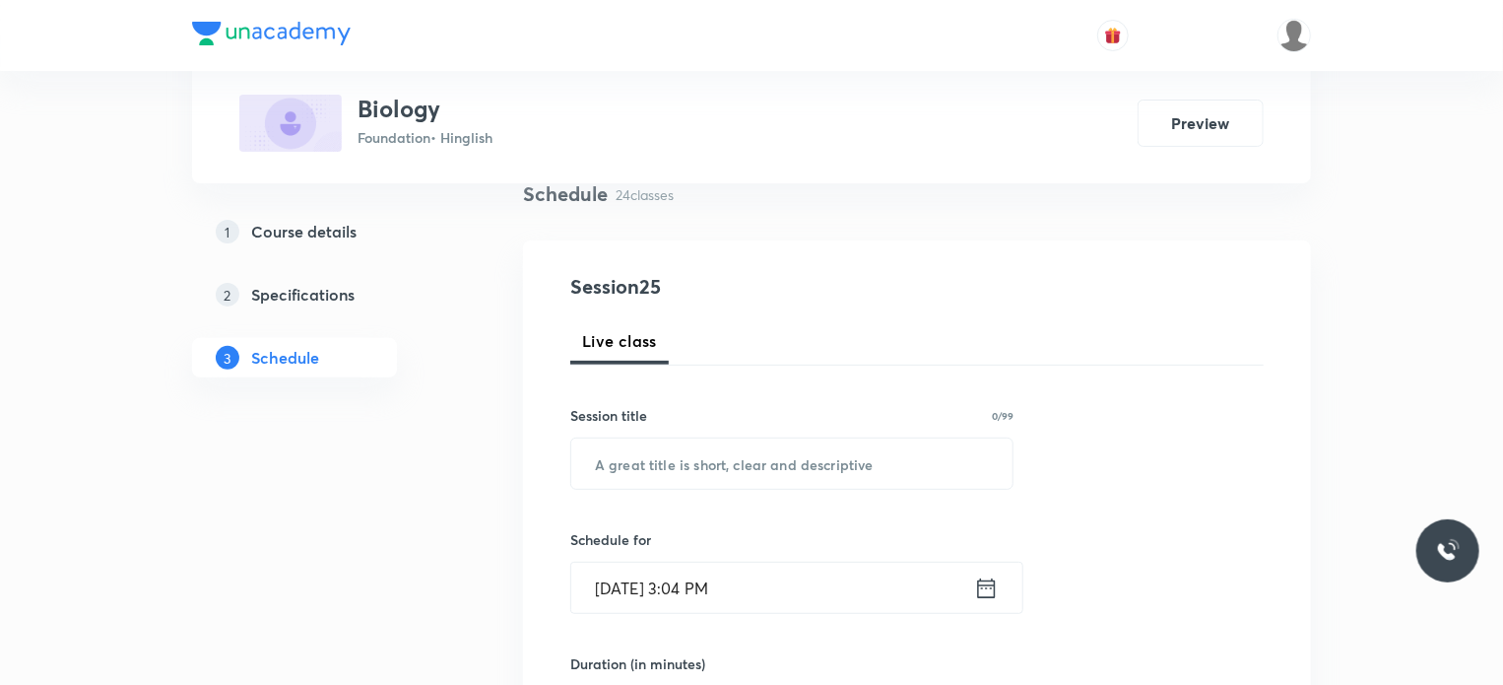
scroll to position [4547, 0]
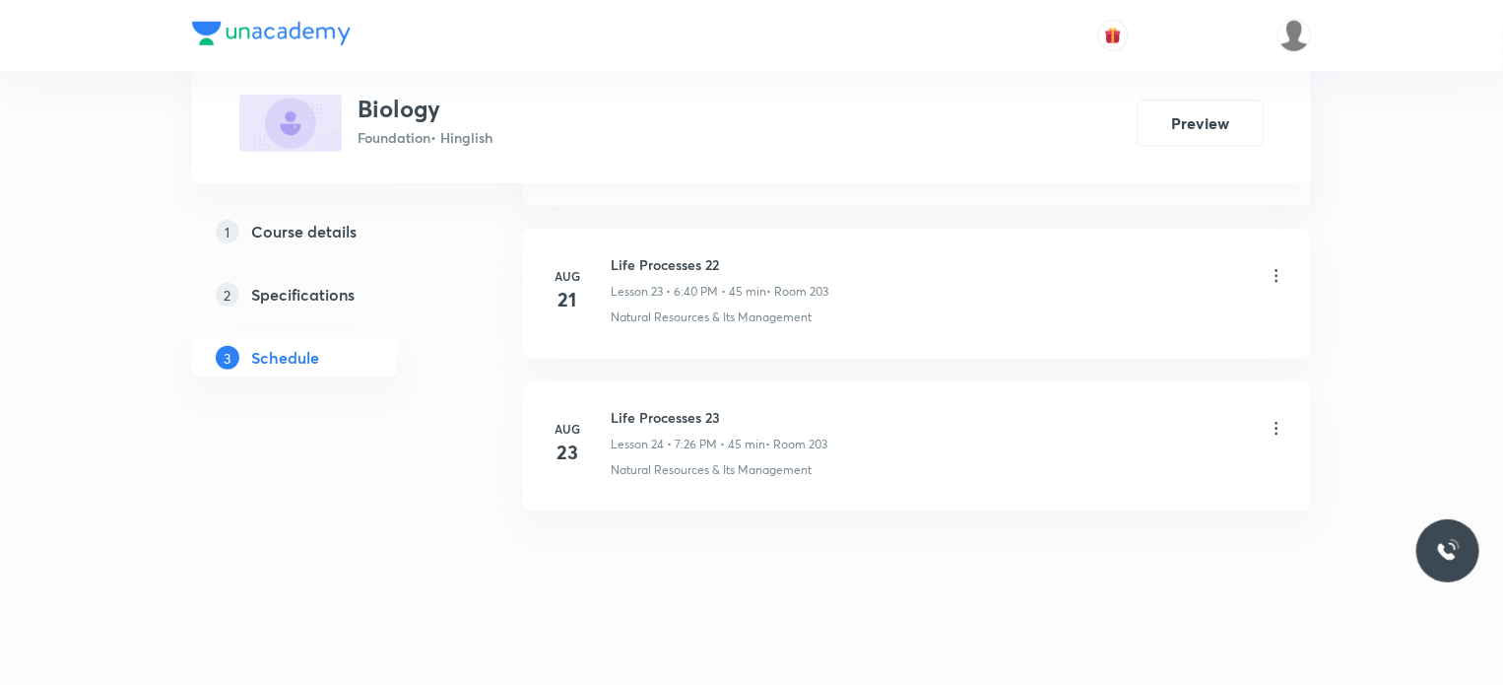
click at [619, 407] on h6 "Life Processes 23" at bounding box center [719, 417] width 217 height 21
copy h6 "Life Processes 23"
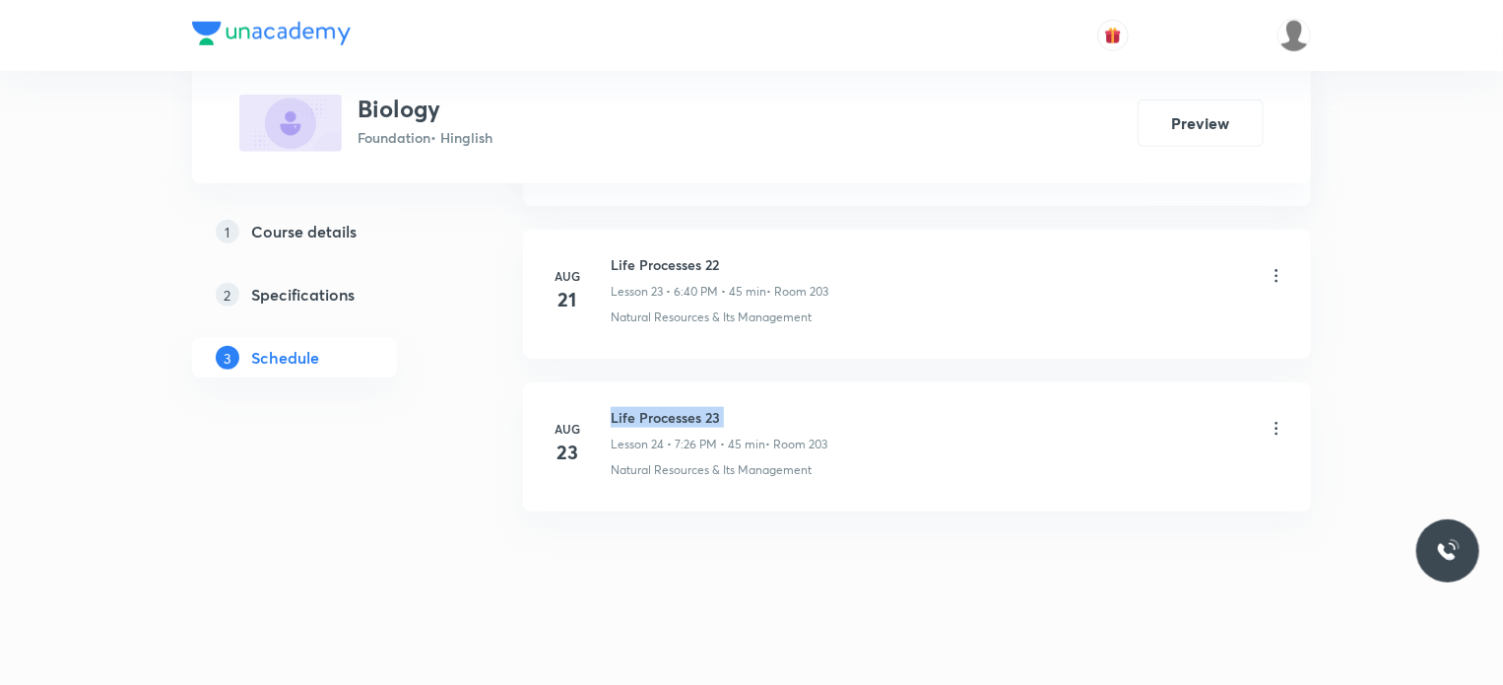
scroll to position [0, 0]
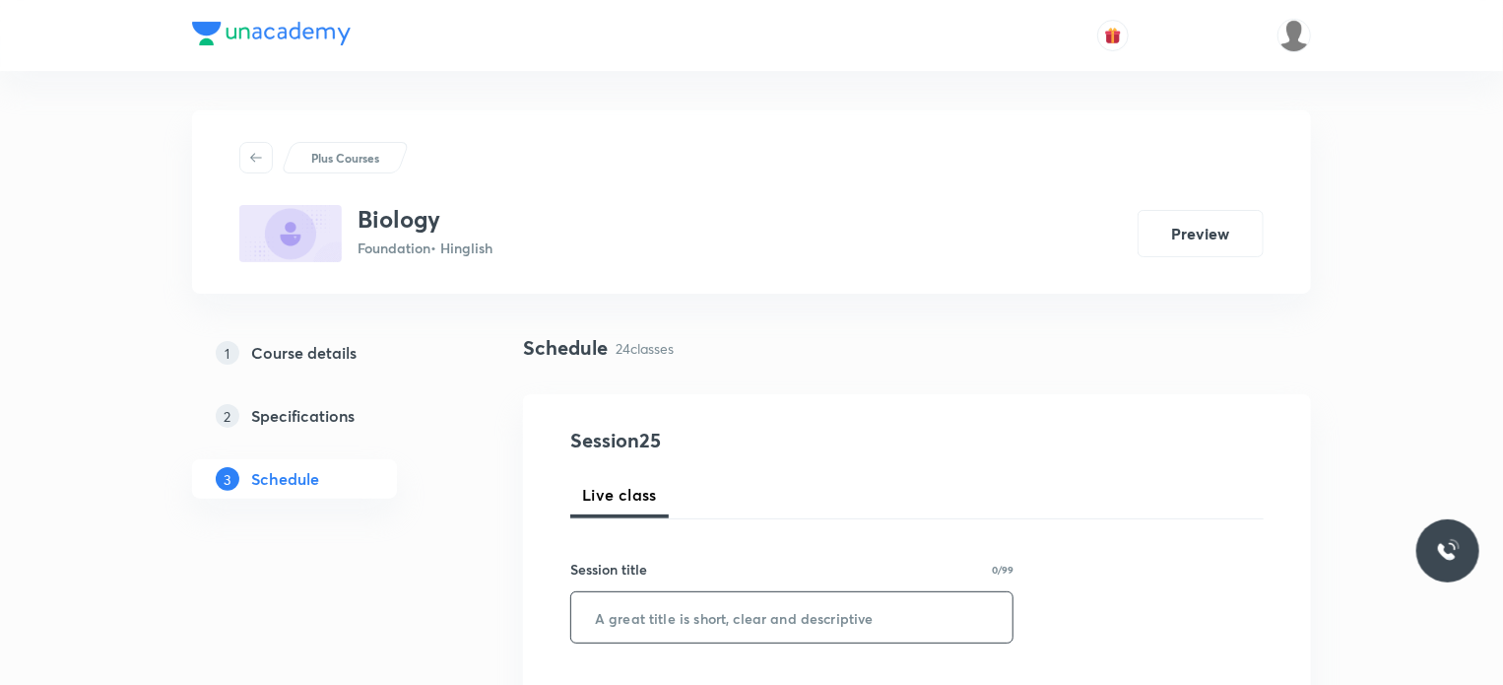
click at [796, 621] on input "text" at bounding box center [791, 617] width 441 height 50
paste input "Life Processes 23"
type input "Life Processes 24"
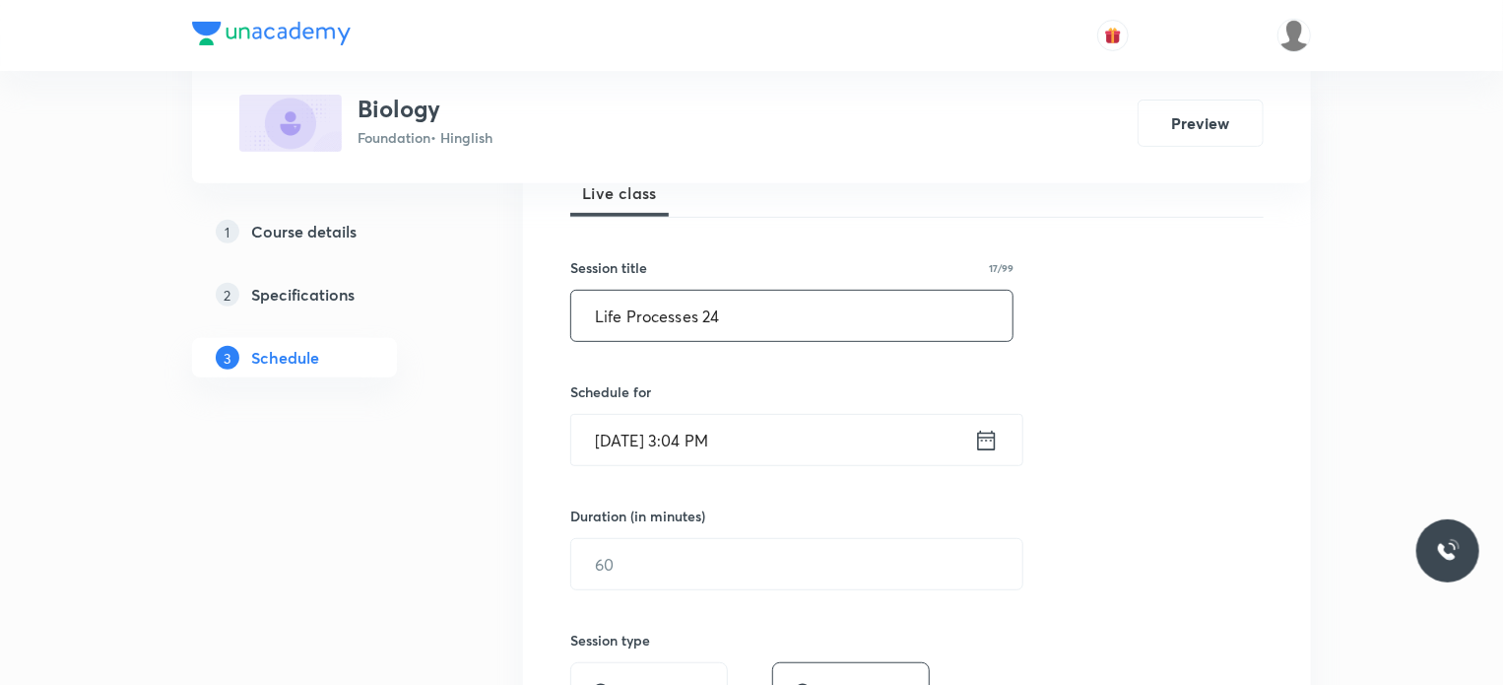
scroll to position [303, 0]
click at [857, 472] on div "Session 25 Live class Session title 17/99 Life Processes 24 ​ Schedule for Aug …" at bounding box center [917, 584] width 694 height 925
click at [831, 448] on input "[DATE] 3:04 PM" at bounding box center [772, 438] width 403 height 50
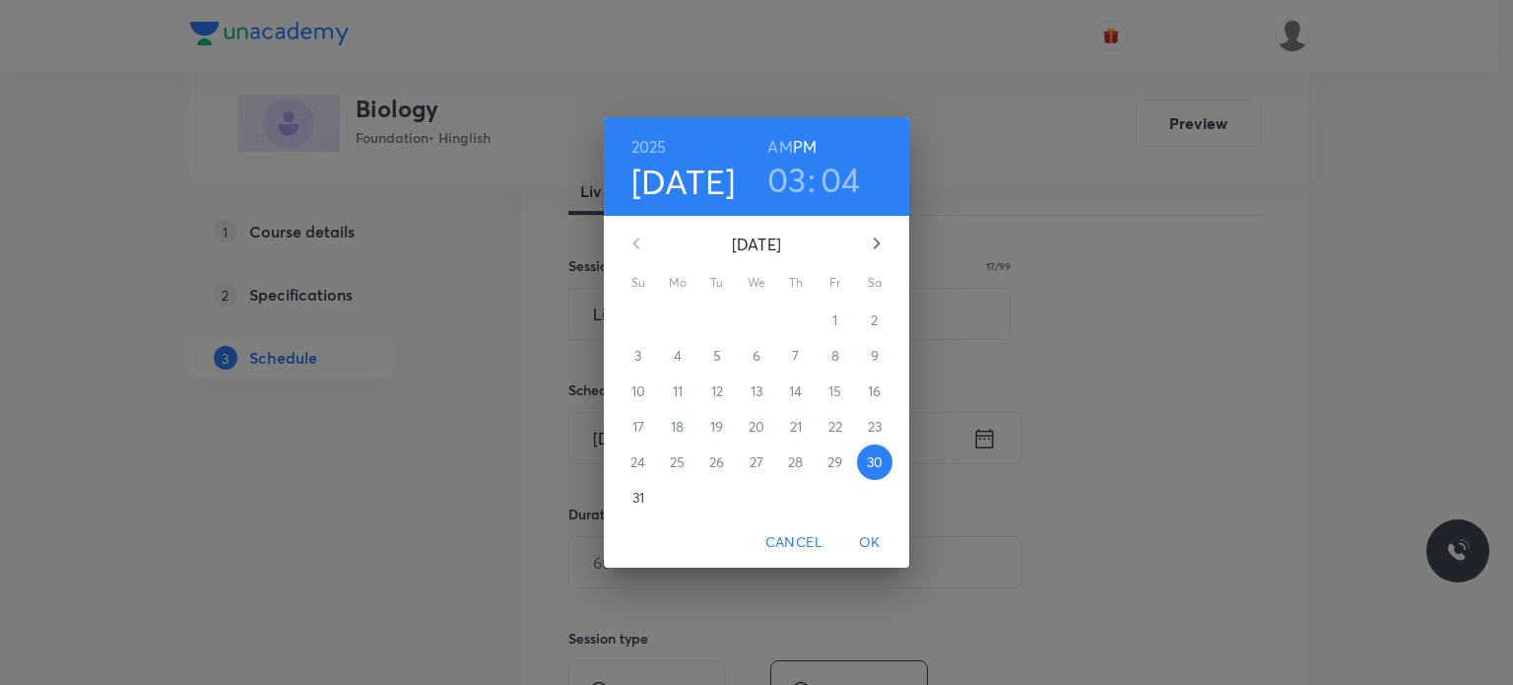
click at [799, 180] on h3 "03" at bounding box center [786, 179] width 39 height 41
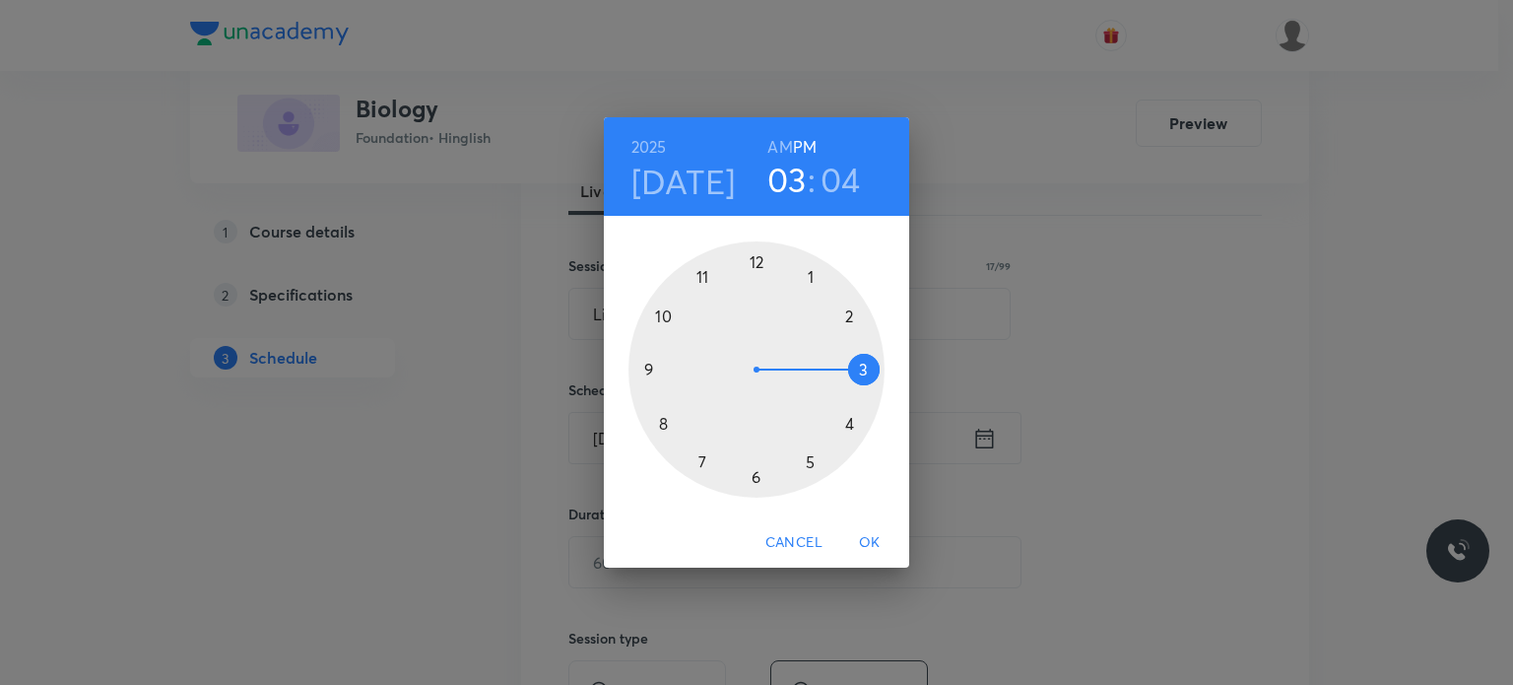
click at [810, 455] on div at bounding box center [756, 369] width 256 height 256
click at [759, 267] on div at bounding box center [756, 369] width 256 height 256
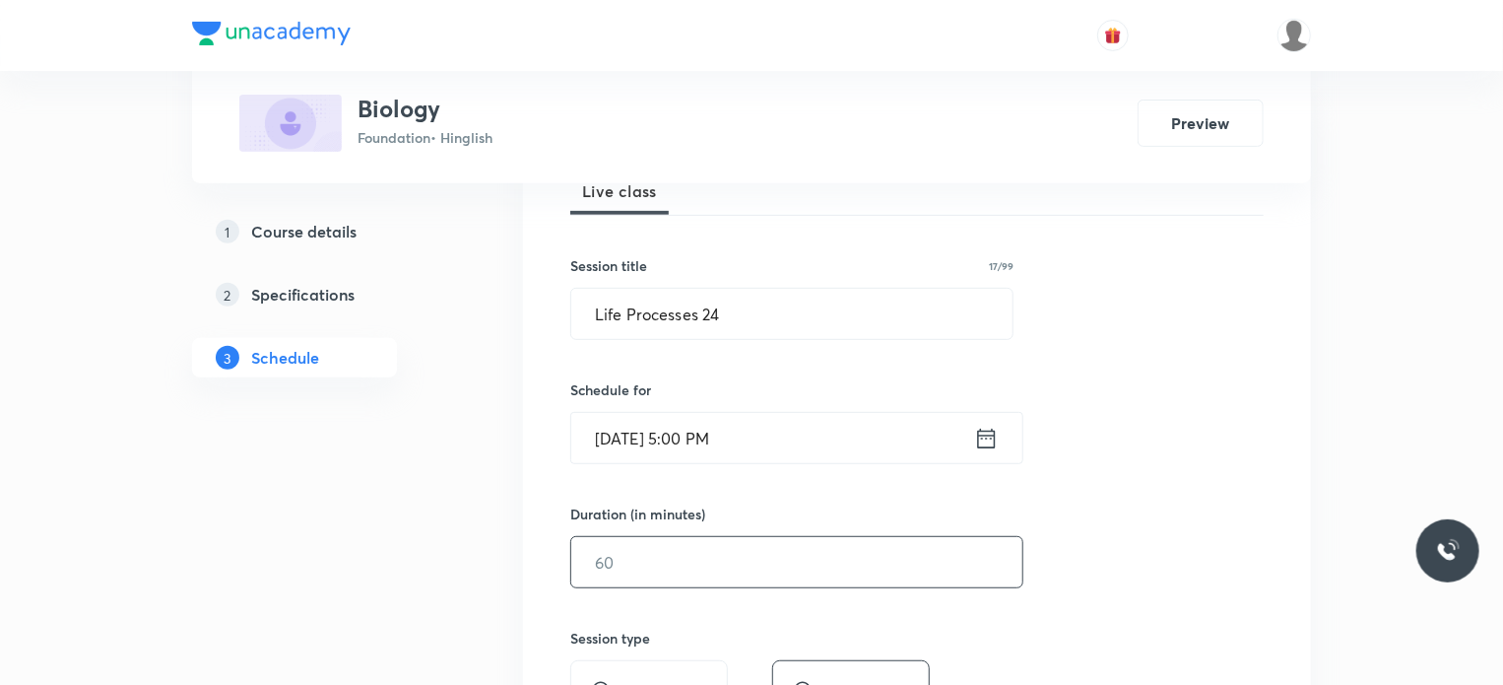
click at [682, 539] on input "text" at bounding box center [796, 562] width 451 height 50
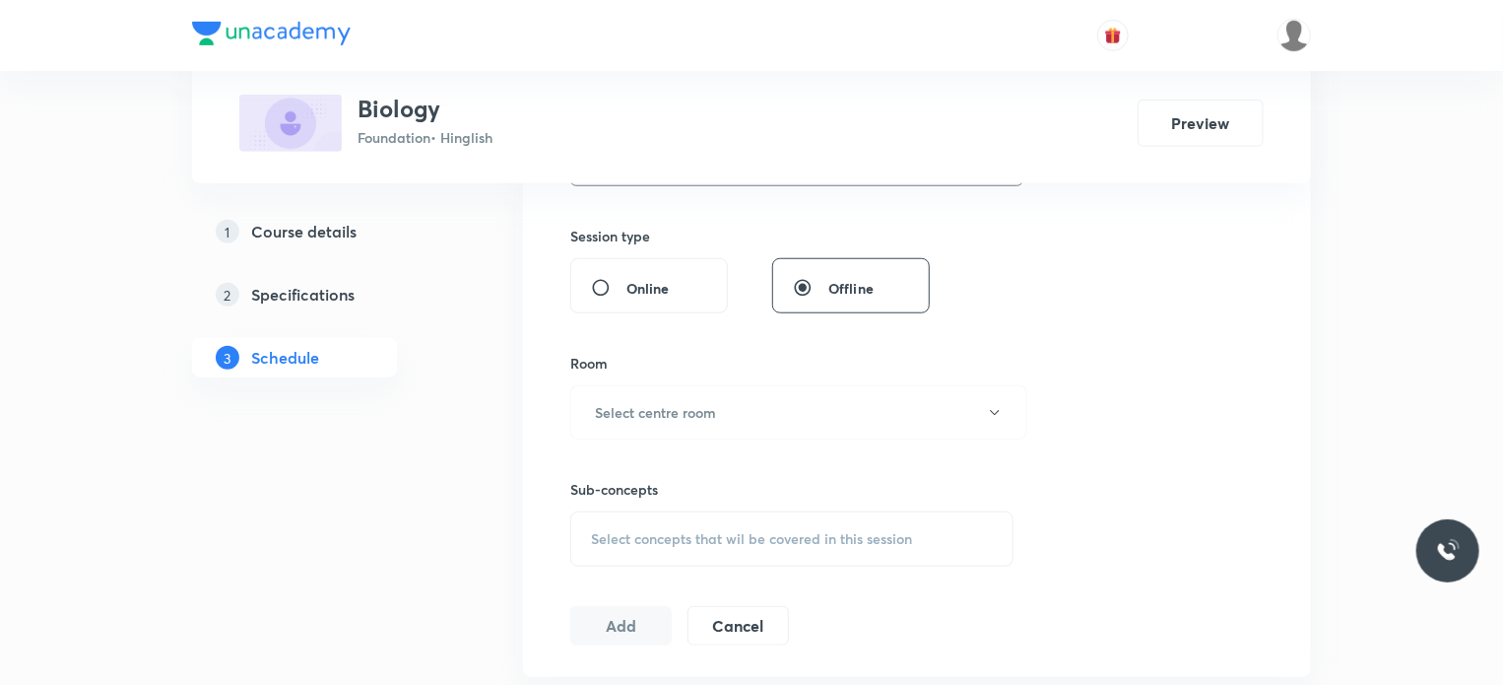
scroll to position [706, 0]
type input "45"
click at [638, 396] on button "Select centre room" at bounding box center [798, 411] width 457 height 54
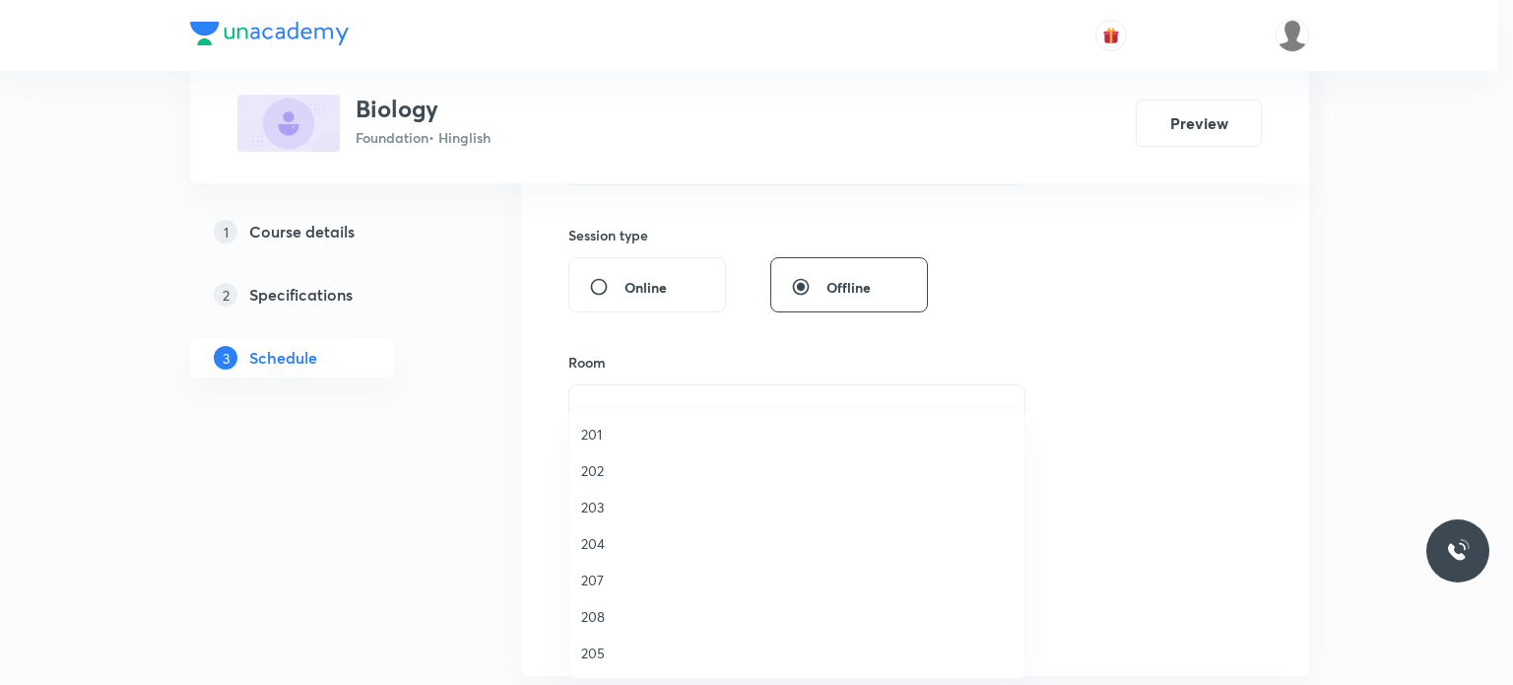
click at [637, 466] on span "202" at bounding box center [796, 470] width 431 height 21
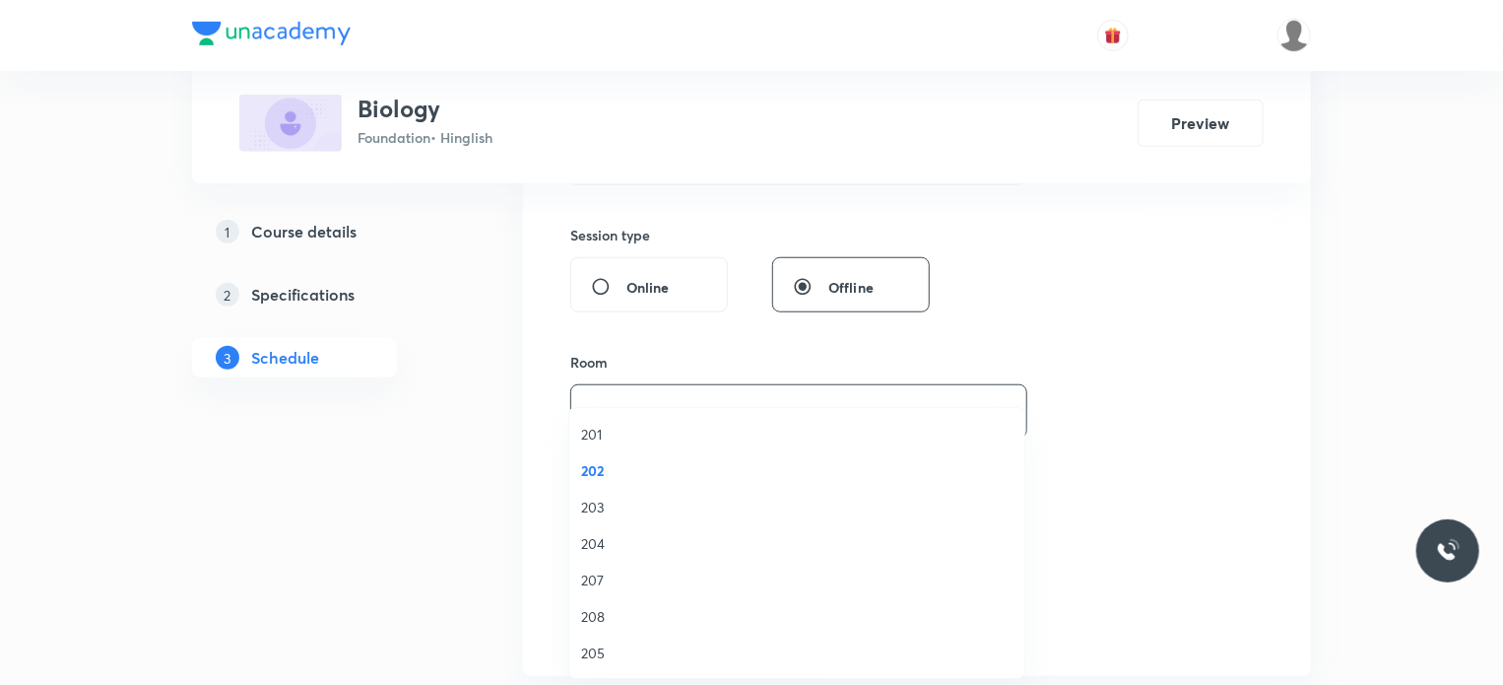
click at [706, 541] on span "Select concepts that wil be covered in this session" at bounding box center [751, 538] width 321 height 16
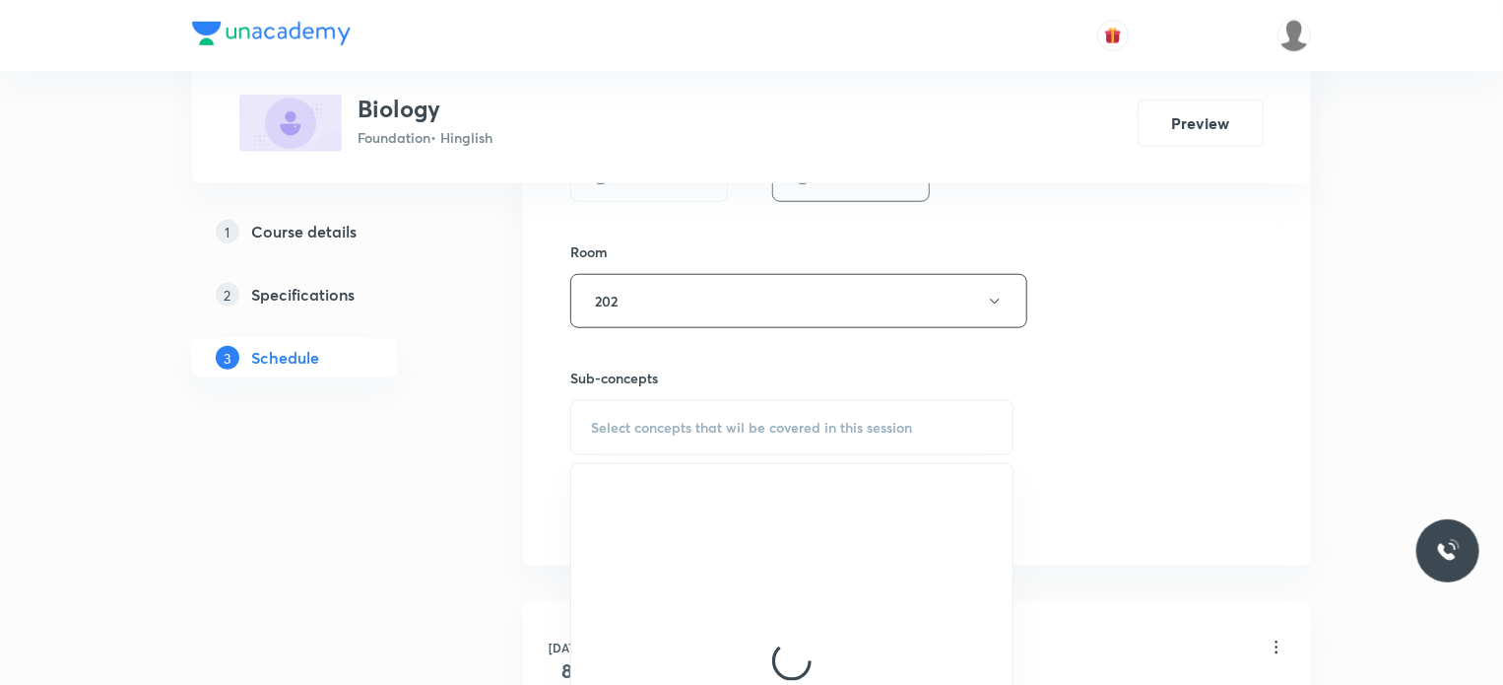
scroll to position [818, 0]
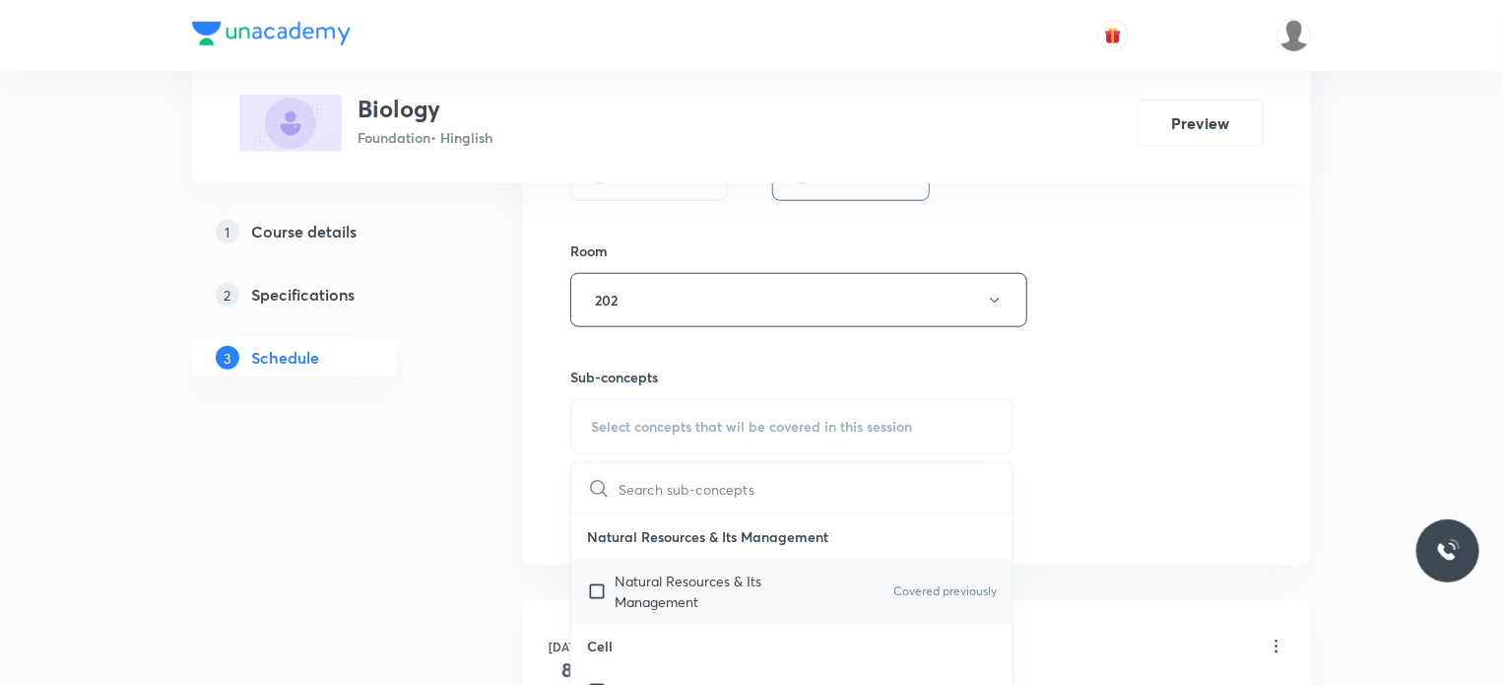
click at [727, 582] on p "Natural Resources & Its Management" at bounding box center [714, 590] width 199 height 41
checkbox input "true"
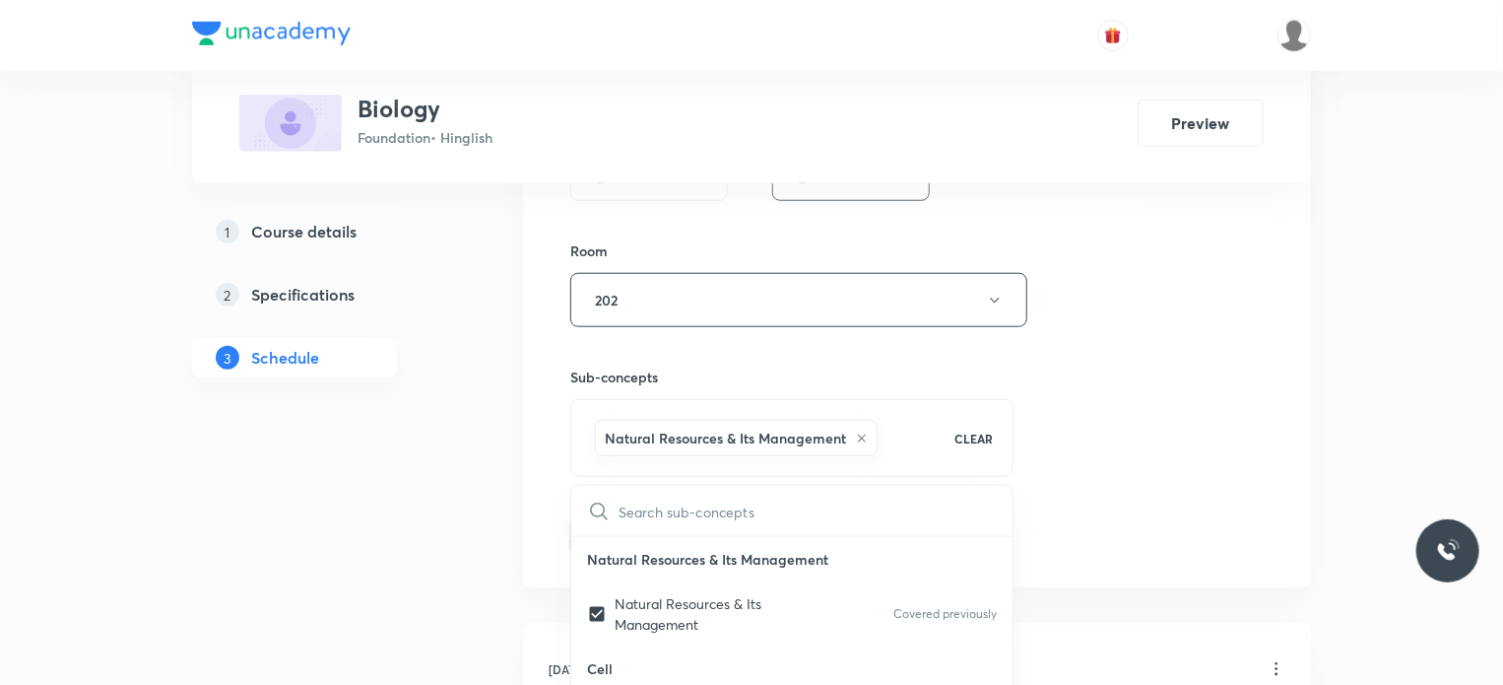
click at [1080, 560] on div "Session 25 Live class Session title 17/99 Life Processes 24 ​ Schedule for Aug …" at bounding box center [917, 81] width 788 height 1011
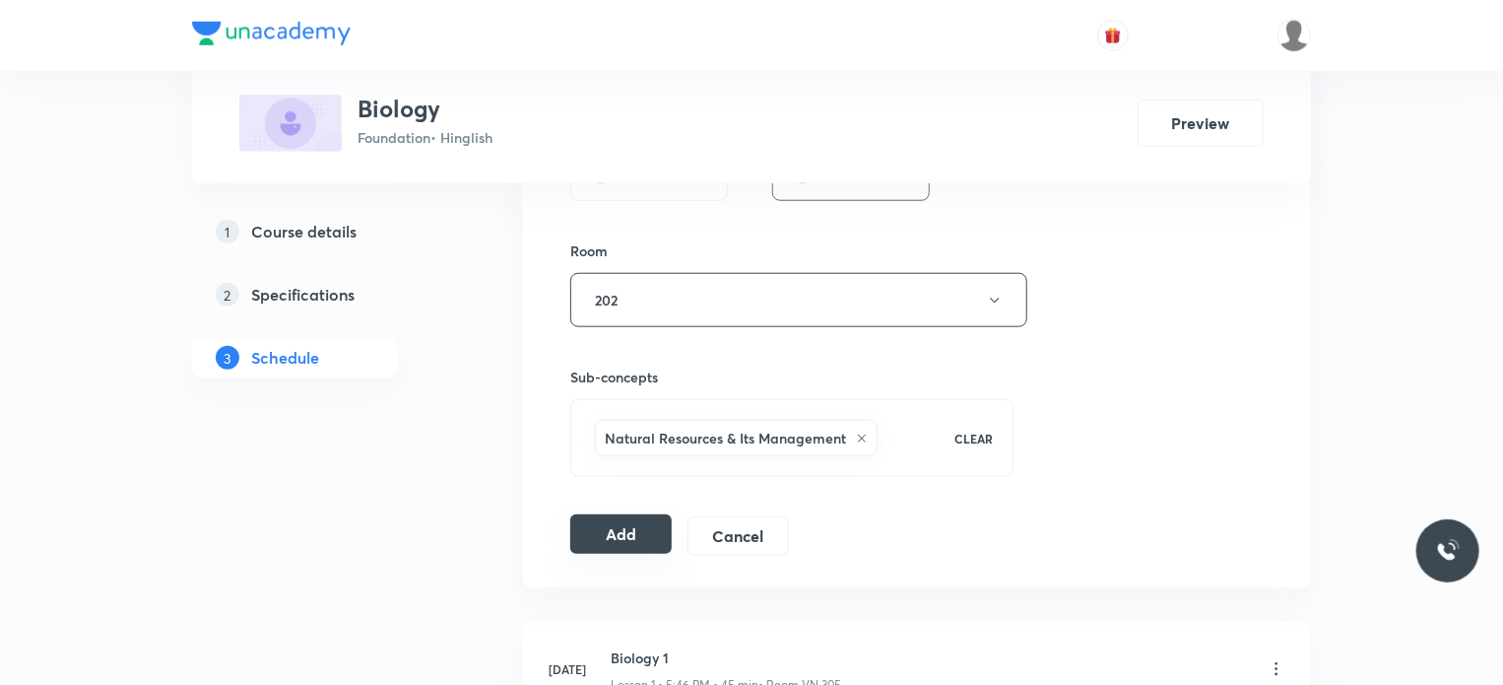
click at [614, 539] on button "Add" at bounding box center [620, 533] width 101 height 39
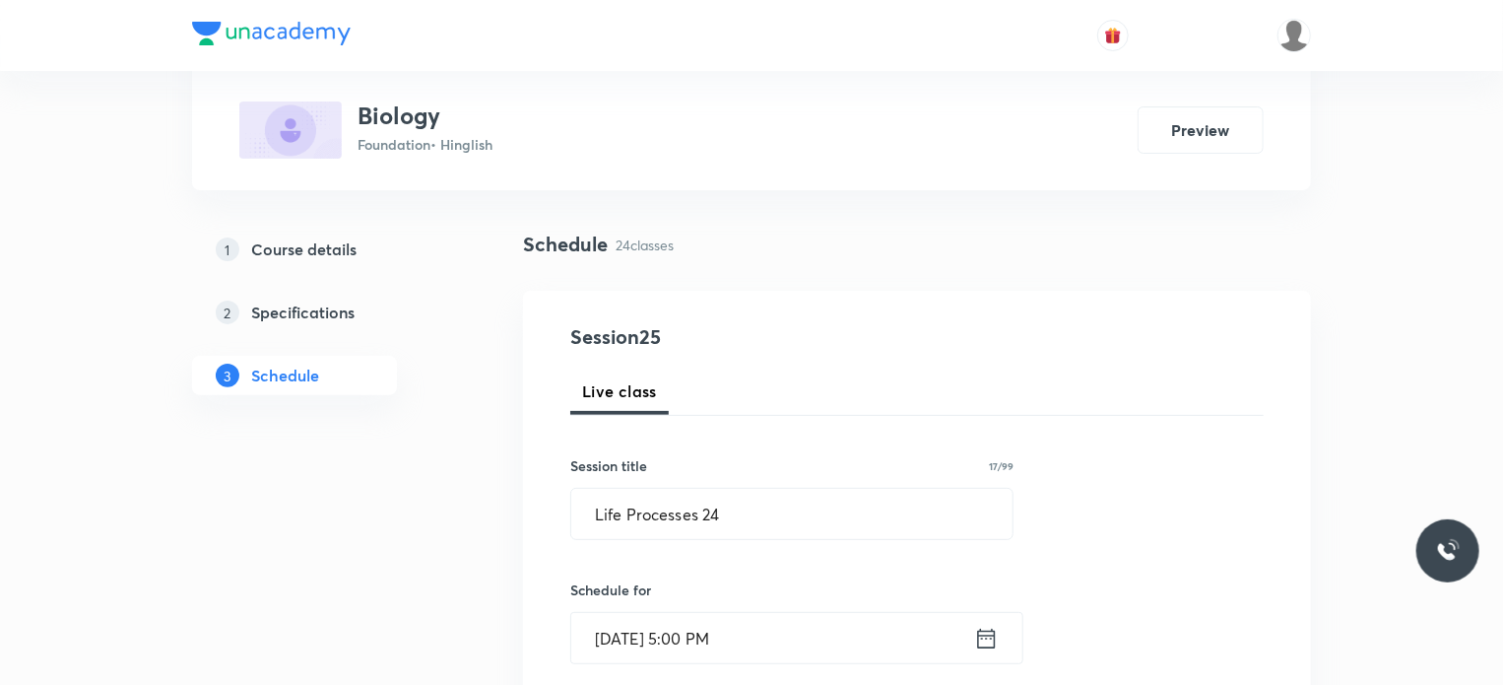
scroll to position [60, 0]
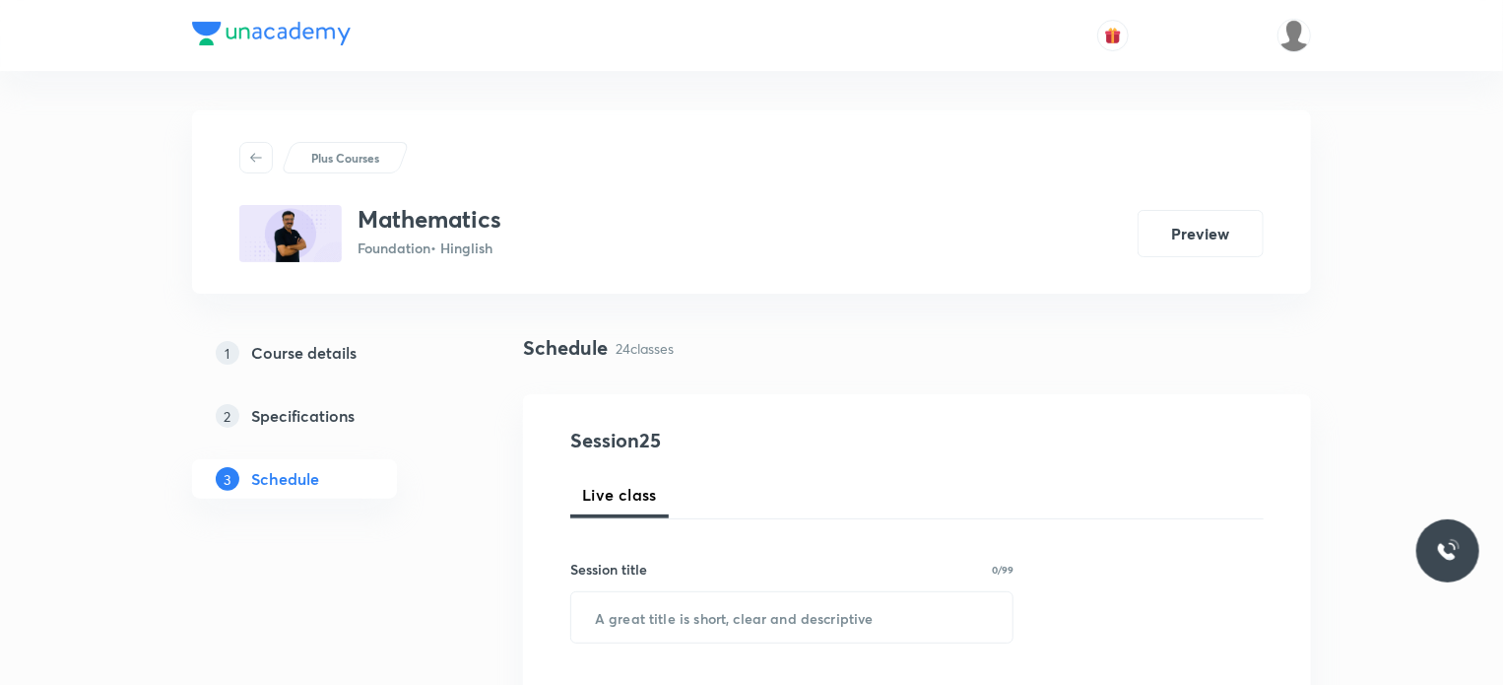
scroll to position [4547, 0]
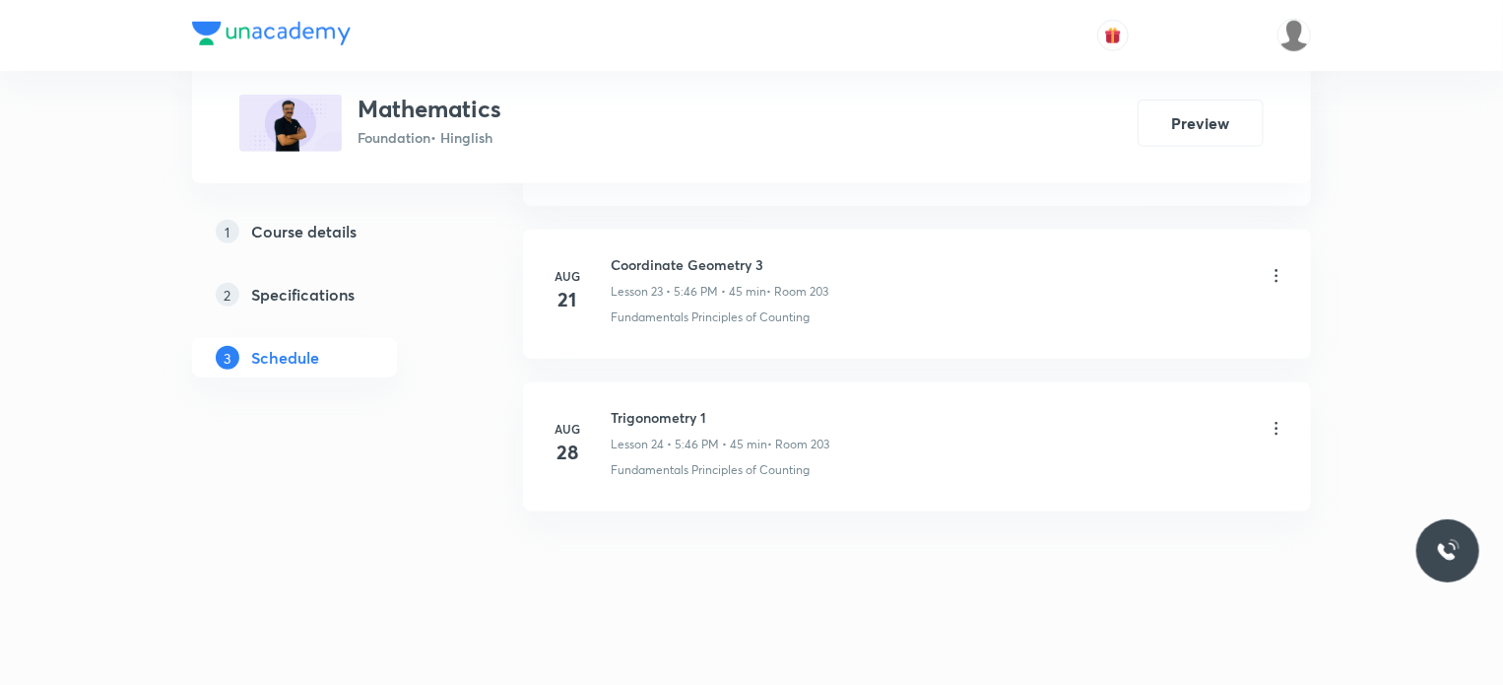
click at [664, 407] on h6 "Trigonometry 1" at bounding box center [720, 417] width 219 height 21
copy h6 "Trigonometry 1"
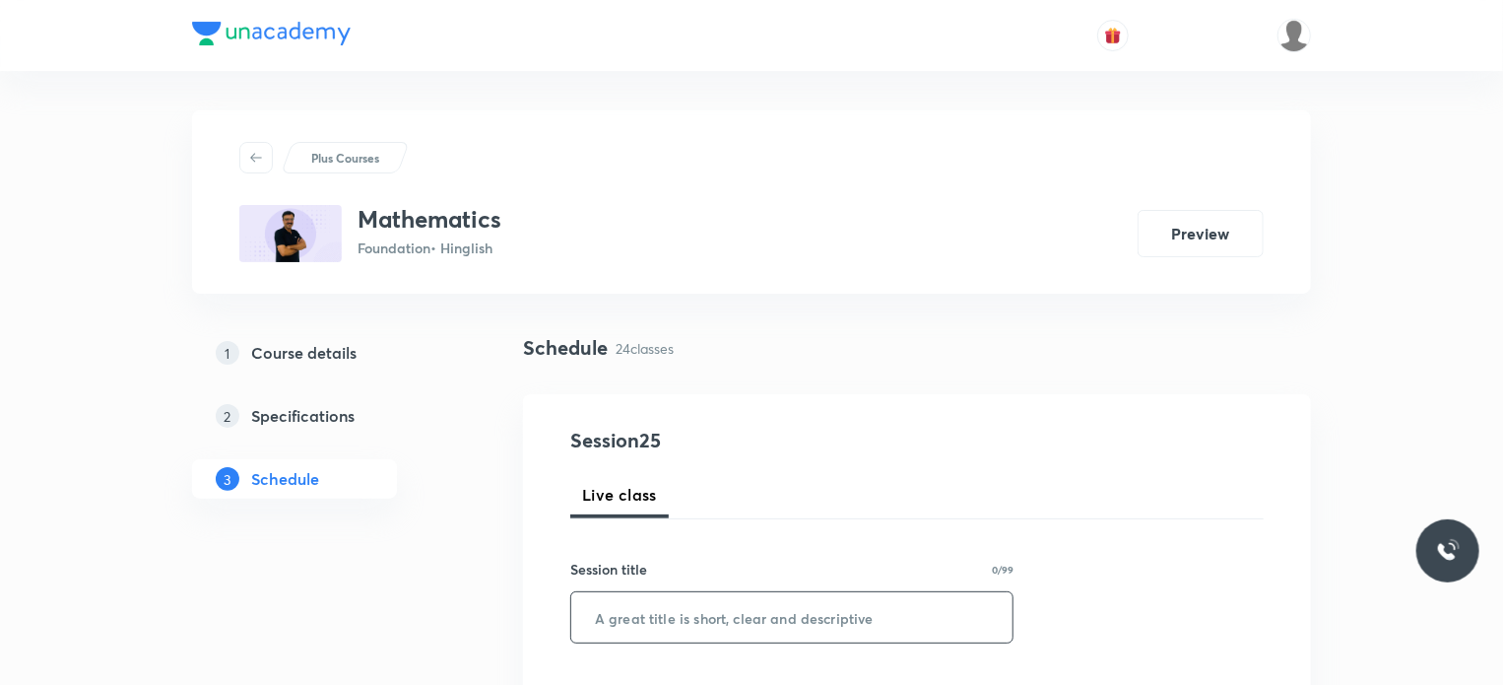
click at [761, 626] on input "text" at bounding box center [791, 617] width 441 height 50
paste input "Trigonometry 1"
type input "Trigonometry 2"
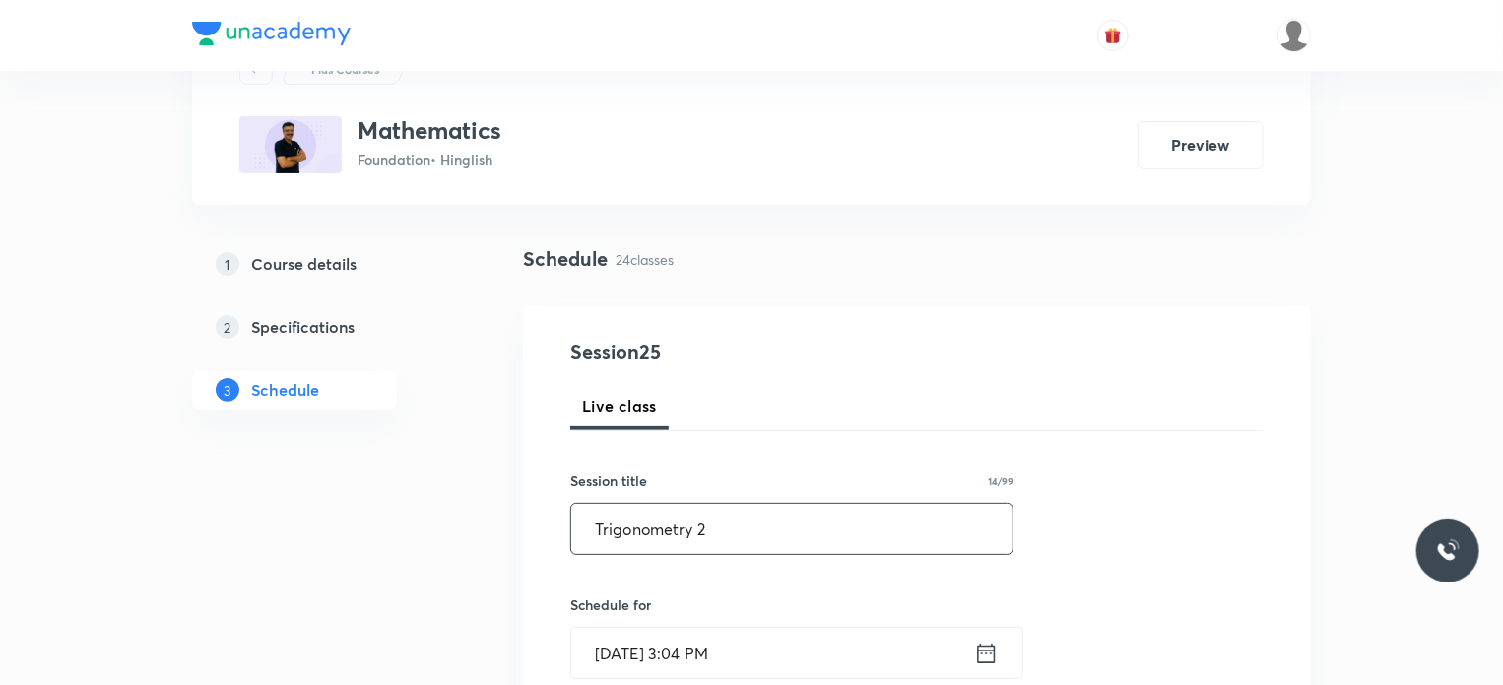
scroll to position [260, 0]
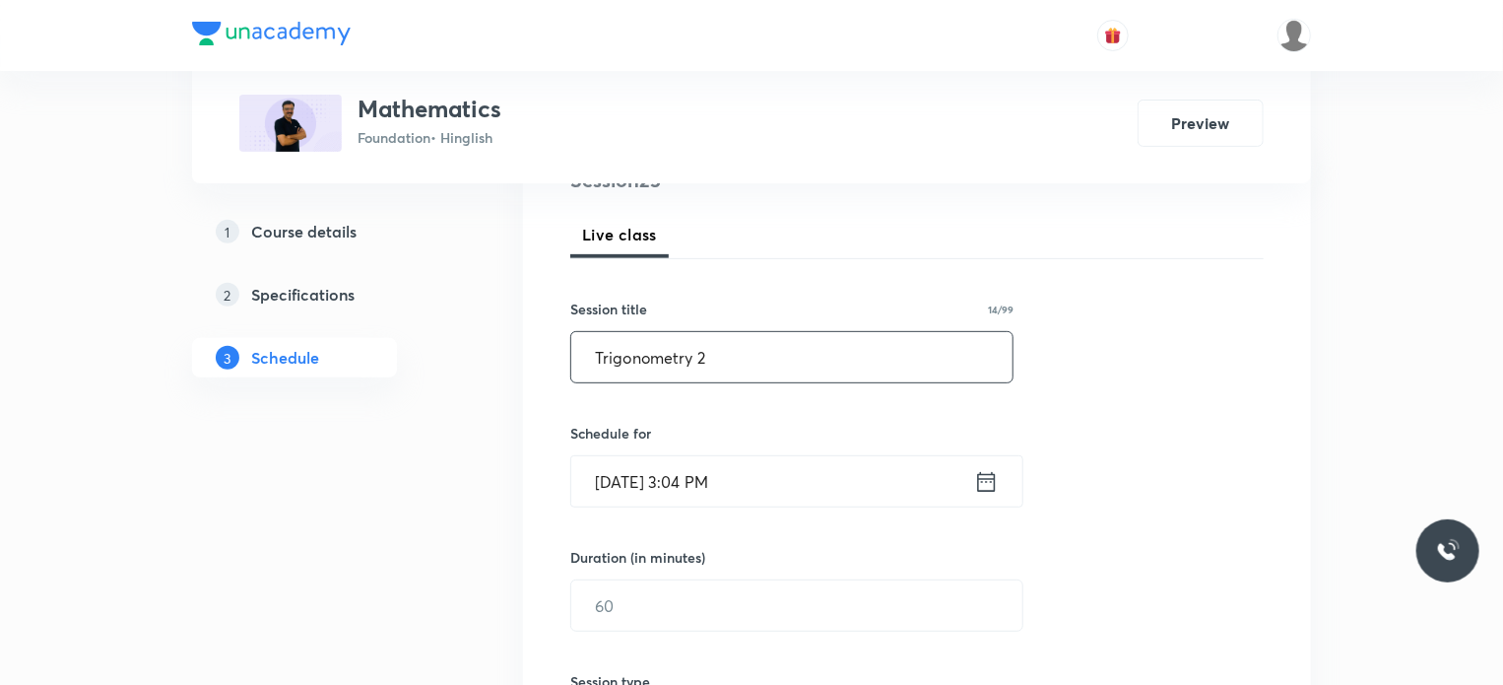
click at [743, 488] on input "[DATE] 3:04 PM" at bounding box center [772, 481] width 403 height 50
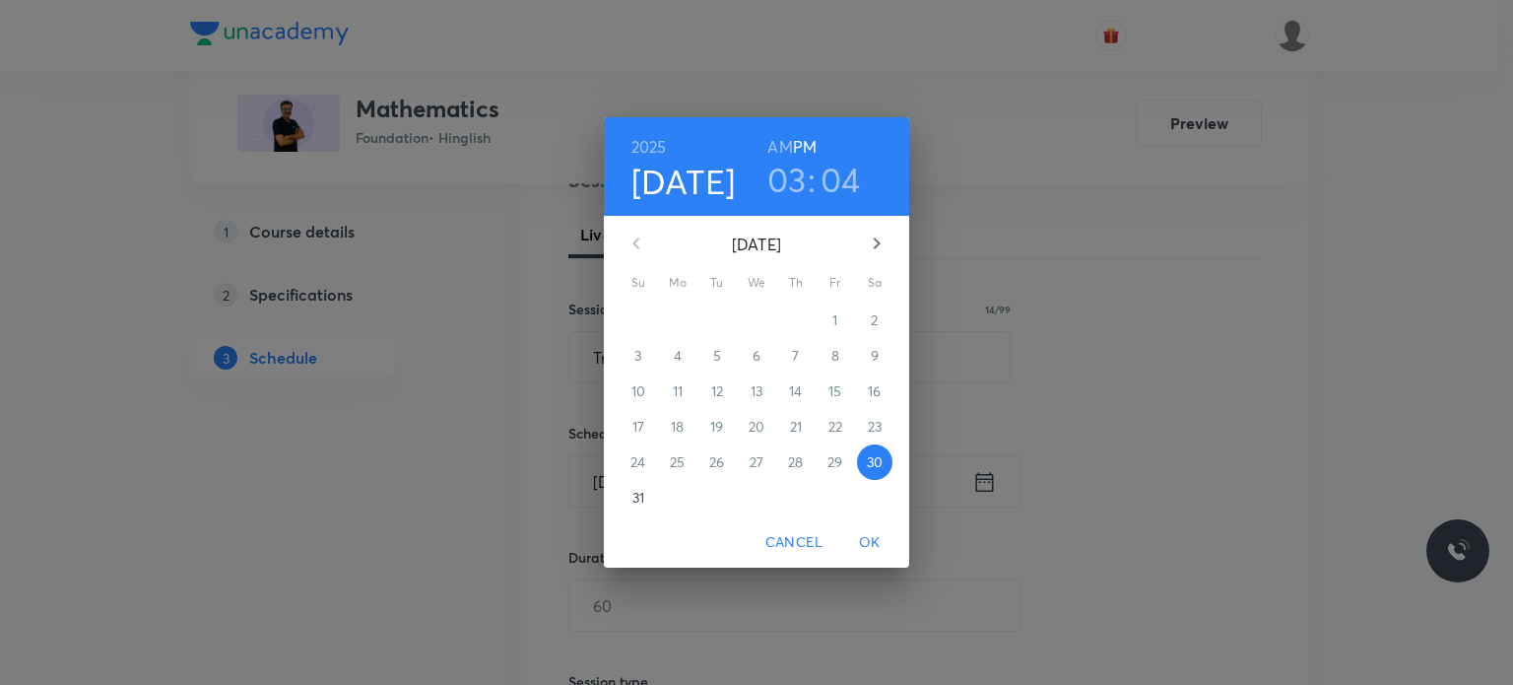
click at [784, 180] on h3 "03" at bounding box center [786, 179] width 39 height 41
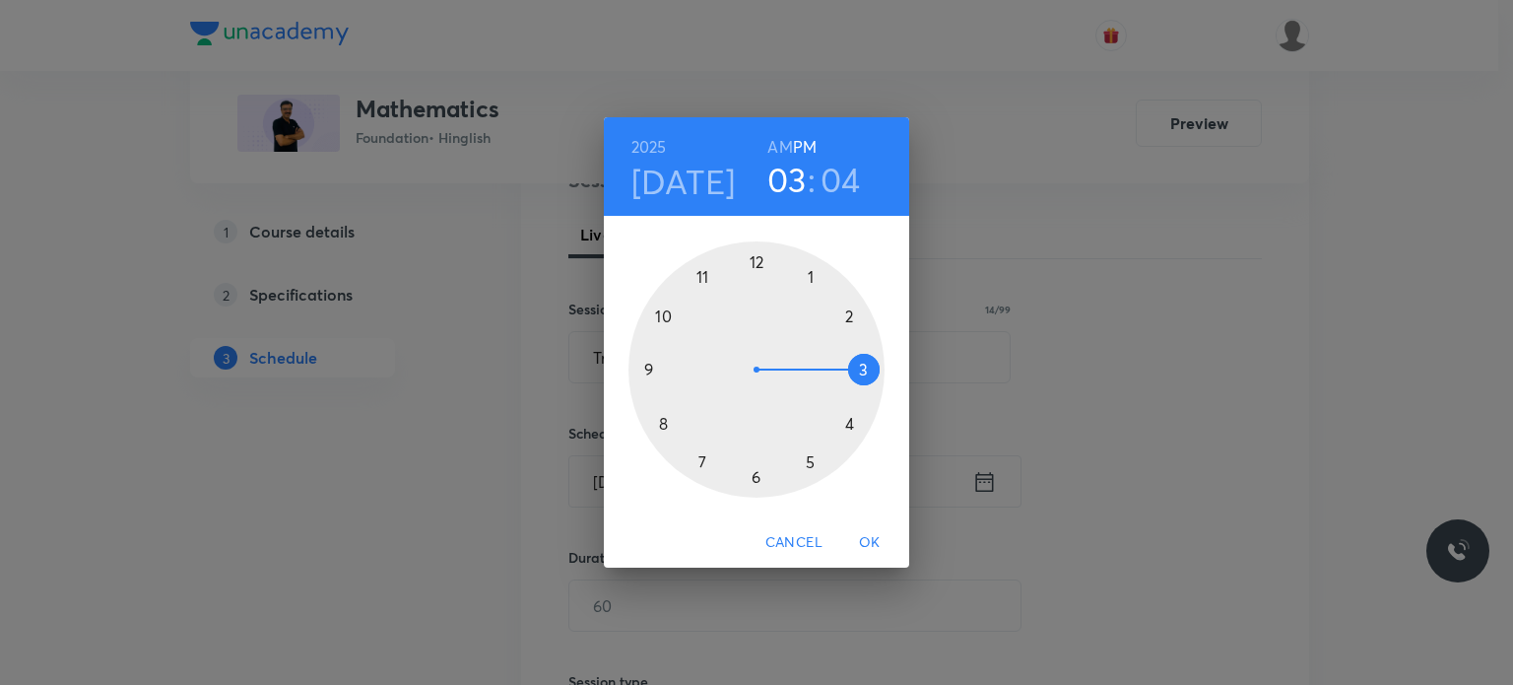
click at [807, 460] on div at bounding box center [756, 369] width 256 height 256
drag, startPoint x: 657, startPoint y: 381, endPoint x: 649, endPoint y: 364, distance: 19.4
click at [649, 364] on div at bounding box center [756, 369] width 256 height 256
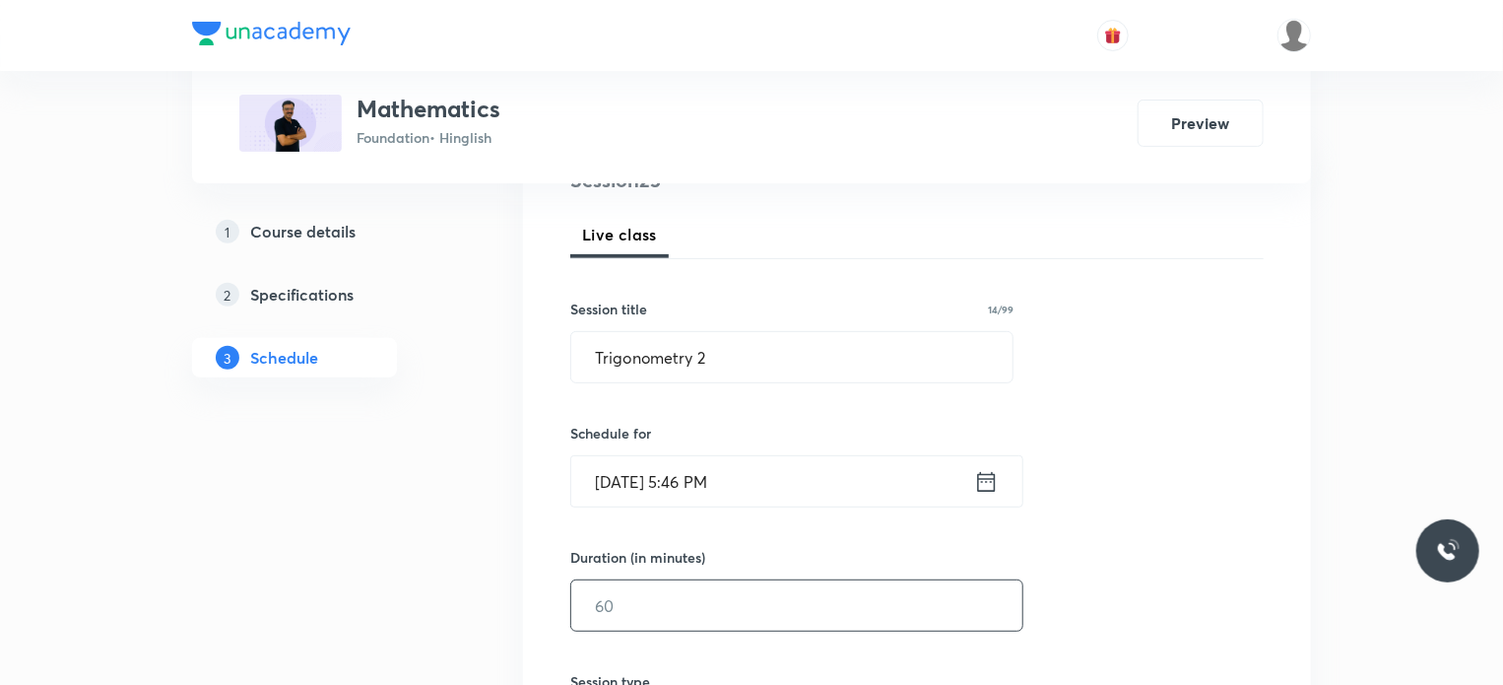
click at [680, 586] on input "text" at bounding box center [796, 605] width 451 height 50
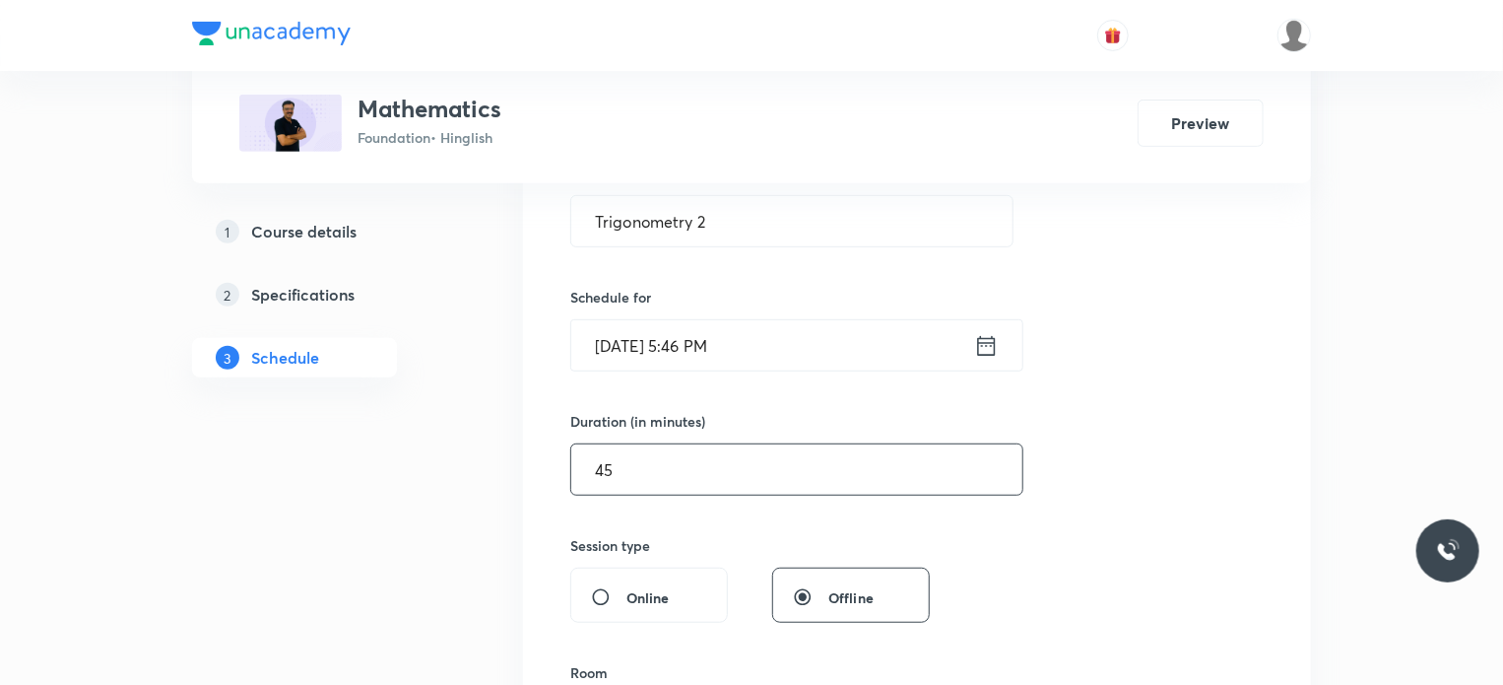
scroll to position [493, 0]
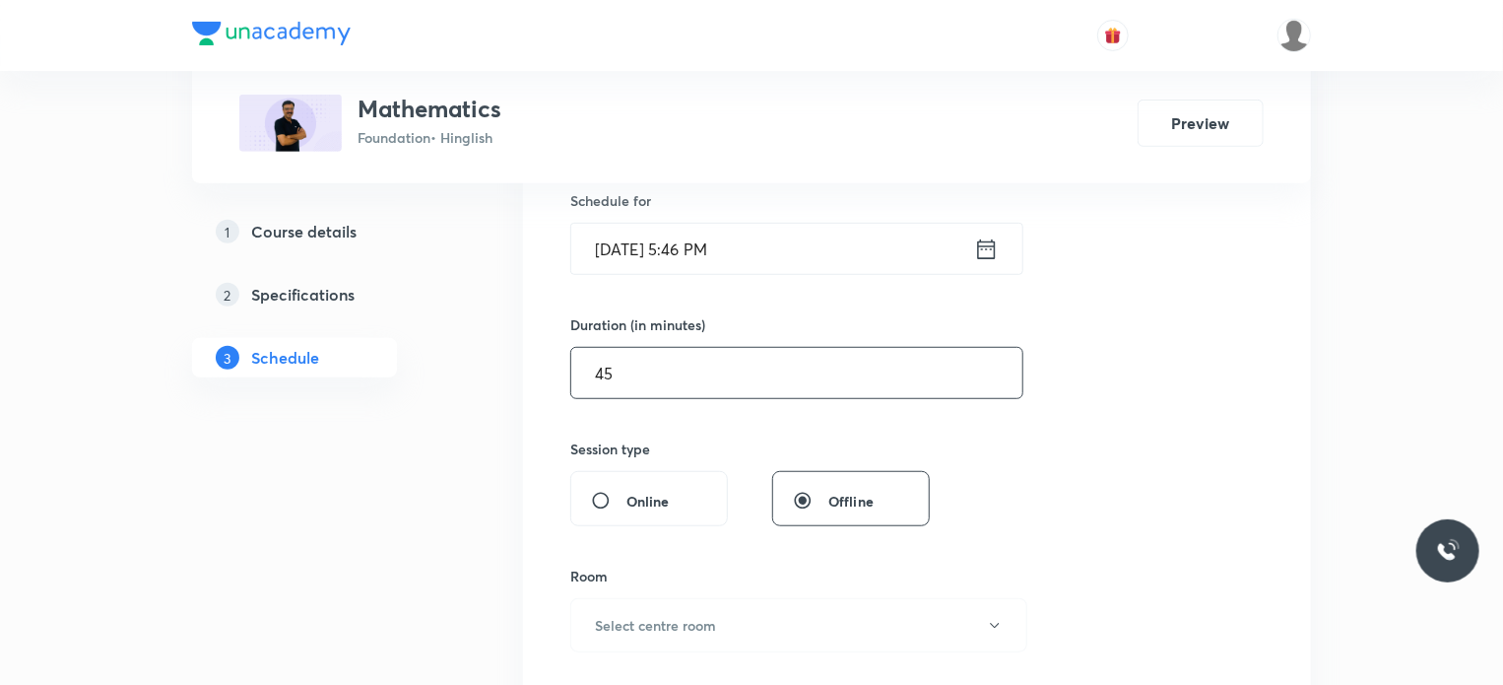
type input "45"
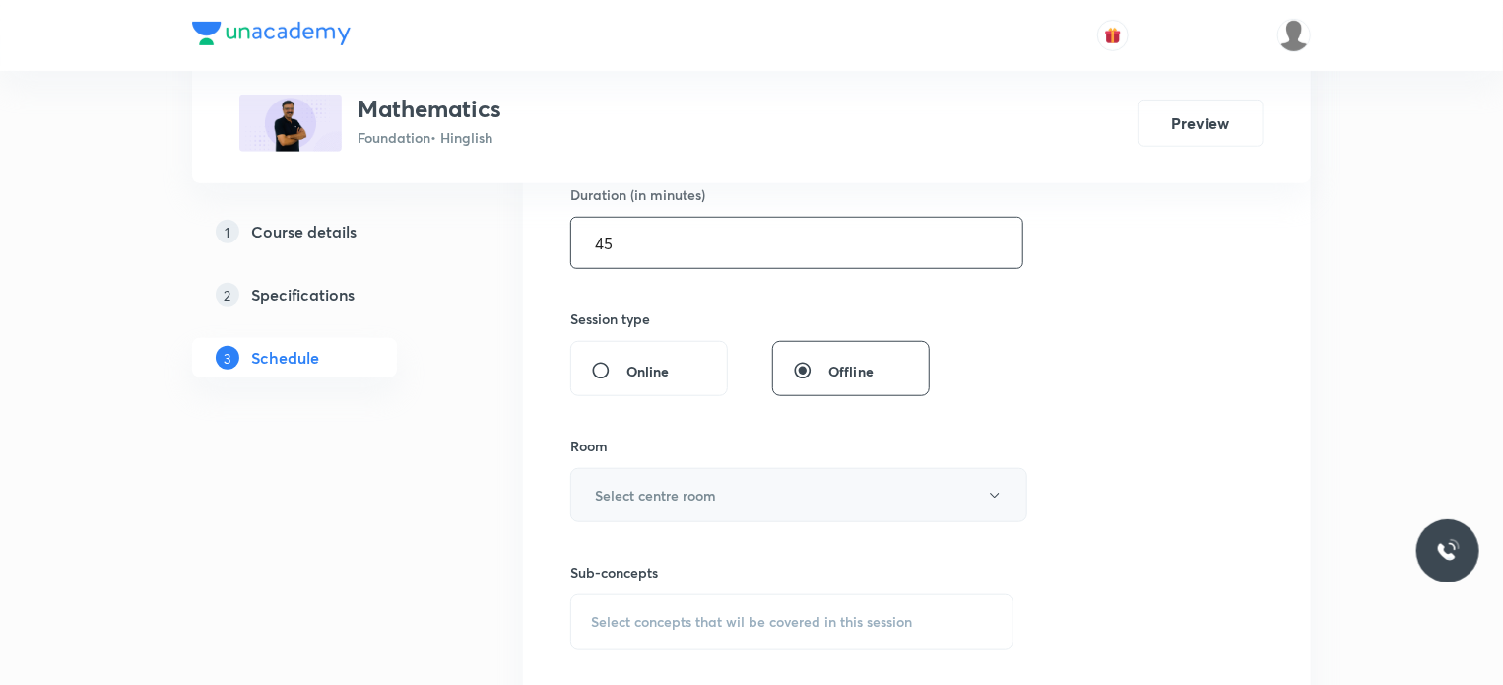
scroll to position [632, 0]
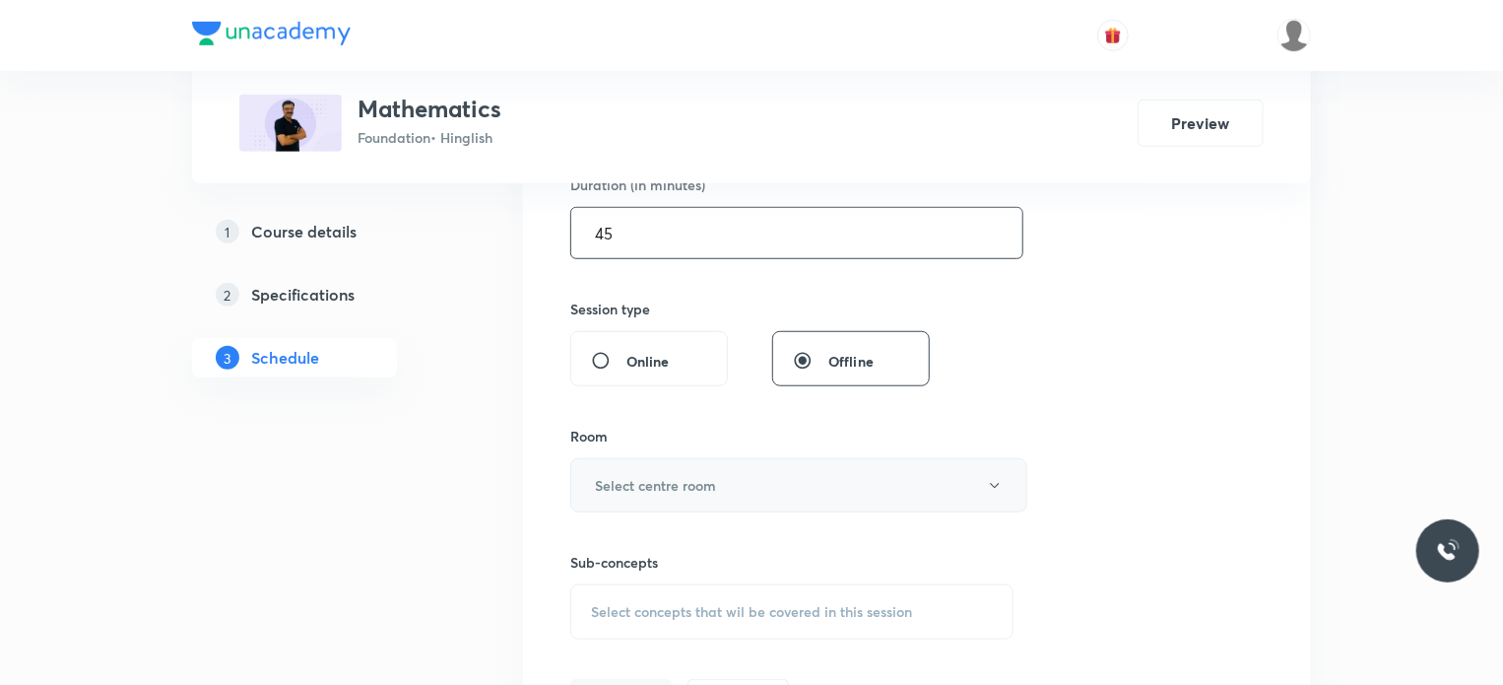
click at [666, 506] on button "Select centre room" at bounding box center [798, 485] width 457 height 54
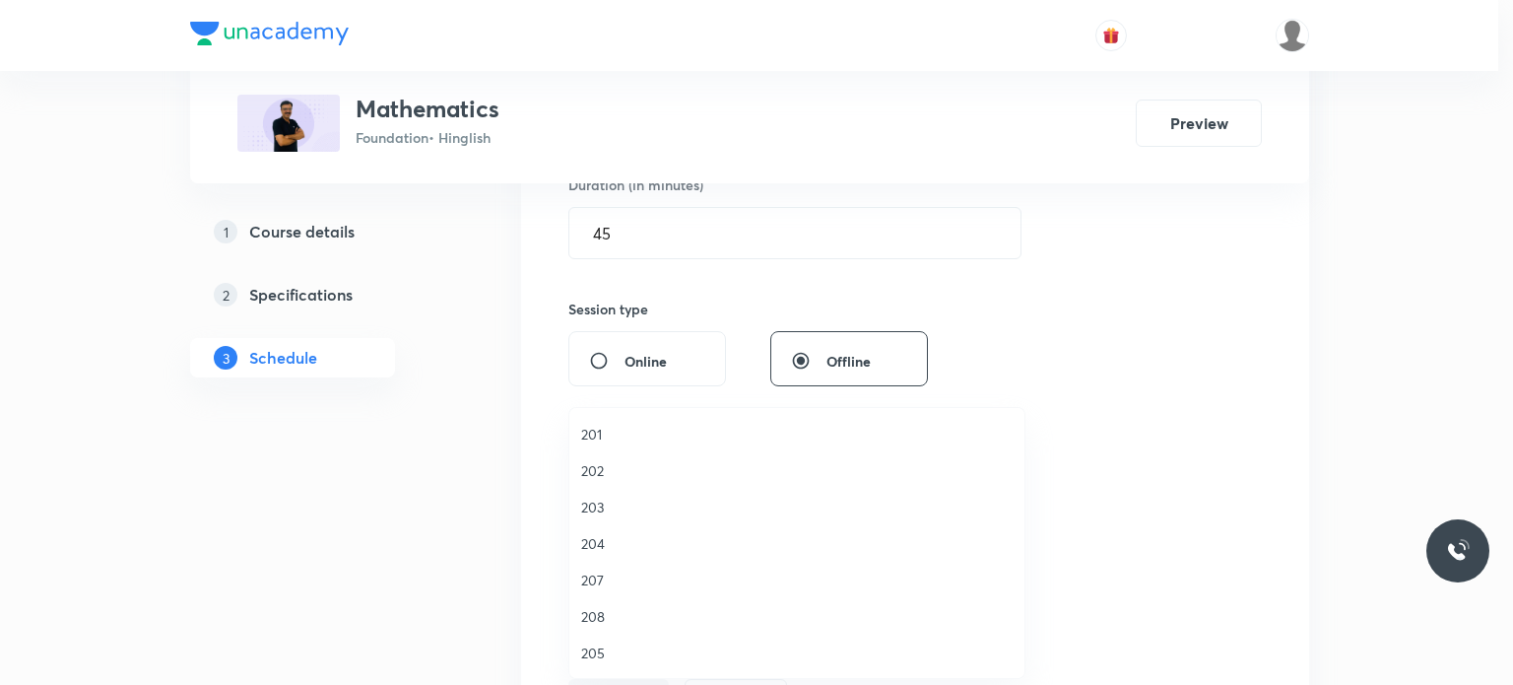
click at [658, 542] on span "204" at bounding box center [796, 543] width 431 height 21
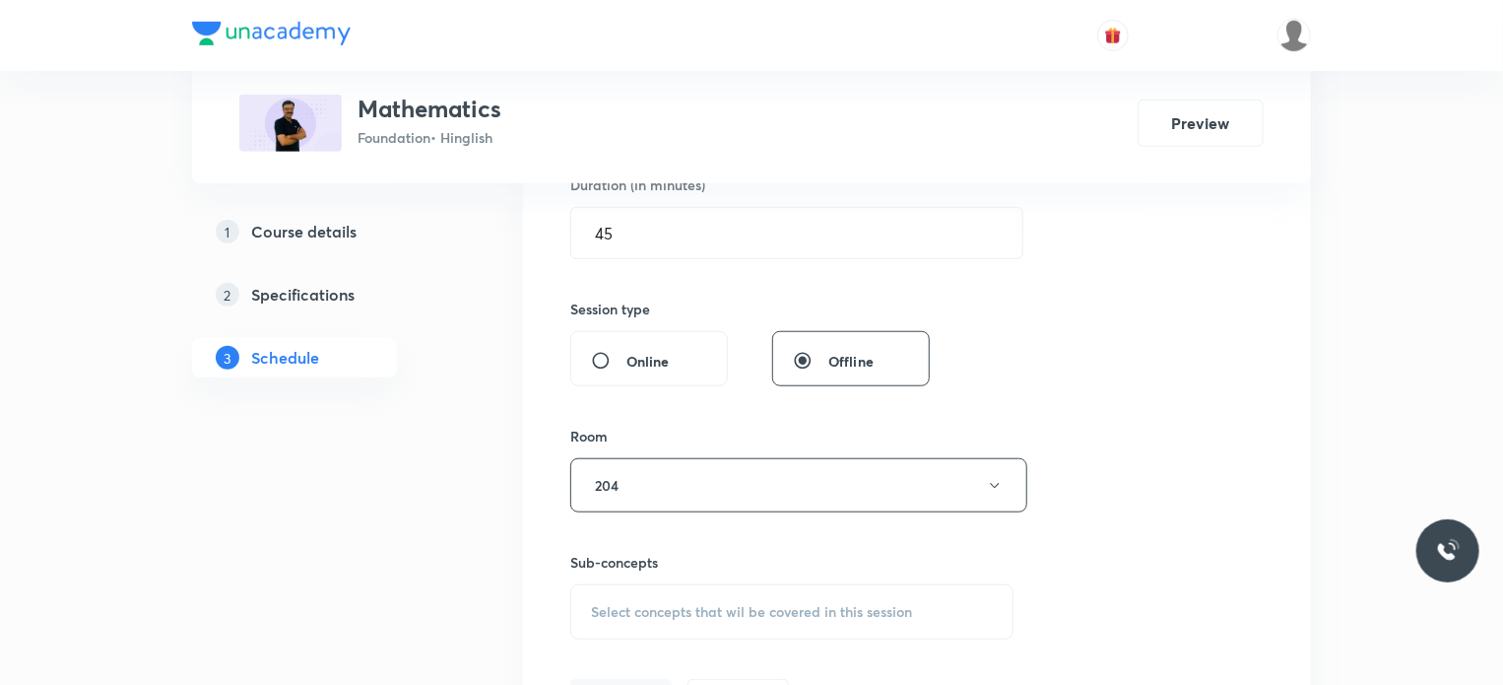
click at [719, 598] on div "Select concepts that wil be covered in this session" at bounding box center [791, 611] width 443 height 55
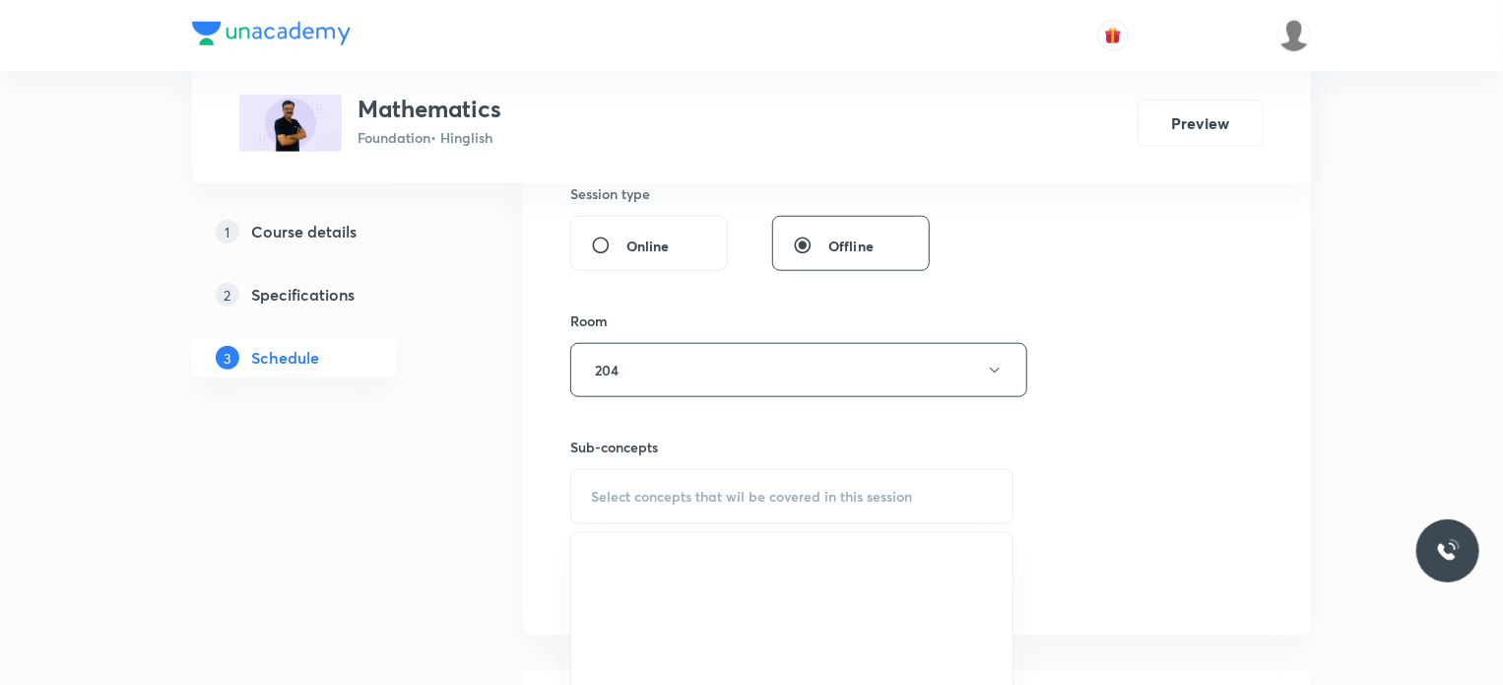
scroll to position [756, 0]
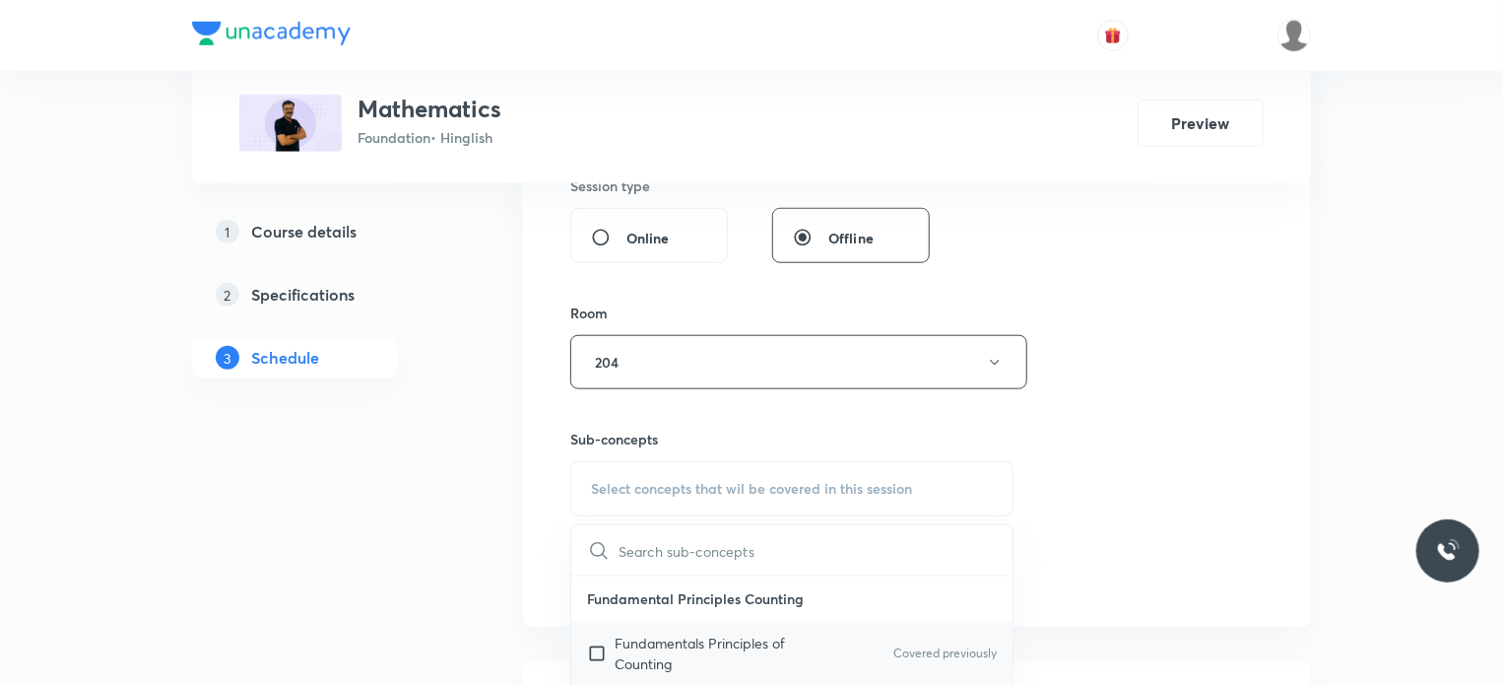
click at [741, 633] on p "Fundamentals Principles of Counting" at bounding box center [714, 652] width 199 height 41
checkbox input "true"
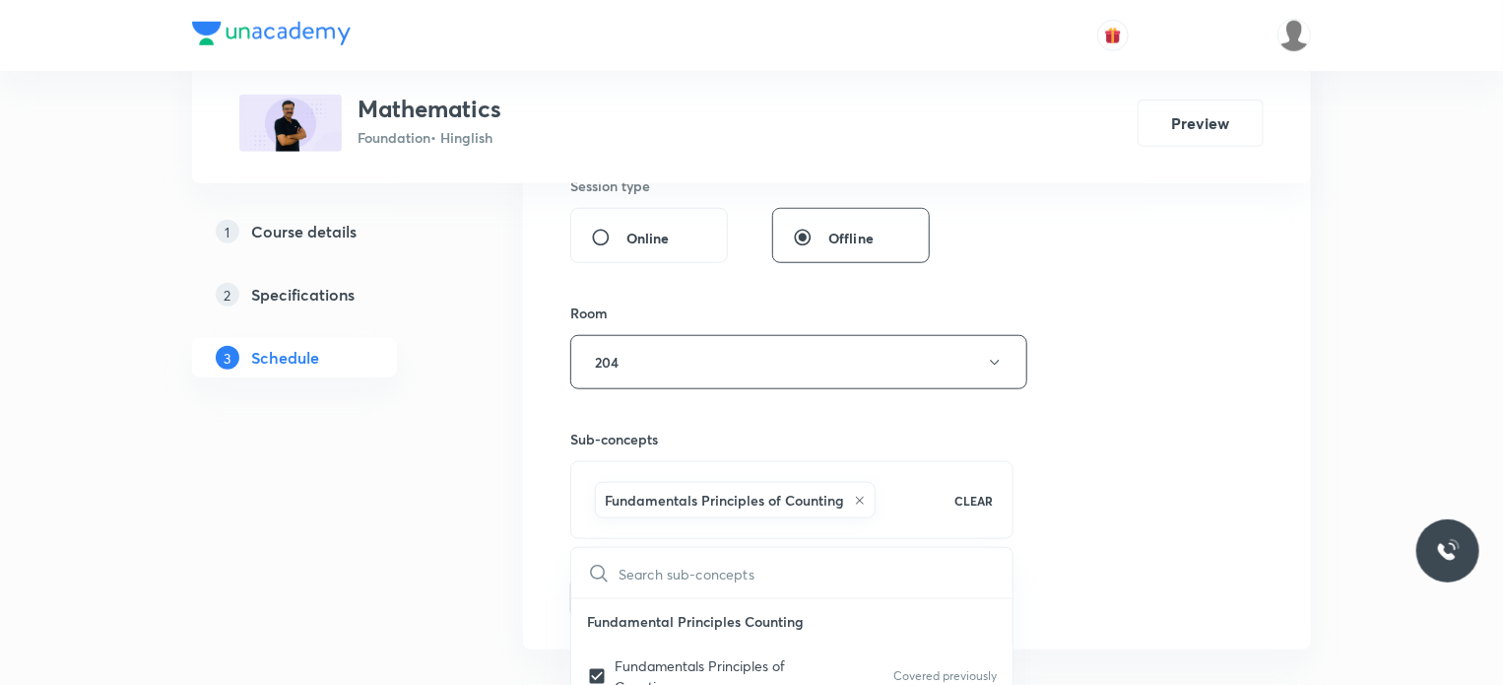
click at [1277, 569] on div "Session 25 Live class Session title 14/99 Trigonometry 2 ​ Schedule for Aug 30,…" at bounding box center [917, 143] width 788 height 1011
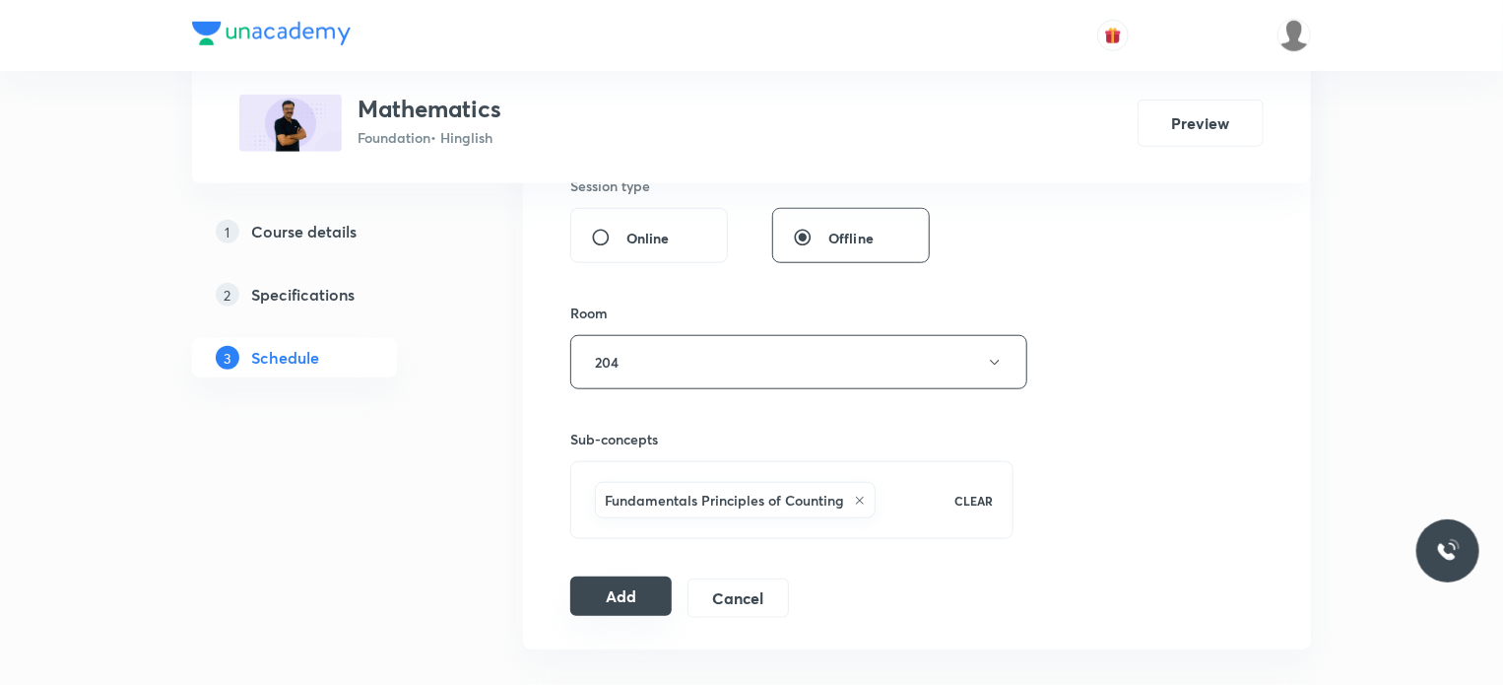
click at [638, 591] on button "Add" at bounding box center [620, 595] width 101 height 39
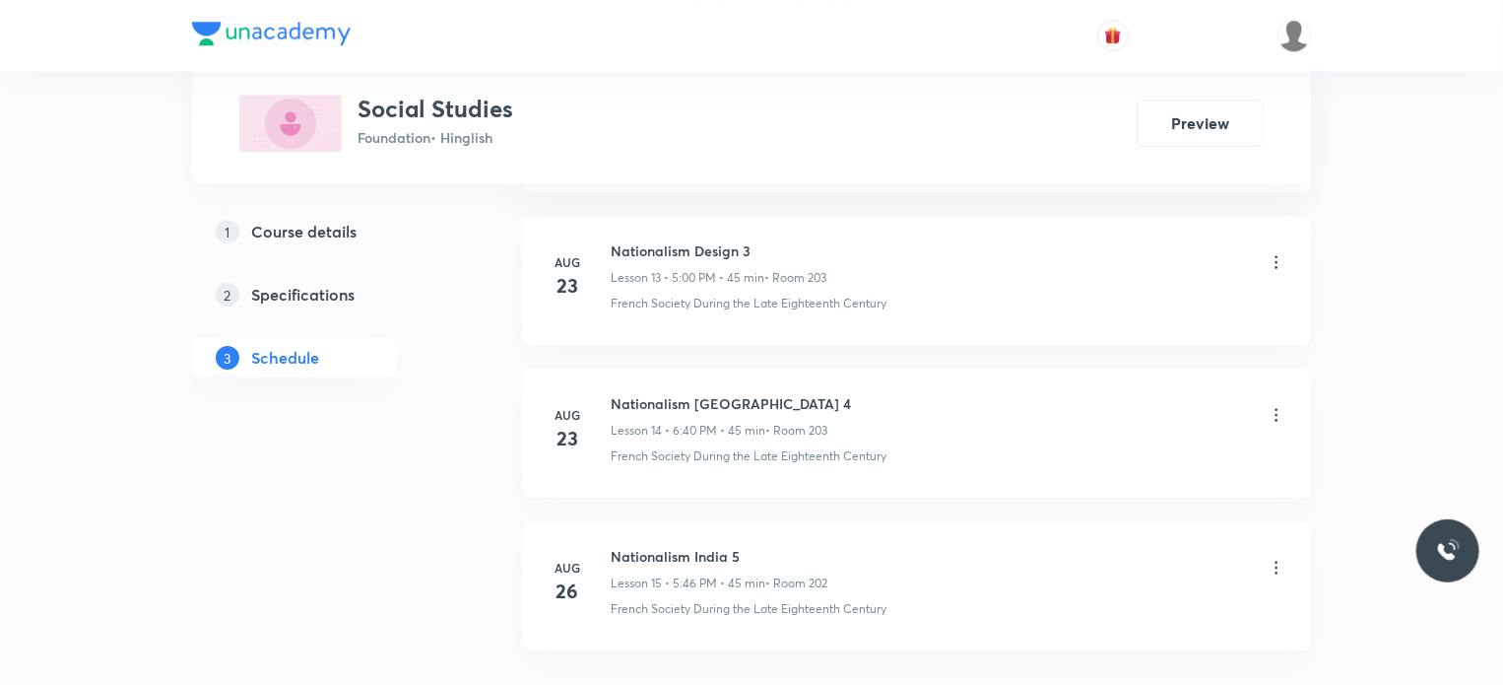
scroll to position [3176, 0]
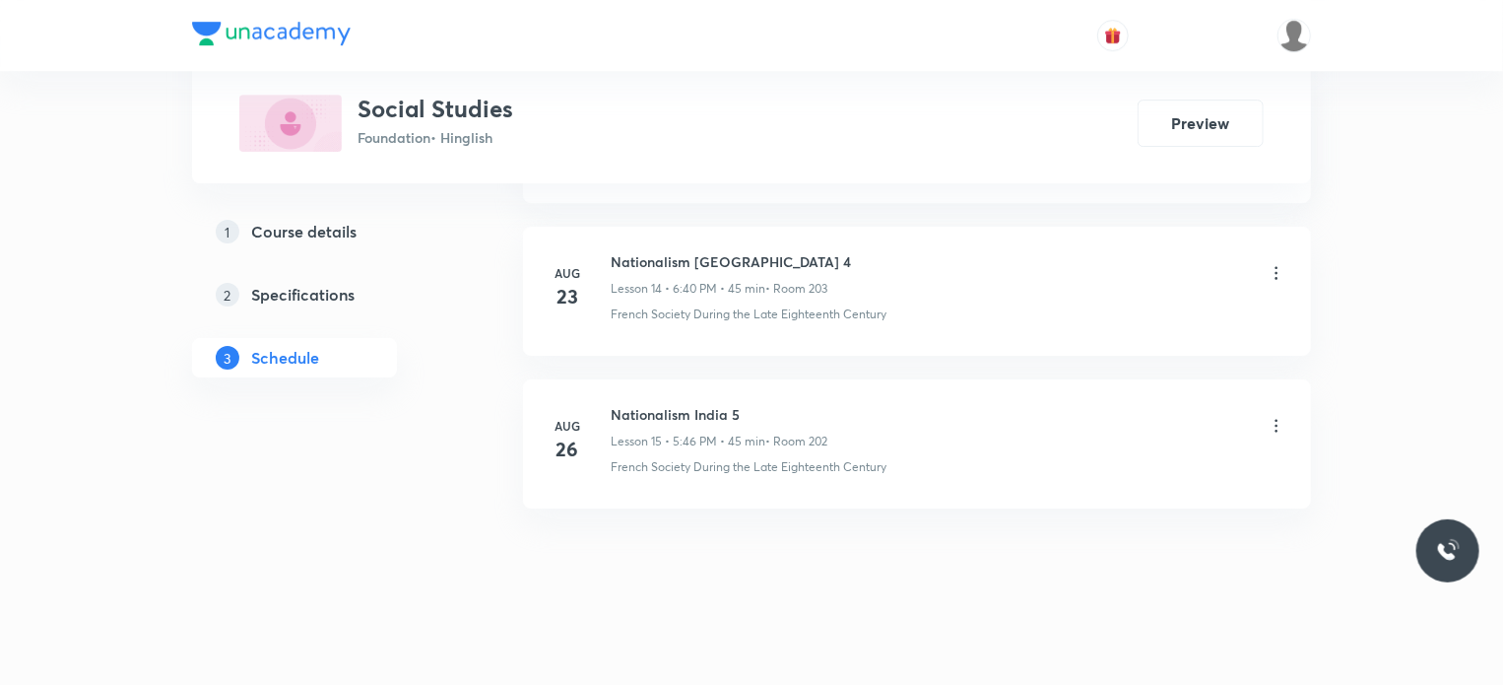
click at [654, 385] on li "Aug 26 Nationalism India 5 Lesson 15 • 5:46 PM • 45 min • Room 202 French Socie…" at bounding box center [917, 443] width 788 height 129
copy h6 "Nationalism India 5"
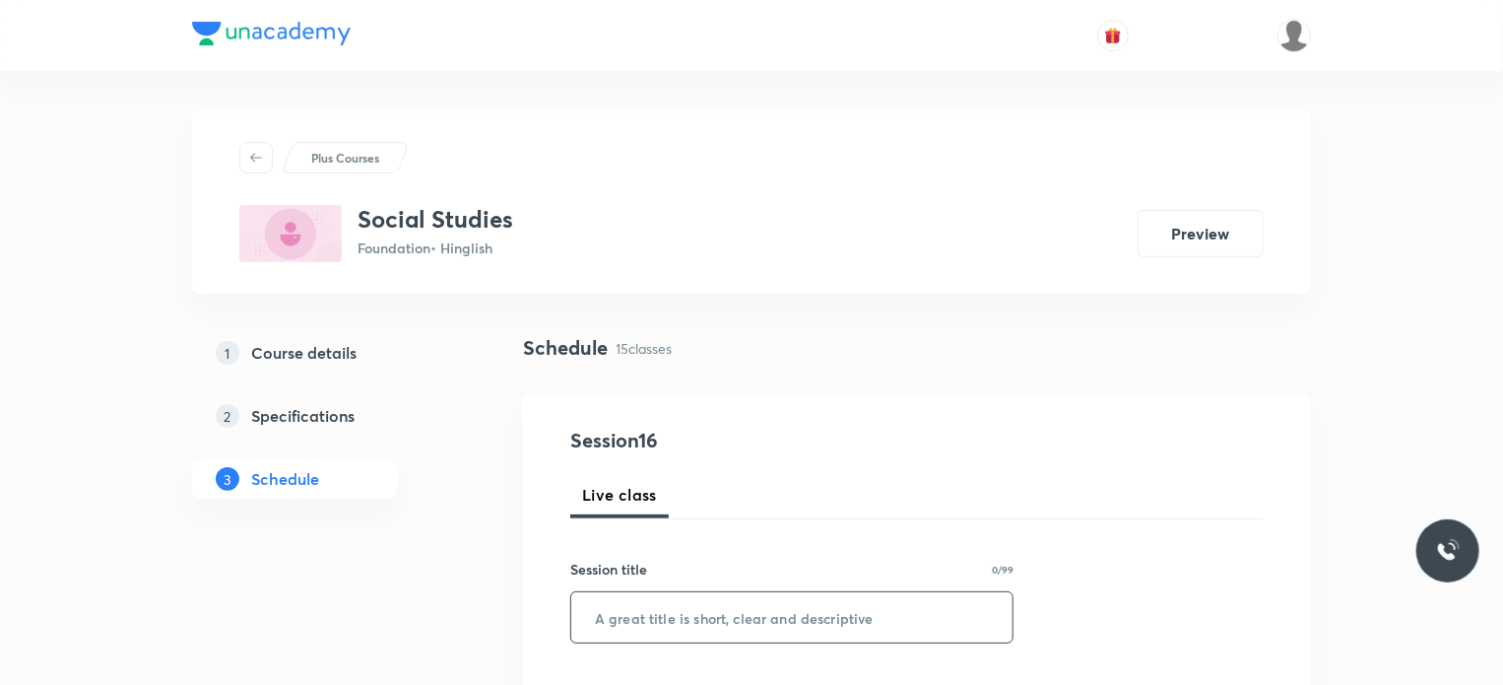
click at [780, 634] on input "text" at bounding box center [791, 617] width 441 height 50
paste input "Nationalism India 5"
type input "Nationalism India 6"
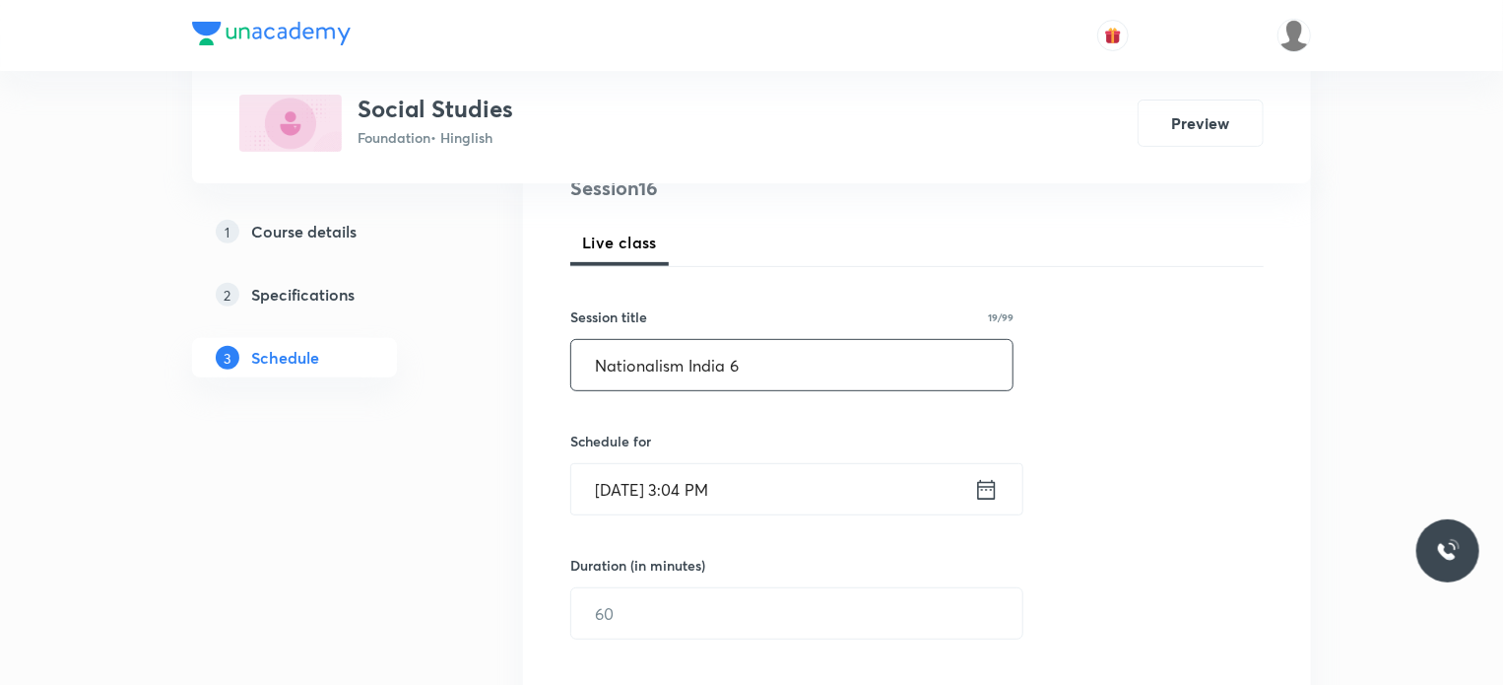
scroll to position [254, 0]
click at [833, 487] on input "[DATE] 3:04 PM" at bounding box center [772, 487] width 403 height 50
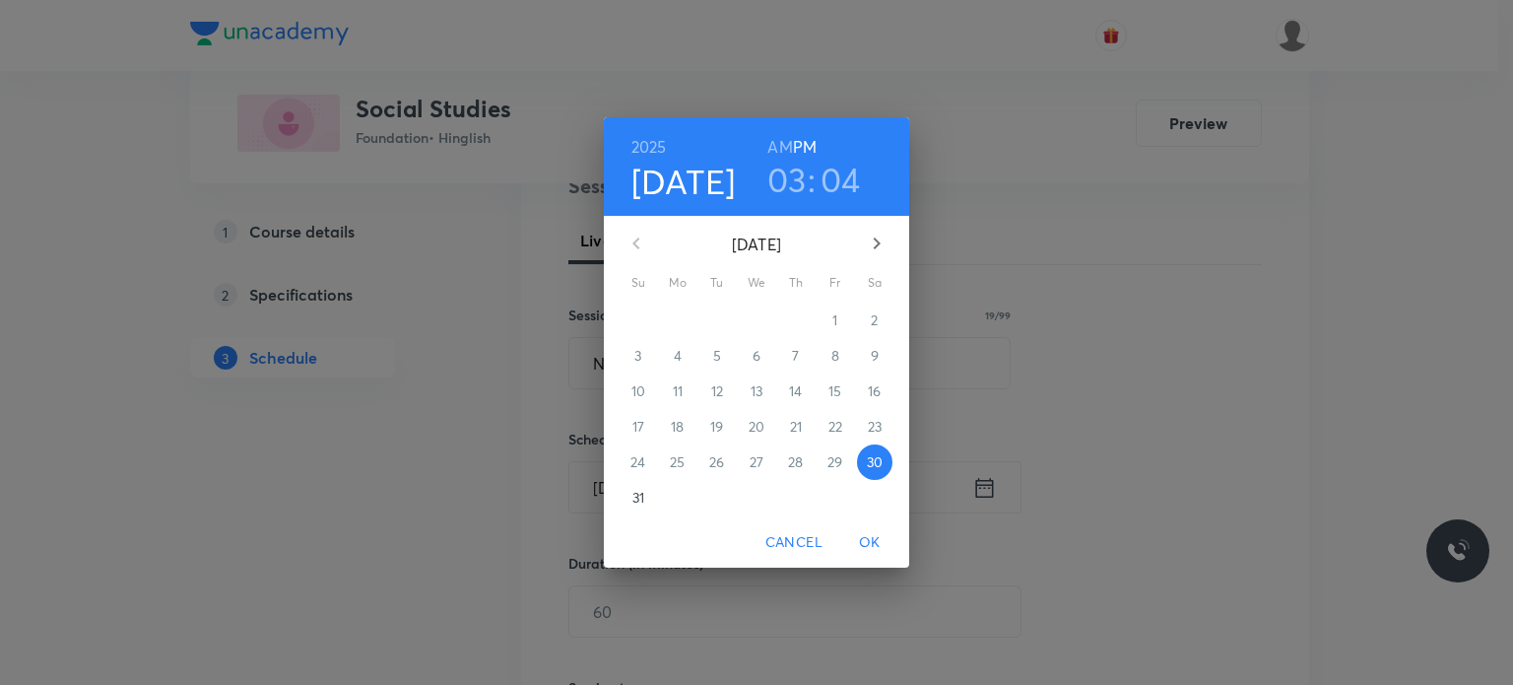
click at [783, 184] on h3 "03" at bounding box center [786, 179] width 39 height 41
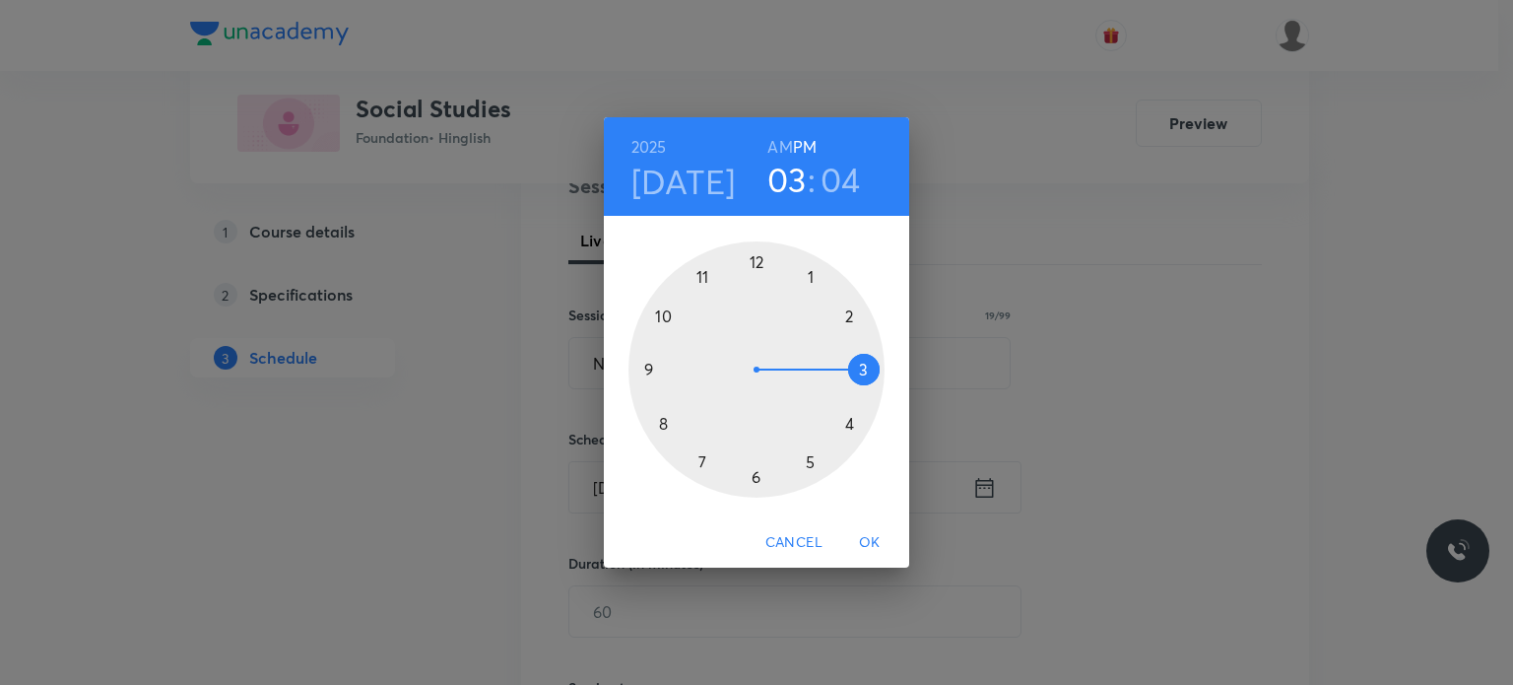
click at [767, 479] on div at bounding box center [756, 369] width 256 height 256
click at [662, 427] on div at bounding box center [756, 369] width 256 height 256
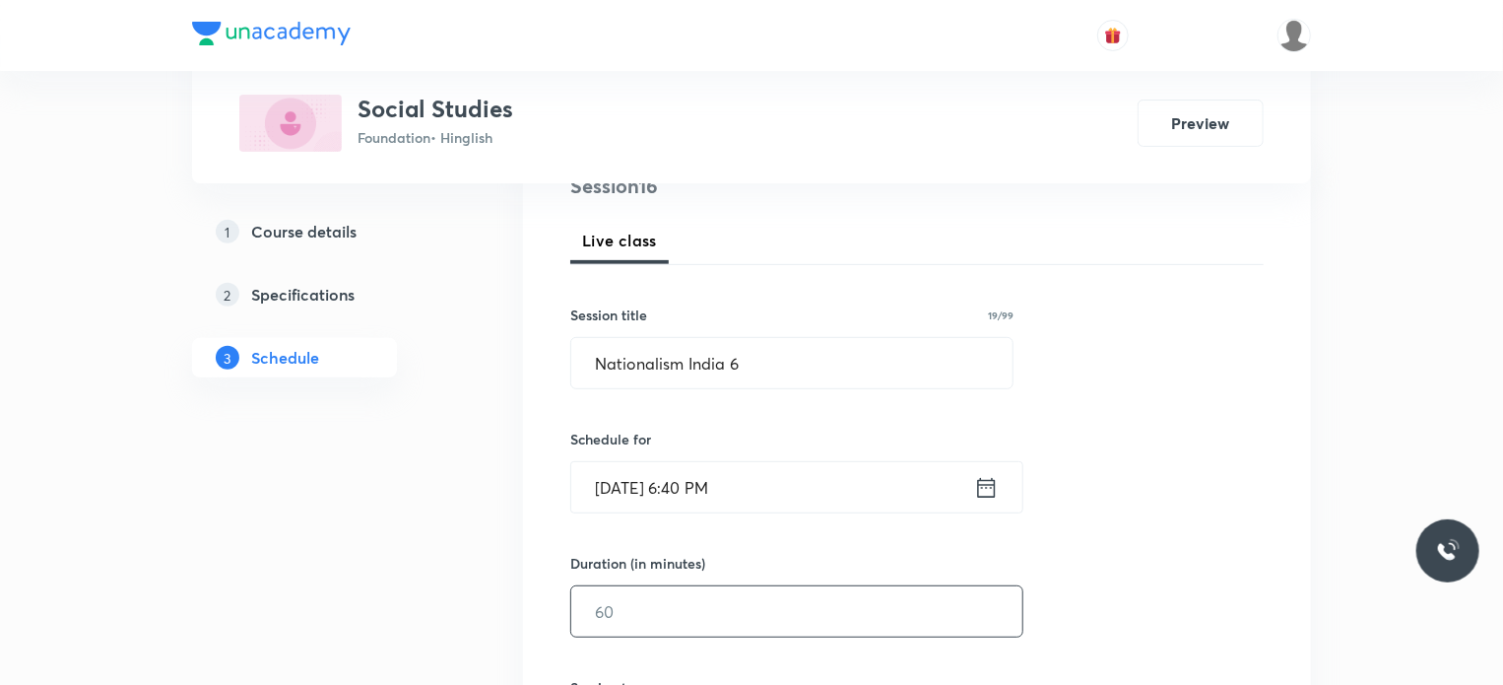
click at [694, 614] on input "text" at bounding box center [796, 611] width 451 height 50
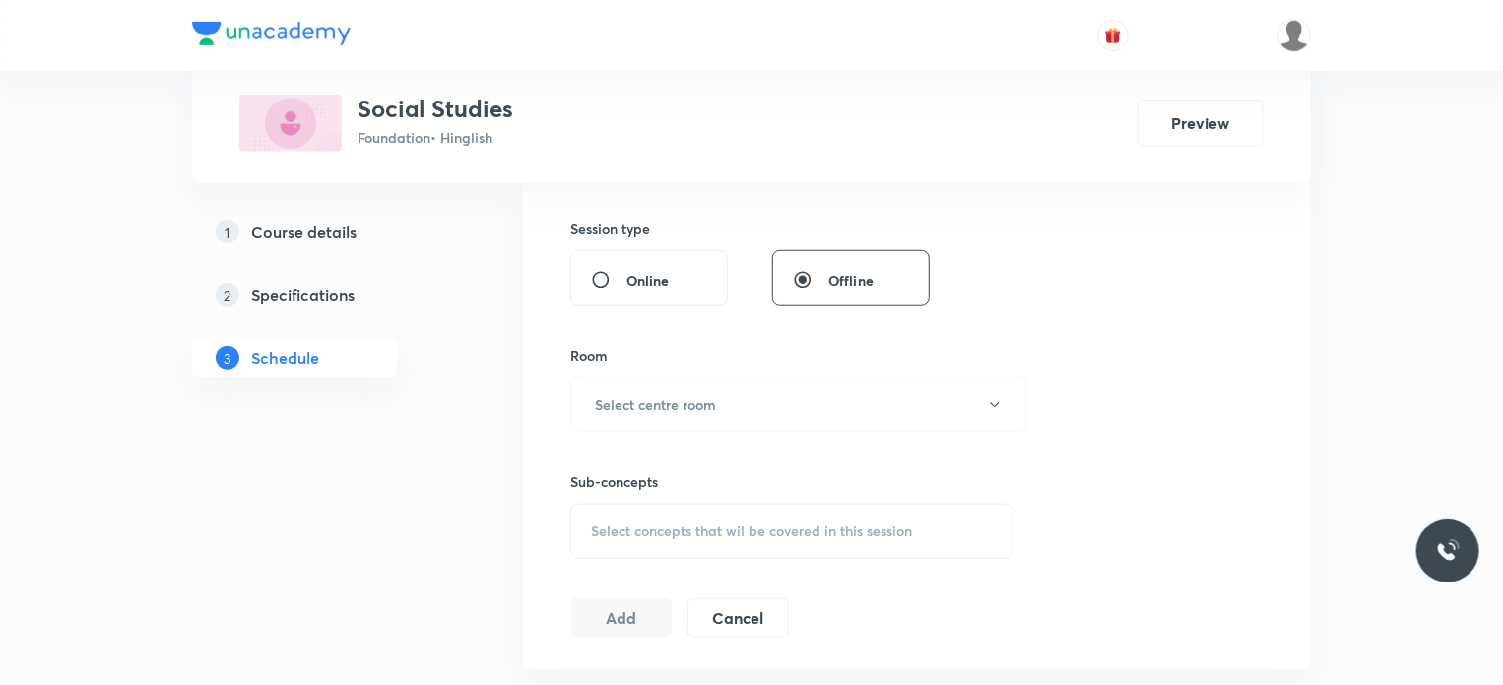
scroll to position [721, 0]
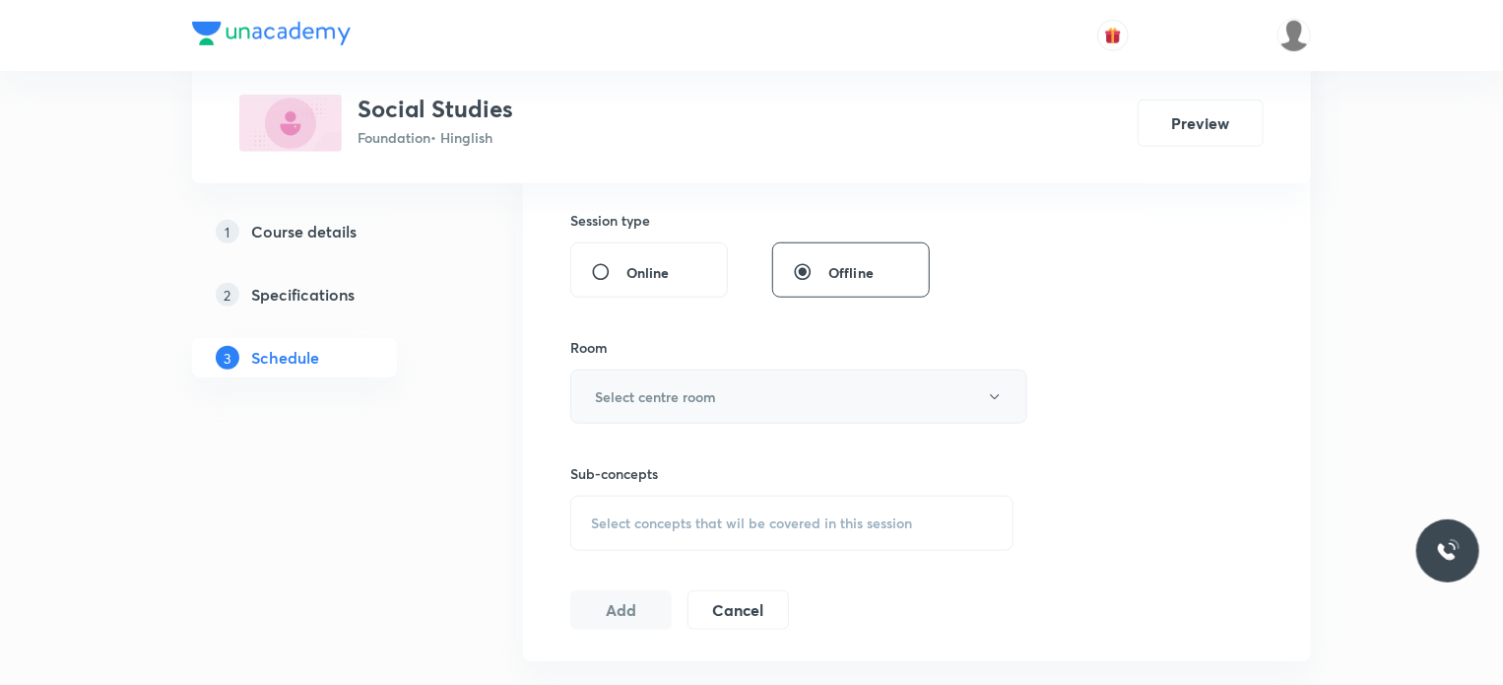
type input "45"
click at [646, 386] on h6 "Select centre room" at bounding box center [655, 396] width 121 height 21
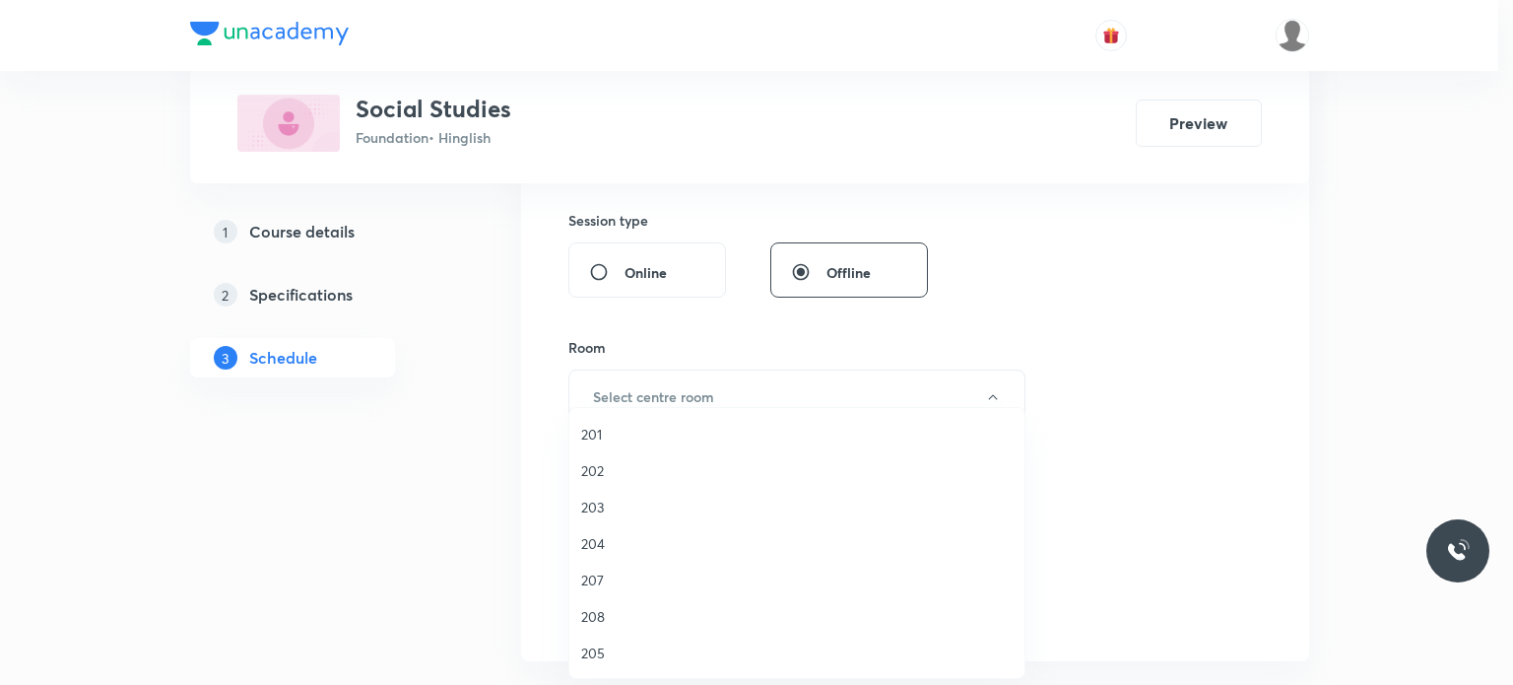
click at [628, 487] on li "202" at bounding box center [796, 470] width 455 height 36
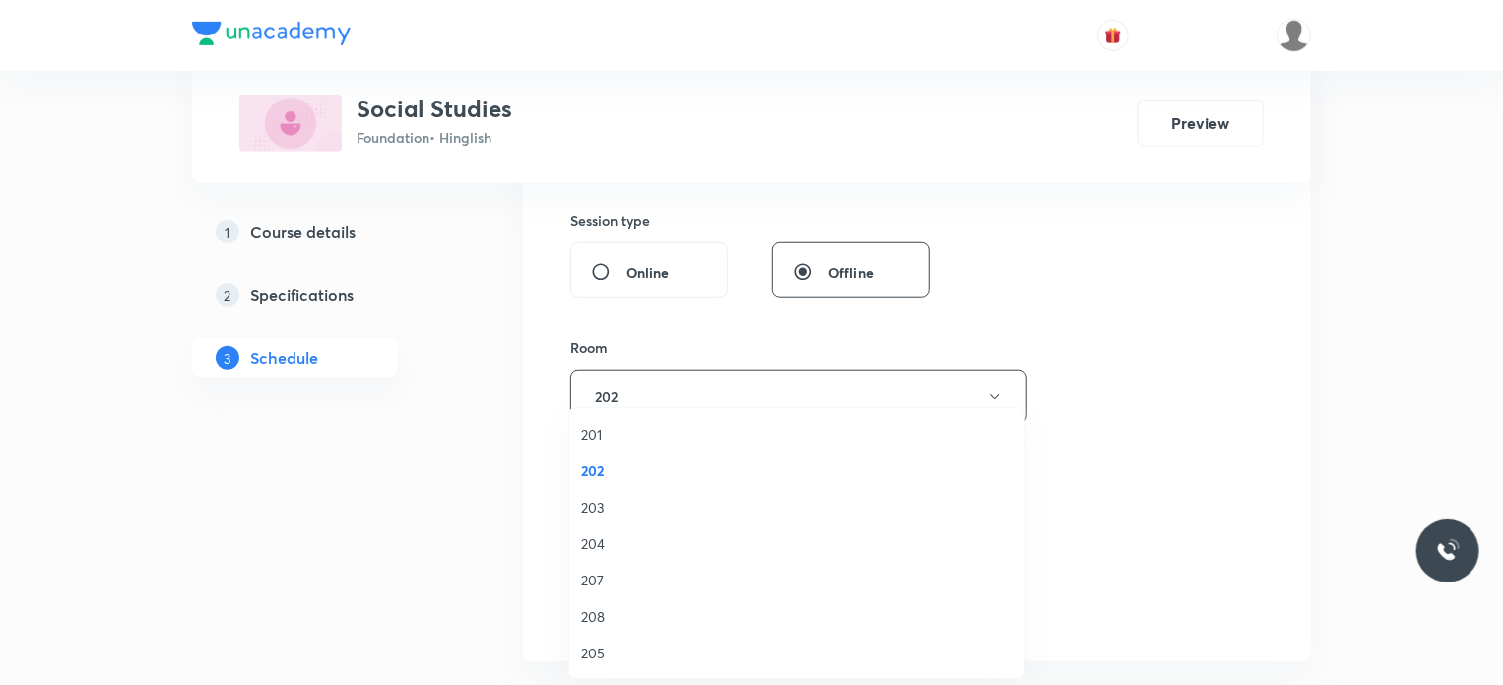
click at [677, 531] on div "Select concepts that wil be covered in this session" at bounding box center [791, 523] width 443 height 55
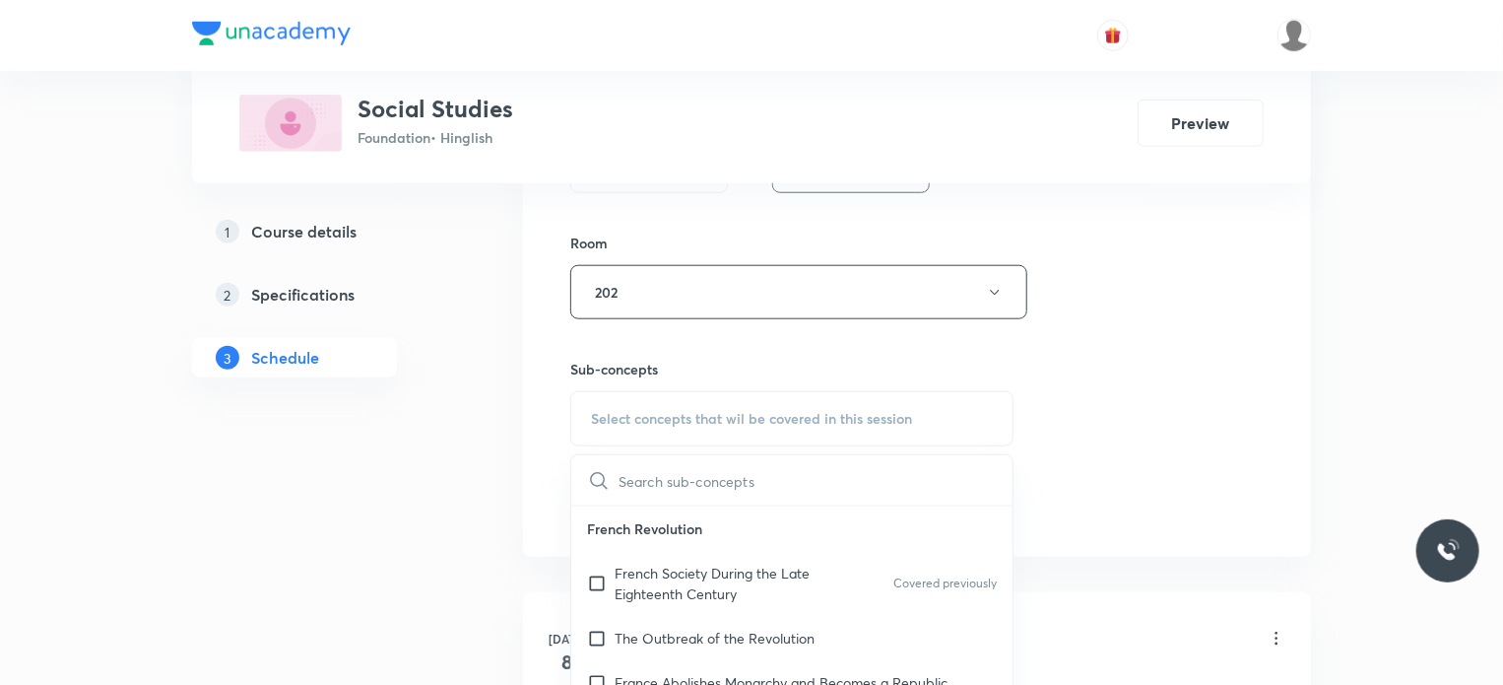
click at [691, 564] on p "French Society During the Late Eighteenth Century" at bounding box center [714, 582] width 199 height 41
click at [1282, 466] on div "Session 16 Live class Session title 19/99 Nationalism India 6 ​ Schedule for Au…" at bounding box center [917, 63] width 788 height 988
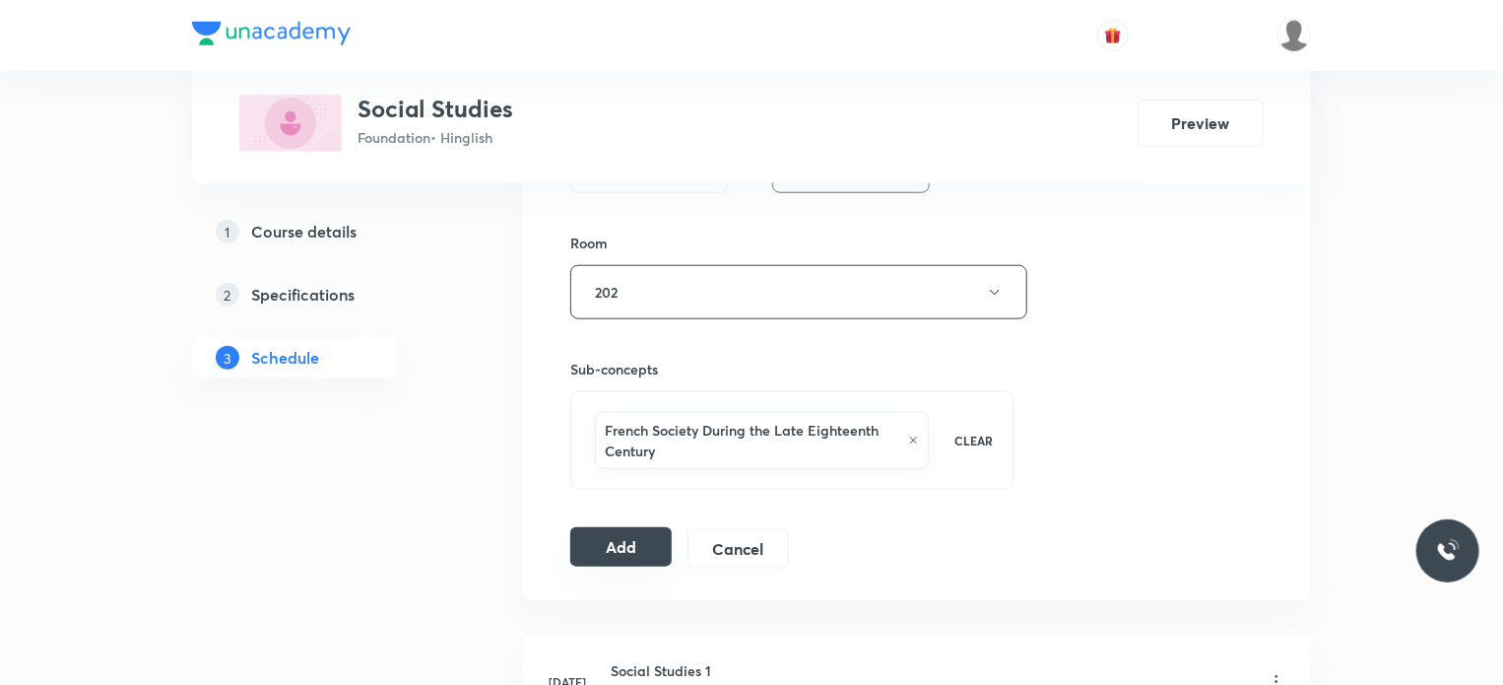
click at [628, 543] on button "Add" at bounding box center [620, 546] width 101 height 39
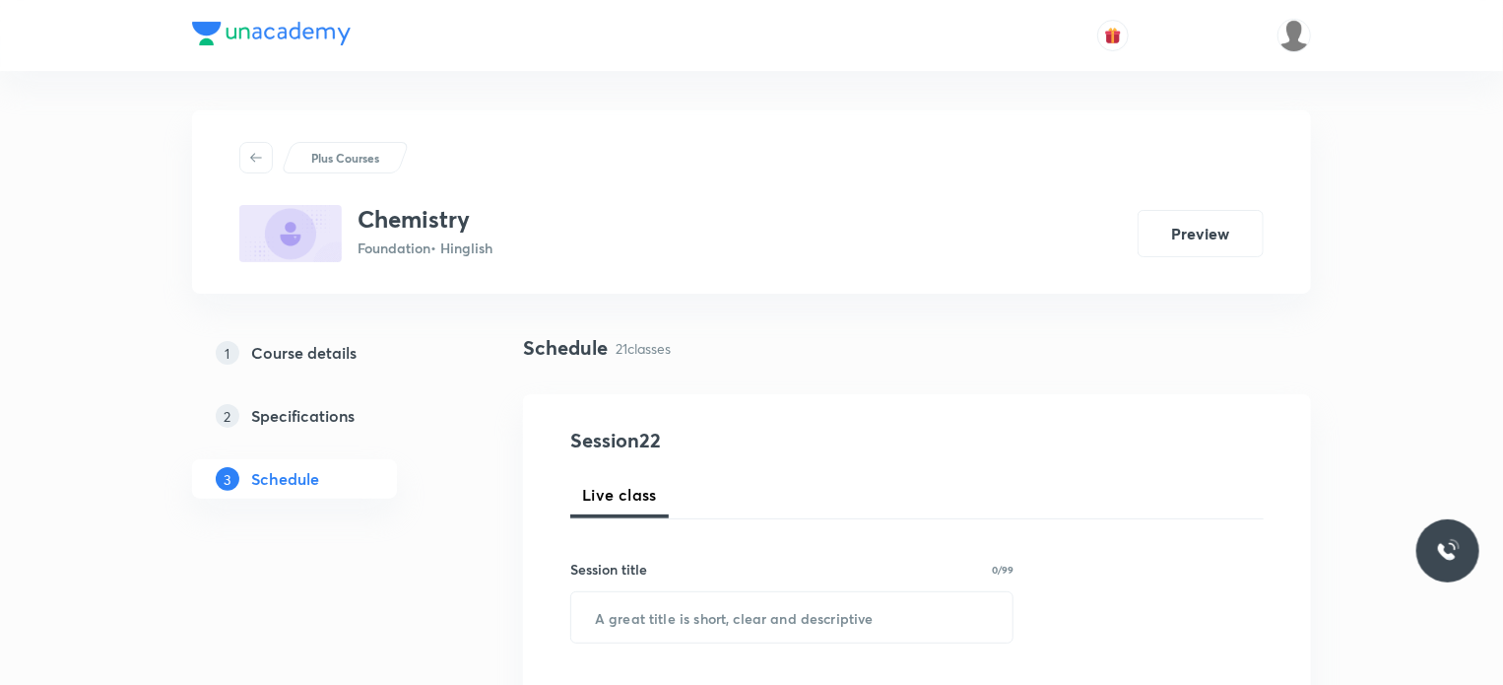
scroll to position [4090, 0]
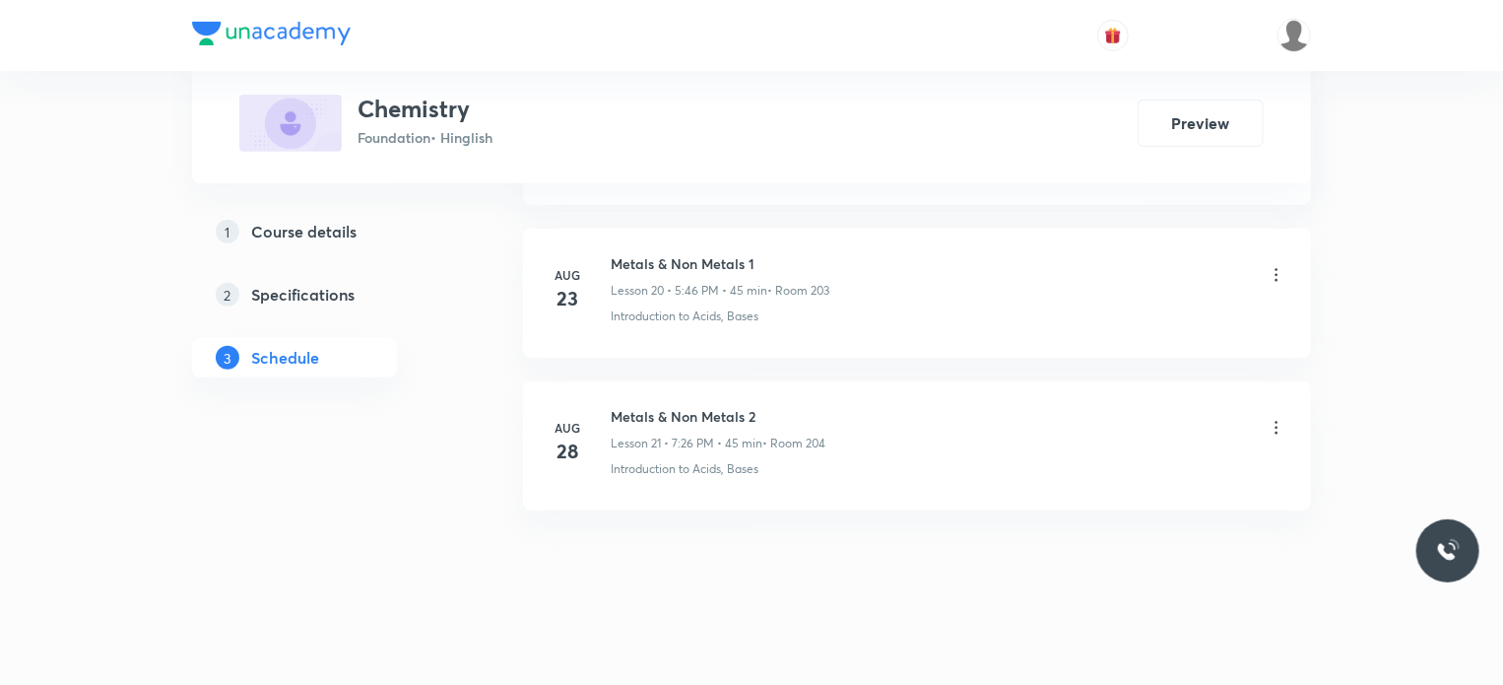
click at [699, 421] on div "Metals & Non Metals 2 Lesson 21 • 7:26 PM • 45 min • Room 204" at bounding box center [718, 429] width 215 height 46
click at [694, 414] on h6 "Metals & Non Metals 2" at bounding box center [718, 416] width 215 height 21
copy h6 "Metals & Non Metals 2"
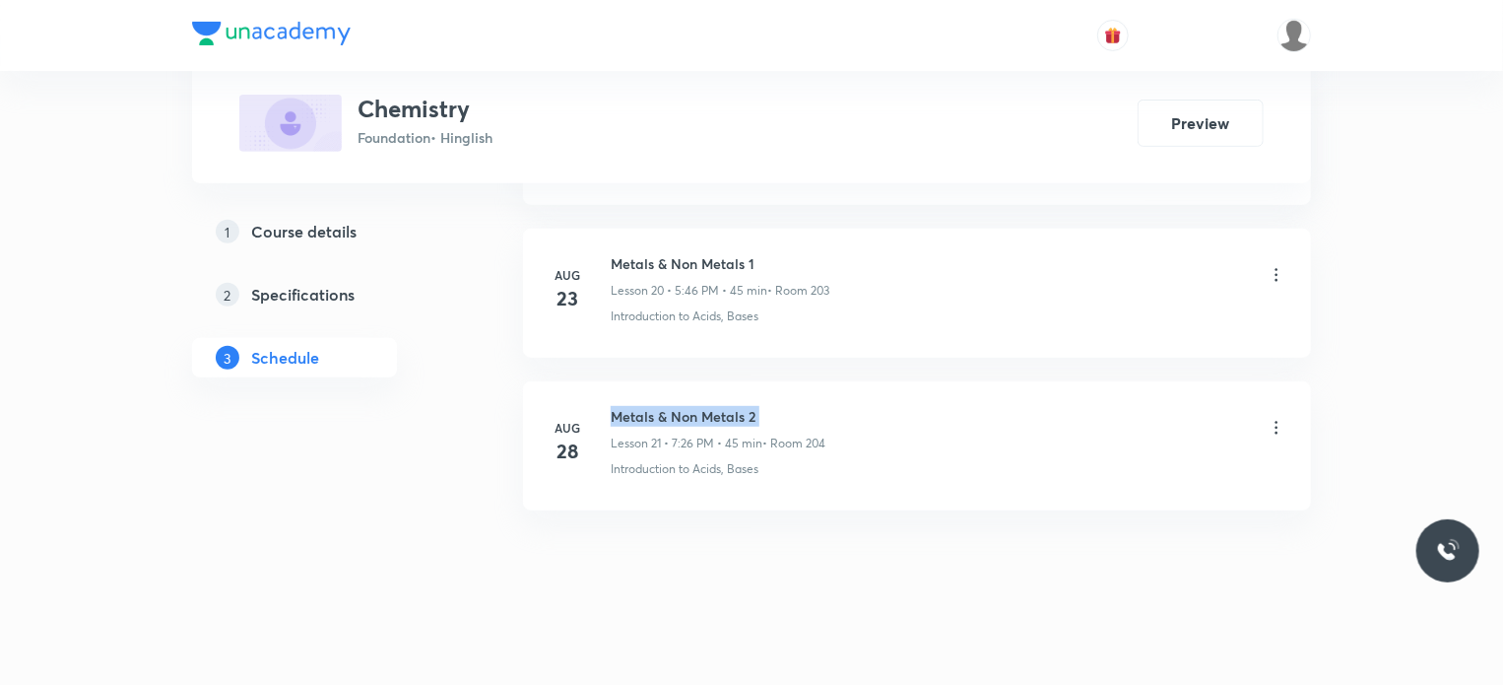
scroll to position [0, 0]
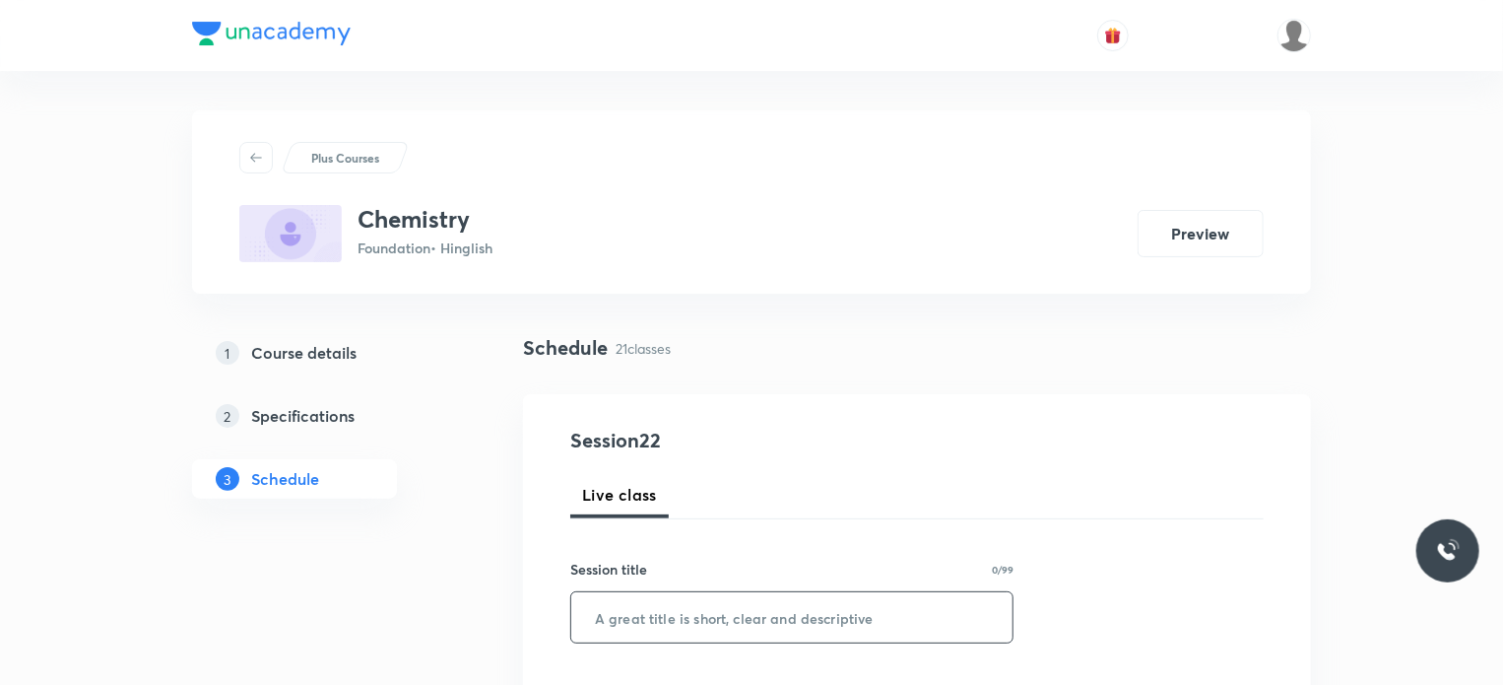
click at [707, 625] on input "text" at bounding box center [791, 617] width 441 height 50
paste input "Metals & Non Metals 2"
type input "Metals & Non Metals 3"
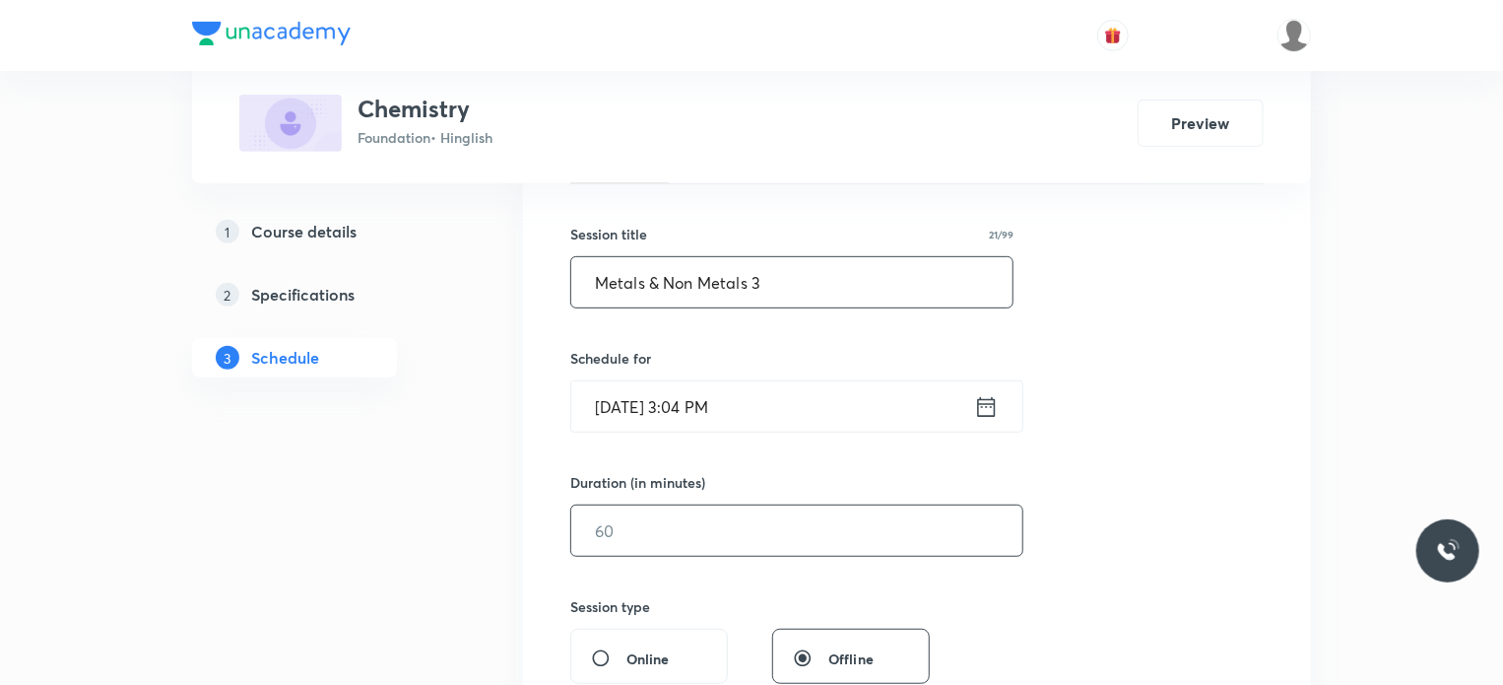
scroll to position [384, 0]
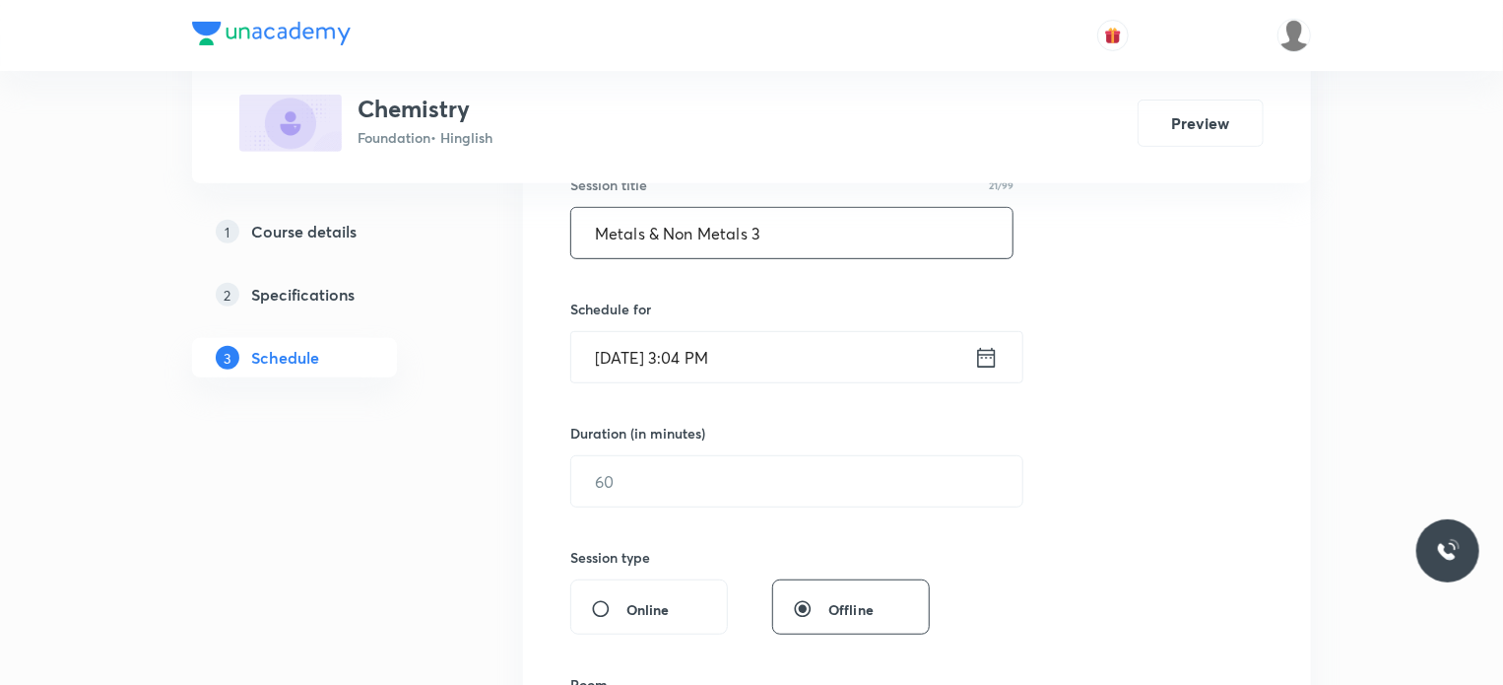
click at [778, 367] on input "[DATE] 3:04 PM" at bounding box center [772, 357] width 403 height 50
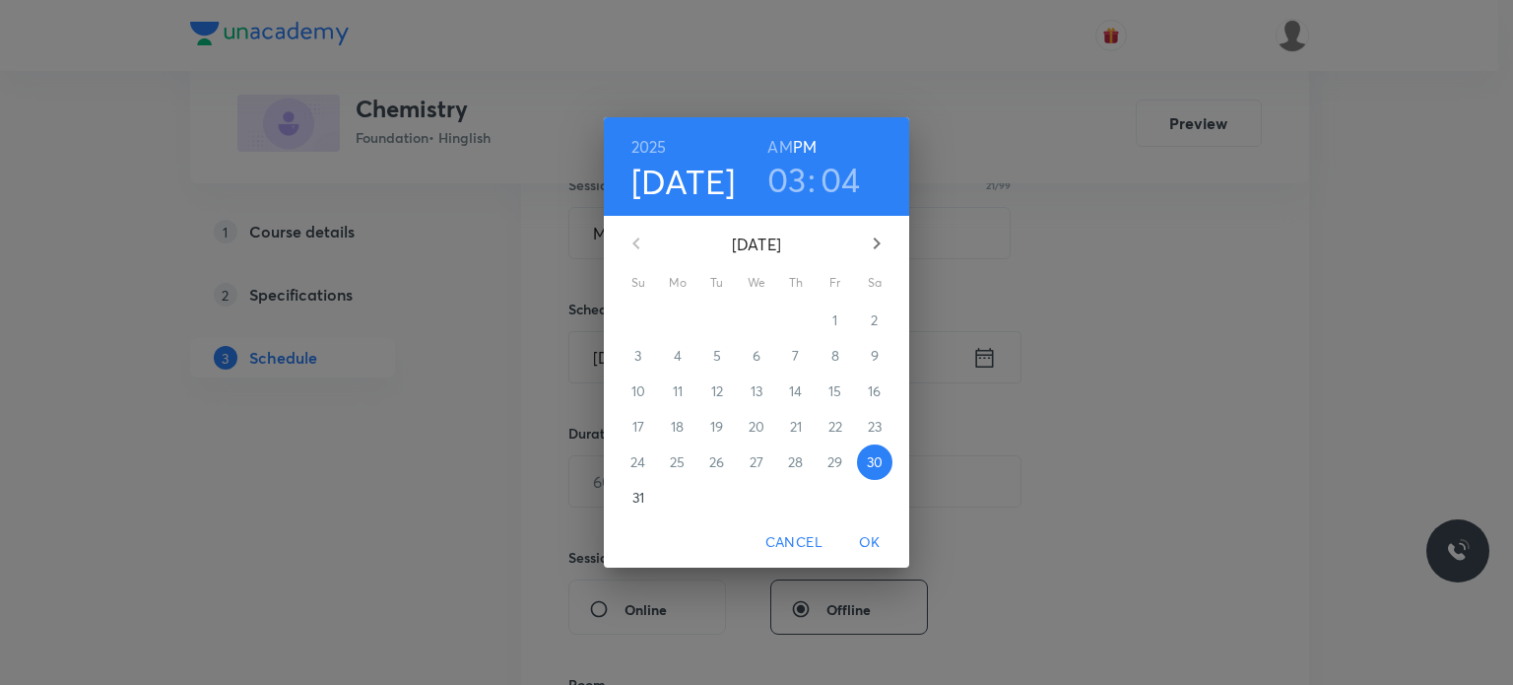
click at [784, 200] on h3 "03" at bounding box center [786, 179] width 39 height 41
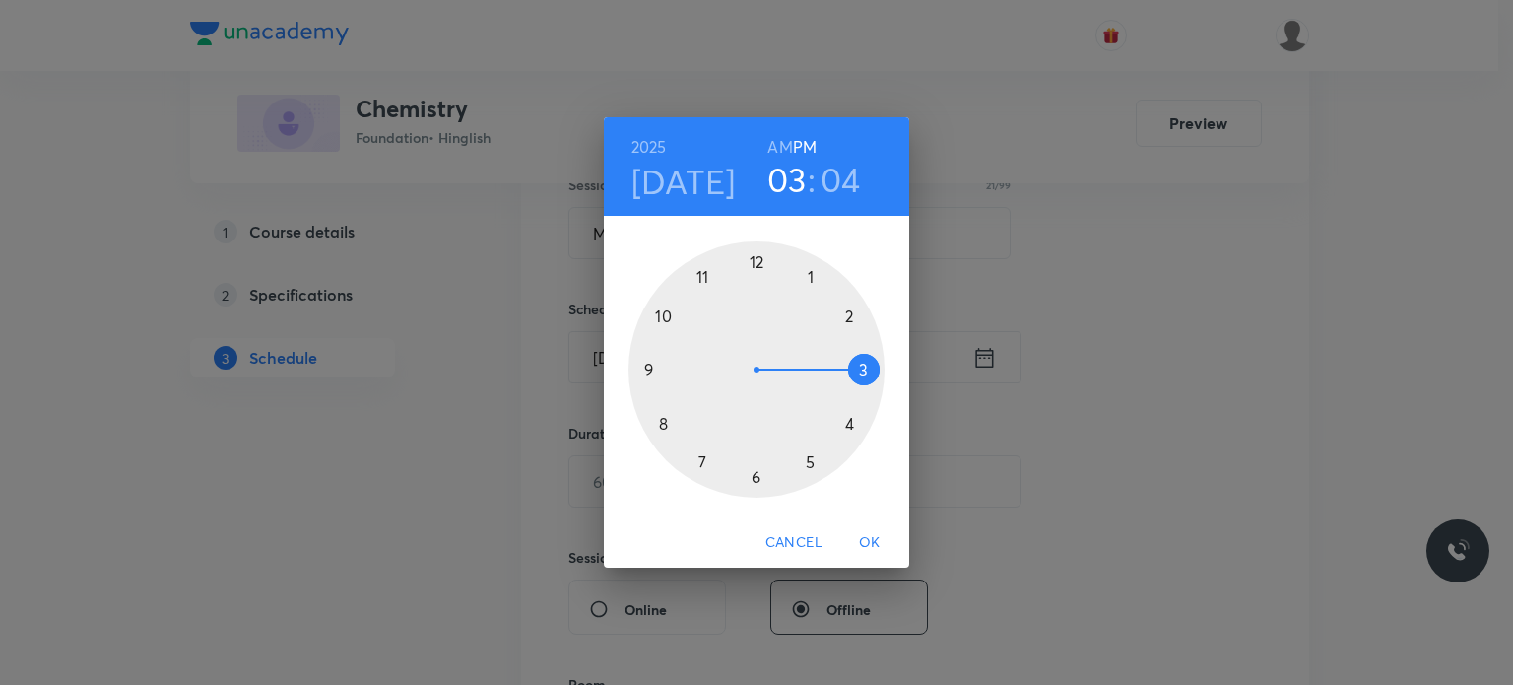
click at [699, 464] on div at bounding box center [756, 369] width 256 height 256
click at [810, 477] on div at bounding box center [756, 369] width 256 height 256
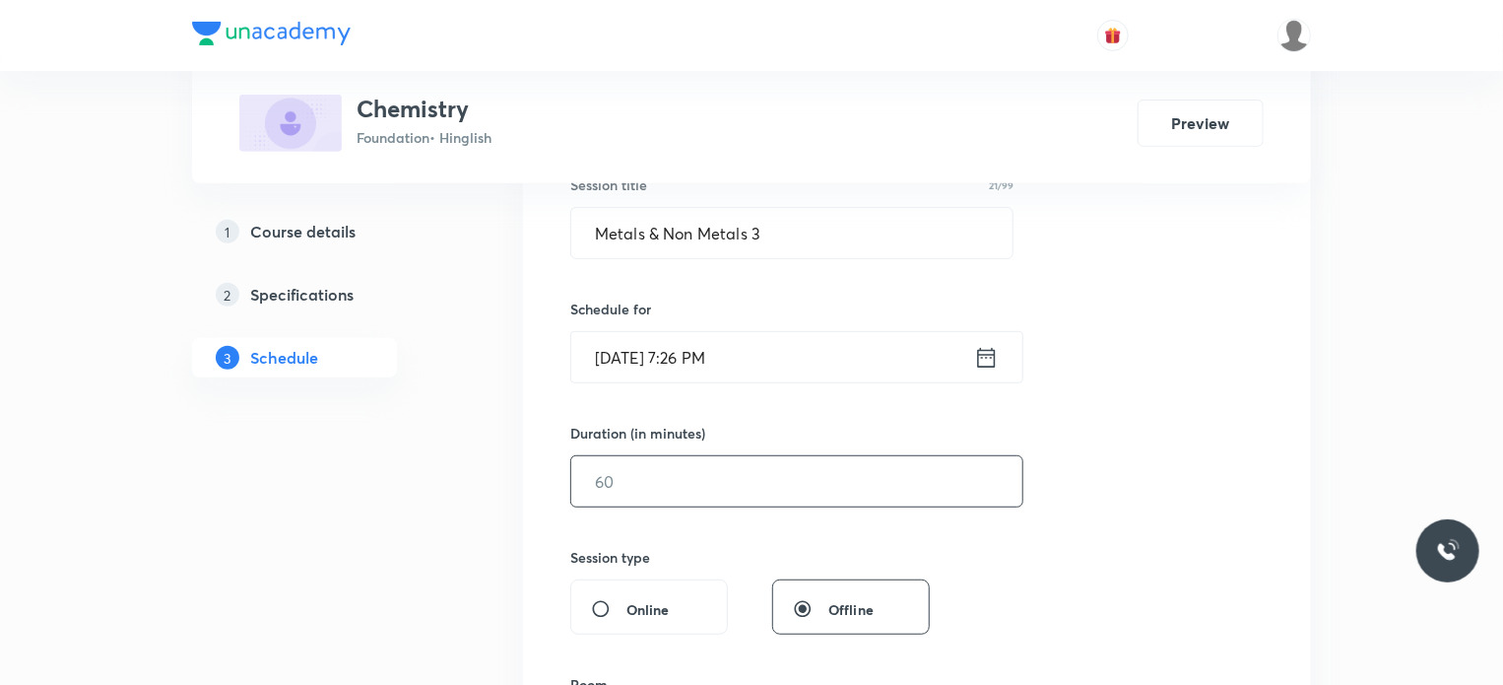
click at [738, 472] on input "text" at bounding box center [796, 481] width 451 height 50
type input "45"
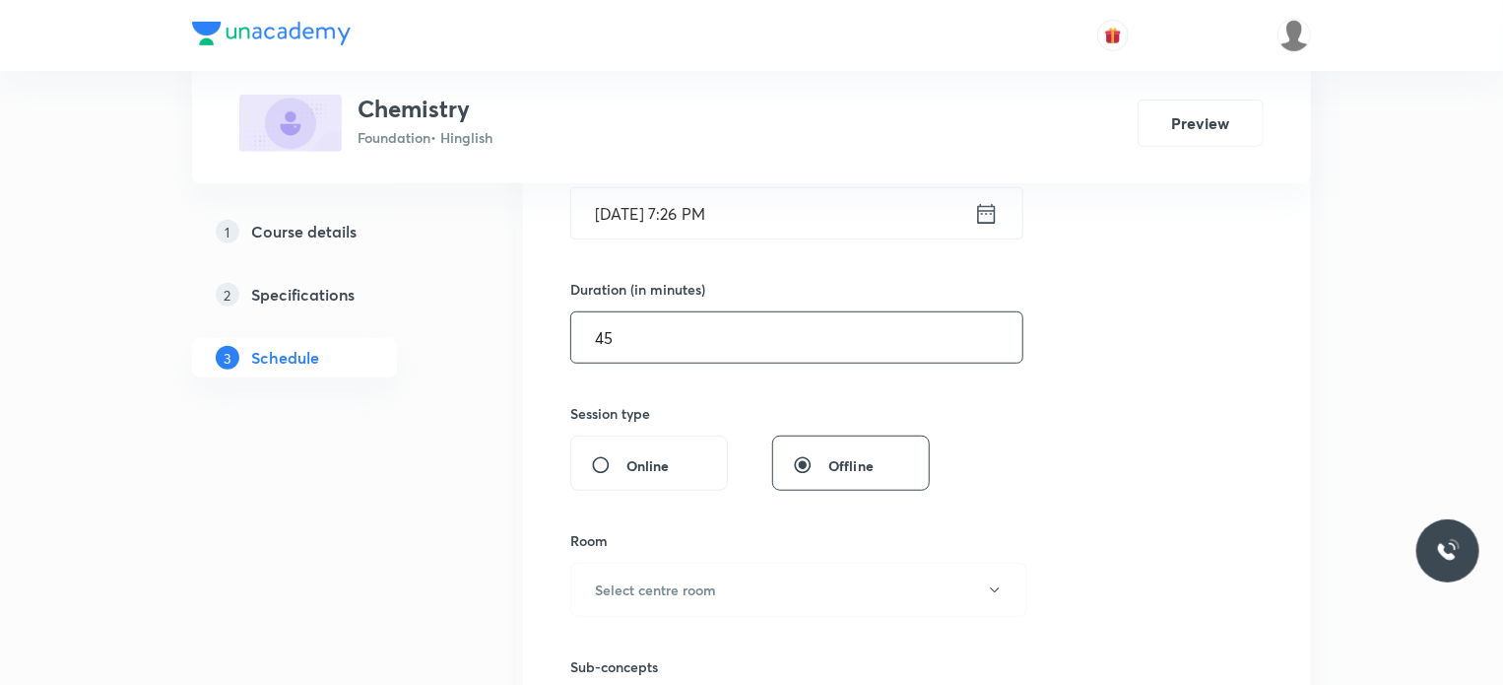
scroll to position [585, 0]
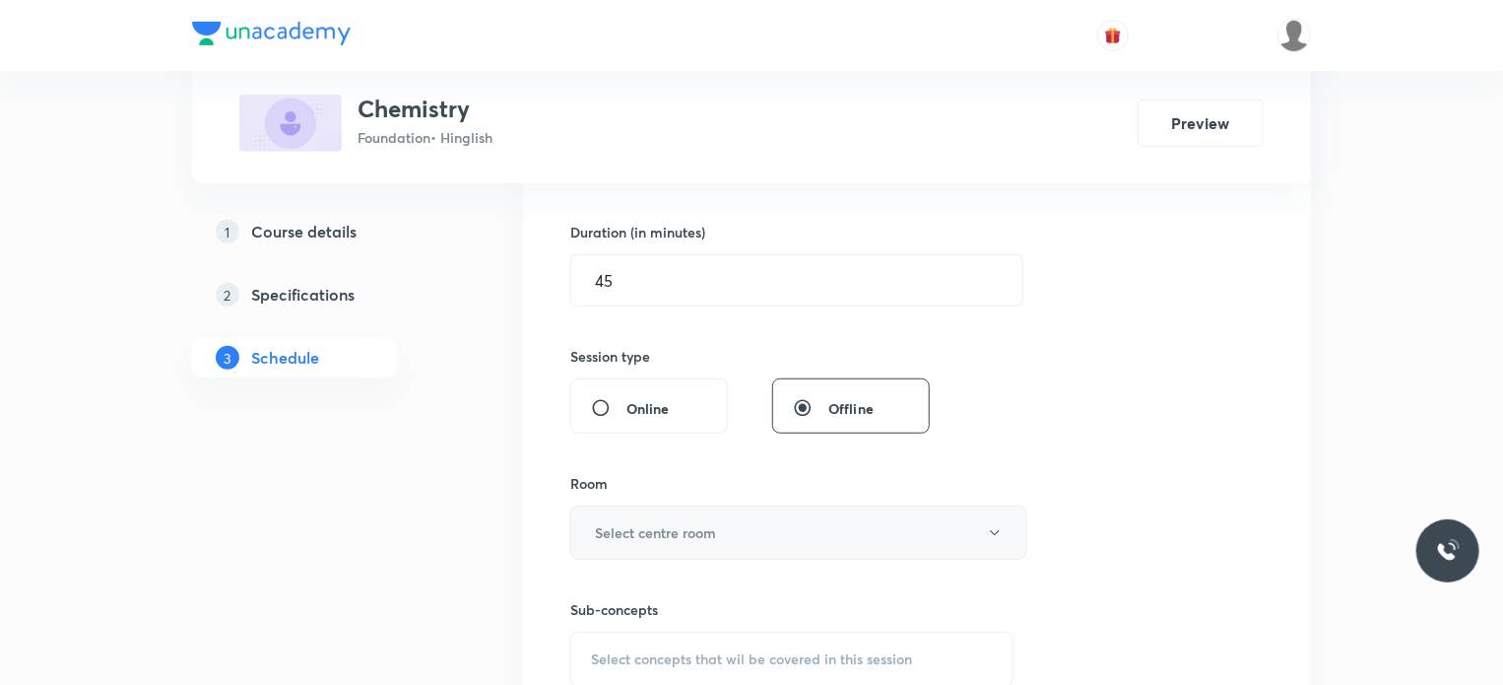
click at [647, 514] on button "Select centre room" at bounding box center [798, 532] width 457 height 54
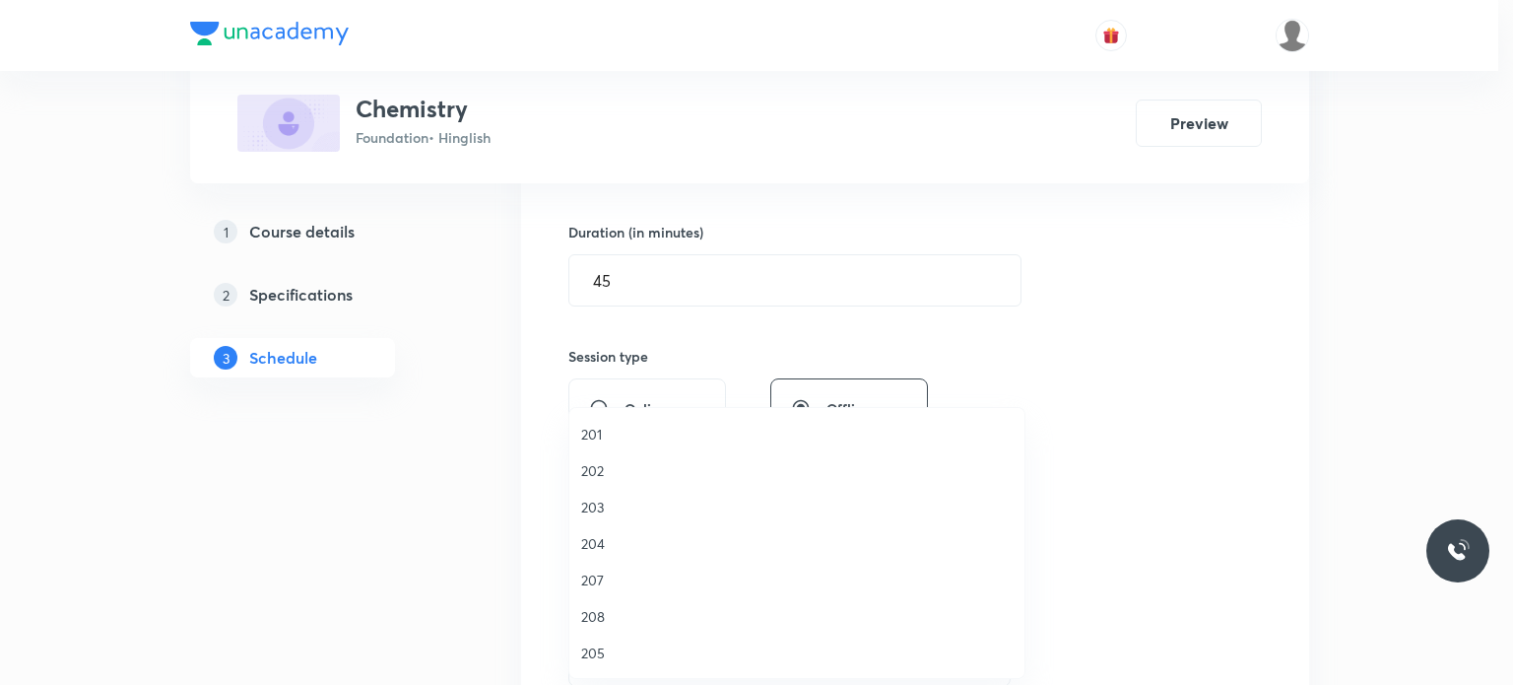
click at [611, 489] on li "203" at bounding box center [796, 507] width 455 height 36
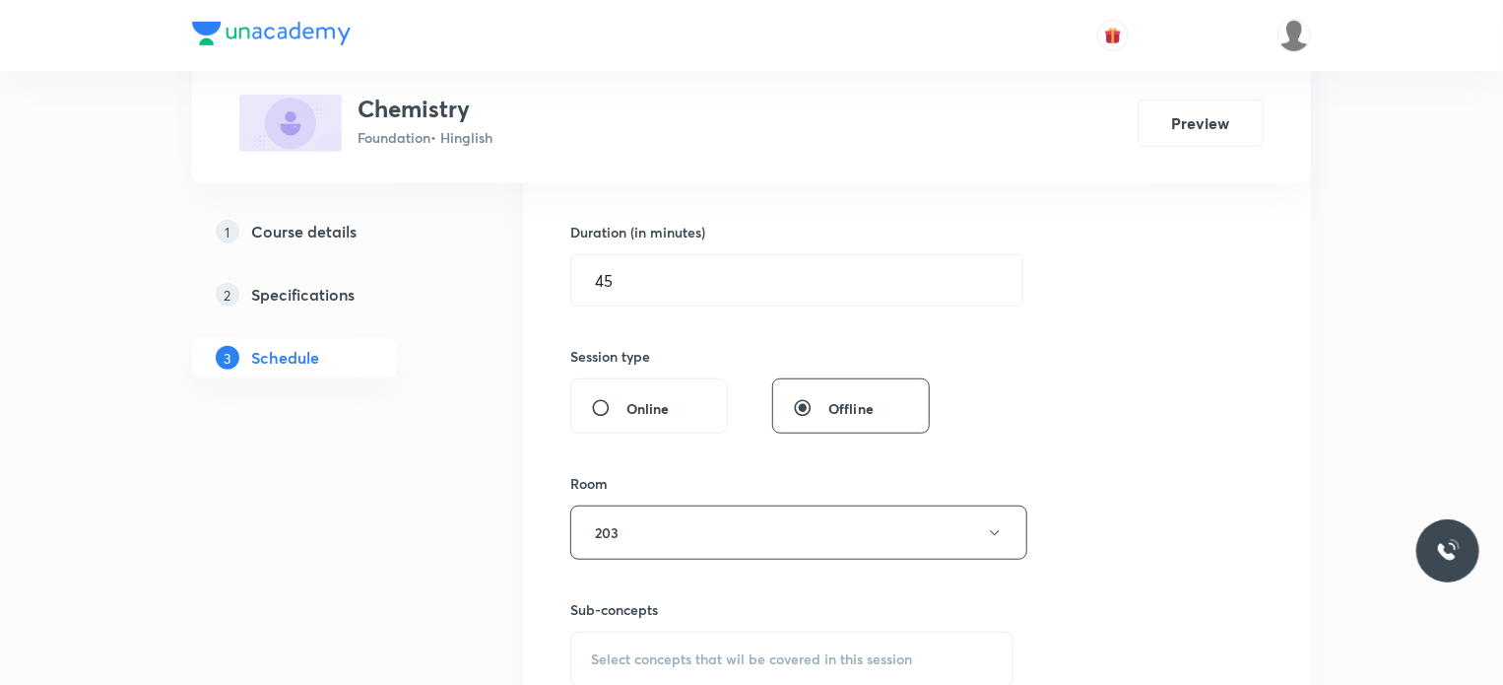
click at [705, 631] on div "Select concepts that wil be covered in this session" at bounding box center [791, 658] width 443 height 55
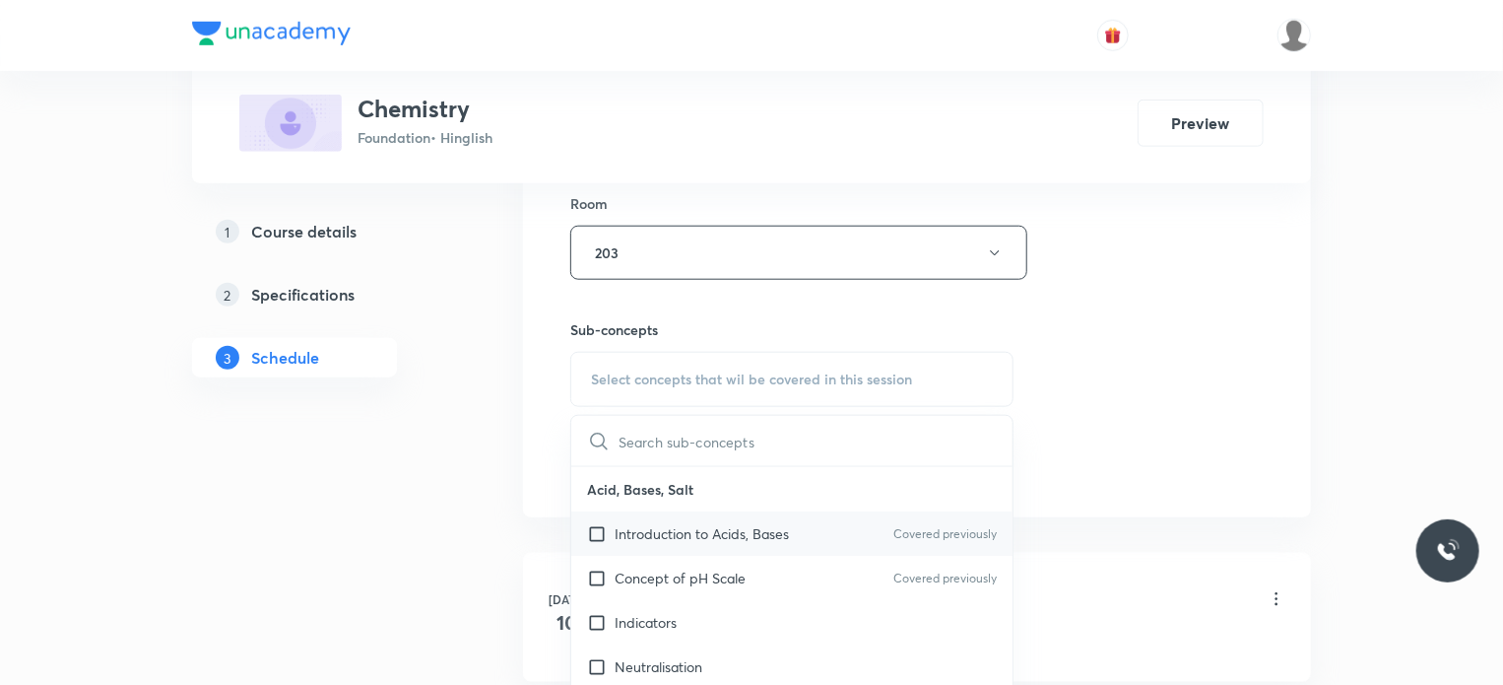
scroll to position [867, 0]
click at [729, 527] on p "Introduction to Acids, Bases" at bounding box center [702, 531] width 174 height 21
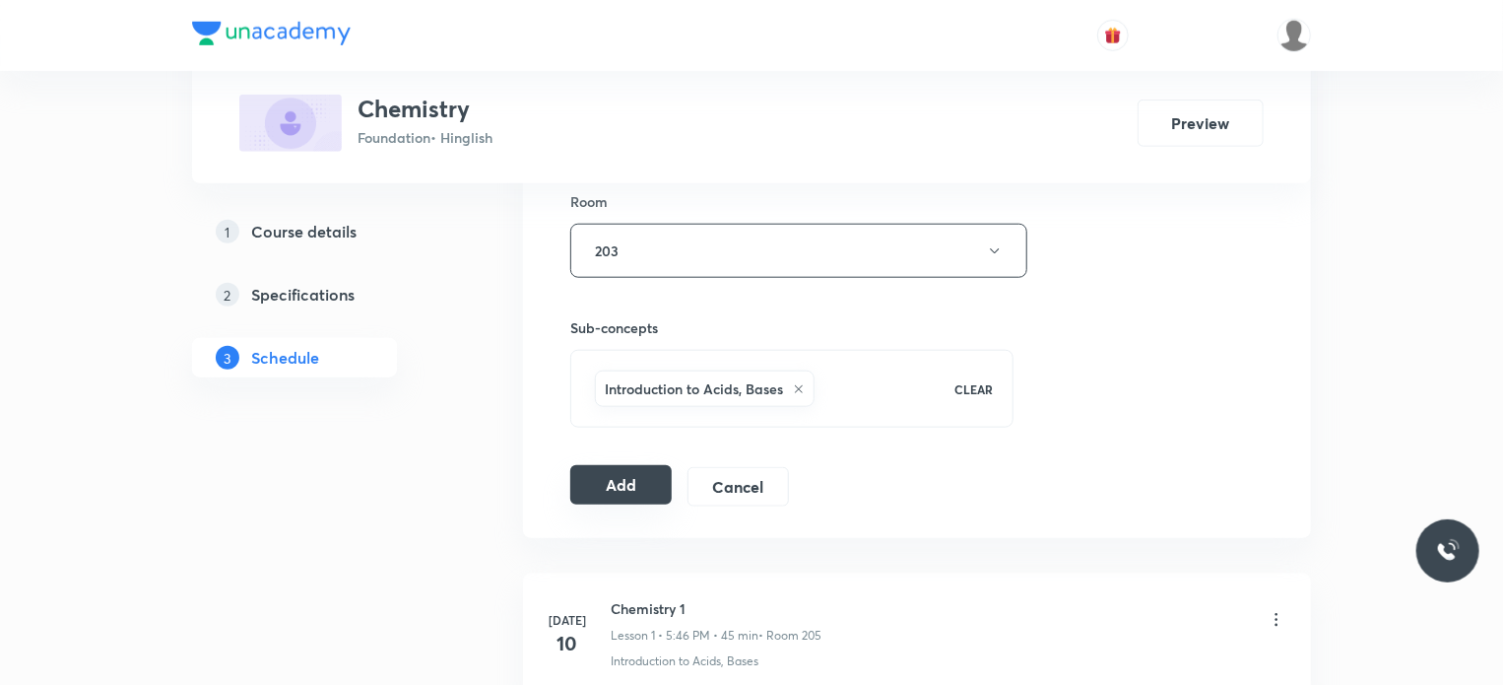
click at [650, 480] on button "Add" at bounding box center [620, 484] width 101 height 39
